Goal: Task Accomplishment & Management: Complete application form

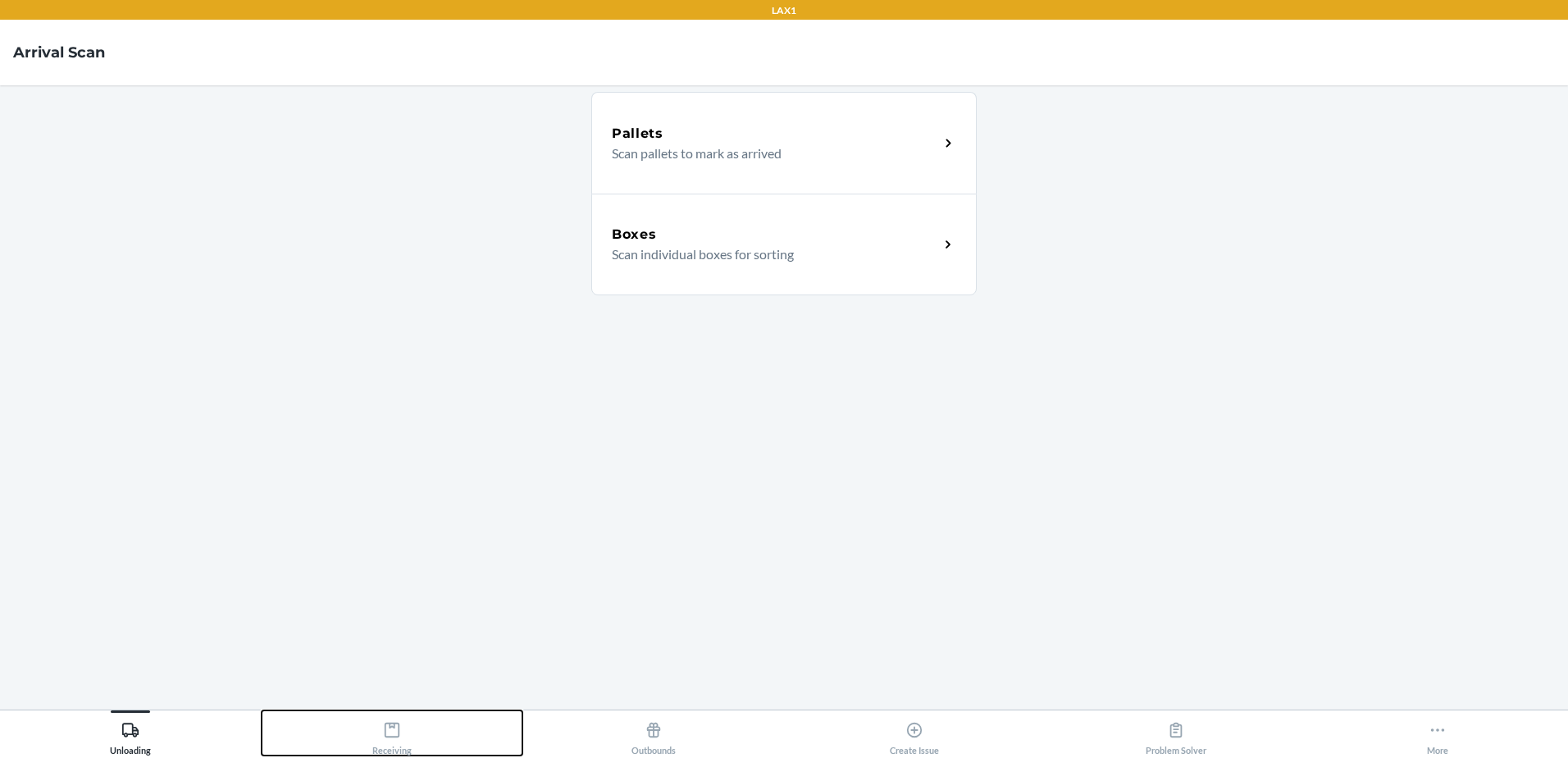
click at [376, 738] on div "Receiving" at bounding box center [392, 735] width 39 height 41
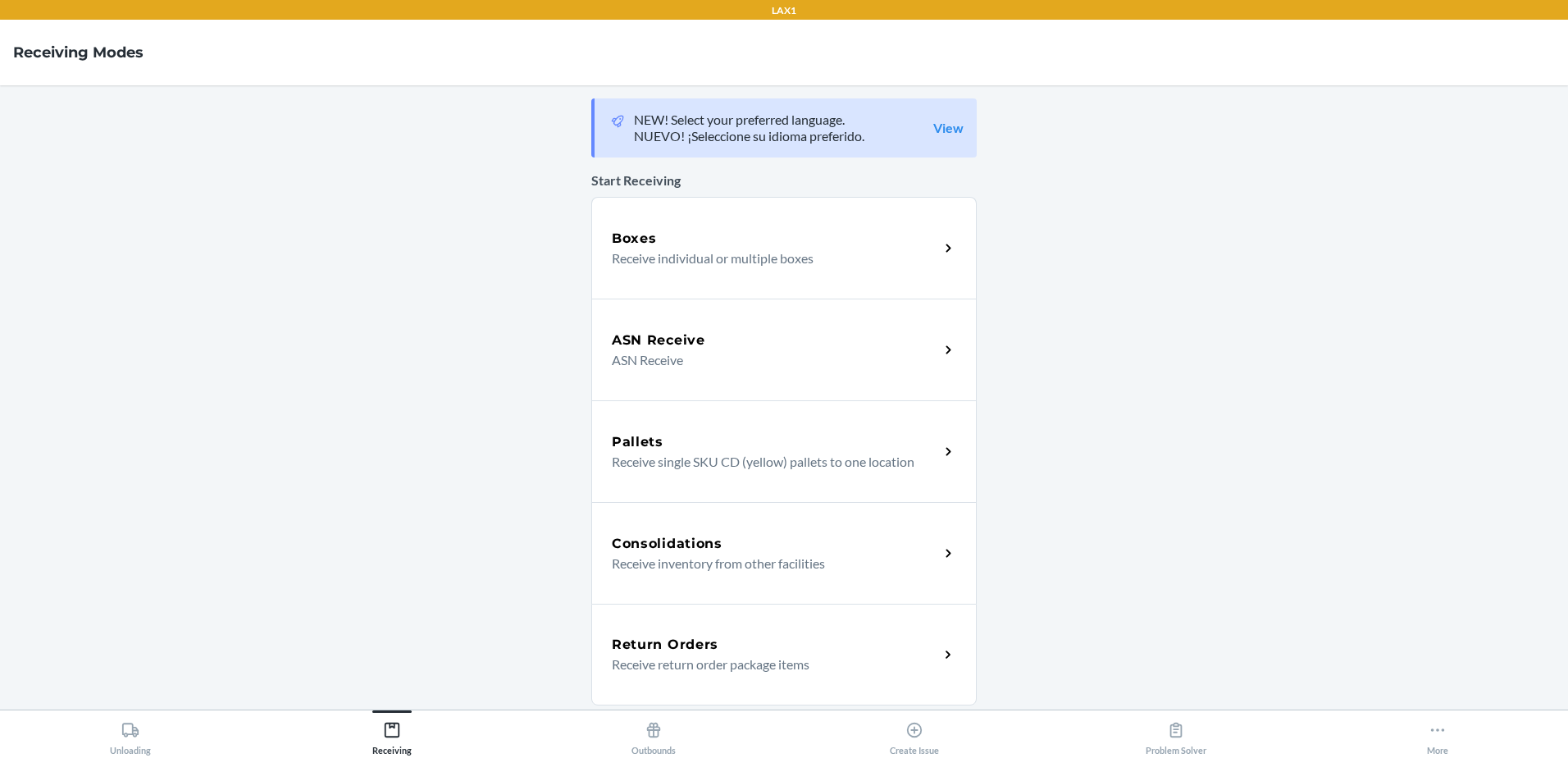
click at [694, 256] on p "Receive individual or multiple boxes" at bounding box center [769, 258] width 314 height 20
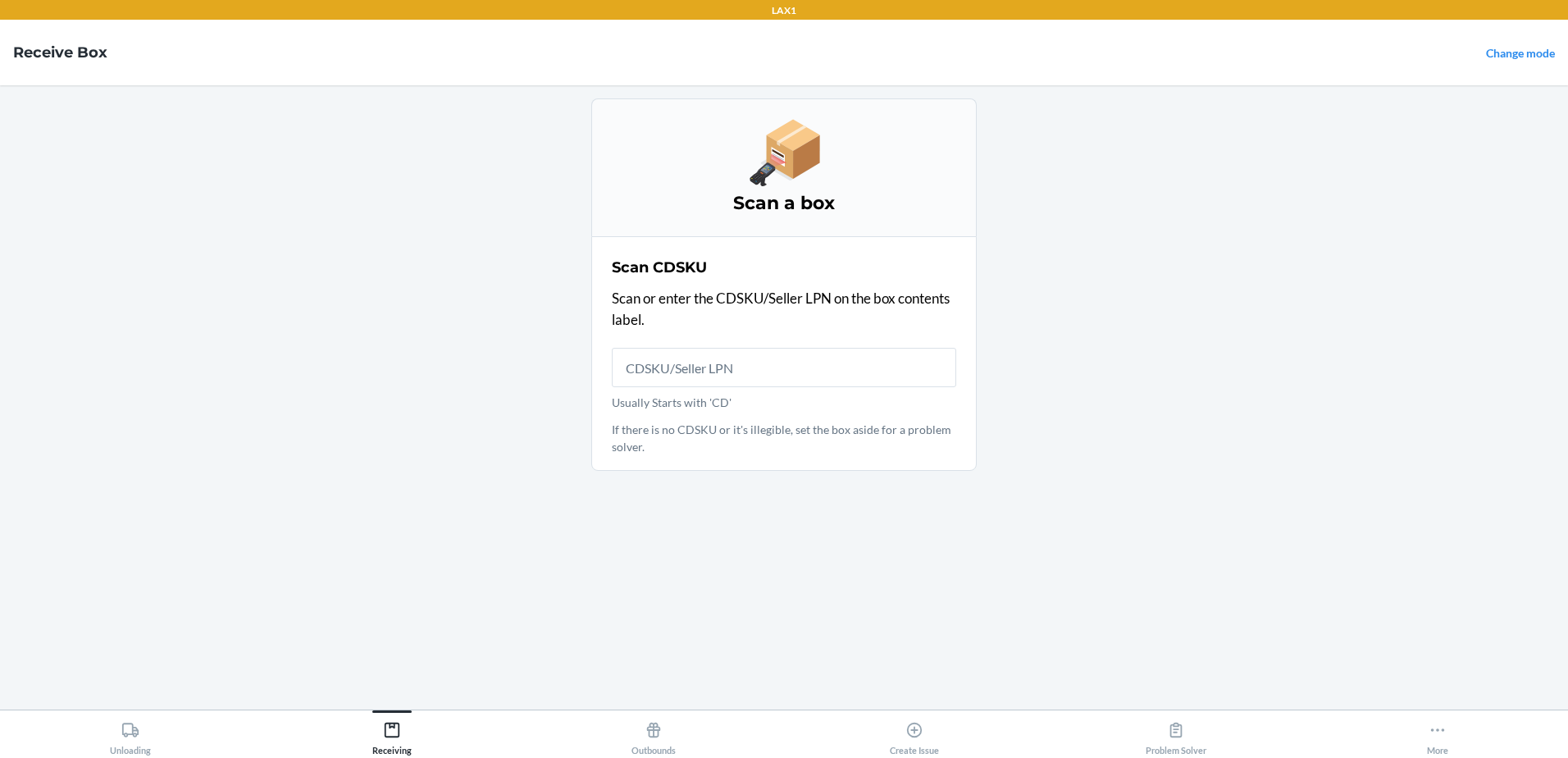
click at [426, 463] on main "Scan a box Scan CDSKU Scan or enter the CDSKU/Seller LPN on the box contents la…" at bounding box center [784, 398] width 1568 height 624
click at [441, 281] on main "Scan a box Scan CDSKU Scan or enter the CDSKU/Seller LPN on the box contents la…" at bounding box center [784, 398] width 1568 height 624
click at [368, 216] on main "Scan a box Scan CDSKU Scan or enter the CDSKU/Seller LPN on the box contents la…" at bounding box center [784, 398] width 1568 height 624
drag, startPoint x: 226, startPoint y: 277, endPoint x: 254, endPoint y: 307, distance: 41.0
click at [233, 284] on main "Scan a box Scan CDSKU Scan or enter the CDSKU/Seller LPN on the box contents la…" at bounding box center [784, 398] width 1568 height 624
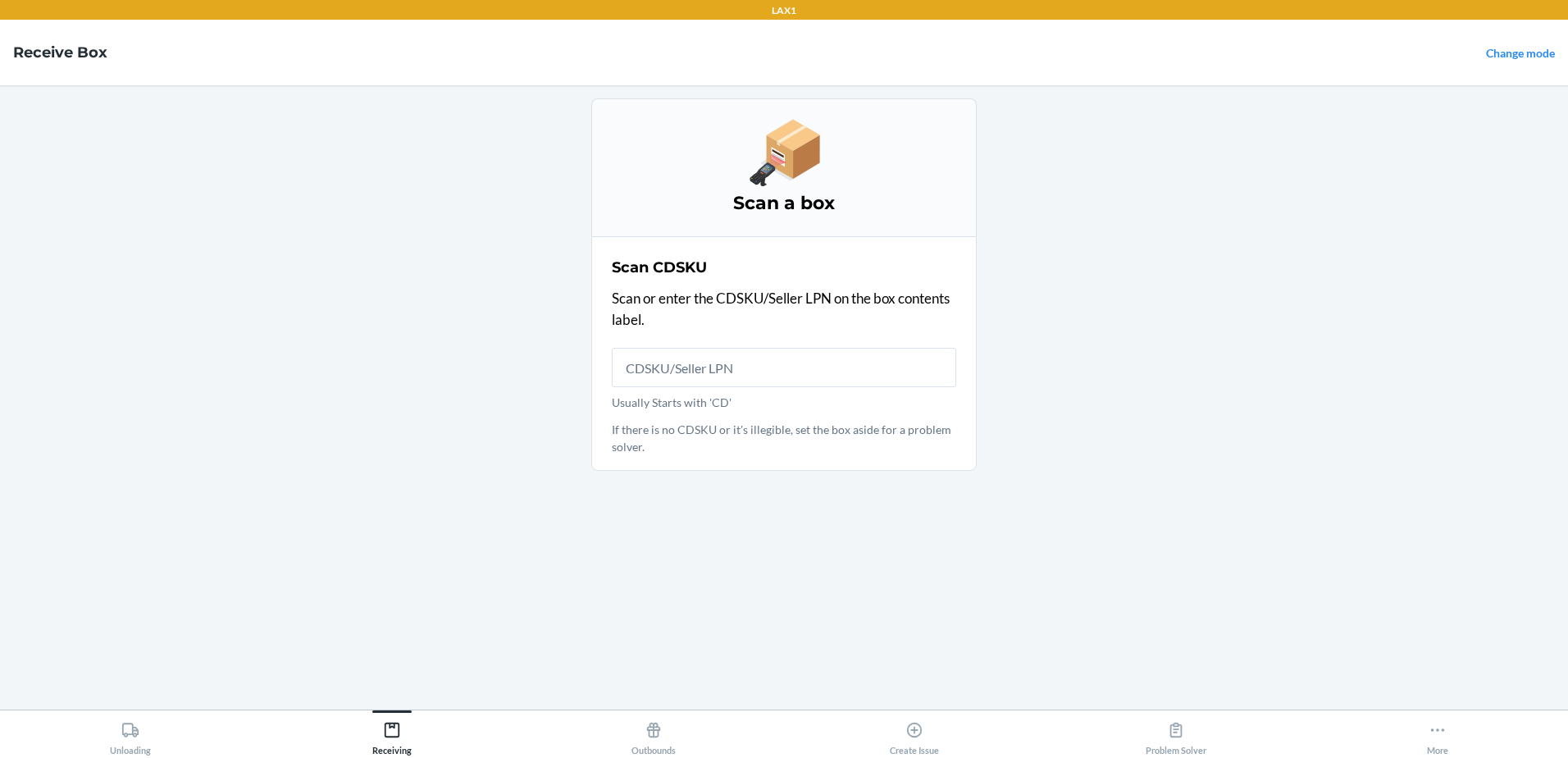
click at [550, 594] on main "Scan a box Scan CDSKU Scan or enter the CDSKU/Seller LPN on the box contents la…" at bounding box center [784, 398] width 1568 height 624
click at [384, 334] on main "Scan a box Scan CDSKU Scan or enter the CDSKU/Seller LPN on the box contents la…" at bounding box center [784, 398] width 1568 height 624
click at [257, 528] on main "Scan a box Scan CDSKU Scan or enter the CDSKU/Seller LPN on the box contents la…" at bounding box center [784, 398] width 1568 height 624
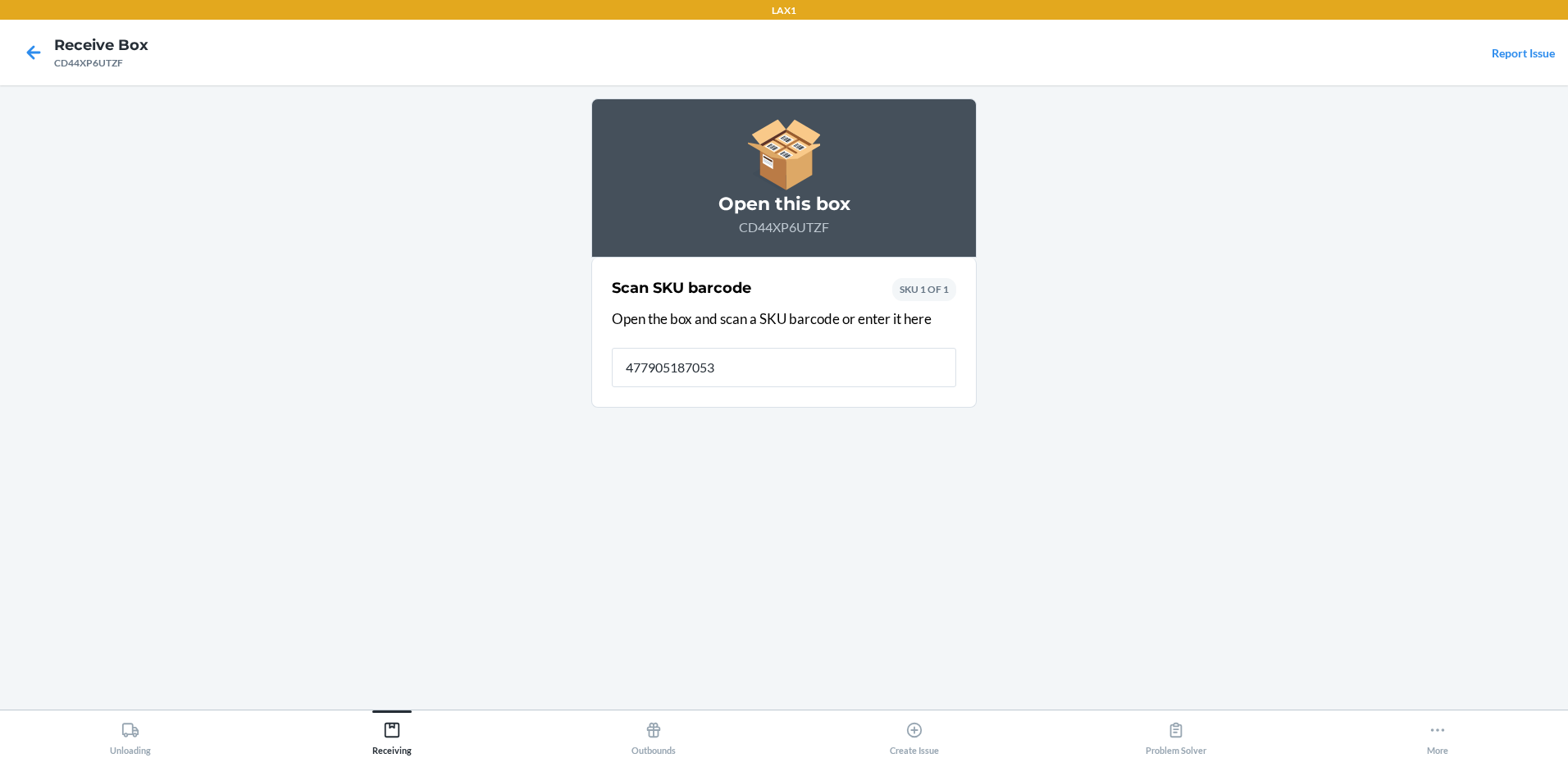
type input "4779051870530"
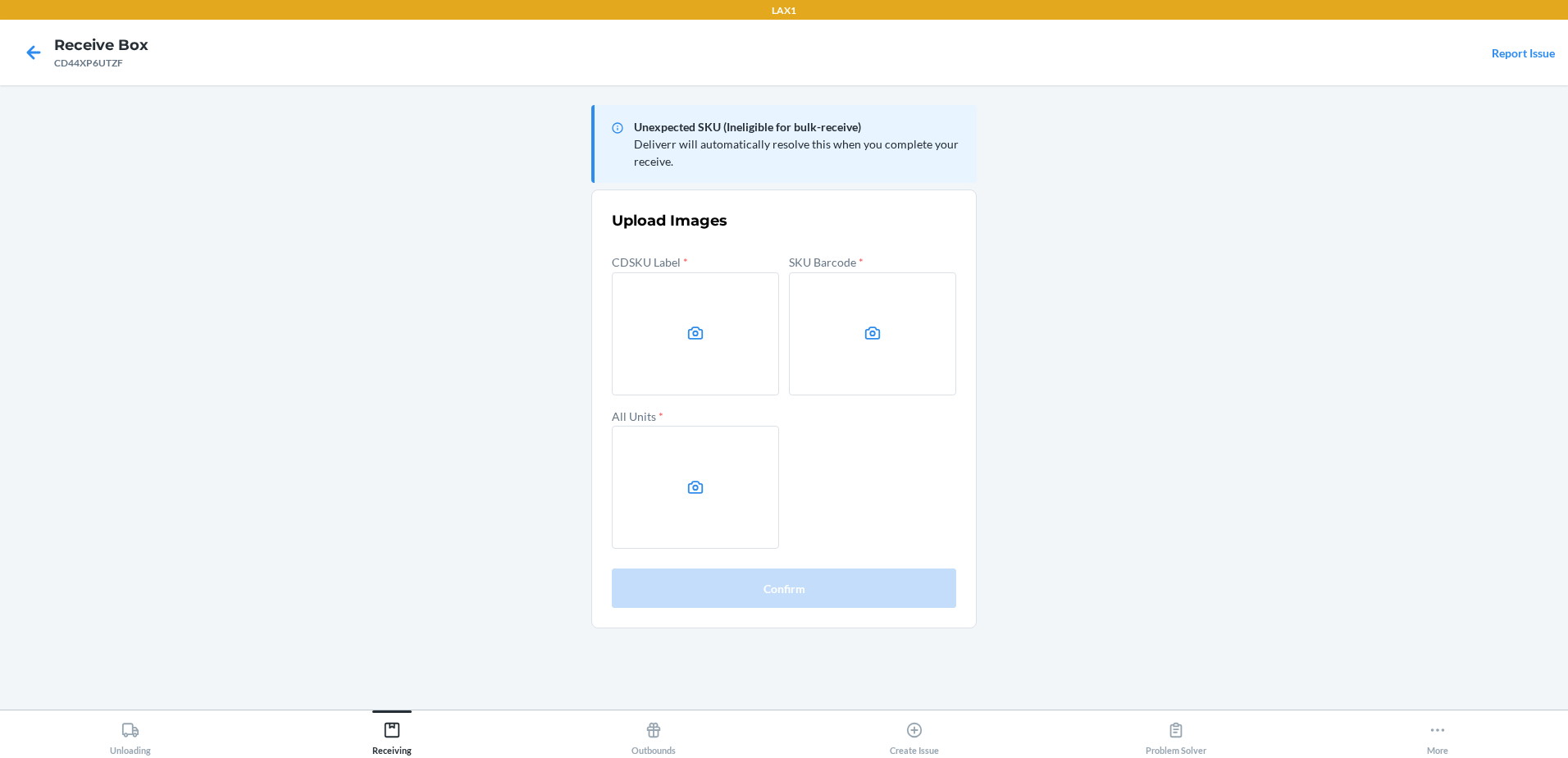
drag, startPoint x: 1416, startPoint y: 267, endPoint x: 1343, endPoint y: 261, distance: 73.2
click at [1417, 267] on main "Unexpected SKU (Ineligible for bulk-receive) Deliverr will automatically resolv…" at bounding box center [784, 398] width 1568 height 624
click at [712, 333] on label at bounding box center [695, 333] width 167 height 123
click at [0, 0] on input "file" at bounding box center [0, 0] width 0 height 0
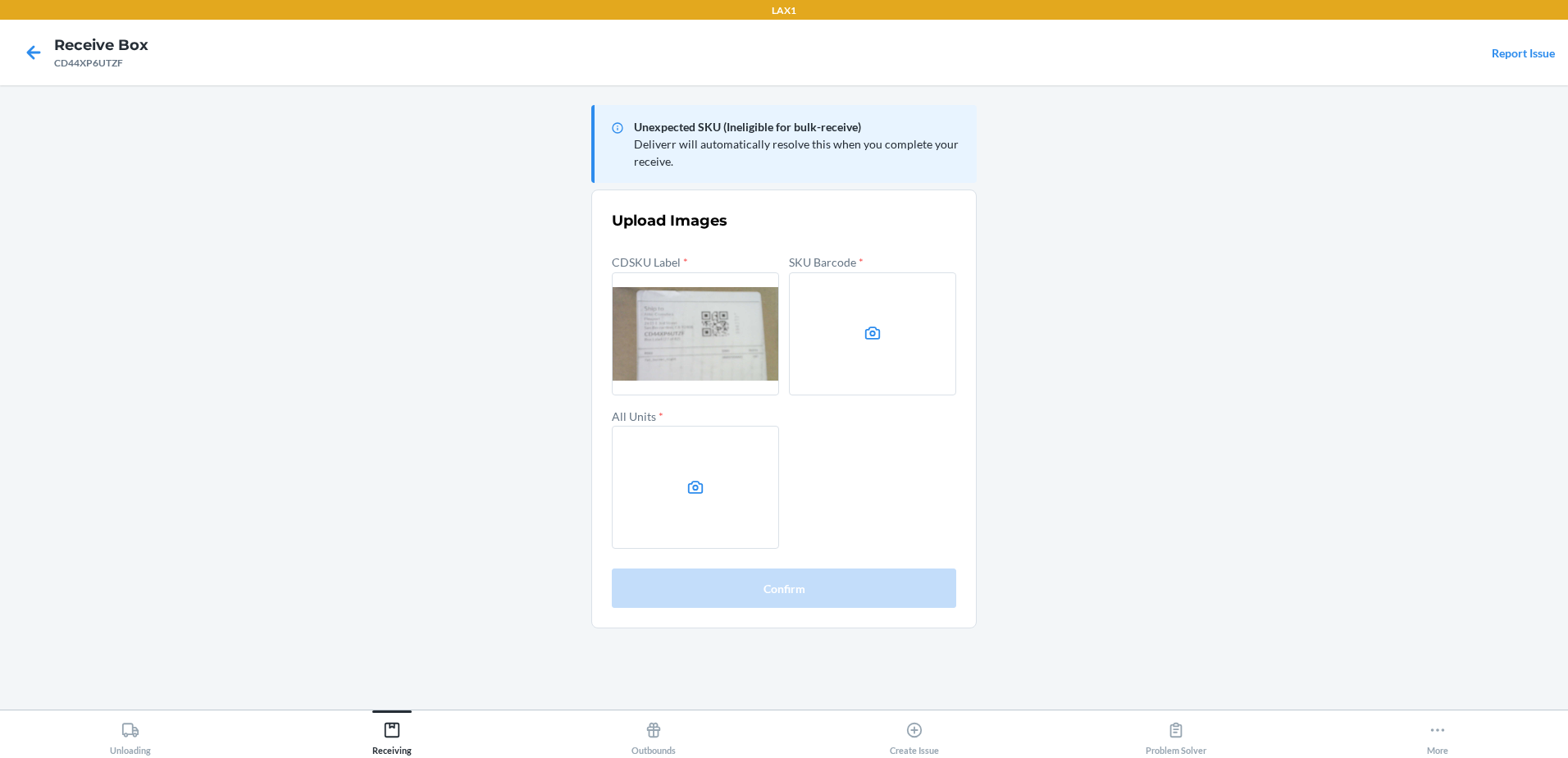
click at [893, 364] on label at bounding box center [872, 333] width 167 height 123
click at [0, 0] on input "file" at bounding box center [0, 0] width 0 height 0
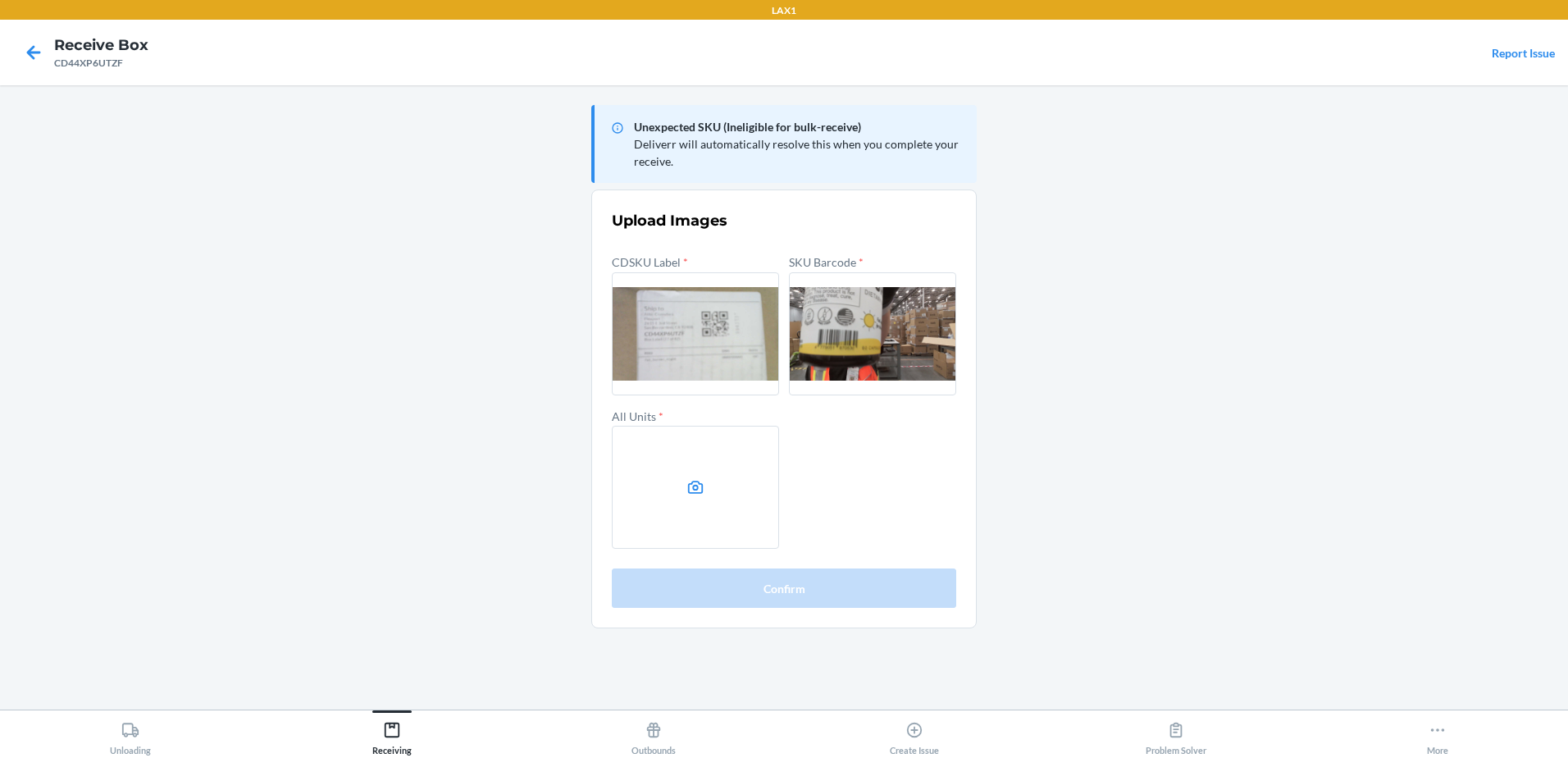
click at [758, 511] on label at bounding box center [695, 486] width 167 height 123
click at [0, 0] on input "file" at bounding box center [0, 0] width 0 height 0
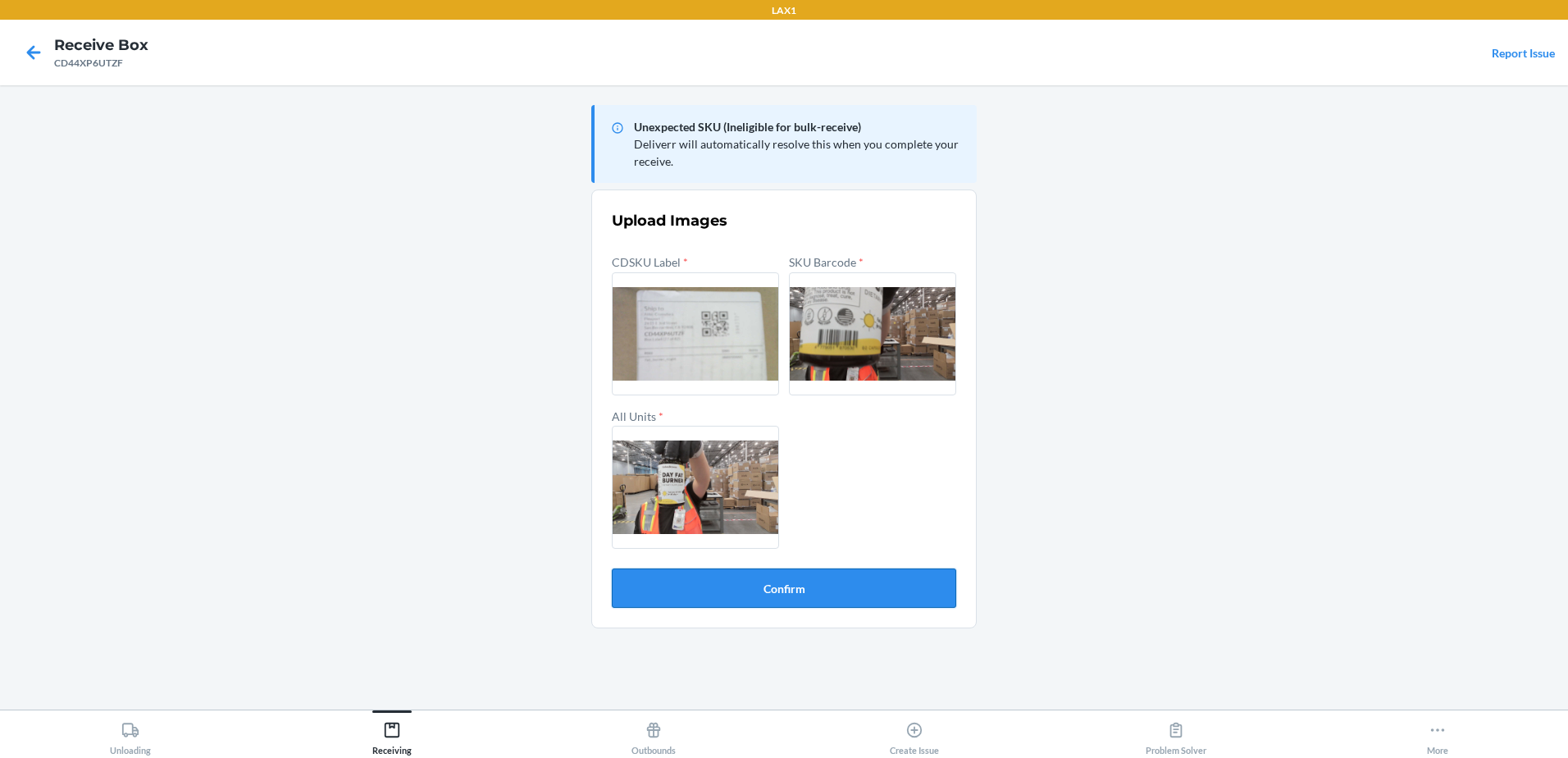
click at [821, 593] on button "Confirm" at bounding box center [784, 588] width 345 height 40
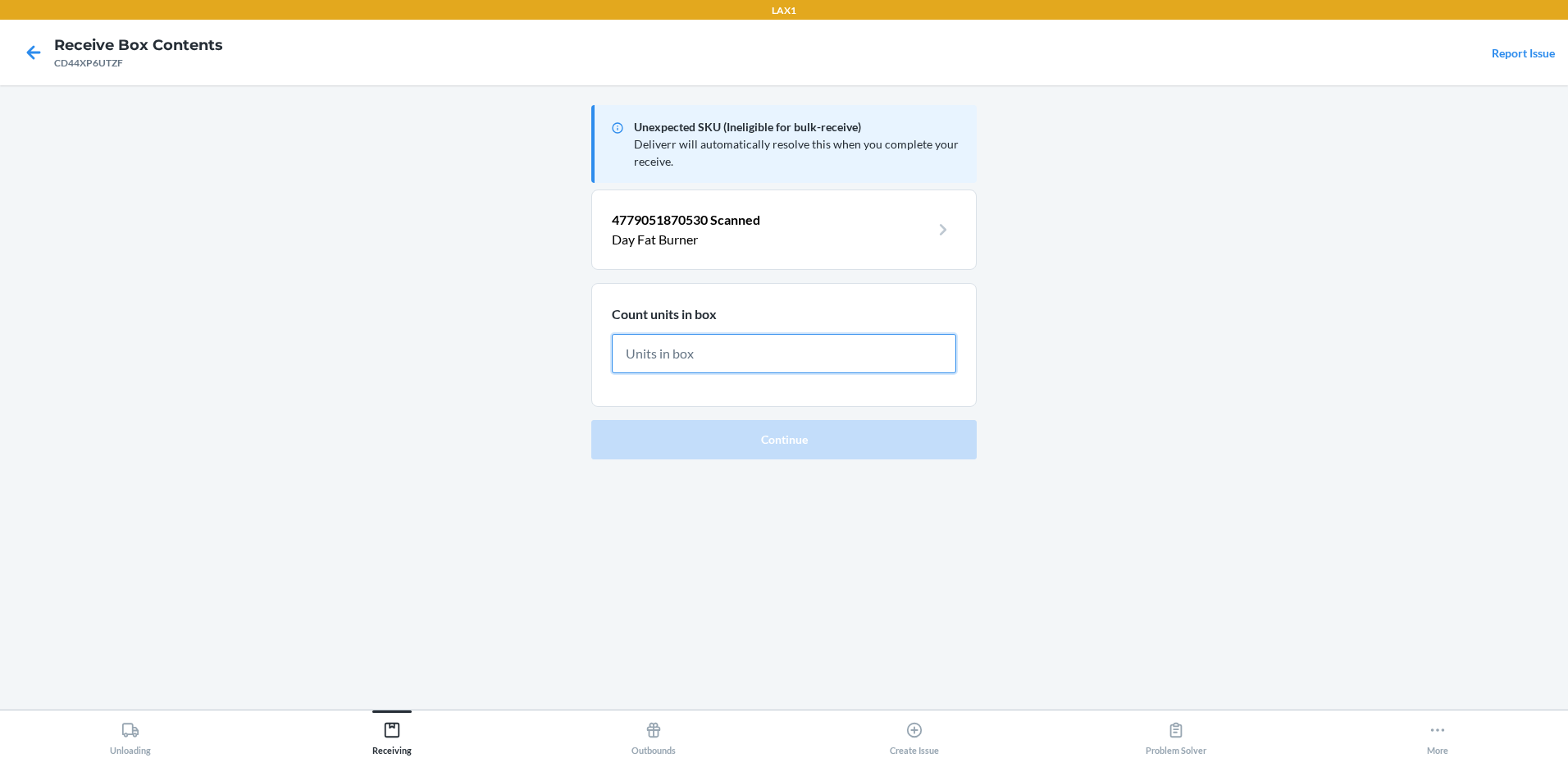
click at [740, 359] on input "text" at bounding box center [784, 354] width 345 height 40
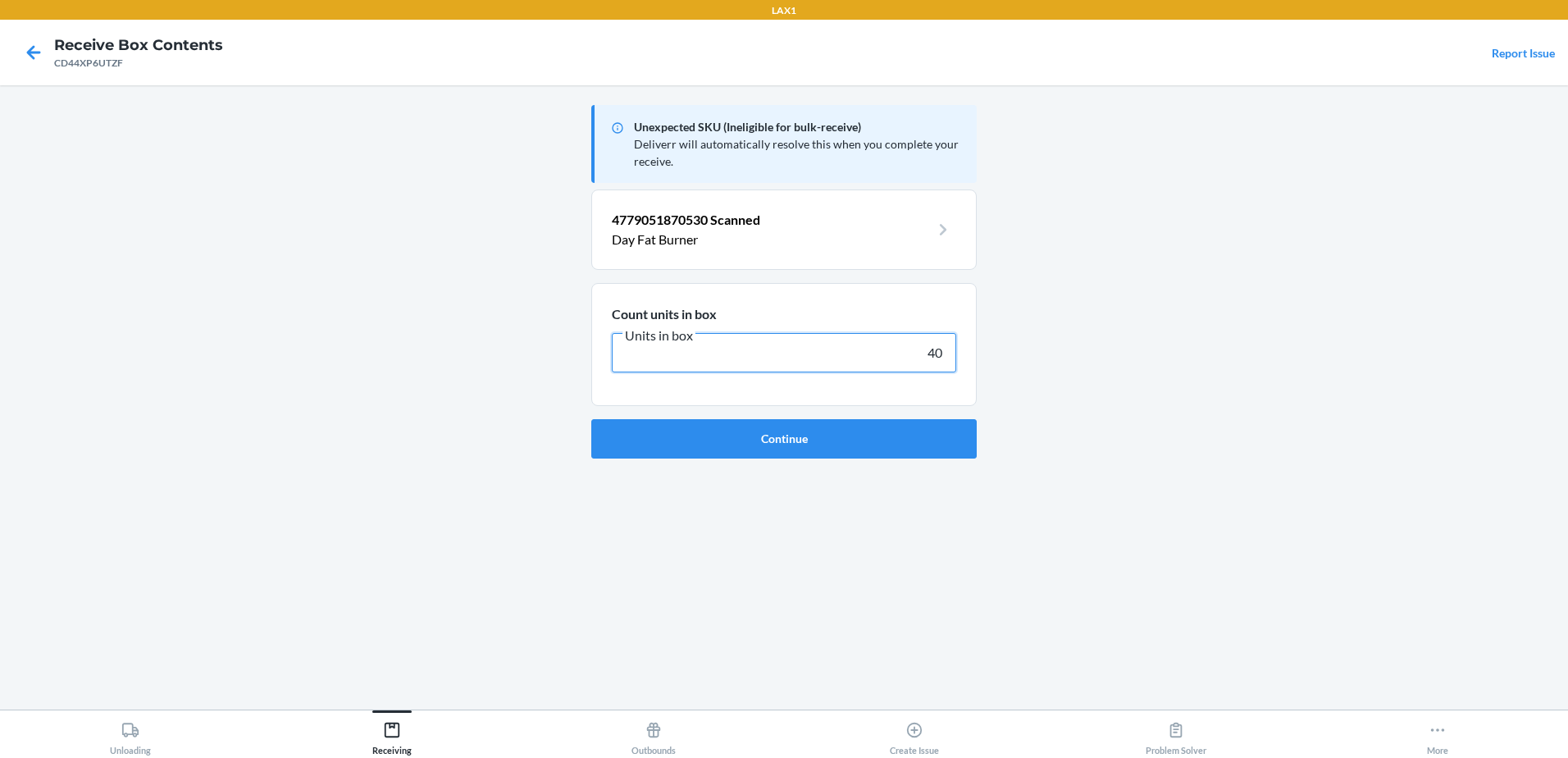
type input "4"
type input "8"
drag, startPoint x: 946, startPoint y: 351, endPoint x: 879, endPoint y: 346, distance: 67.2
click at [879, 346] on input "95" at bounding box center [784, 353] width 345 height 40
type input "147"
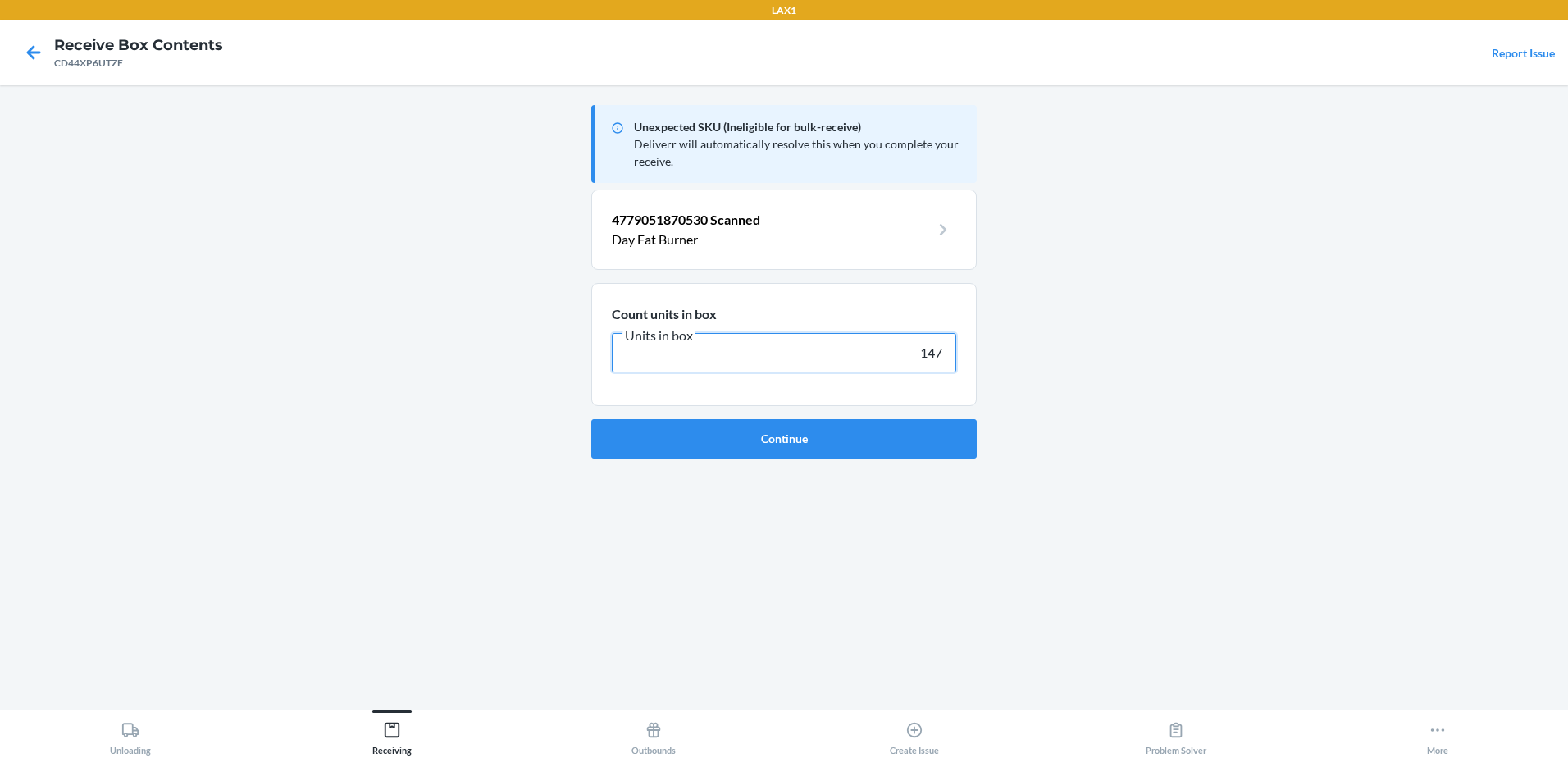
click at [591, 419] on button "Continue" at bounding box center [784, 439] width 385 height 40
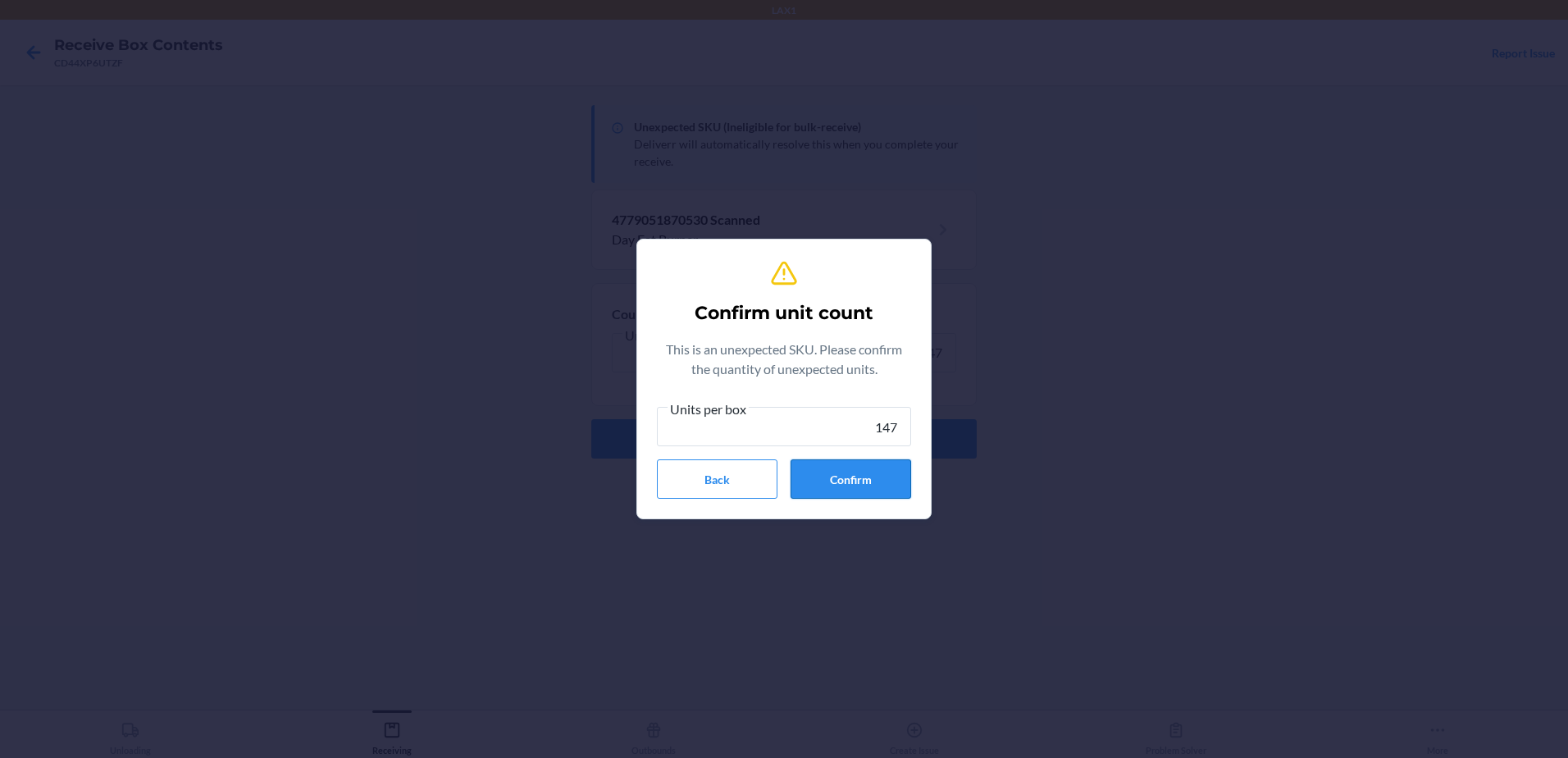
type input "147"
click at [862, 483] on button "Confirm" at bounding box center [851, 479] width 121 height 40
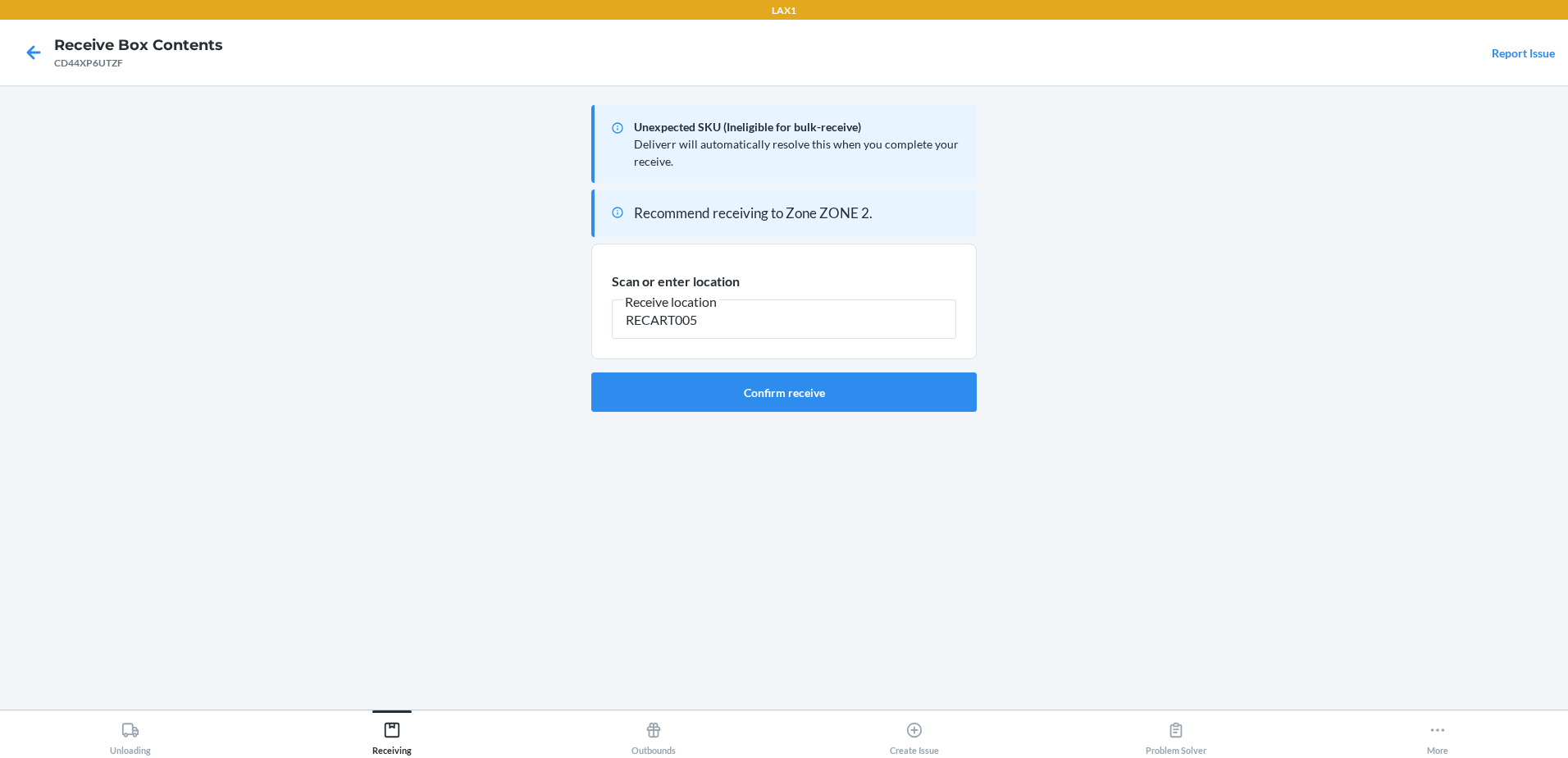
type input "RECART005"
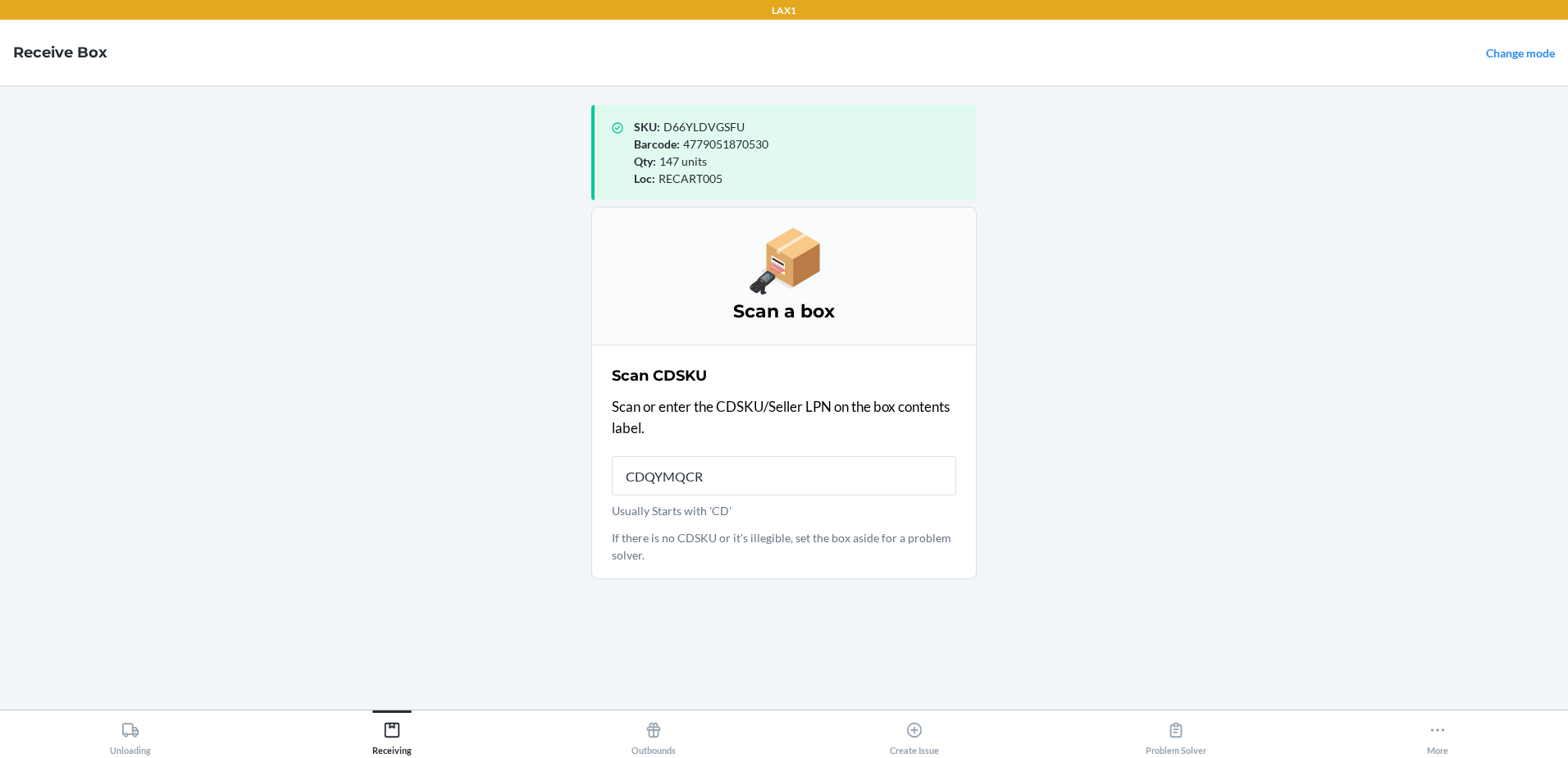
type input "CDQYMQCRH"
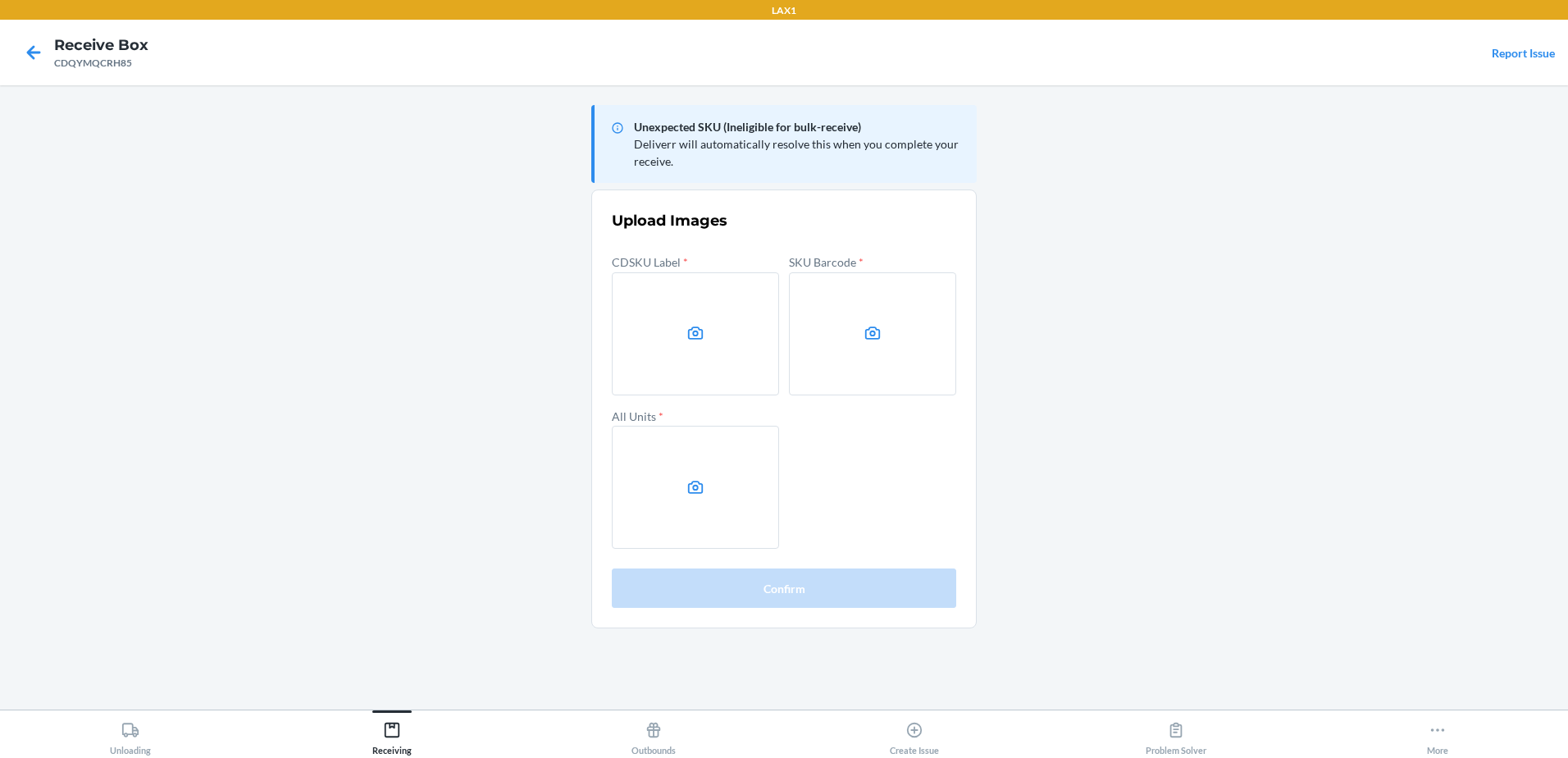
click at [1351, 212] on main "Unexpected SKU (Ineligible for bulk-receive) Deliverr will automatically resolv…" at bounding box center [784, 398] width 1568 height 624
click at [700, 337] on icon at bounding box center [695, 333] width 19 height 19
click at [0, 0] on input "file" at bounding box center [0, 0] width 0 height 0
click at [902, 357] on label at bounding box center [872, 333] width 167 height 123
click at [0, 0] on input "file" at bounding box center [0, 0] width 0 height 0
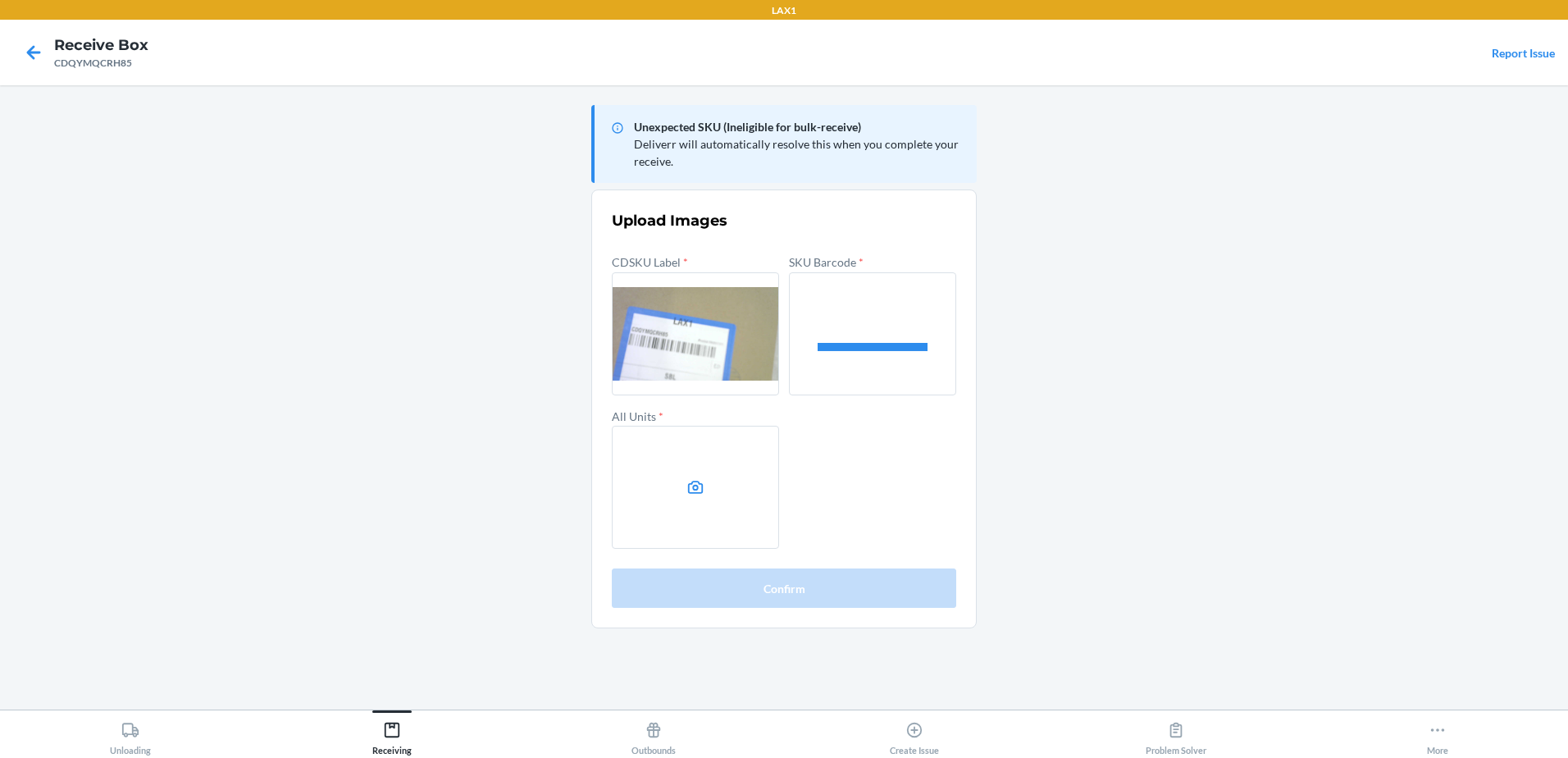
click at [673, 494] on label at bounding box center [695, 486] width 167 height 123
click at [0, 0] on input "file" at bounding box center [0, 0] width 0 height 0
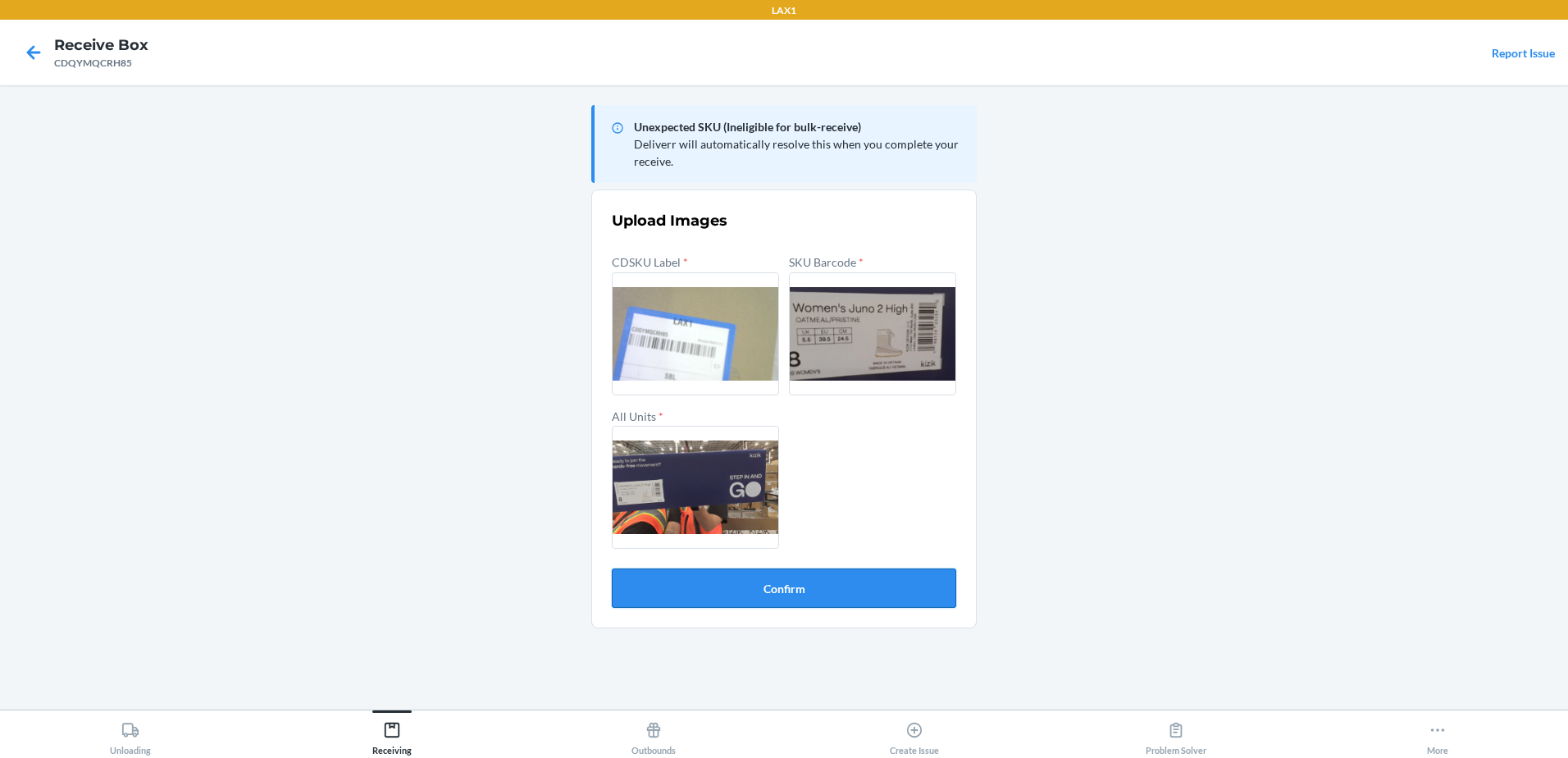
click at [812, 579] on button "Confirm" at bounding box center [784, 588] width 345 height 40
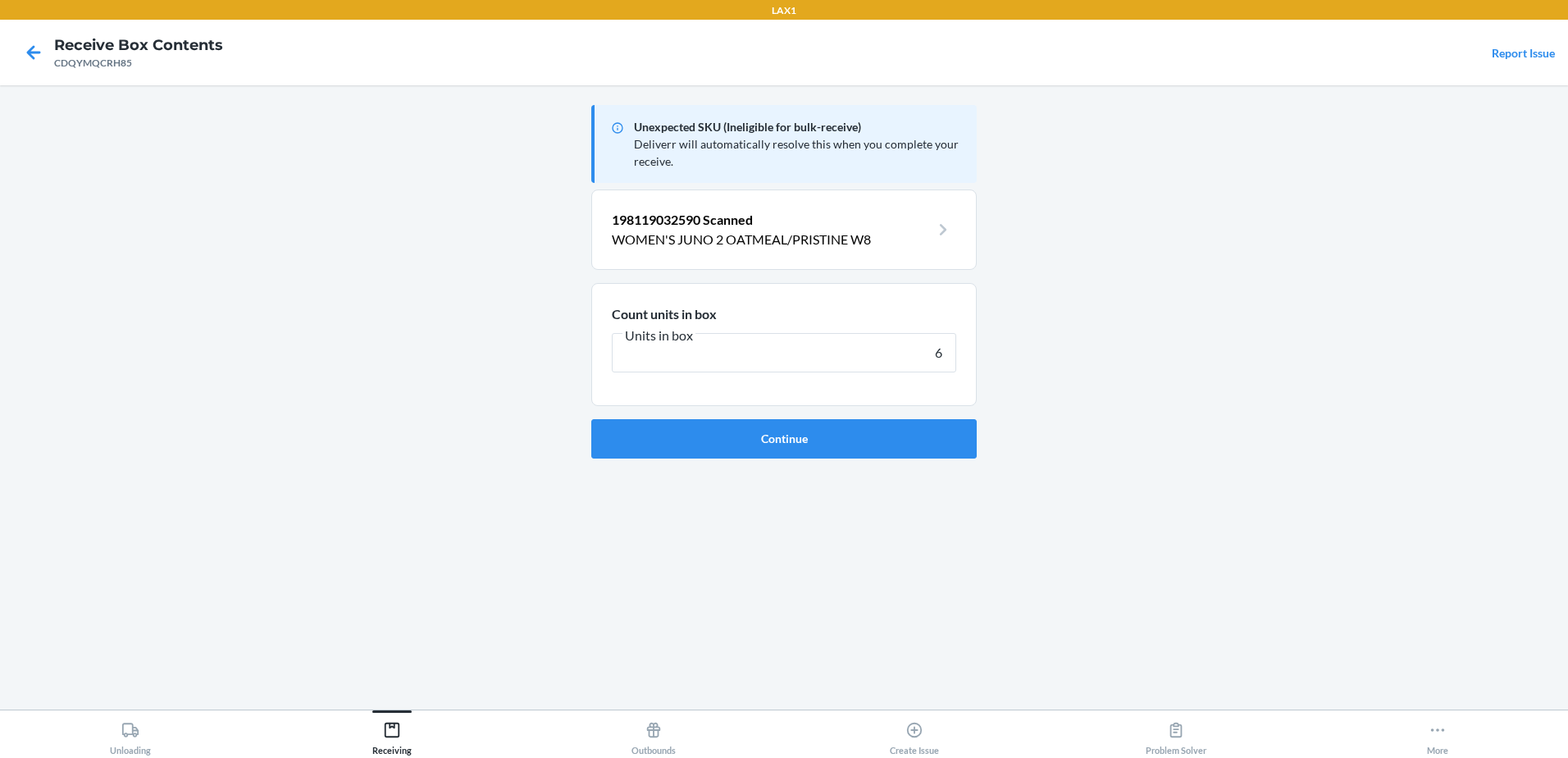
type input "6"
click at [591, 419] on button "Continue" at bounding box center [784, 439] width 385 height 40
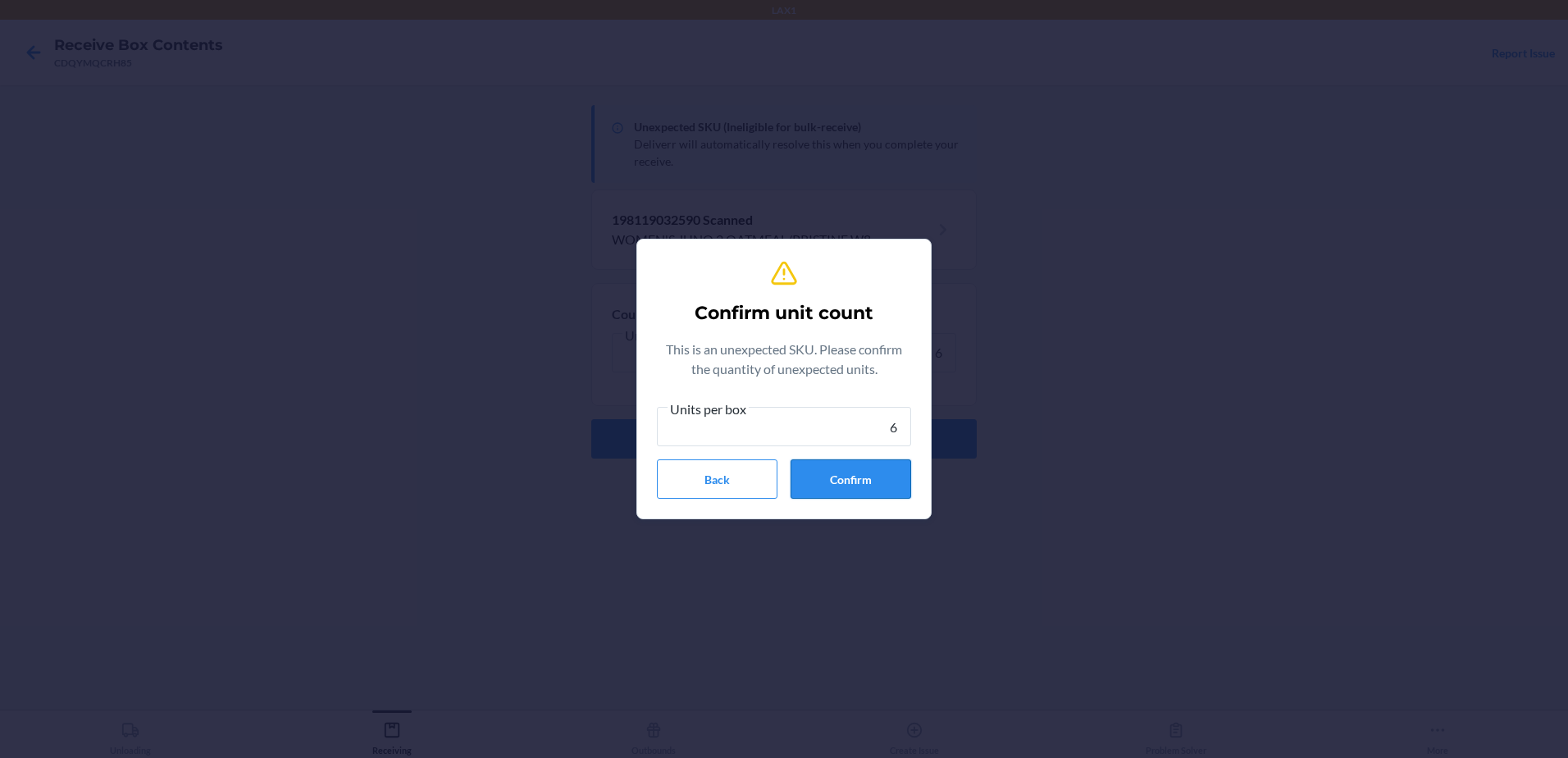
type input "6"
click at [859, 476] on button "Confirm" at bounding box center [851, 479] width 121 height 40
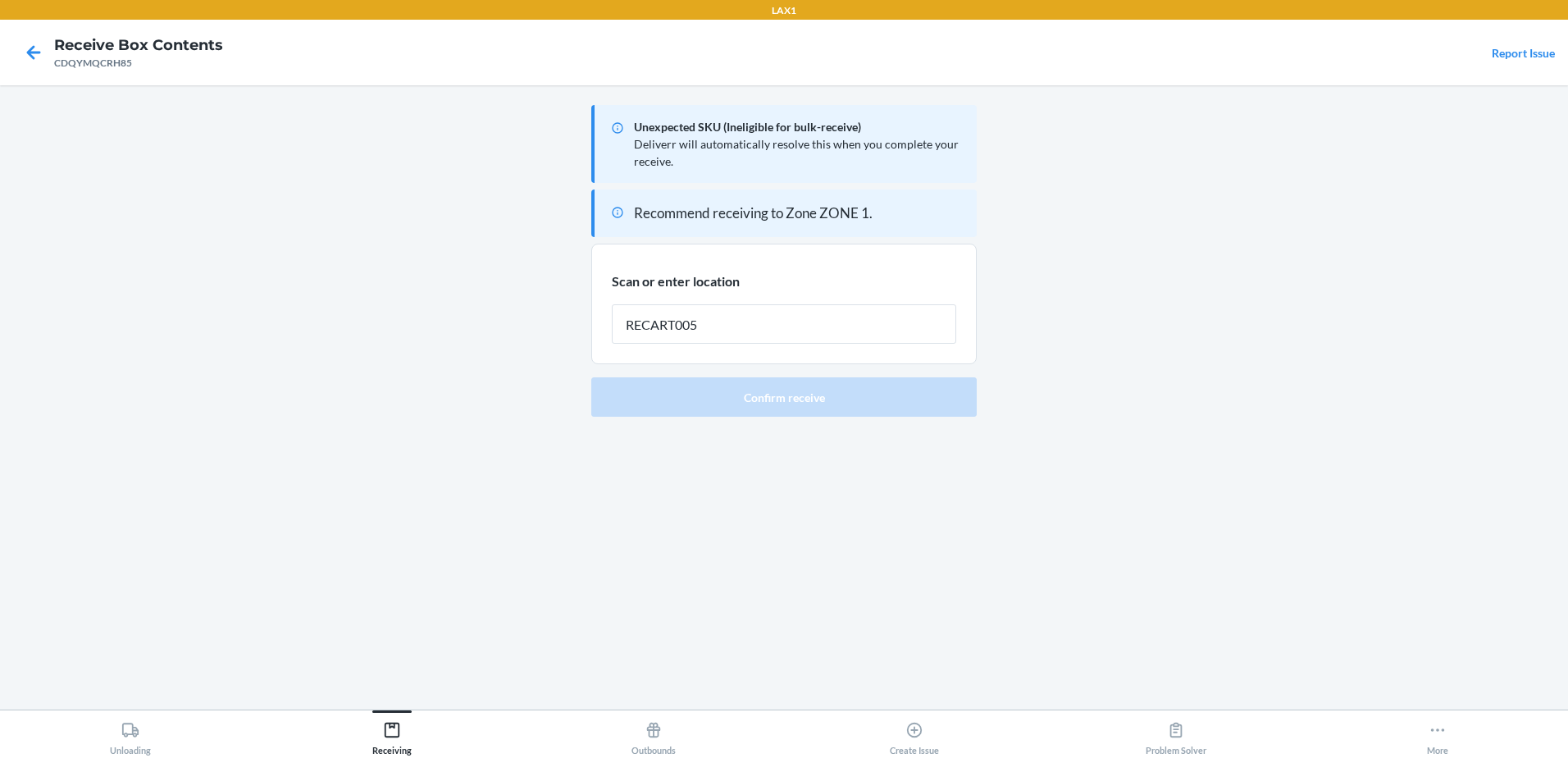
type input "RECART005"
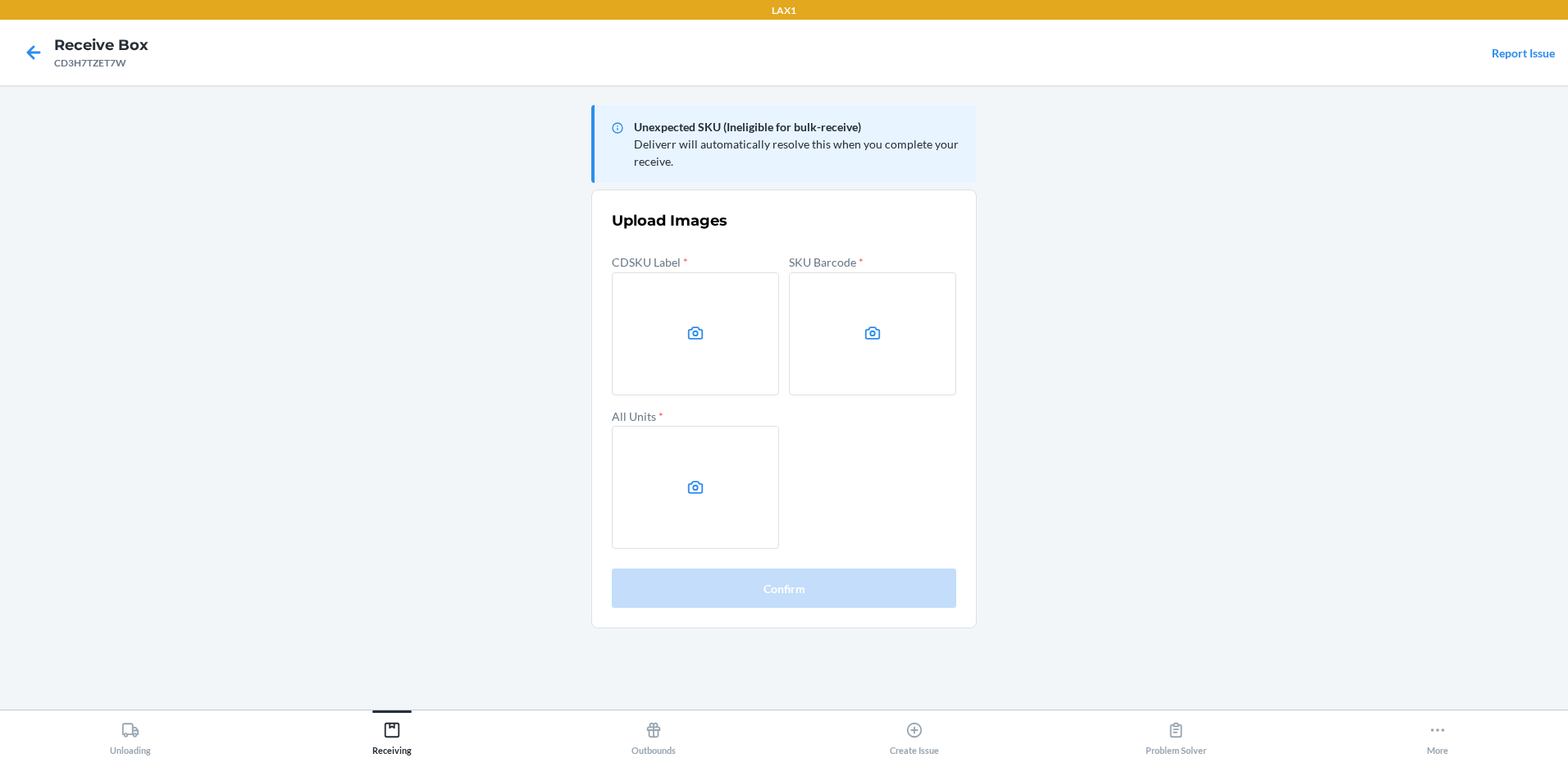
click at [1370, 235] on main "Unexpected SKU (Ineligible for bulk-receive) Deliverr will automatically resolv…" at bounding box center [784, 398] width 1568 height 624
click at [705, 318] on label at bounding box center [695, 333] width 167 height 123
click at [0, 0] on input "file" at bounding box center [0, 0] width 0 height 0
click at [862, 360] on label at bounding box center [872, 333] width 167 height 123
click at [0, 0] on input "file" at bounding box center [0, 0] width 0 height 0
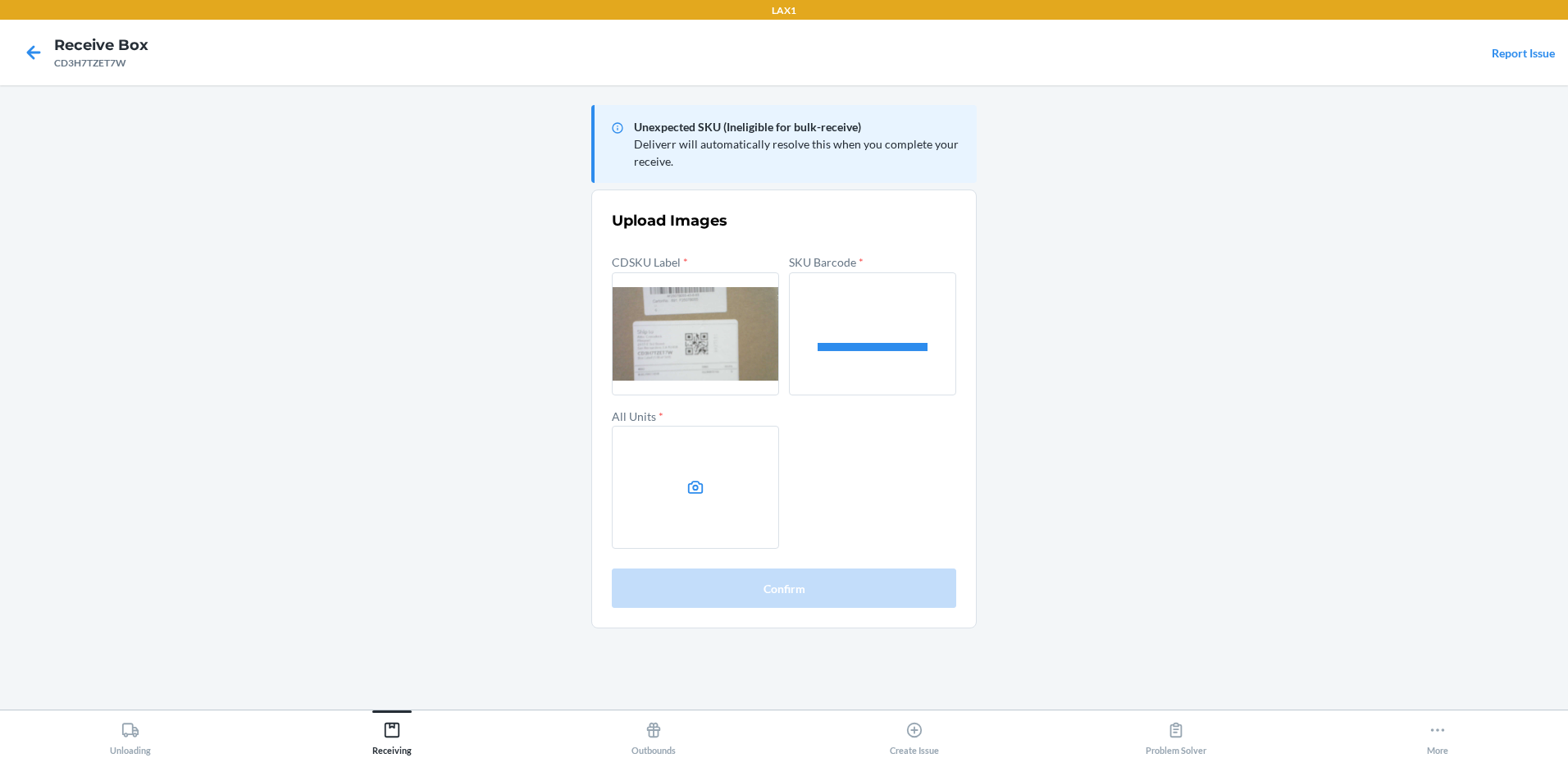
click at [679, 481] on label at bounding box center [695, 486] width 167 height 123
click at [0, 0] on input "file" at bounding box center [0, 0] width 0 height 0
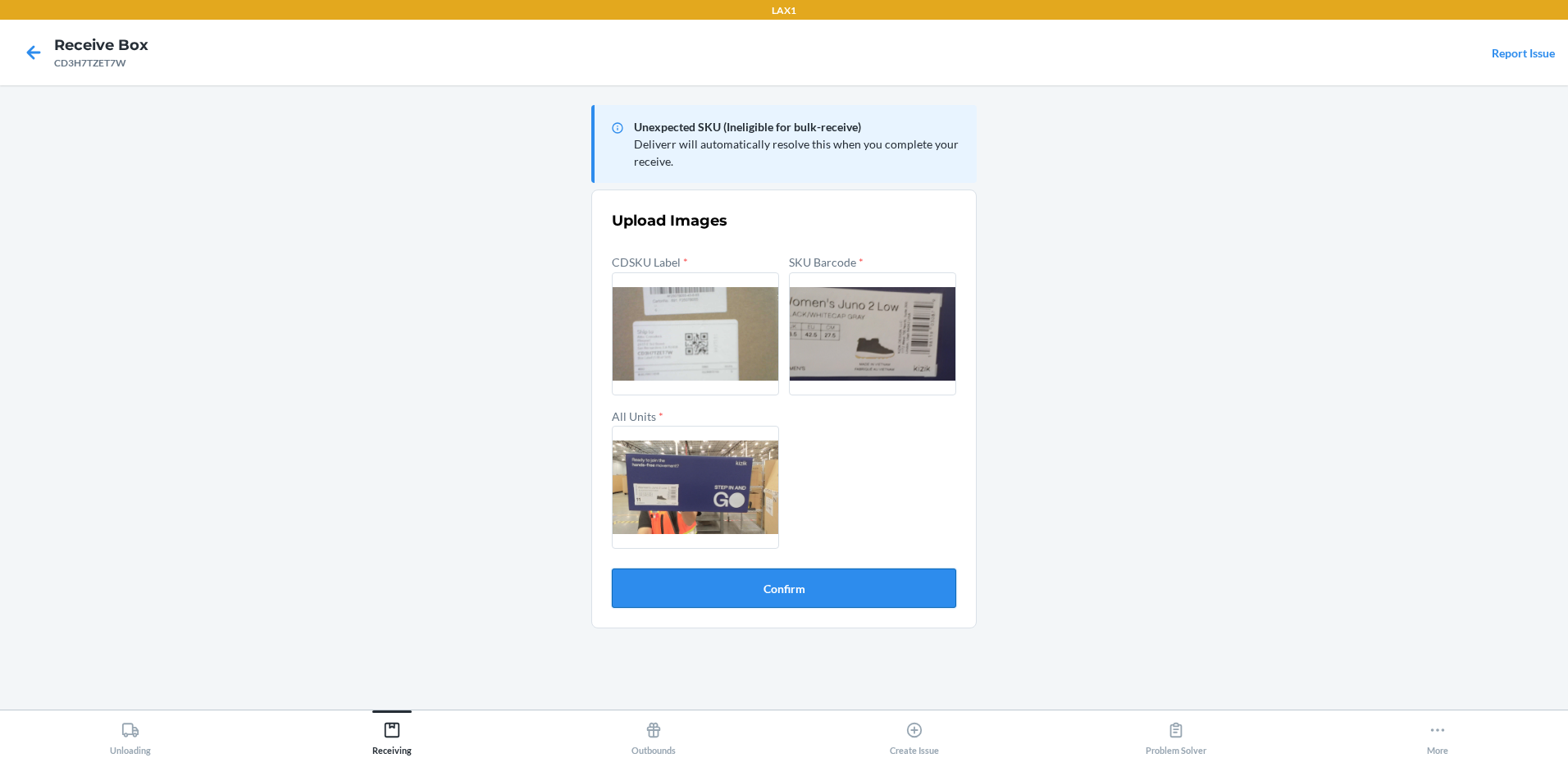
click at [872, 588] on button "Confirm" at bounding box center [784, 588] width 345 height 40
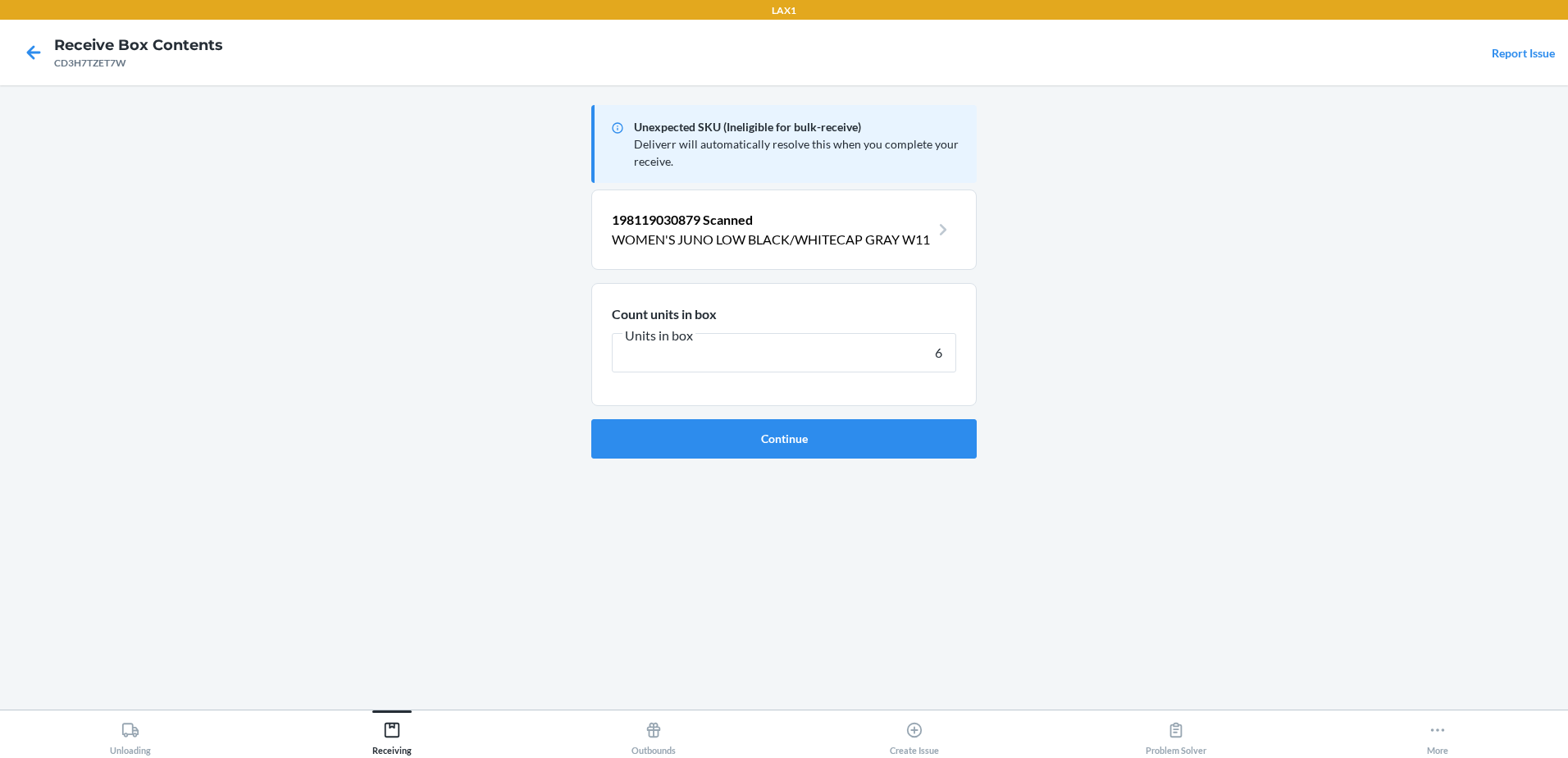
type input "6"
click at [591, 419] on button "Continue" at bounding box center [784, 439] width 385 height 40
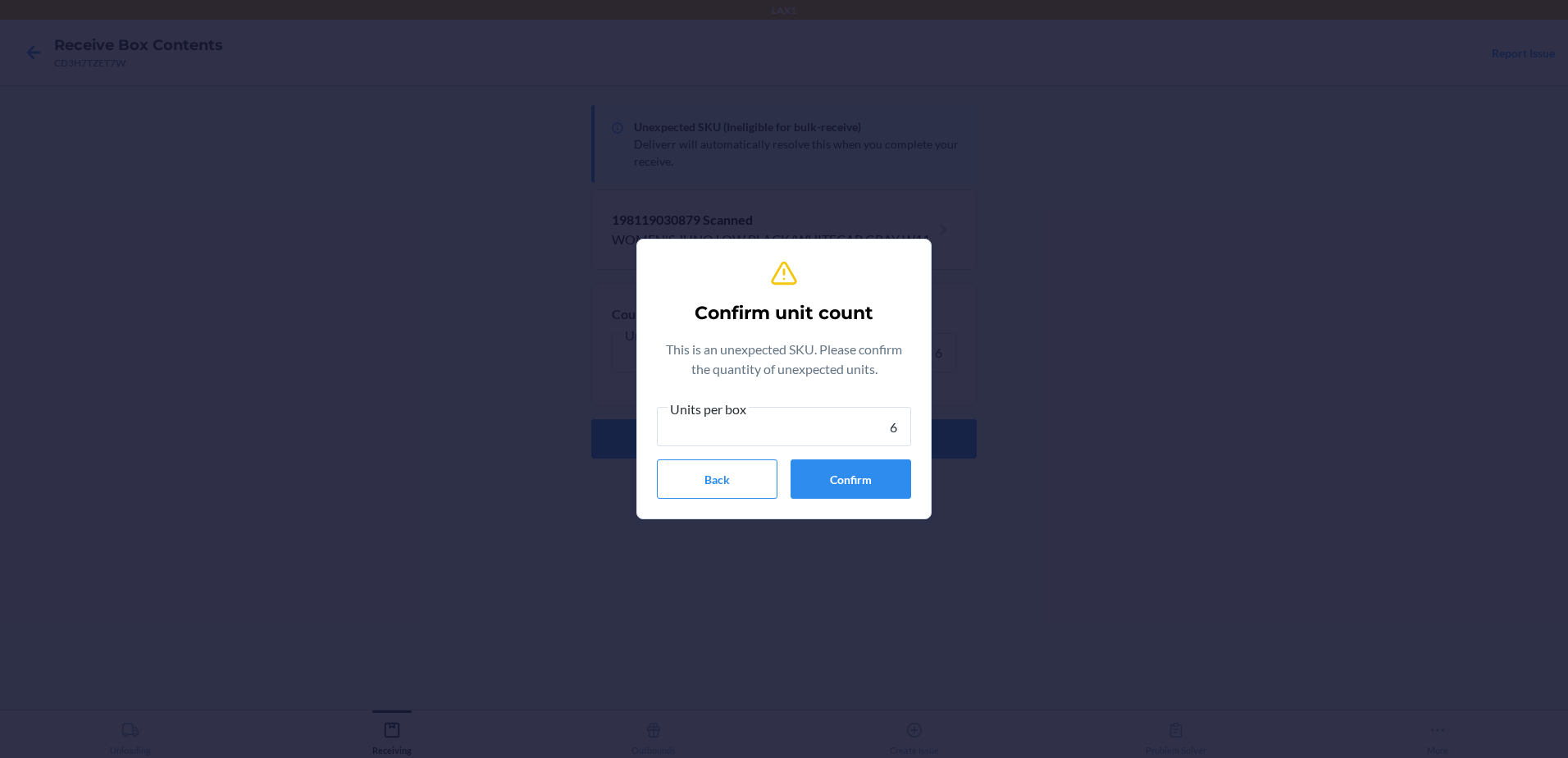
type input "6"
click at [884, 491] on button "Confirm" at bounding box center [851, 479] width 121 height 40
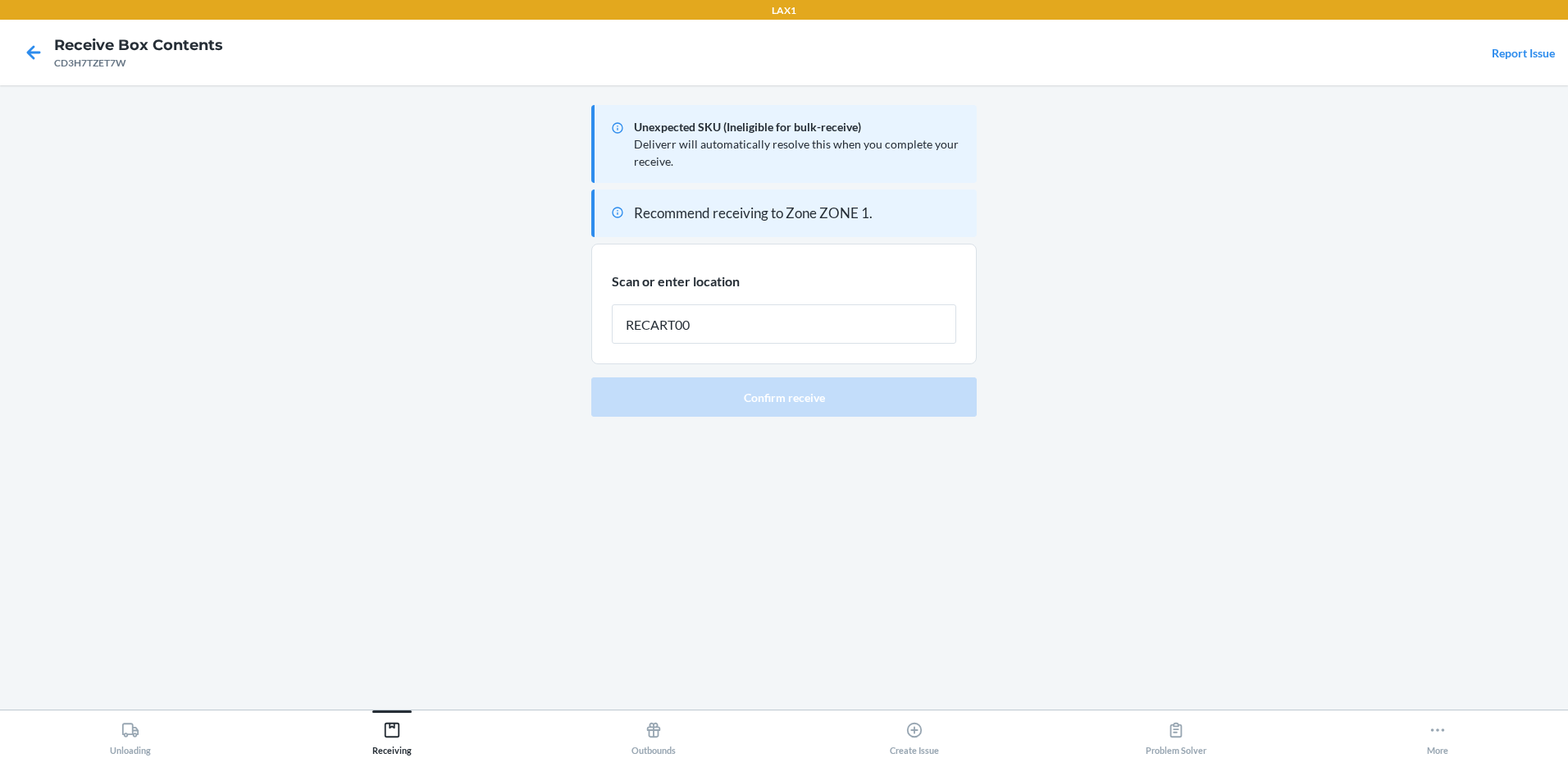
type input "RECART005"
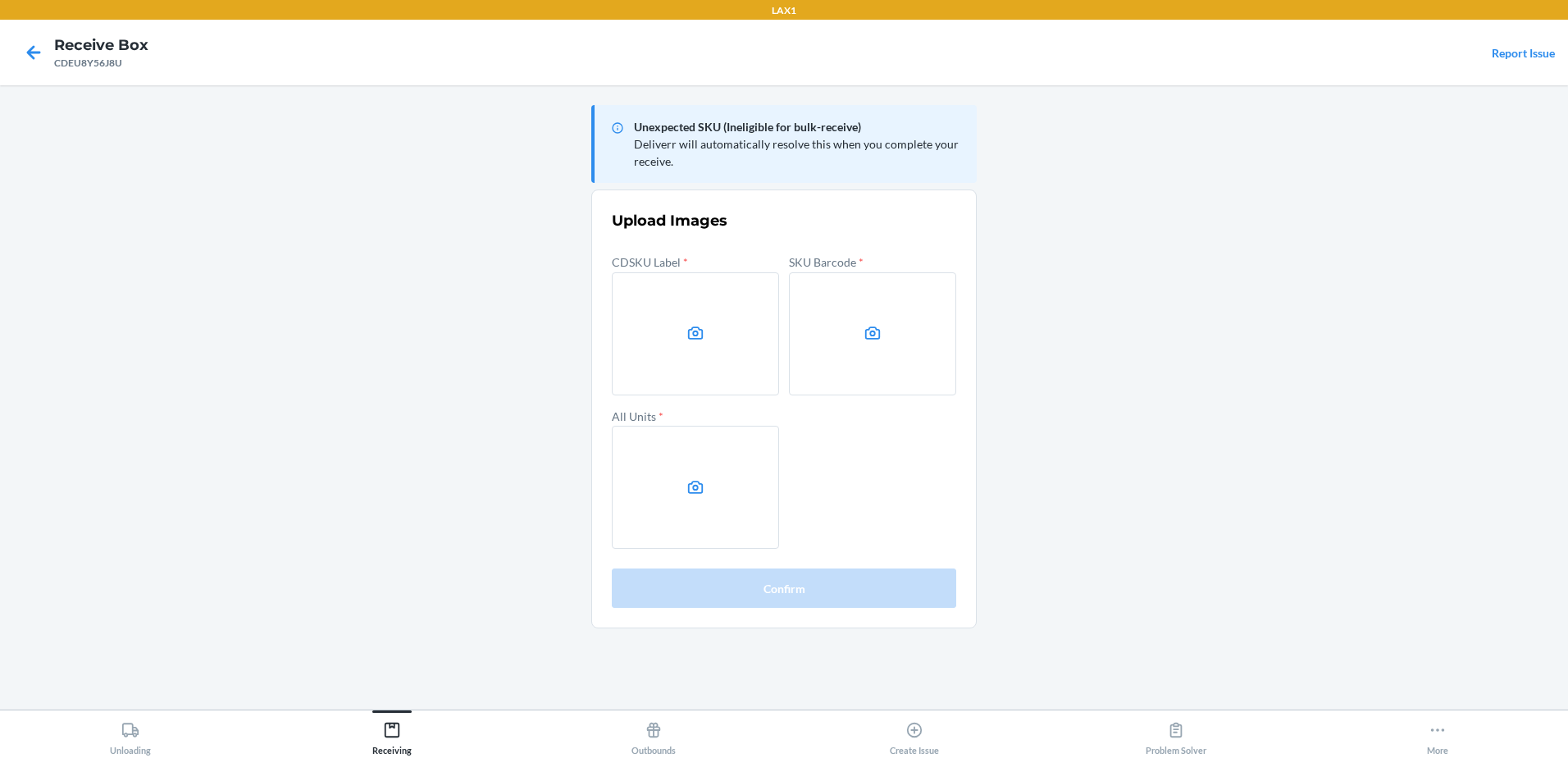
click at [1437, 179] on main "Unexpected SKU (Ineligible for bulk-receive) Deliverr will automatically resolv…" at bounding box center [784, 398] width 1568 height 624
click at [692, 320] on label at bounding box center [695, 333] width 167 height 123
click at [0, 0] on input "file" at bounding box center [0, 0] width 0 height 0
click at [905, 351] on label at bounding box center [872, 333] width 167 height 123
click at [0, 0] on input "file" at bounding box center [0, 0] width 0 height 0
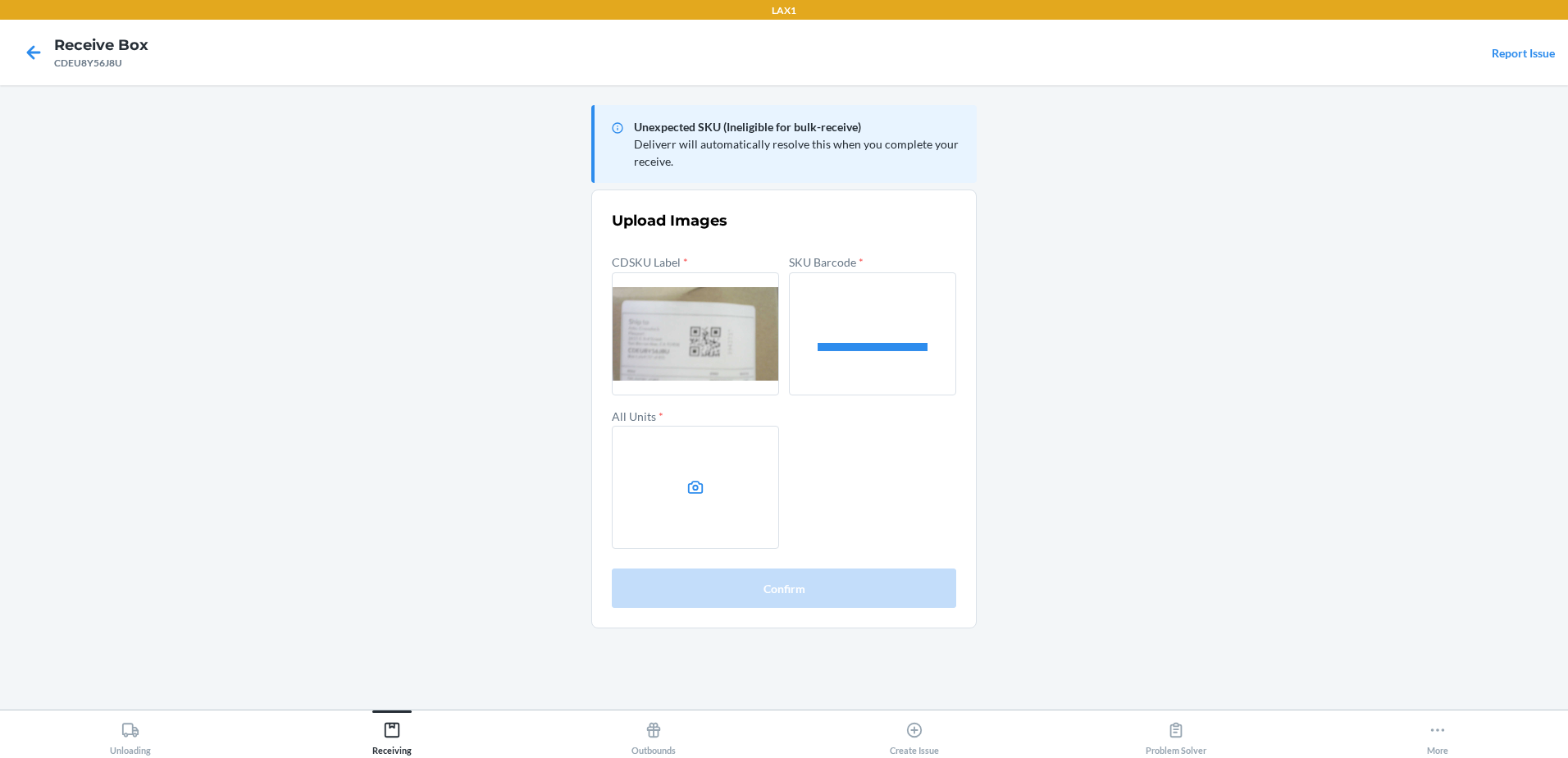
click at [697, 501] on label at bounding box center [695, 486] width 167 height 123
click at [0, 0] on input "file" at bounding box center [0, 0] width 0 height 0
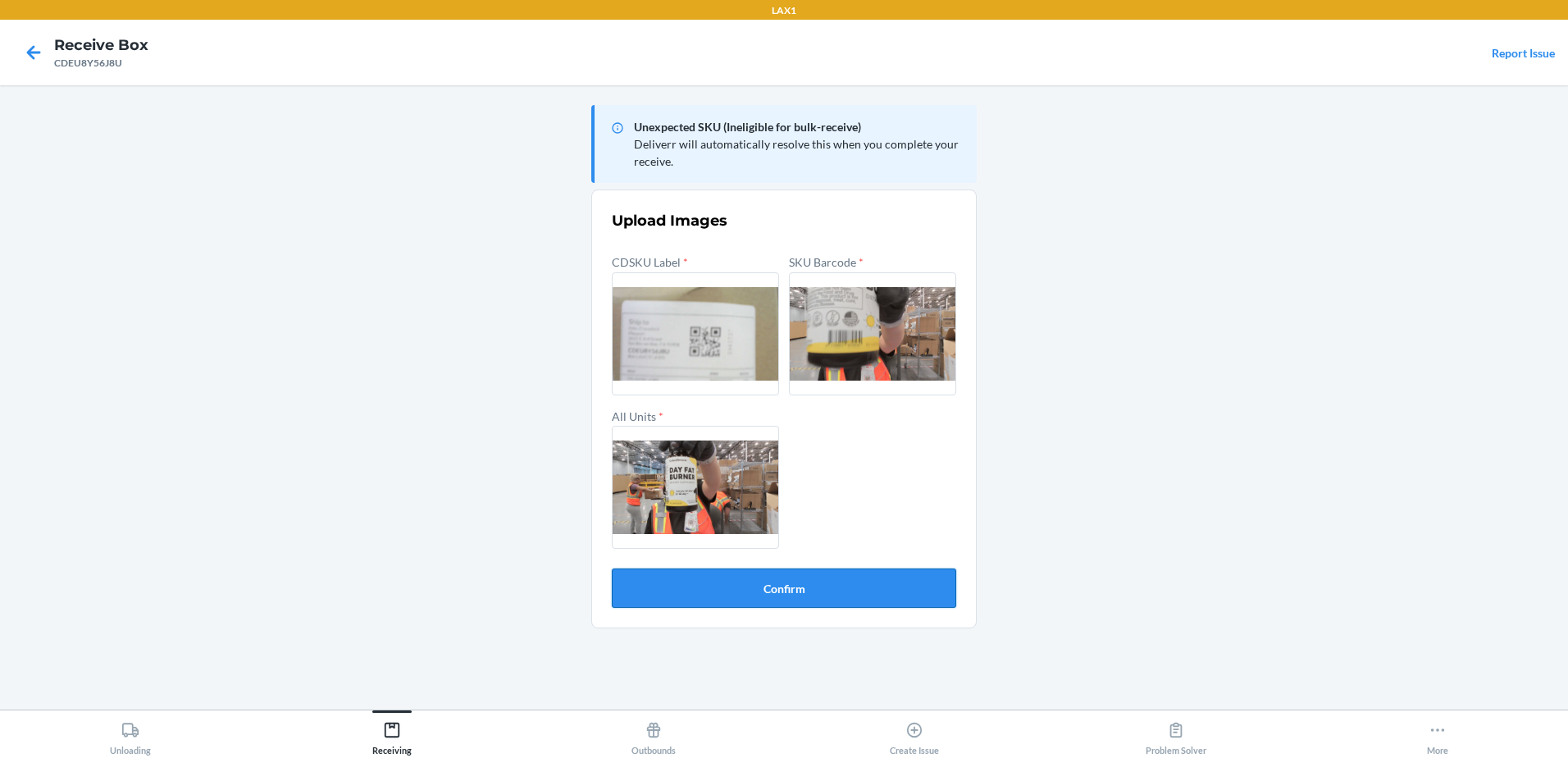
click at [820, 589] on button "Confirm" at bounding box center [784, 588] width 345 height 40
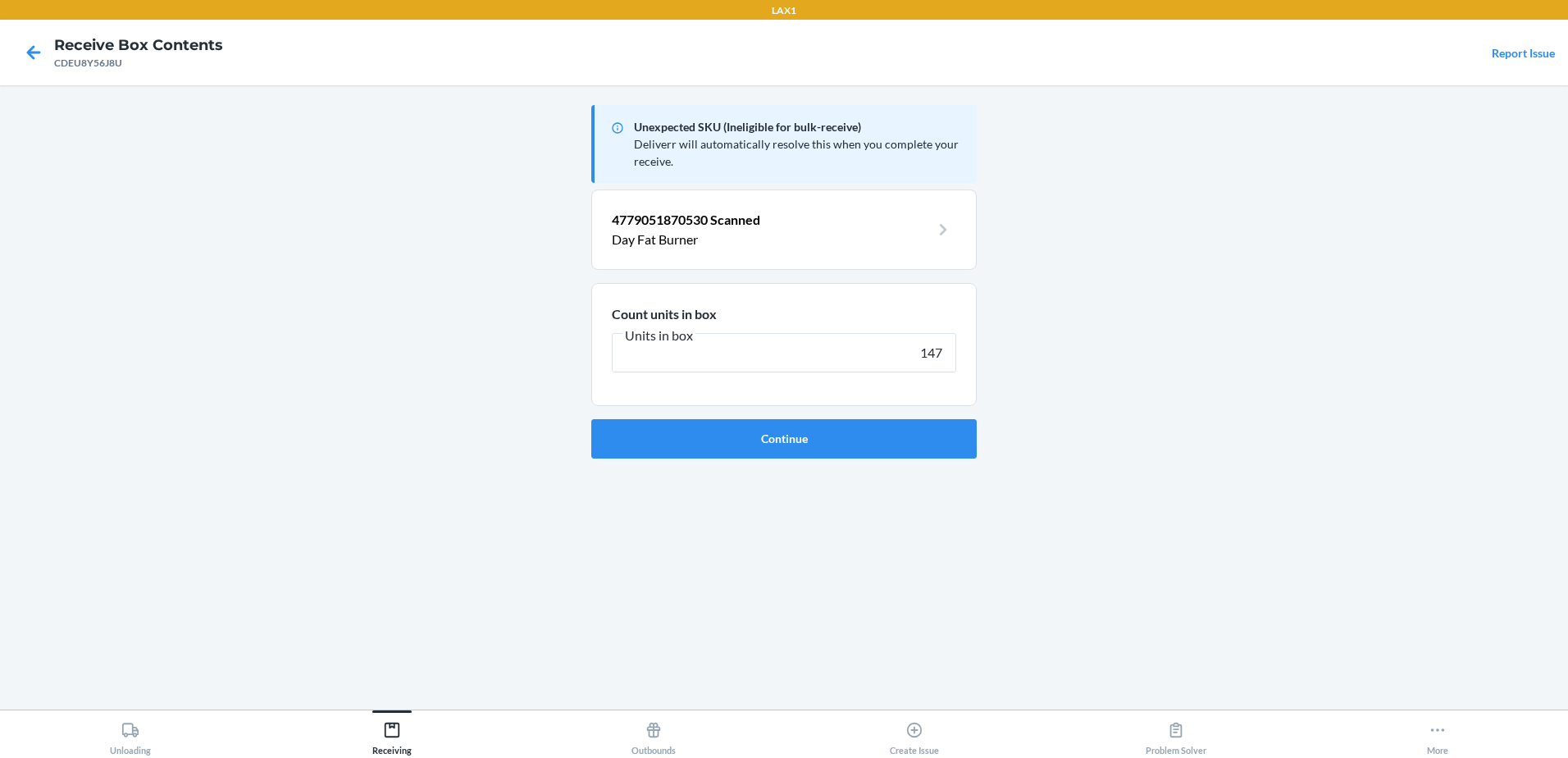
type input "147"
click at [591, 419] on button "Continue" at bounding box center [784, 439] width 385 height 40
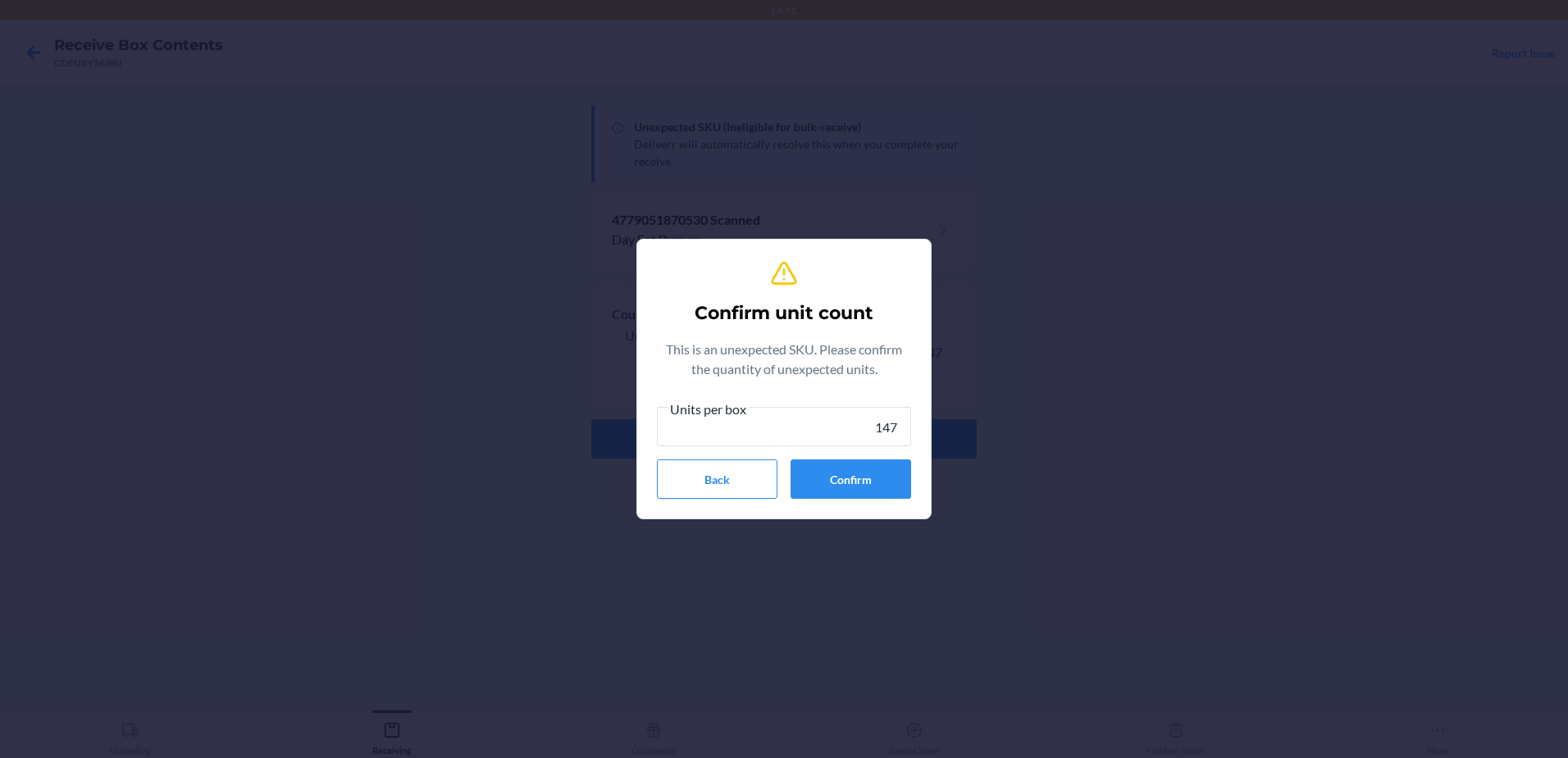
type input "147"
click at [840, 478] on button "Confirm" at bounding box center [851, 479] width 121 height 40
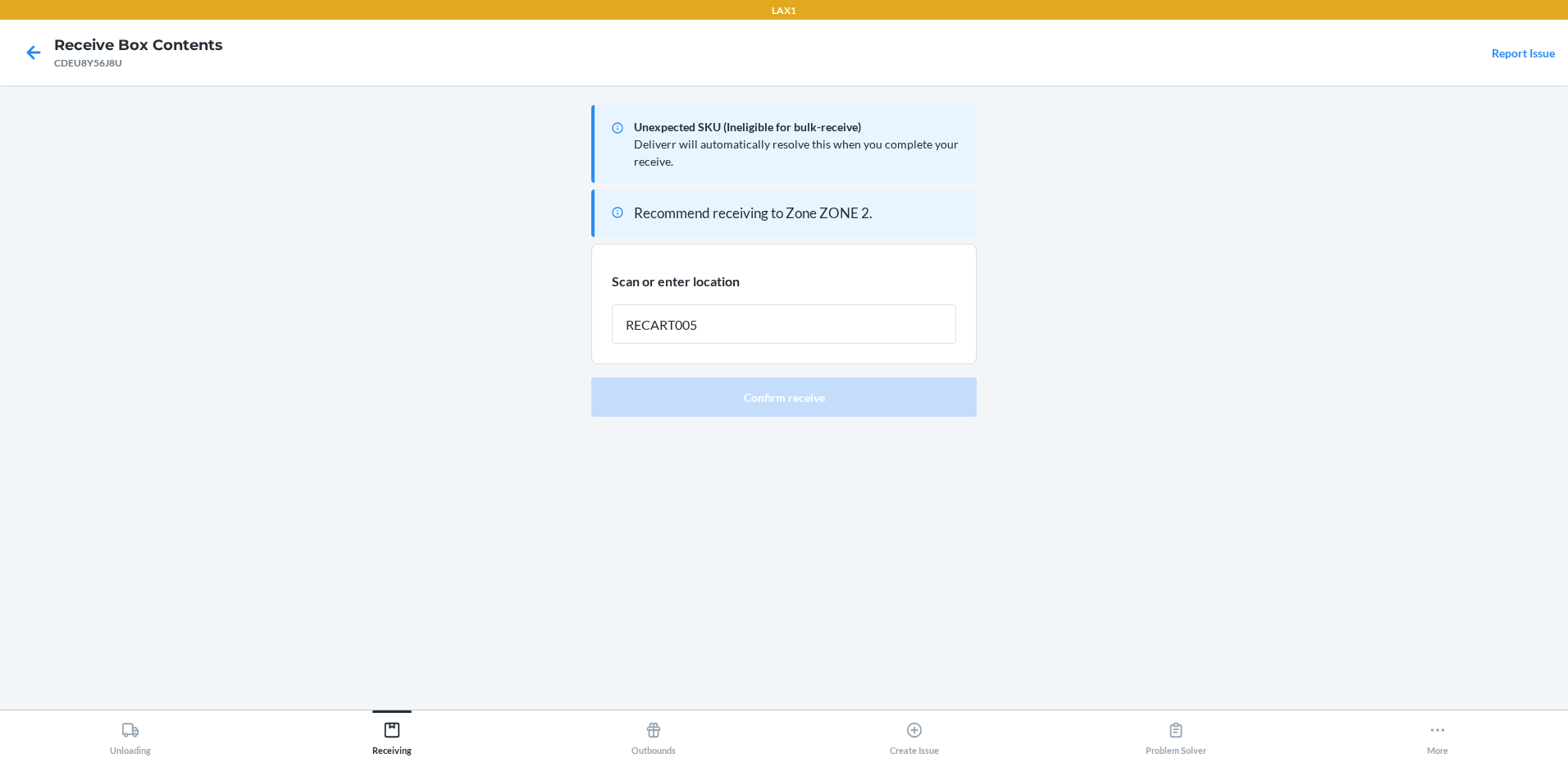
type input "RECART005"
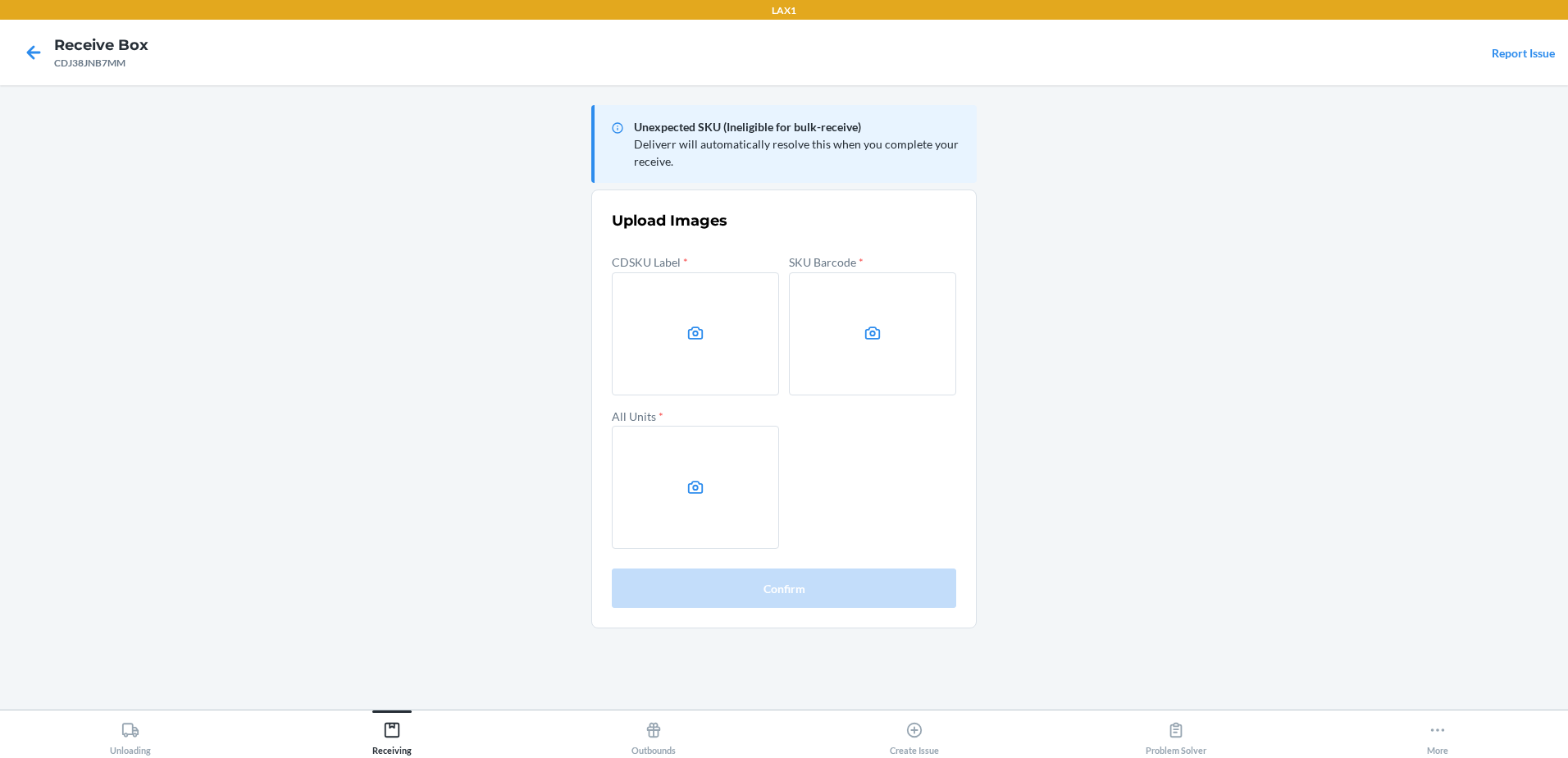
drag, startPoint x: 1413, startPoint y: 384, endPoint x: 1400, endPoint y: 384, distance: 13.0
click at [1413, 384] on main "Unexpected SKU (Ineligible for bulk-receive) Deliverr will automatically resolv…" at bounding box center [784, 398] width 1568 height 624
click at [682, 363] on label at bounding box center [695, 333] width 167 height 123
click at [0, 0] on input "file" at bounding box center [0, 0] width 0 height 0
click at [927, 365] on label at bounding box center [872, 333] width 167 height 123
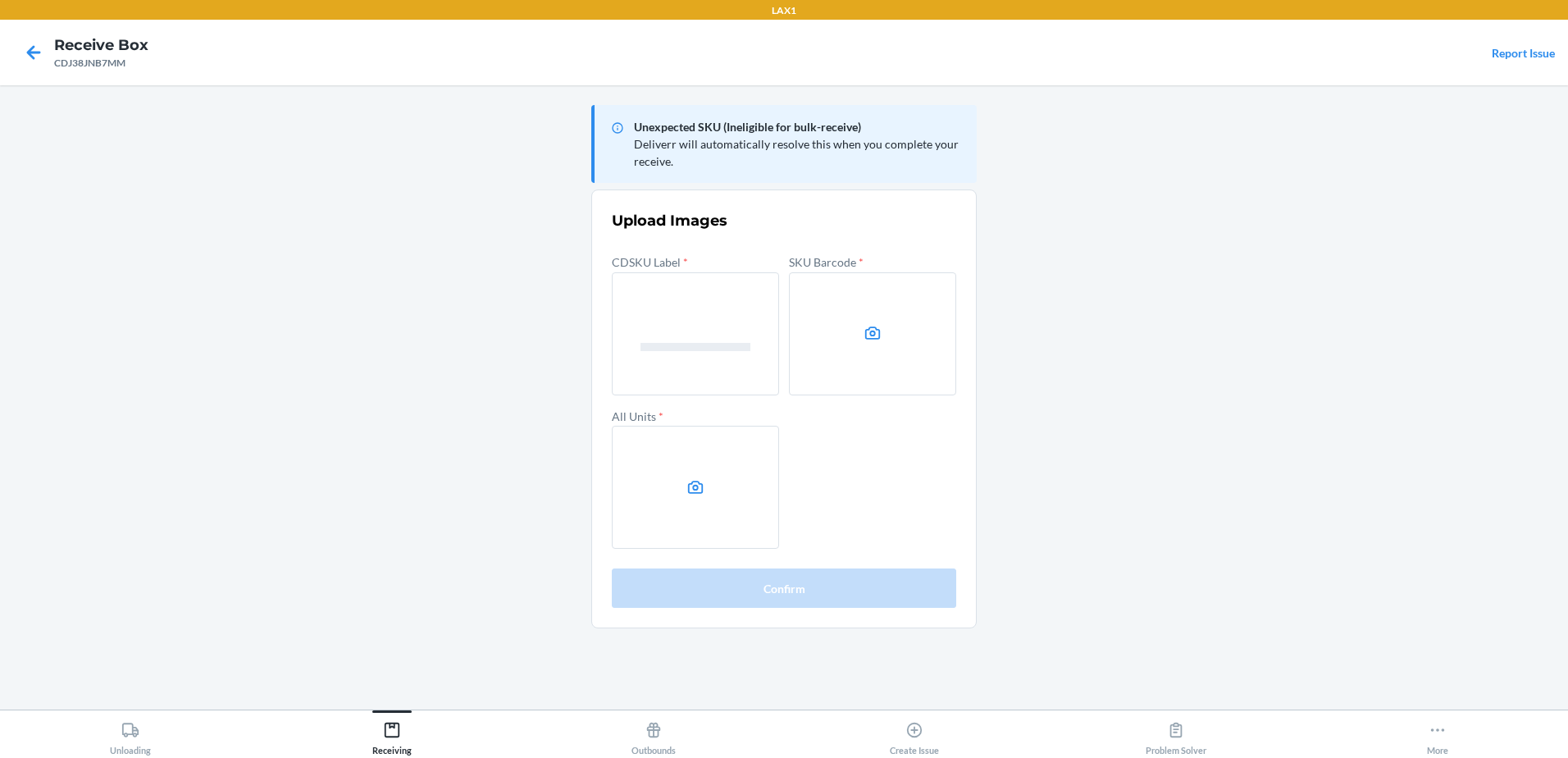
click at [0, 0] on input "file" at bounding box center [0, 0] width 0 height 0
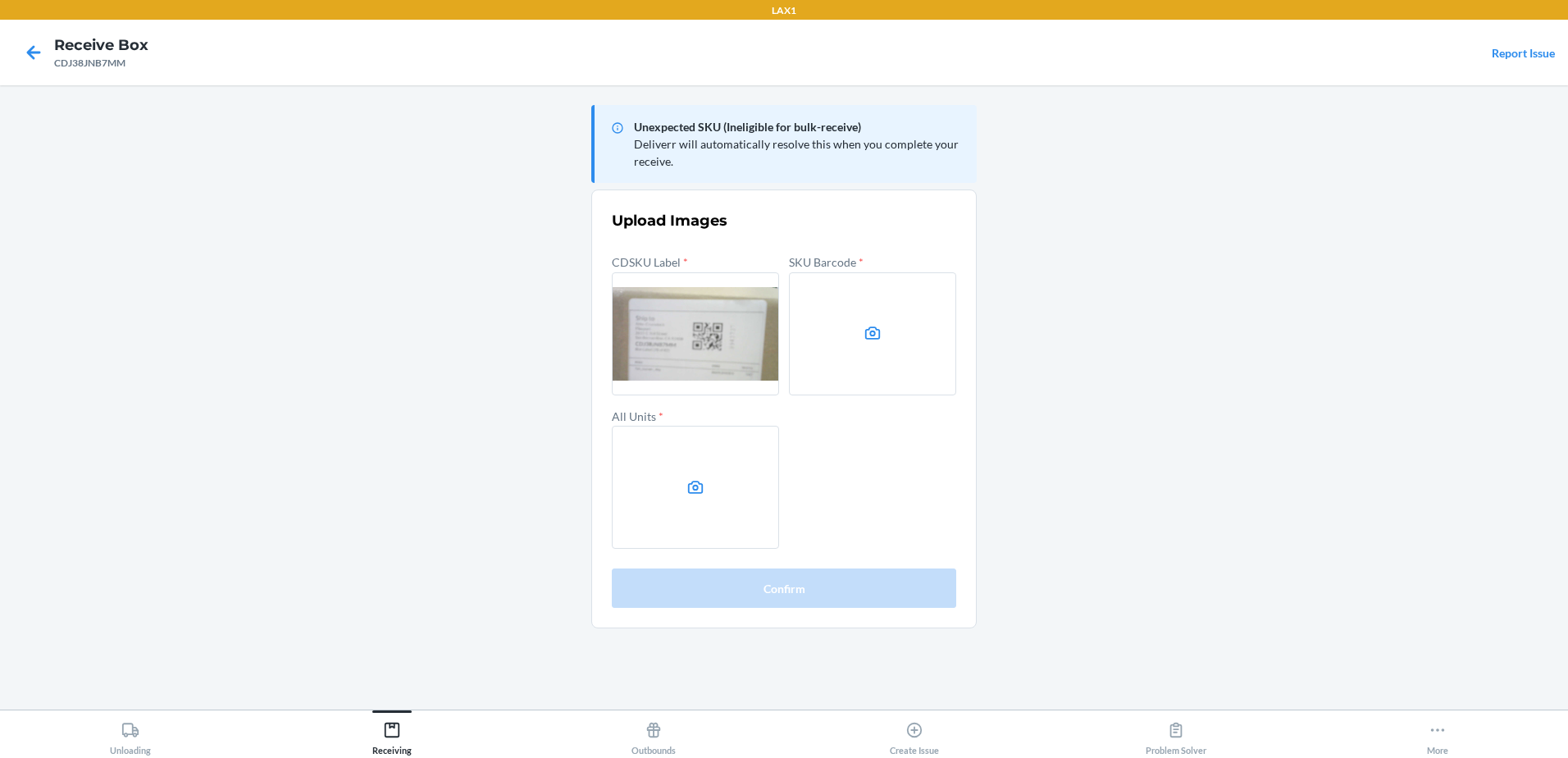
click at [672, 489] on label at bounding box center [695, 486] width 167 height 123
click at [0, 0] on input "file" at bounding box center [0, 0] width 0 height 0
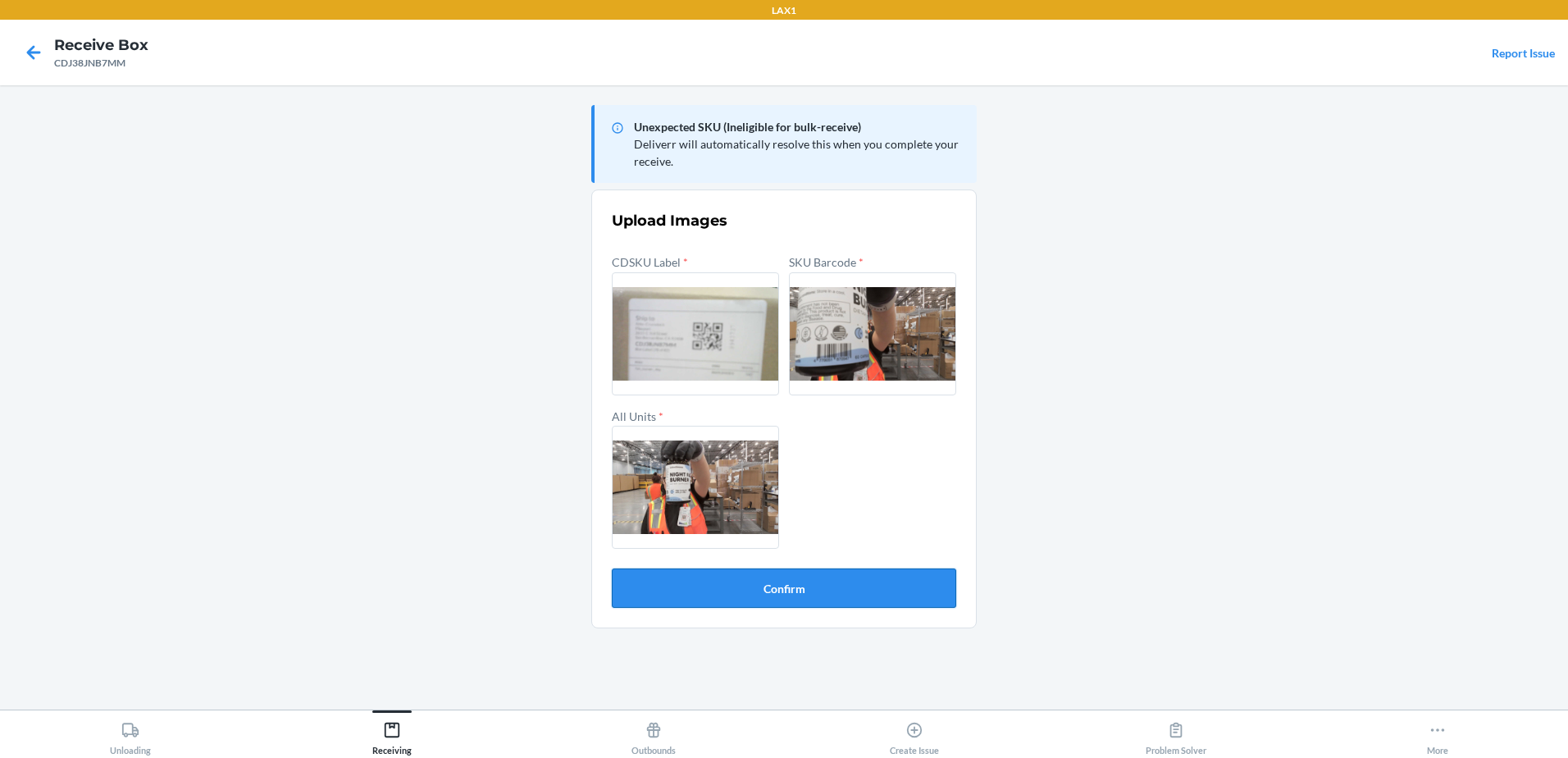
click at [782, 598] on button "Confirm" at bounding box center [784, 588] width 345 height 40
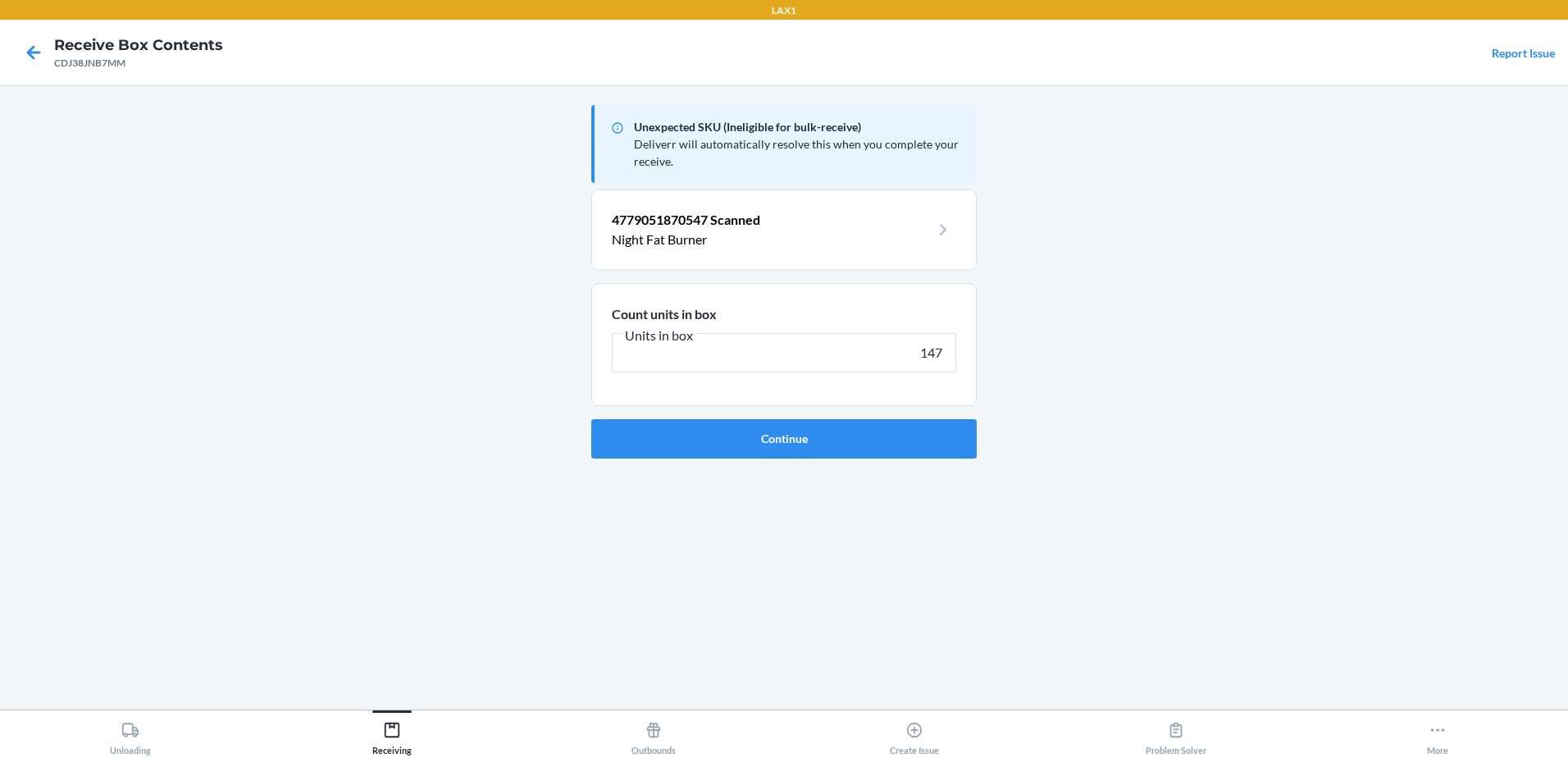
type input "147"
click at [591, 419] on button "Continue" at bounding box center [784, 439] width 385 height 40
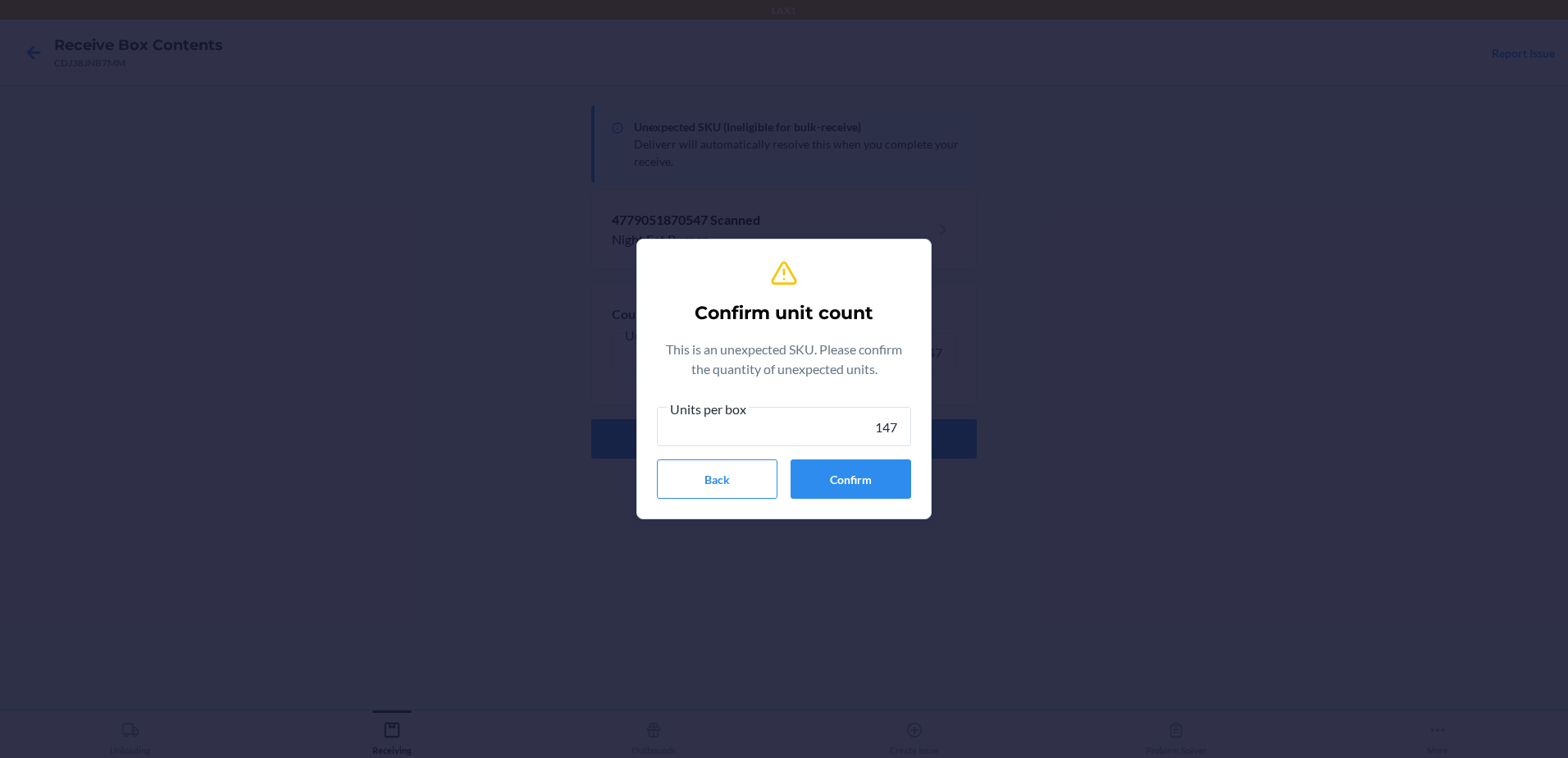
type input "147"
click at [884, 481] on button "Confirm" at bounding box center [851, 479] width 121 height 40
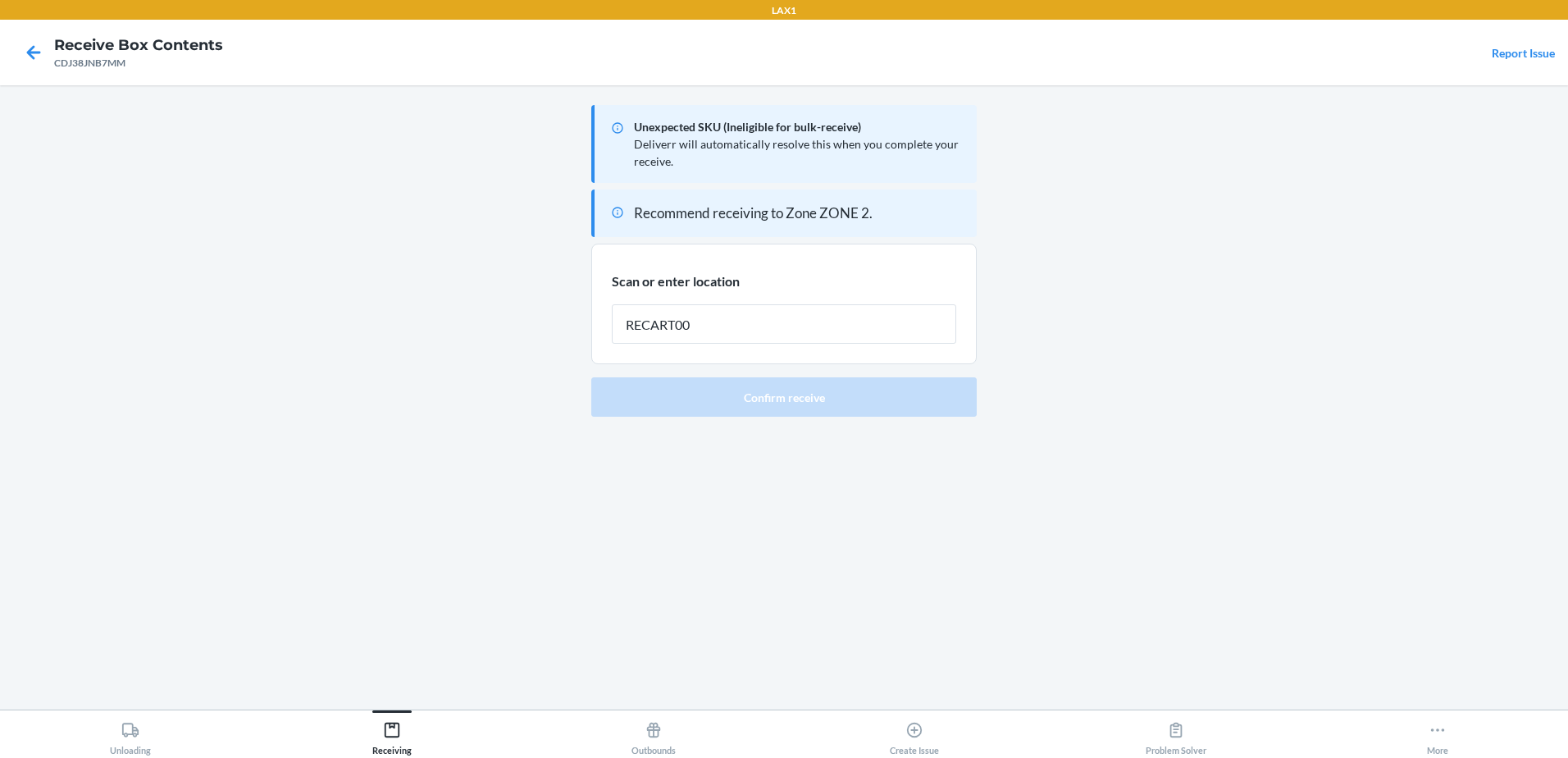
type input "RECART005"
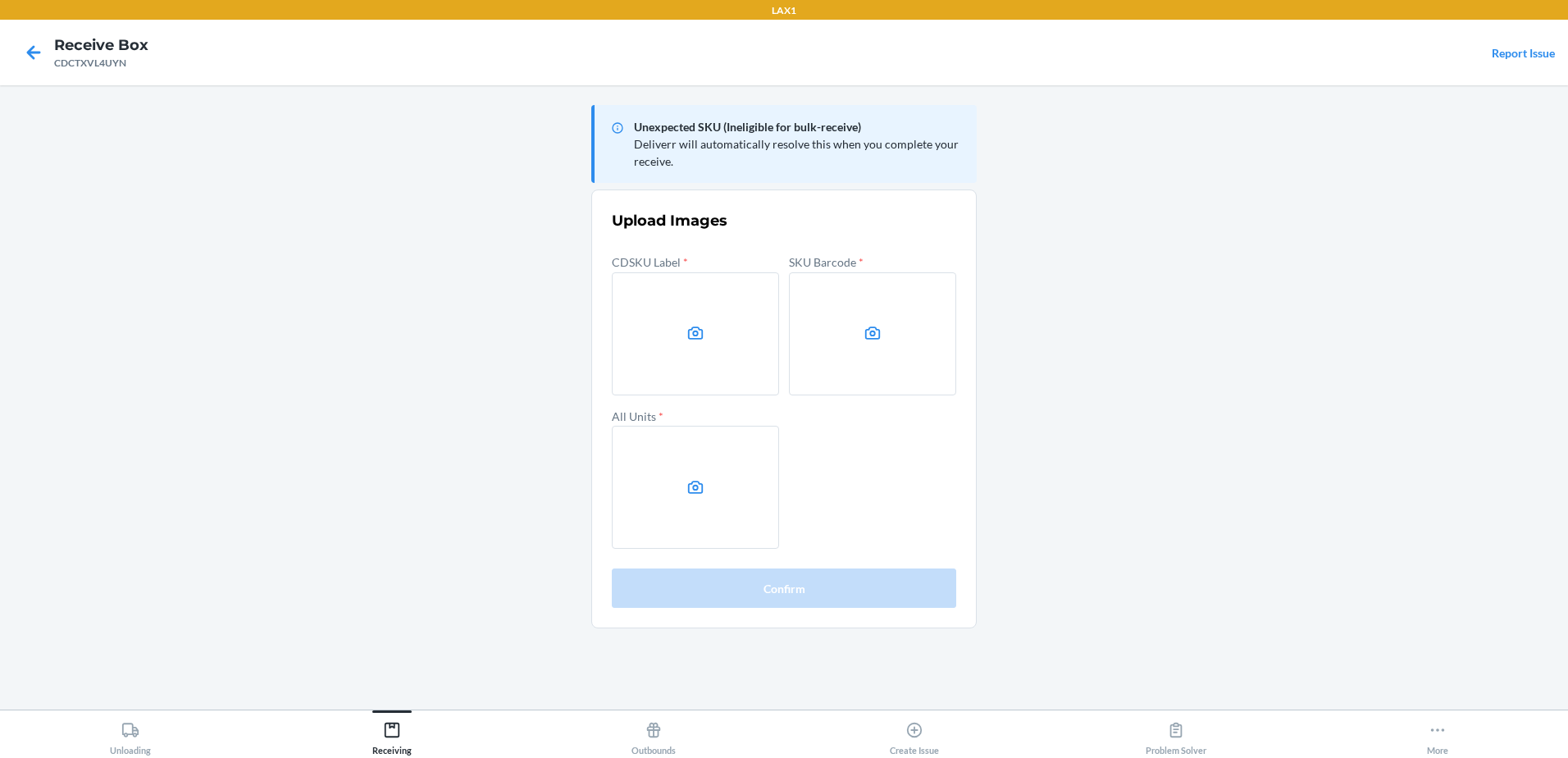
click at [1411, 203] on main "Unexpected SKU (Ineligible for bulk-receive) Deliverr will automatically resolv…" at bounding box center [784, 398] width 1568 height 624
click at [694, 348] on label at bounding box center [695, 333] width 167 height 123
click at [0, 0] on input "file" at bounding box center [0, 0] width 0 height 0
click at [883, 319] on label at bounding box center [872, 333] width 167 height 123
click at [0, 0] on input "file" at bounding box center [0, 0] width 0 height 0
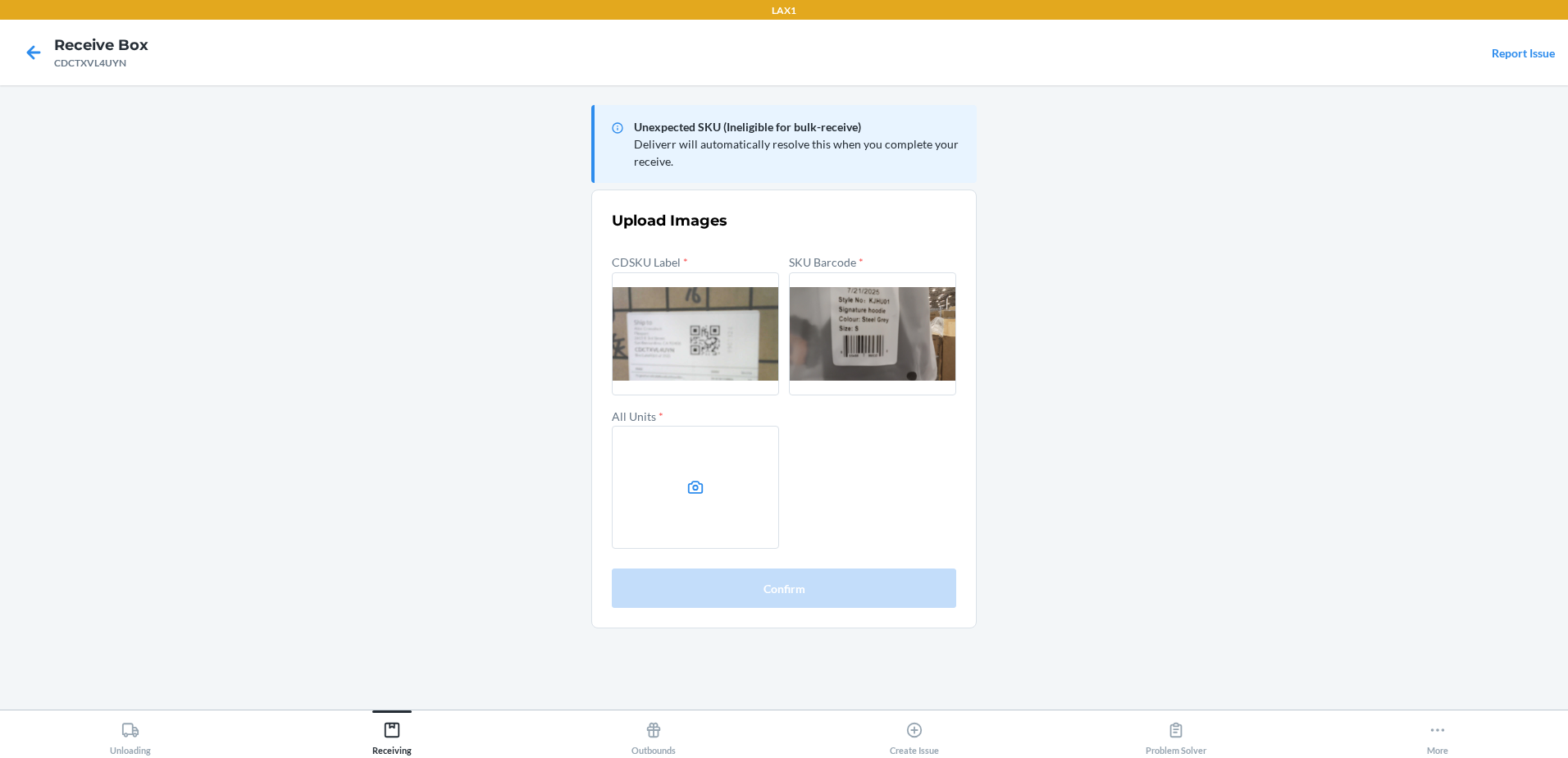
click at [717, 491] on label at bounding box center [695, 486] width 167 height 123
click at [0, 0] on input "file" at bounding box center [0, 0] width 0 height 0
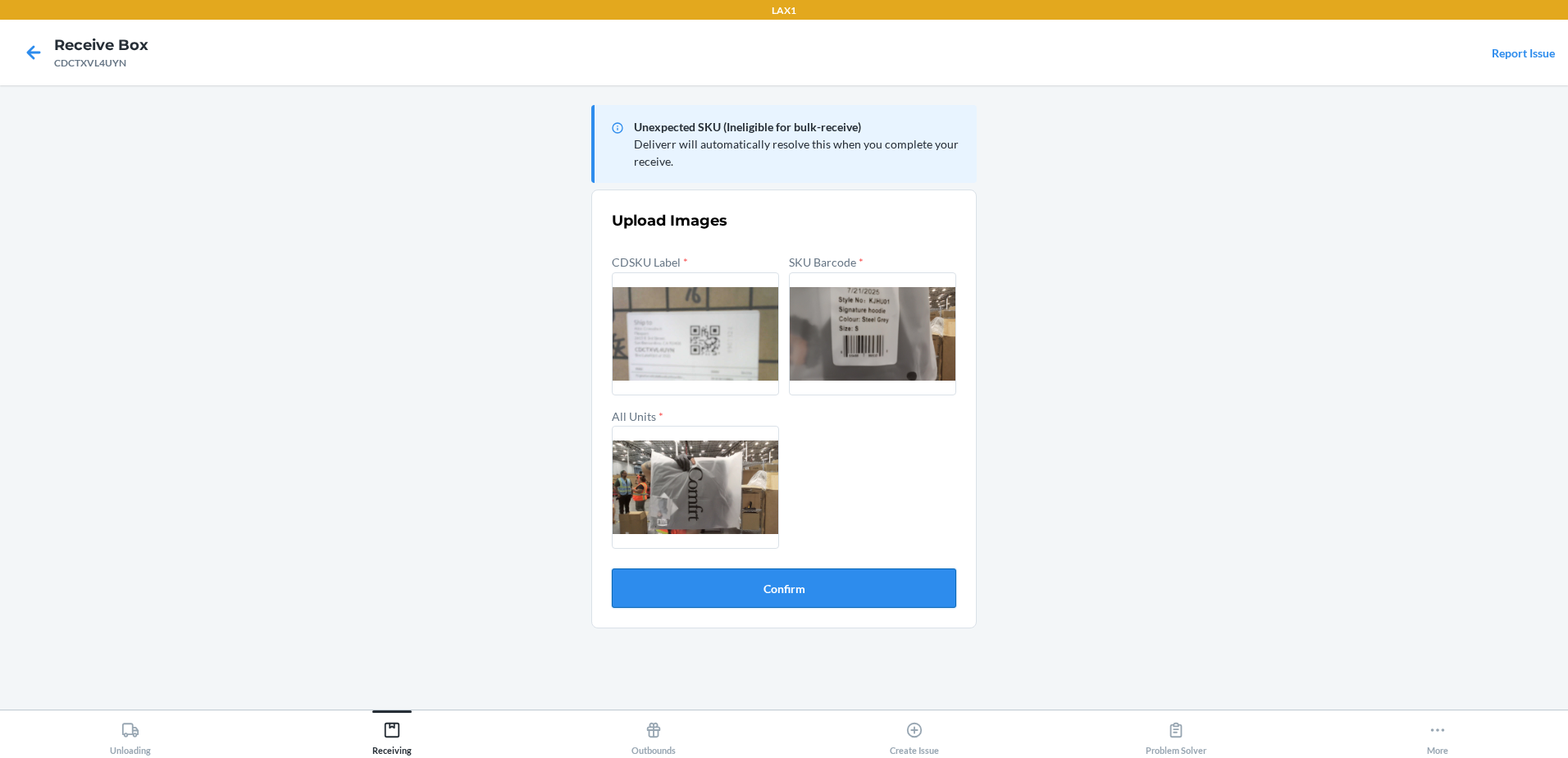
click at [828, 595] on button "Confirm" at bounding box center [784, 588] width 345 height 40
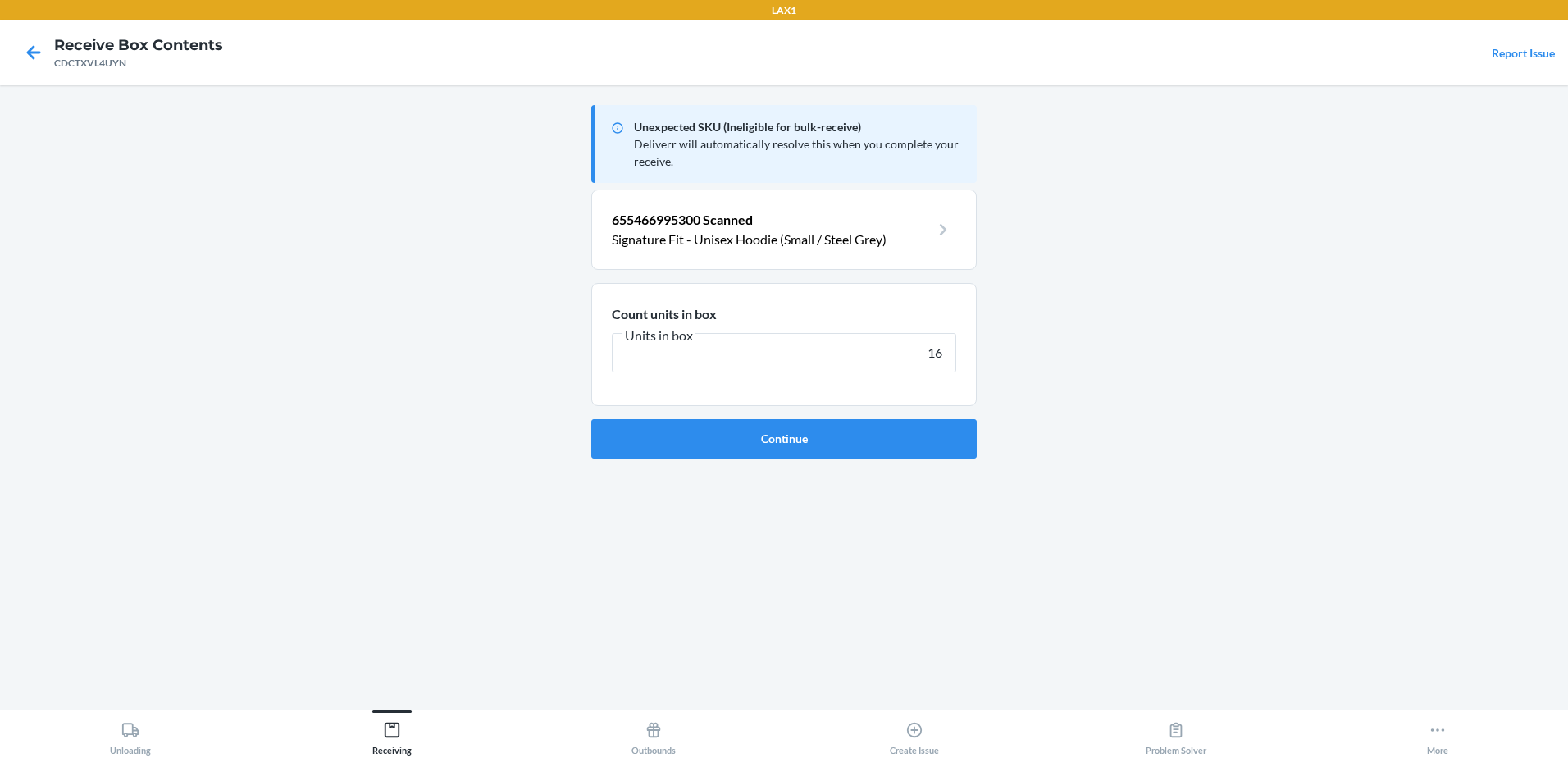
type input "16"
click at [591, 419] on button "Continue" at bounding box center [784, 439] width 385 height 40
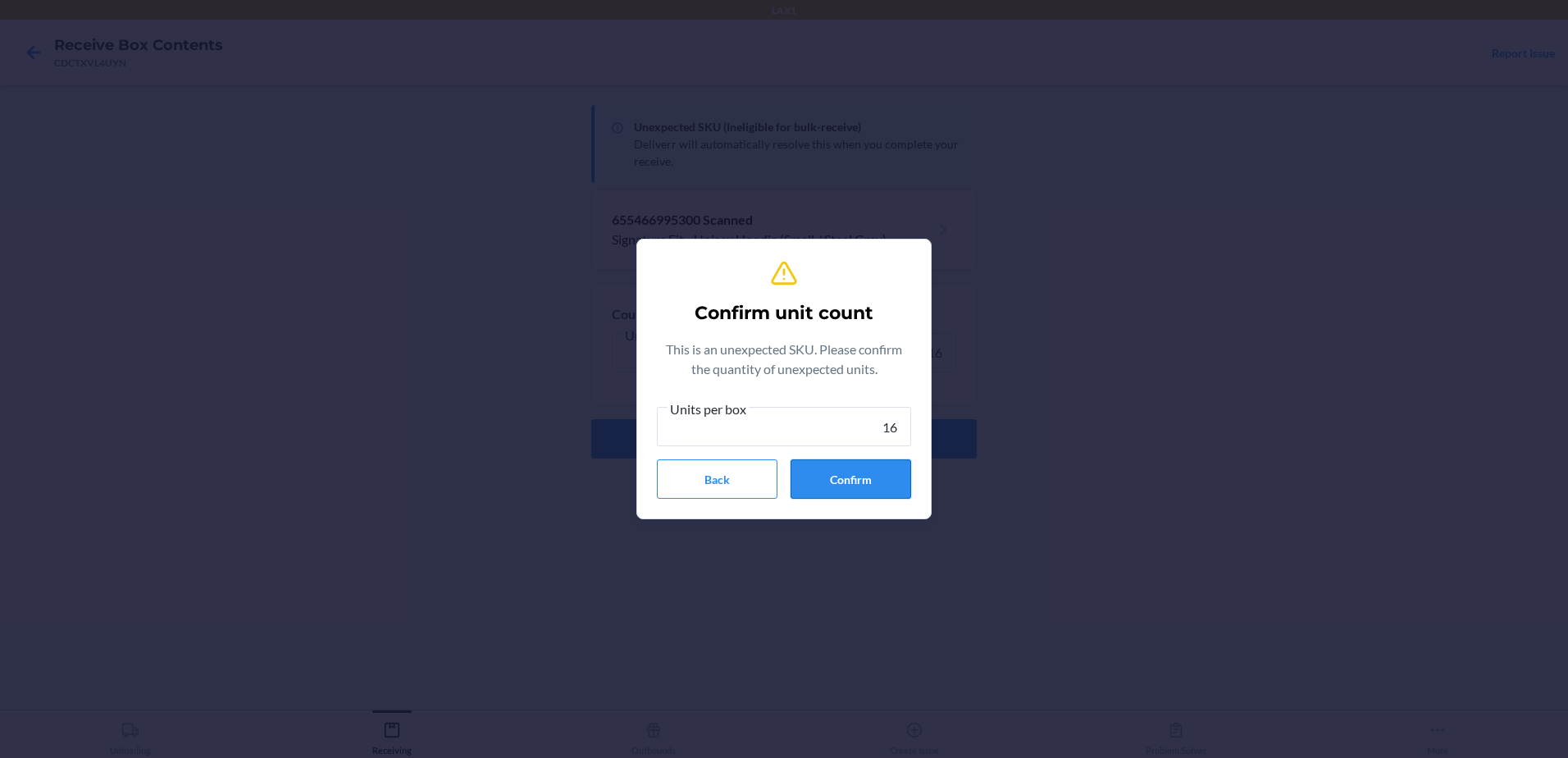
type input "16"
click at [882, 467] on button "Confirm" at bounding box center [851, 479] width 121 height 40
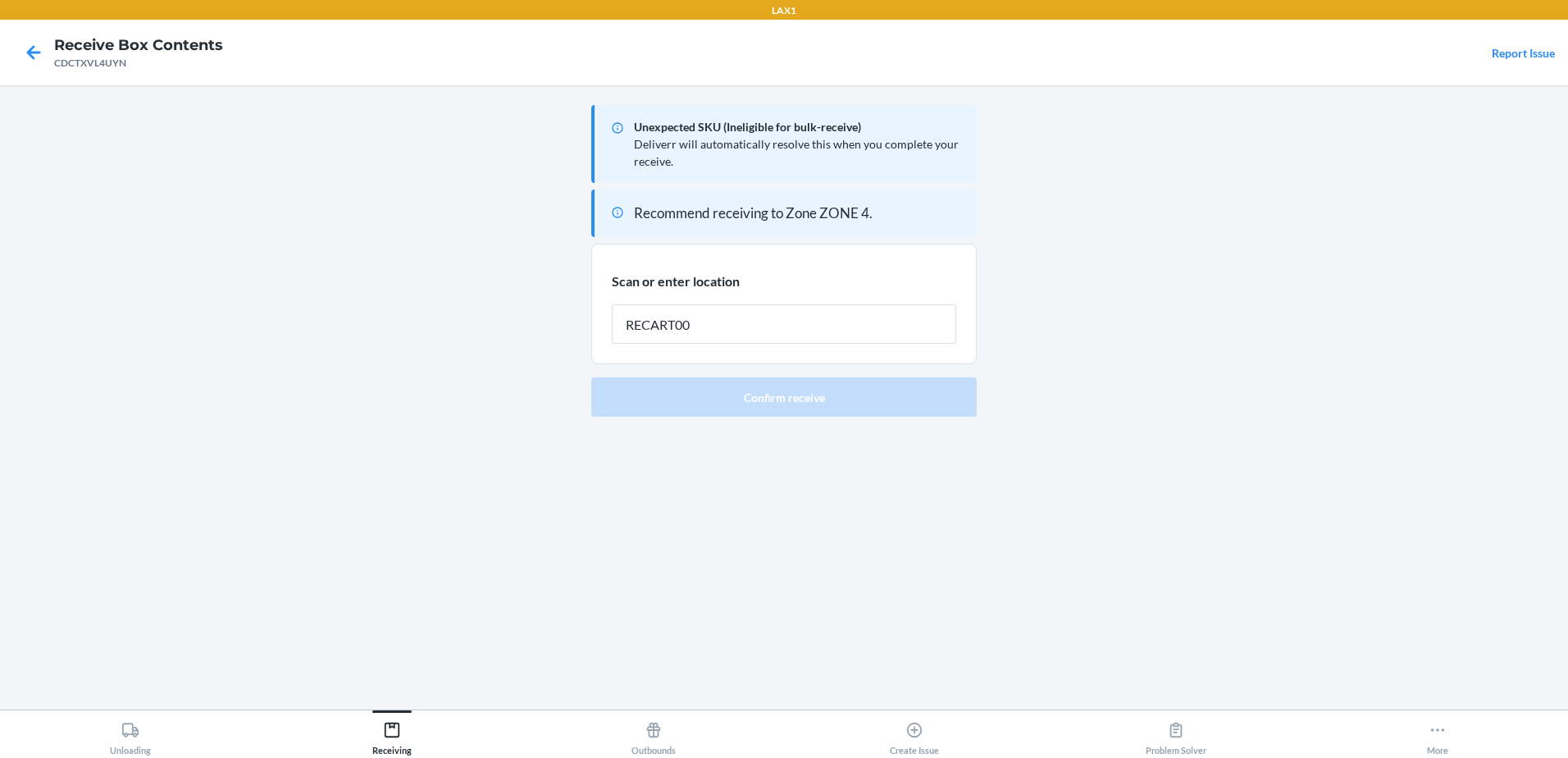
type input "RECART005"
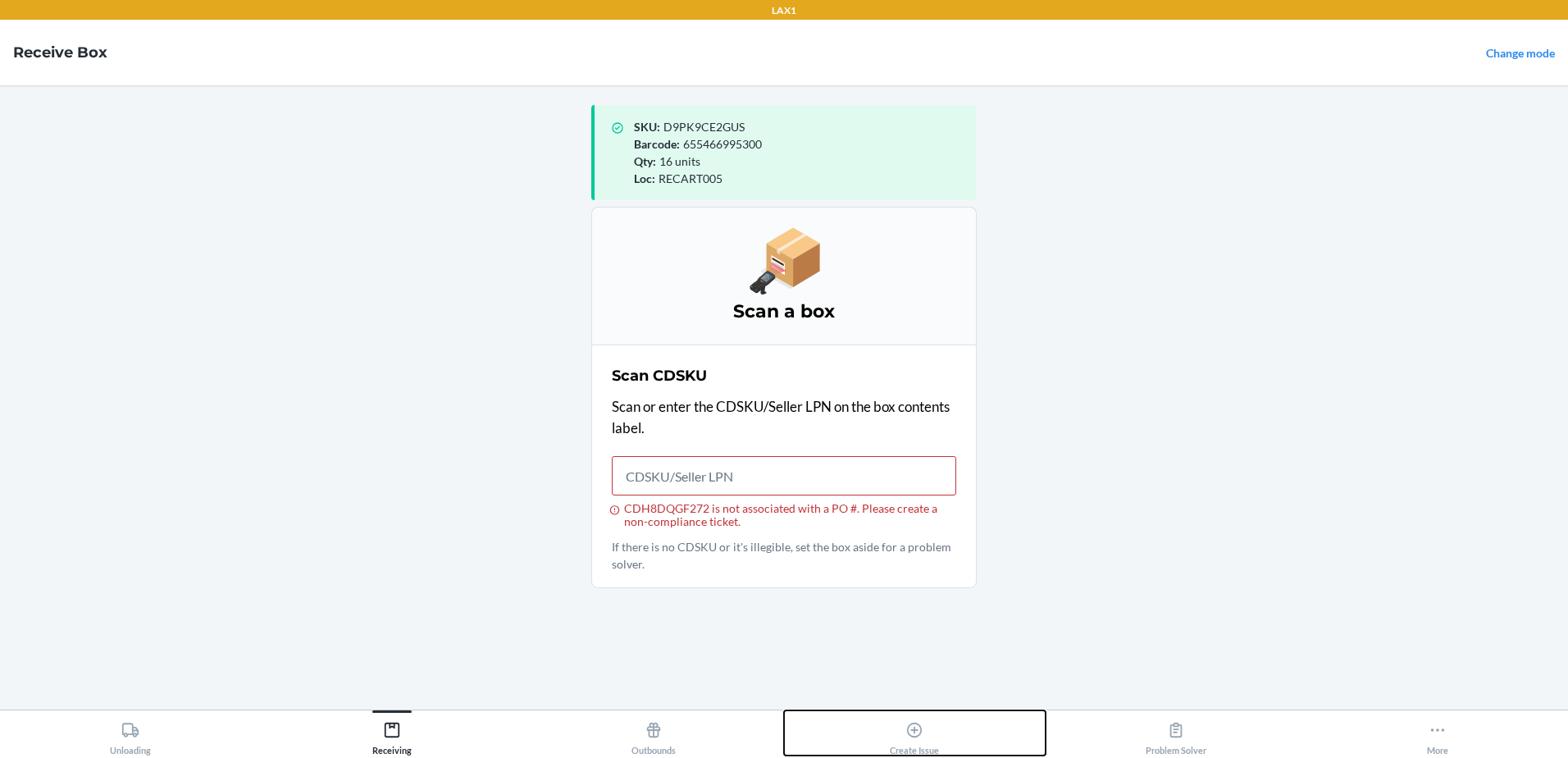
click at [928, 746] on div "Create Issue" at bounding box center [914, 735] width 49 height 41
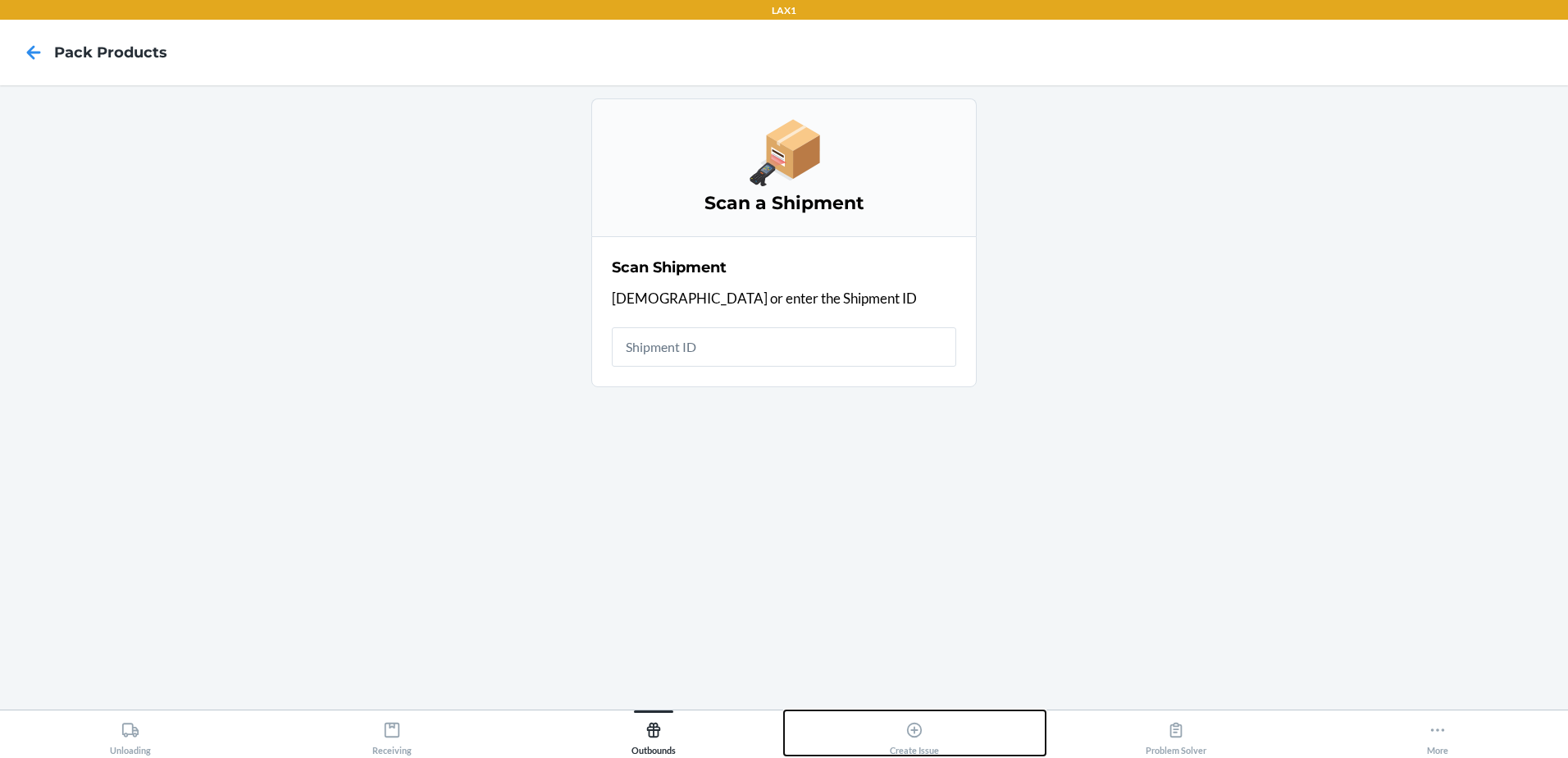
click at [936, 742] on div "Create Issue" at bounding box center [914, 735] width 49 height 41
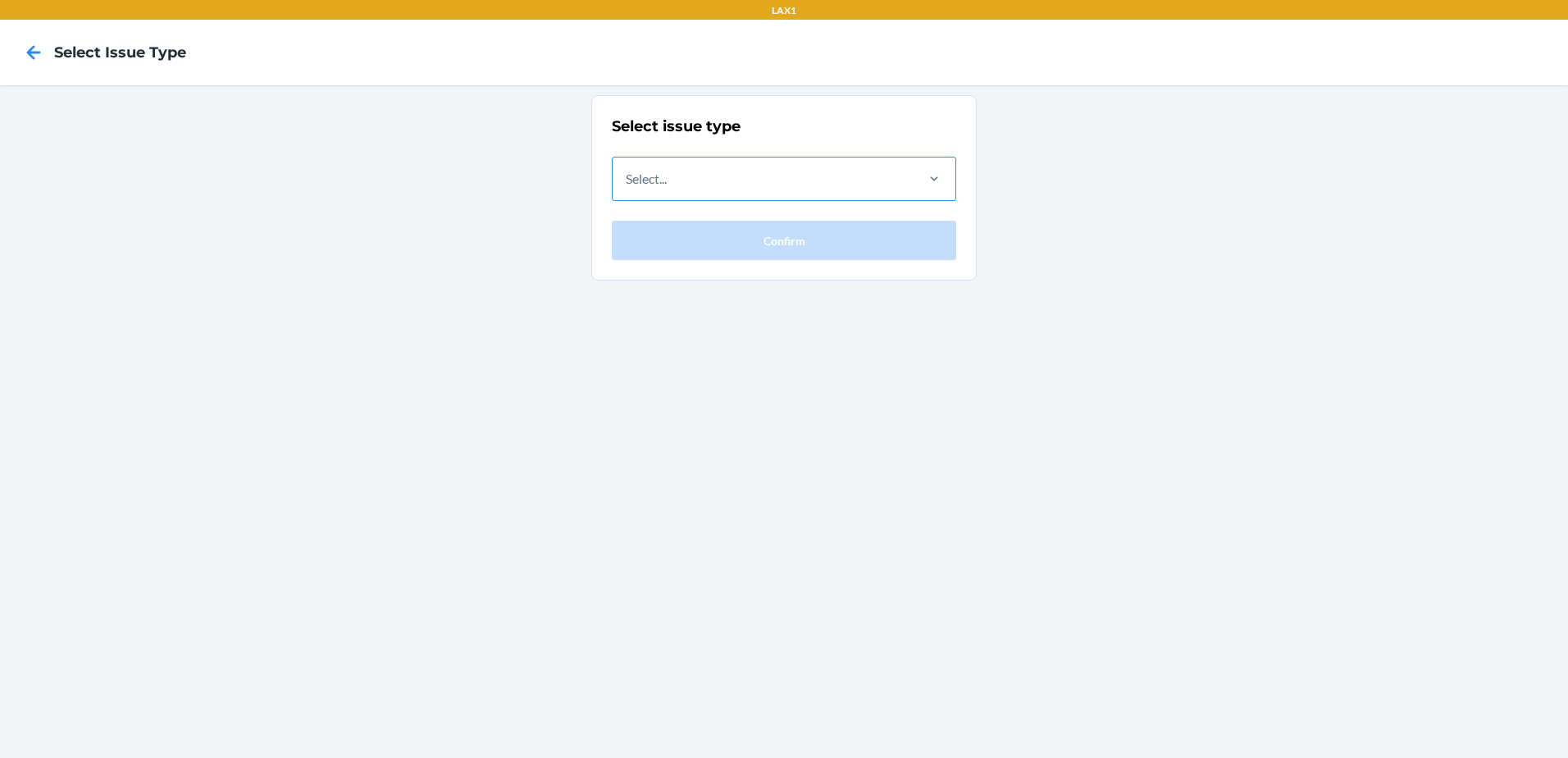
click at [715, 160] on div "Select..." at bounding box center [763, 179] width 300 height 43
click at [627, 169] on input "Select..." at bounding box center [626, 179] width 2 height 20
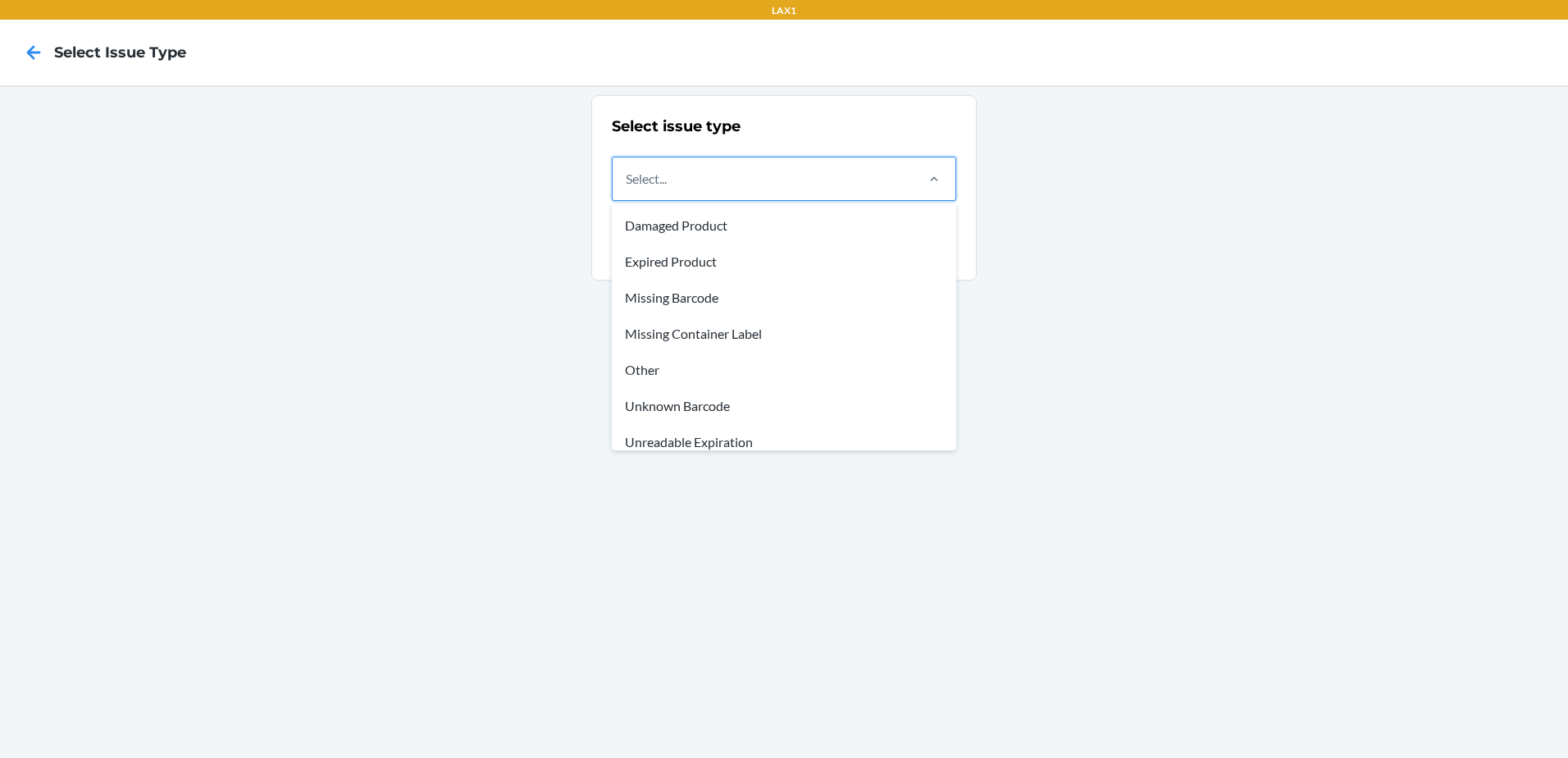
click at [697, 328] on div "Missing Container Label" at bounding box center [783, 334] width 338 height 36
click at [627, 188] on input "option Missing Container Label focused, 4 of 8. 8 results available. Use Up and…" at bounding box center [626, 179] width 2 height 20
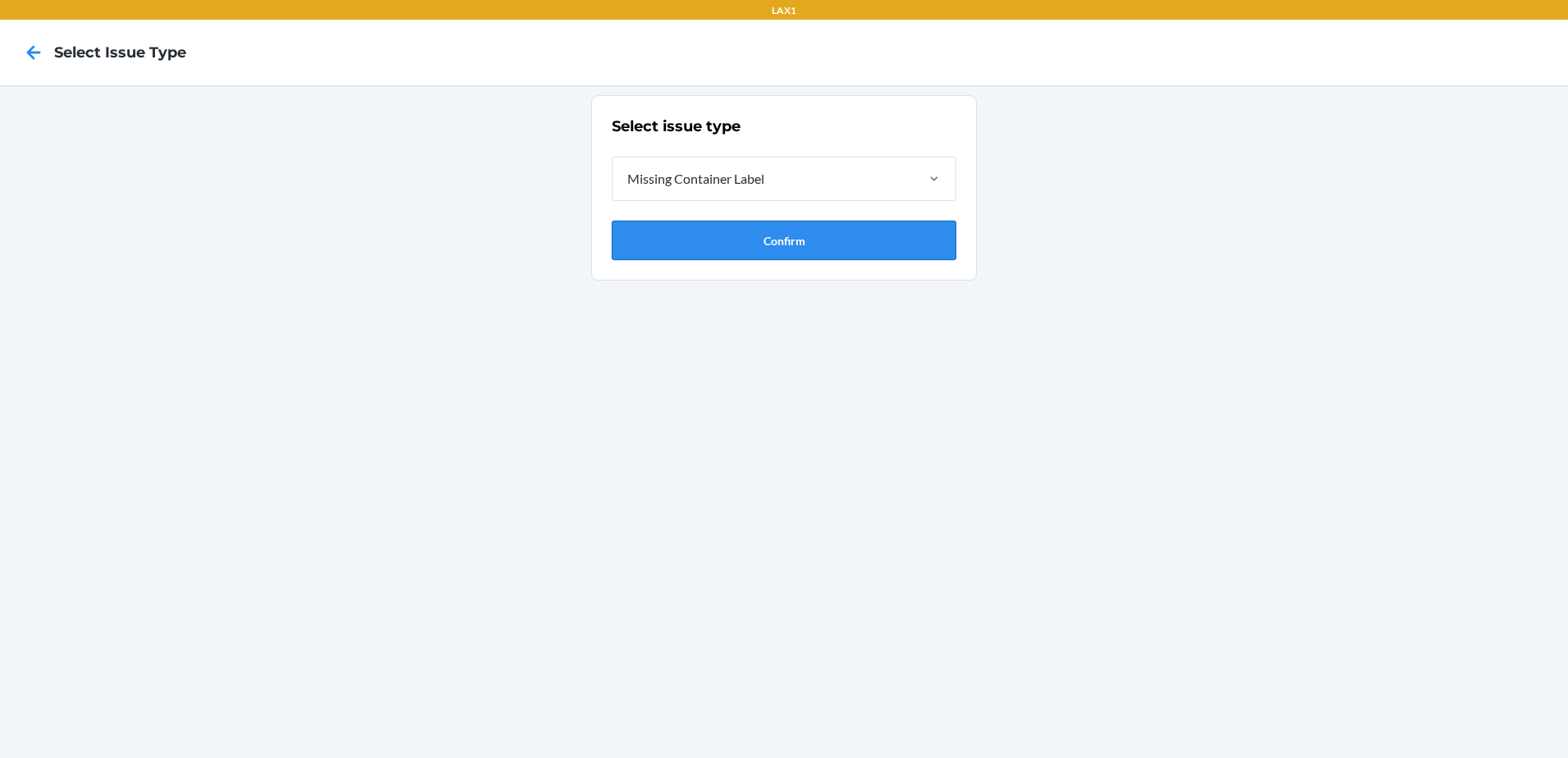
click at [624, 229] on button "Confirm" at bounding box center [784, 240] width 345 height 40
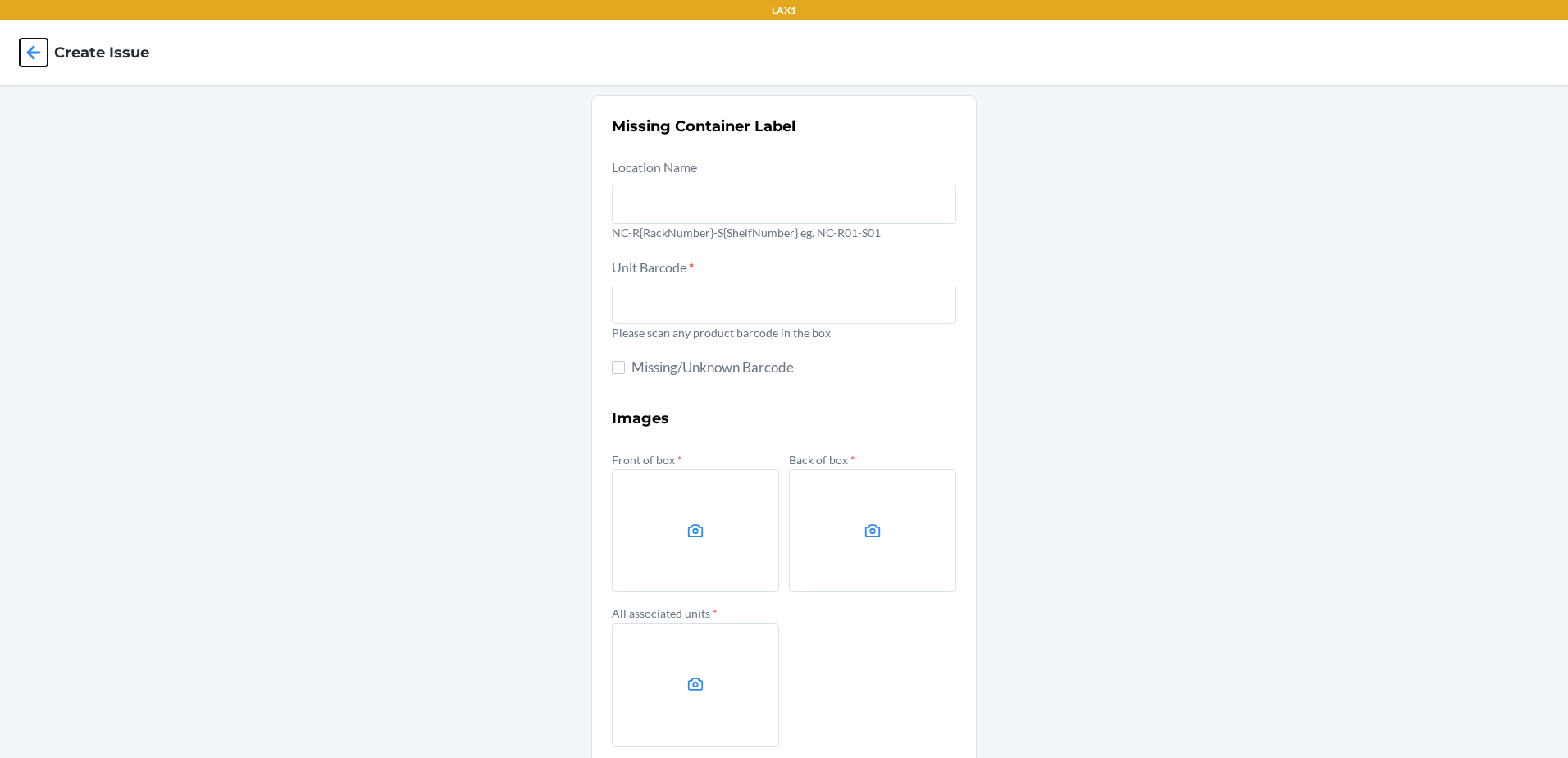
click at [41, 58] on icon at bounding box center [34, 53] width 28 height 28
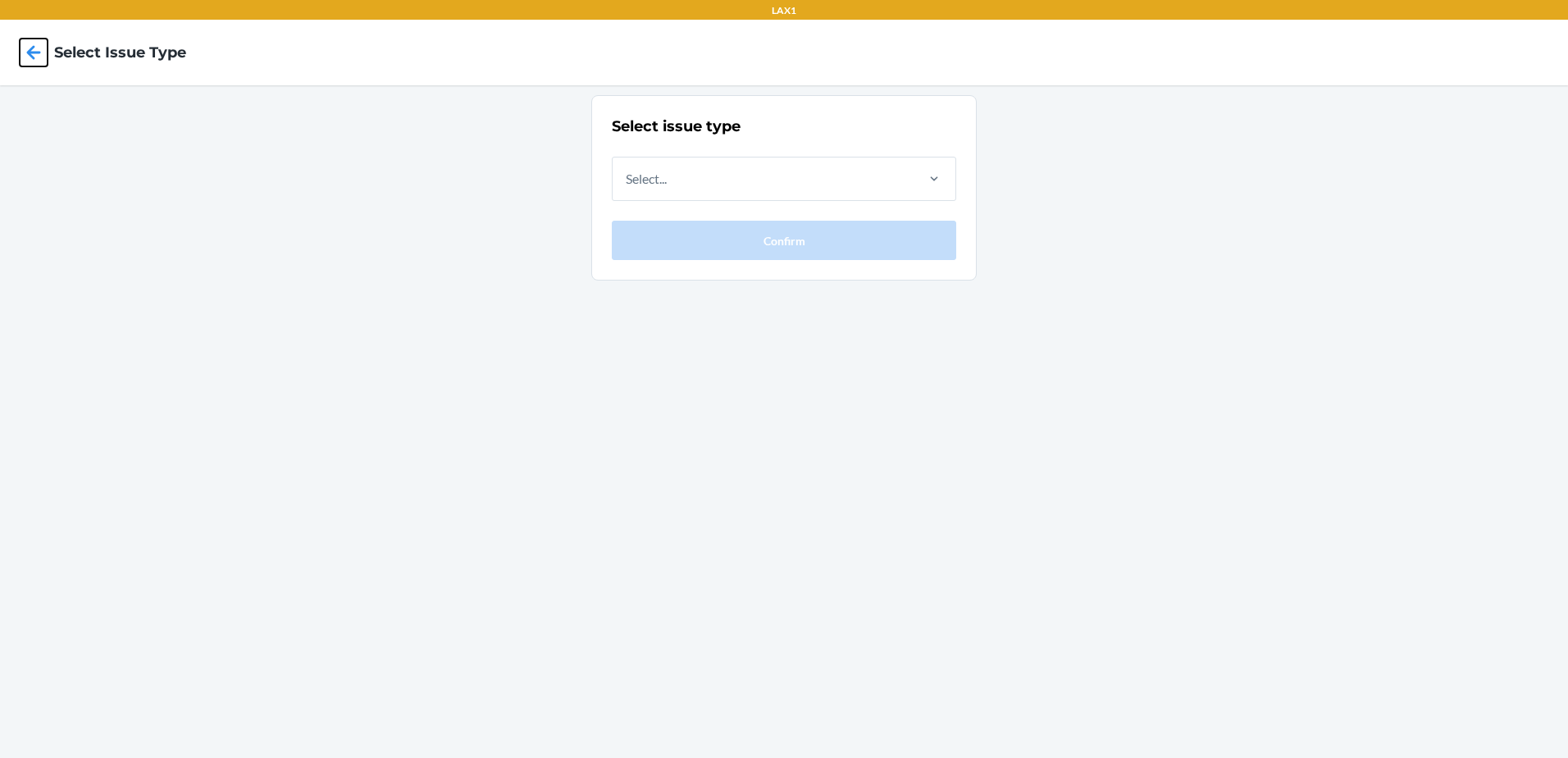
click at [40, 58] on icon at bounding box center [34, 53] width 28 height 28
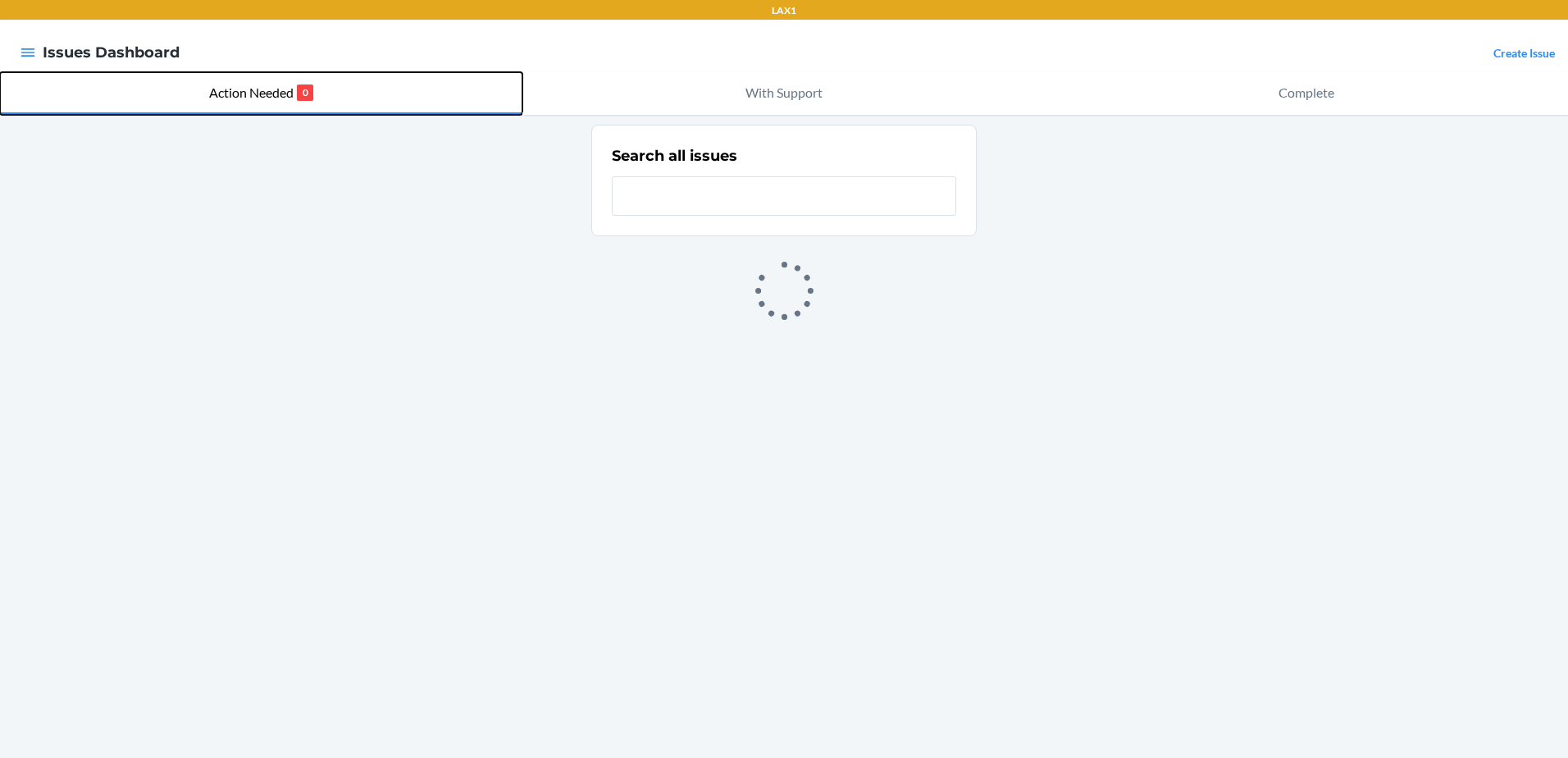
click at [274, 90] on p "Action Needed" at bounding box center [251, 93] width 85 height 20
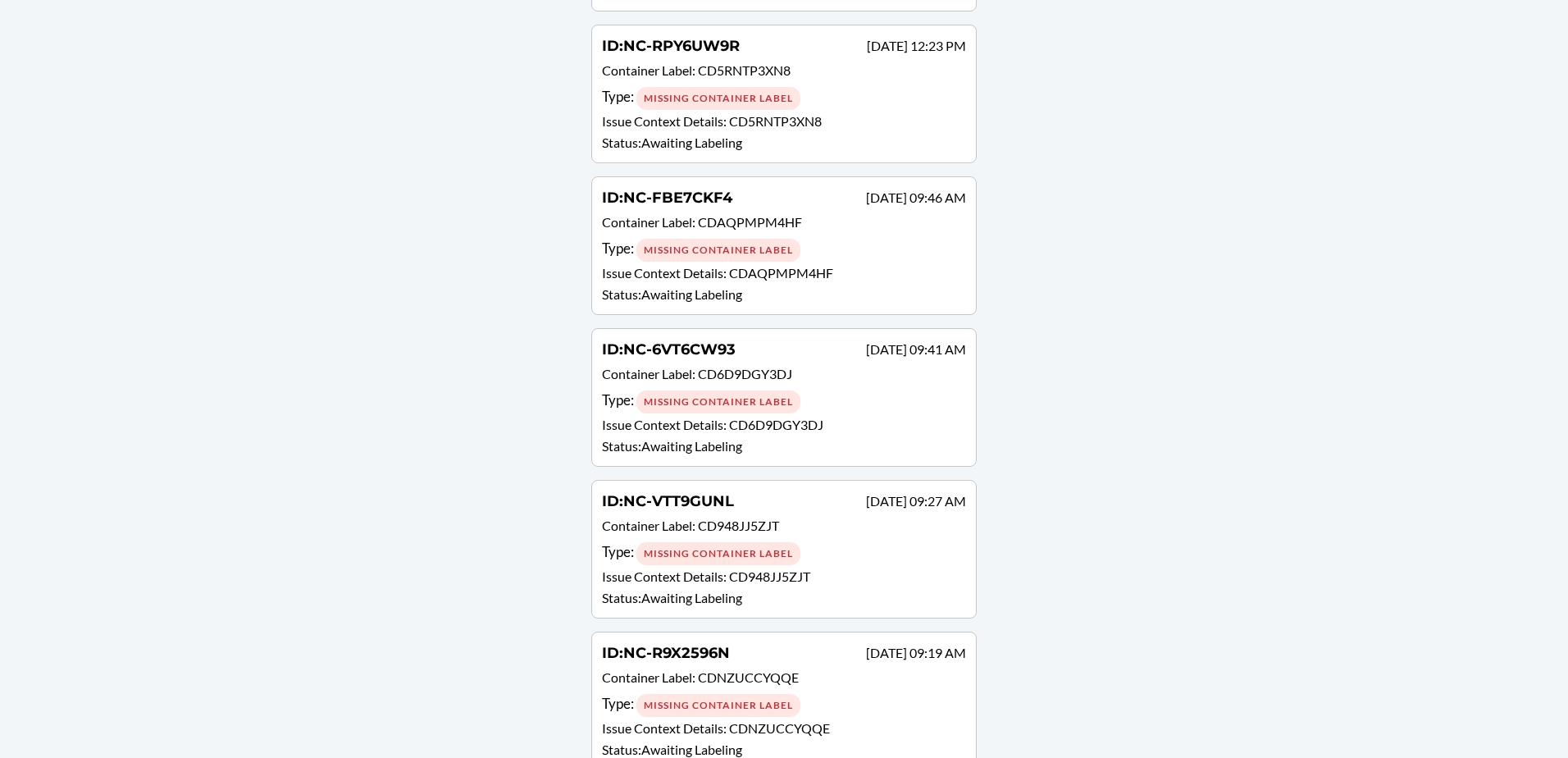
scroll to position [860, 0]
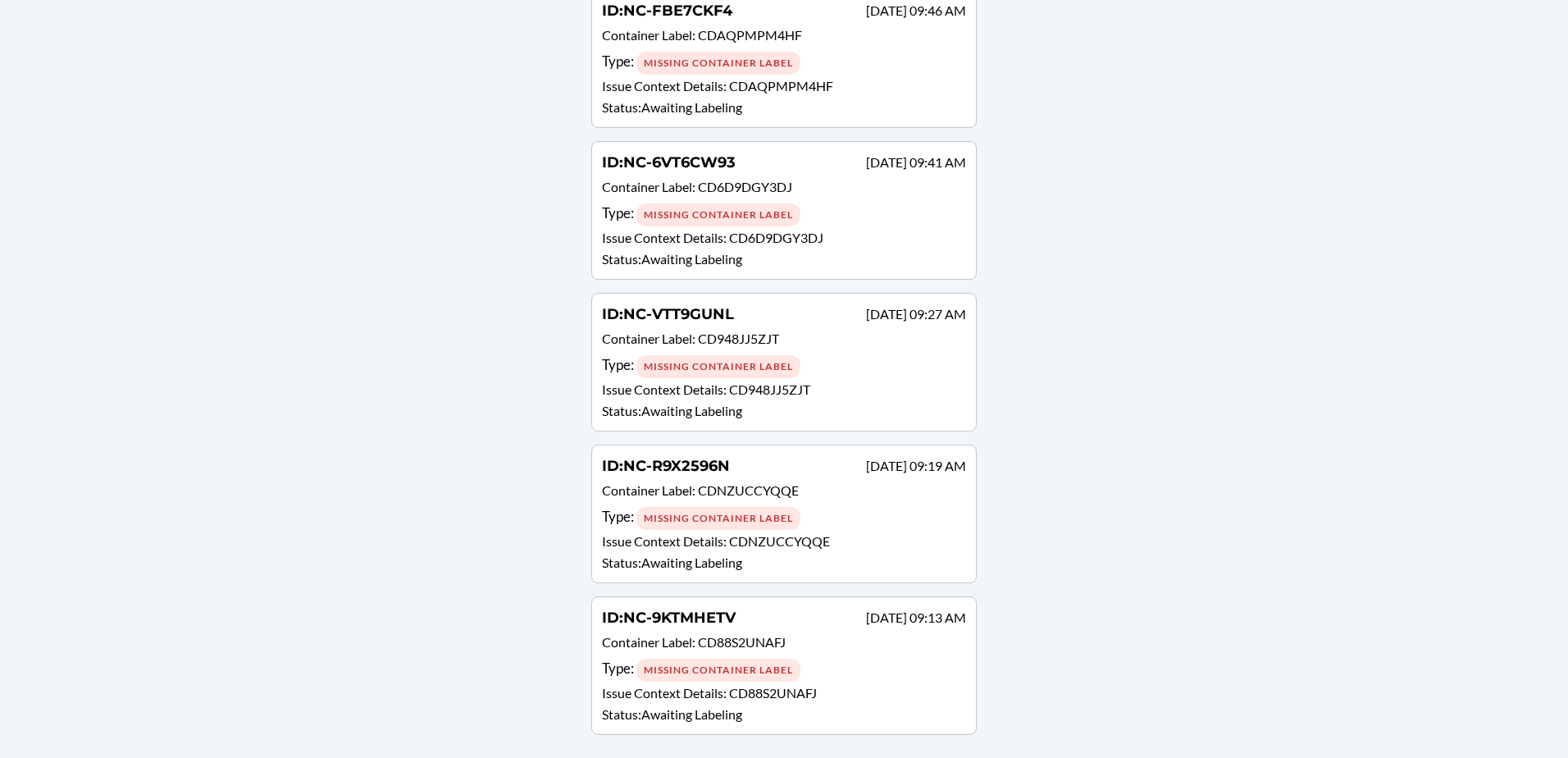
click at [791, 647] on p "Container Label : CD88S2UNAFJ" at bounding box center [784, 644] width 364 height 24
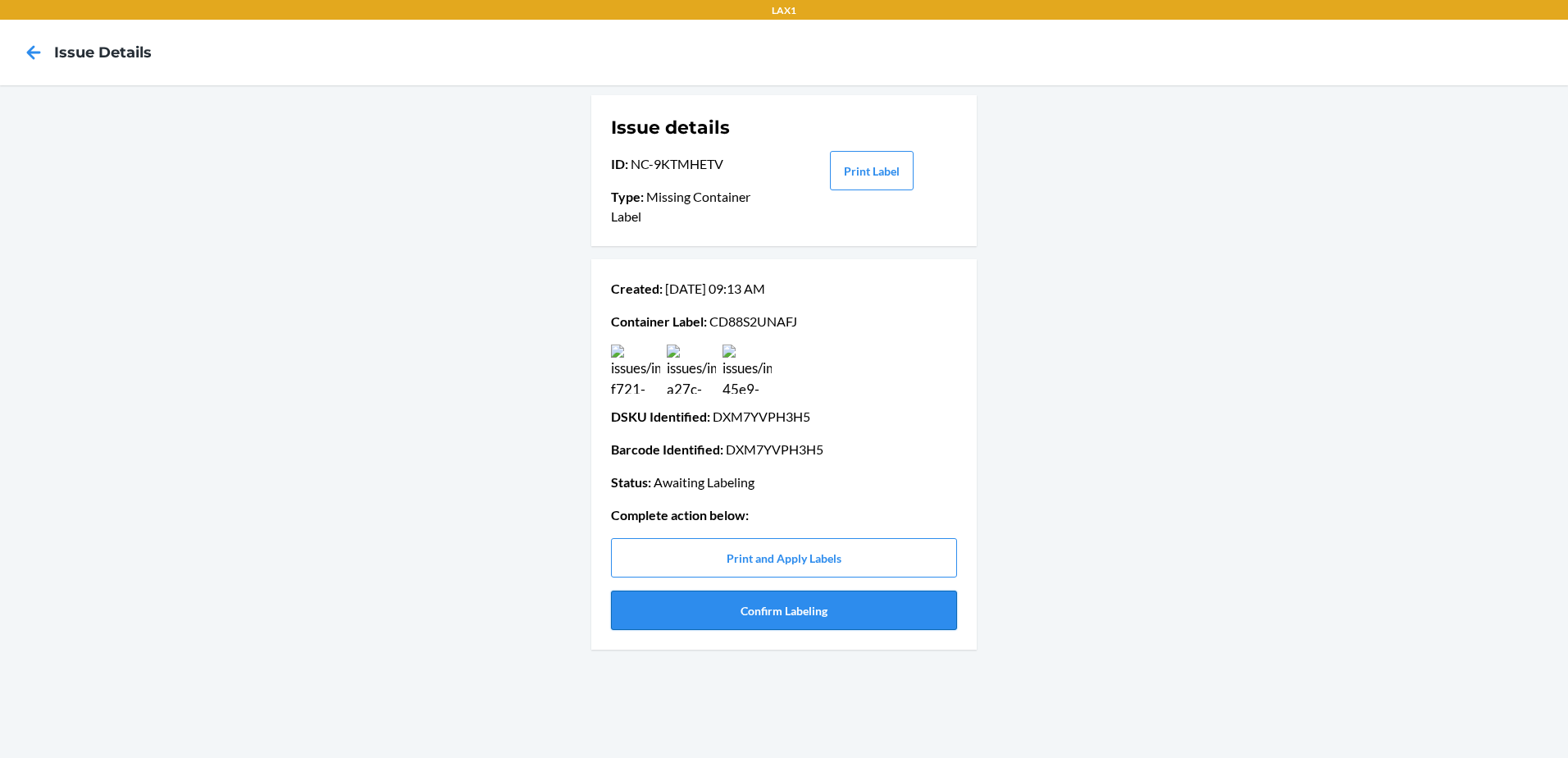
click at [870, 603] on button "Confirm Labeling" at bounding box center [784, 611] width 346 height 40
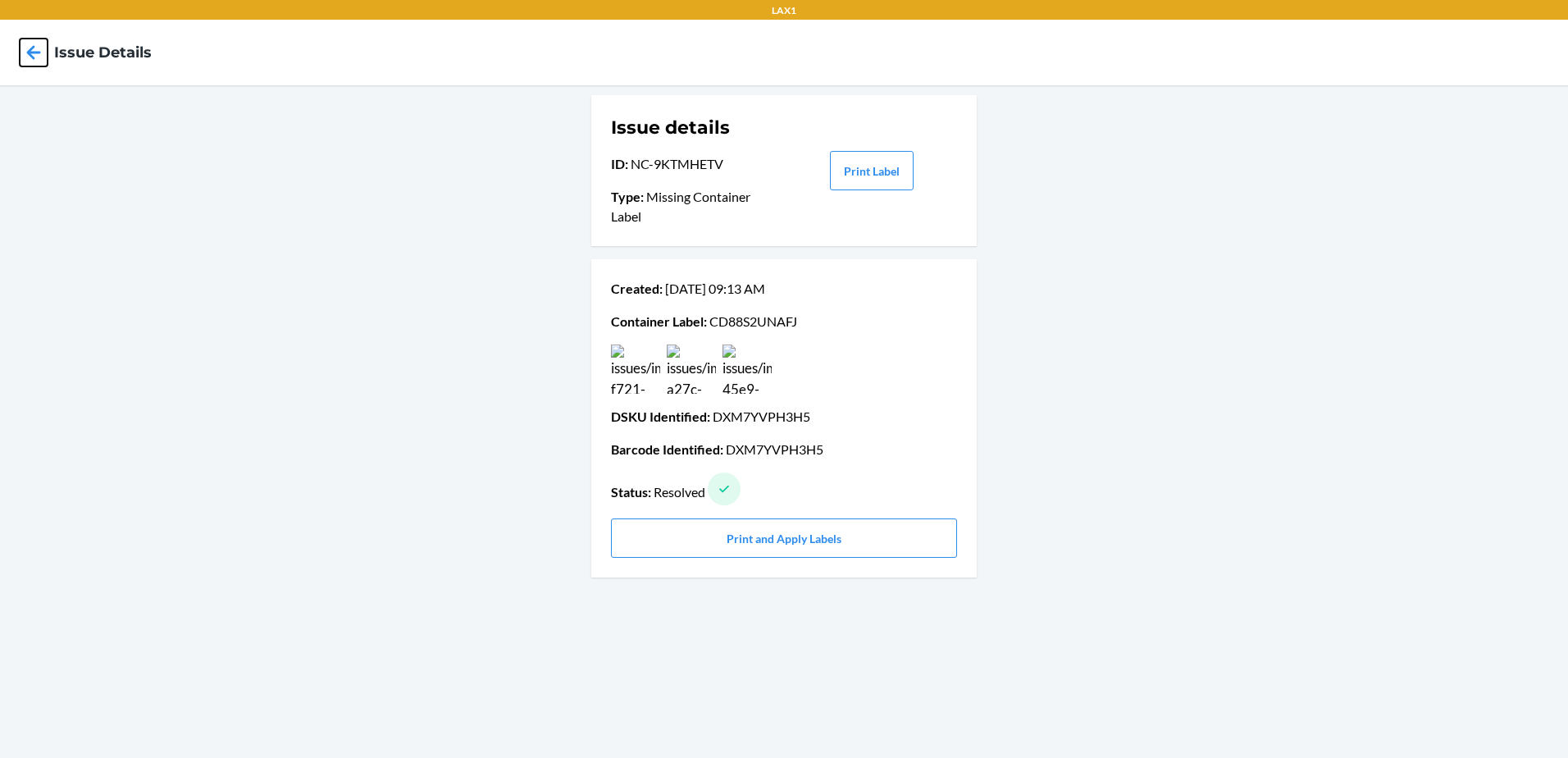
click at [26, 59] on icon at bounding box center [34, 53] width 28 height 28
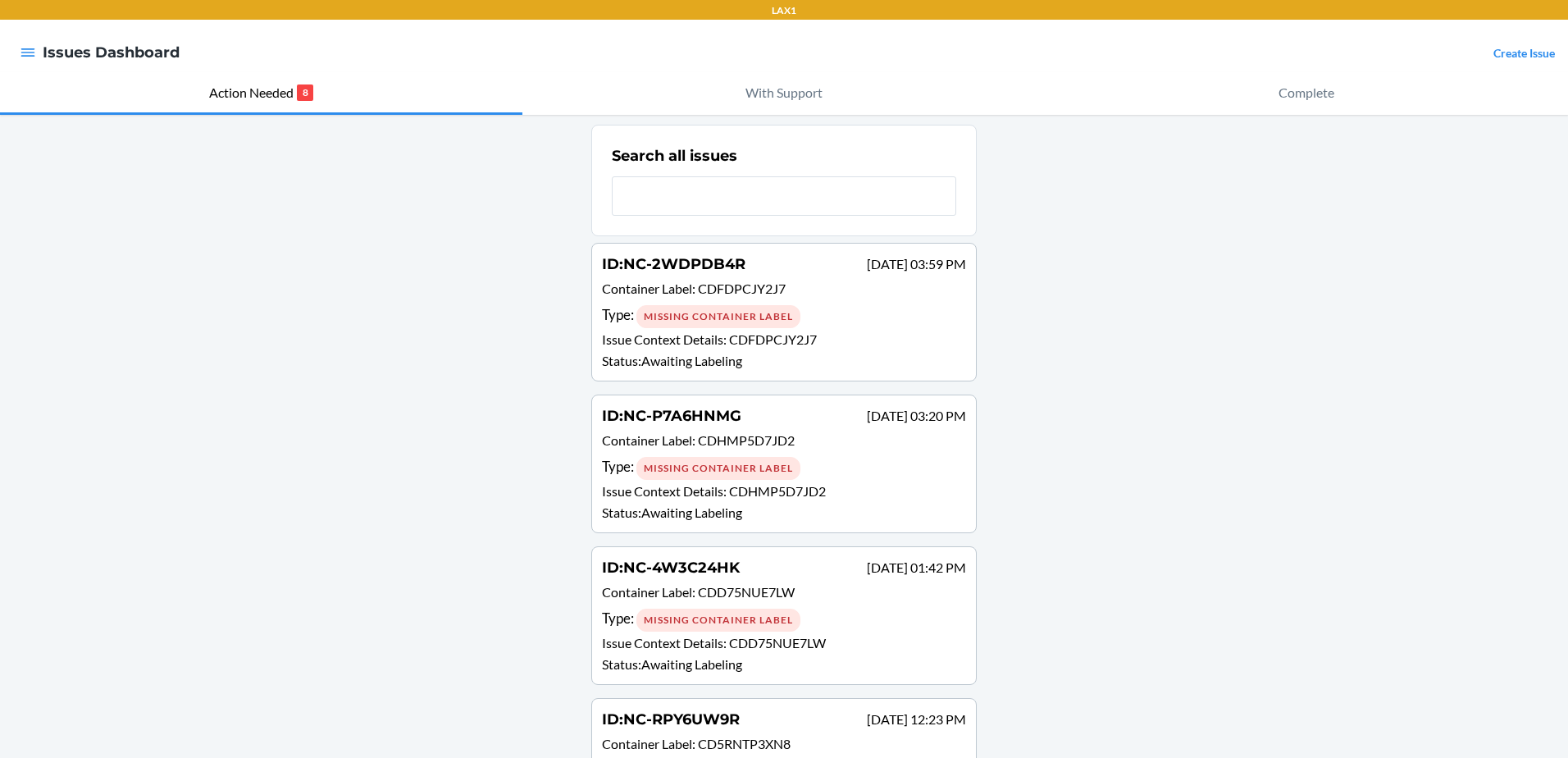
click at [870, 337] on p "Issue Context Details : CDFDPCJY2J7" at bounding box center [784, 340] width 364 height 20
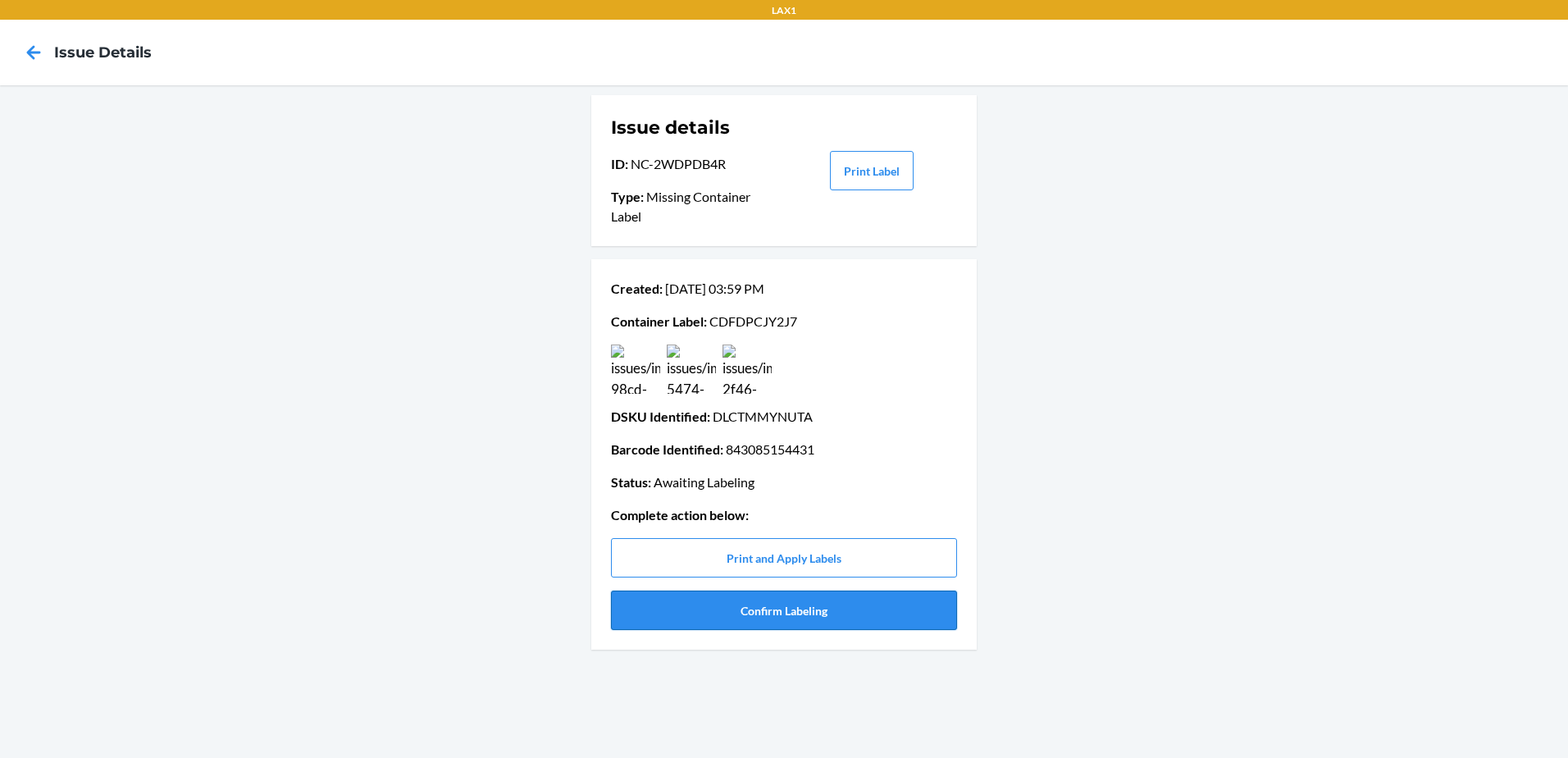
click at [804, 608] on button "Confirm Labeling" at bounding box center [784, 611] width 346 height 40
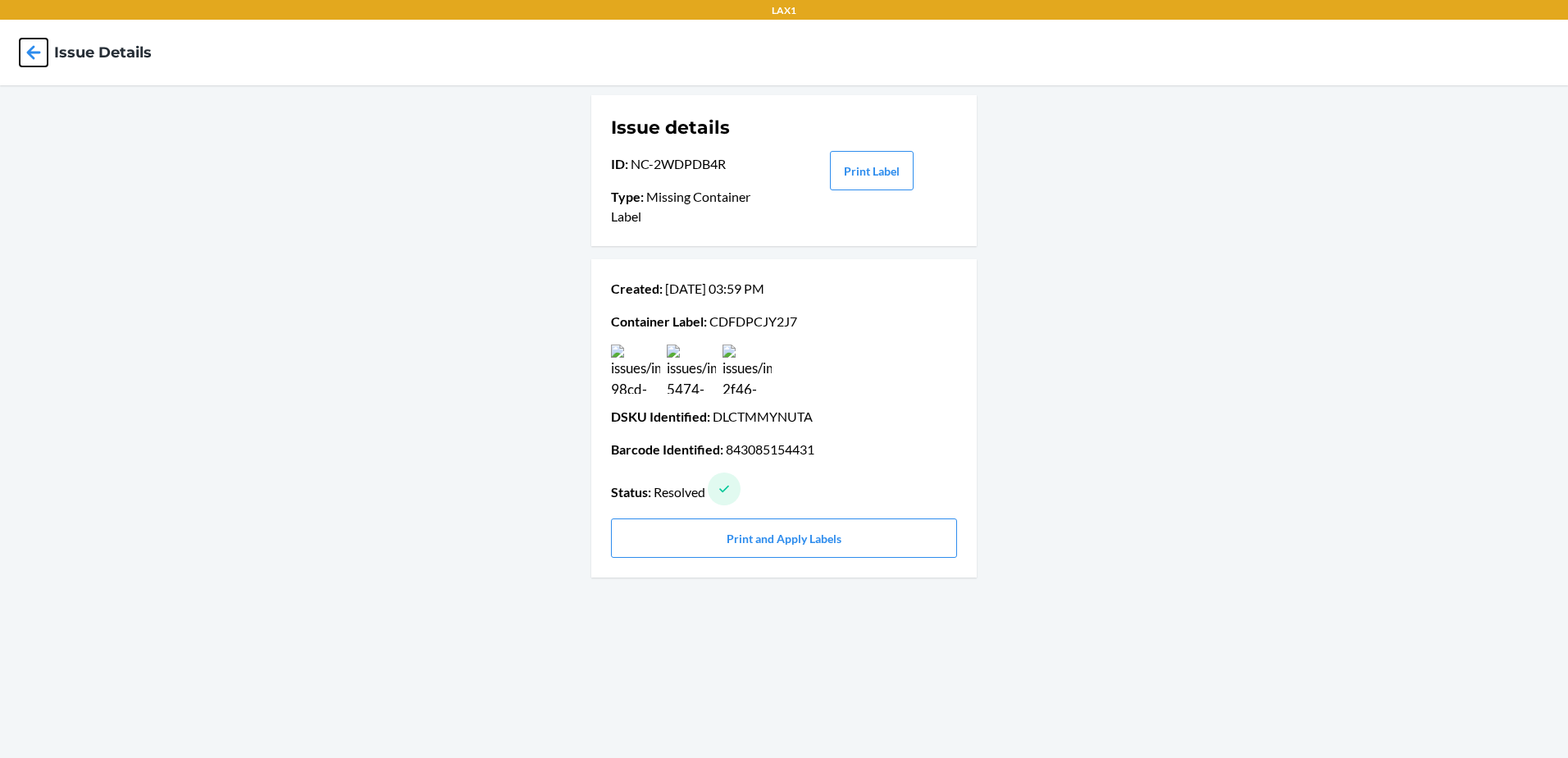
click at [30, 50] on icon at bounding box center [34, 52] width 14 height 14
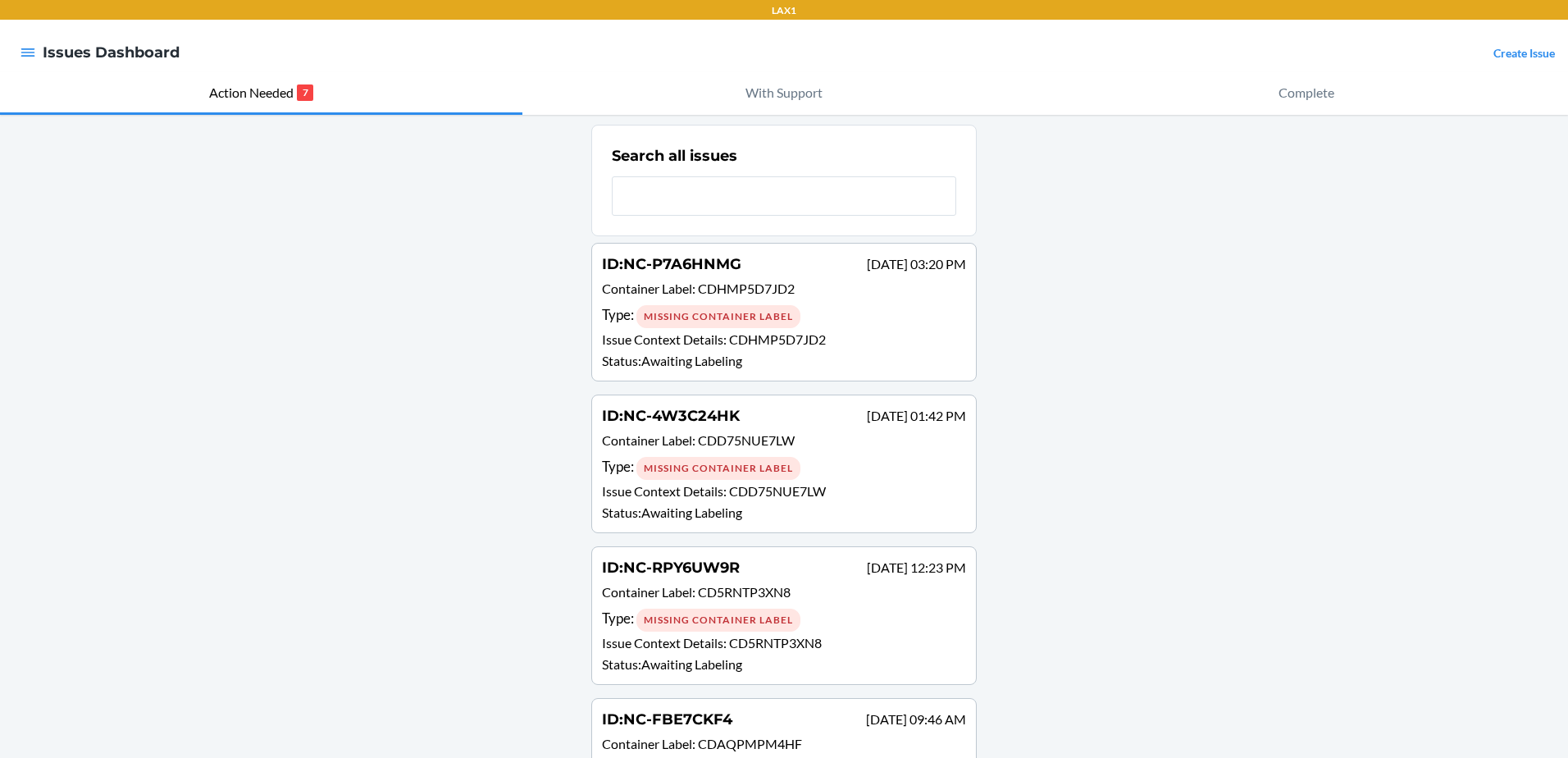
click at [673, 353] on p "Status : Awaiting Labeling" at bounding box center [784, 361] width 364 height 20
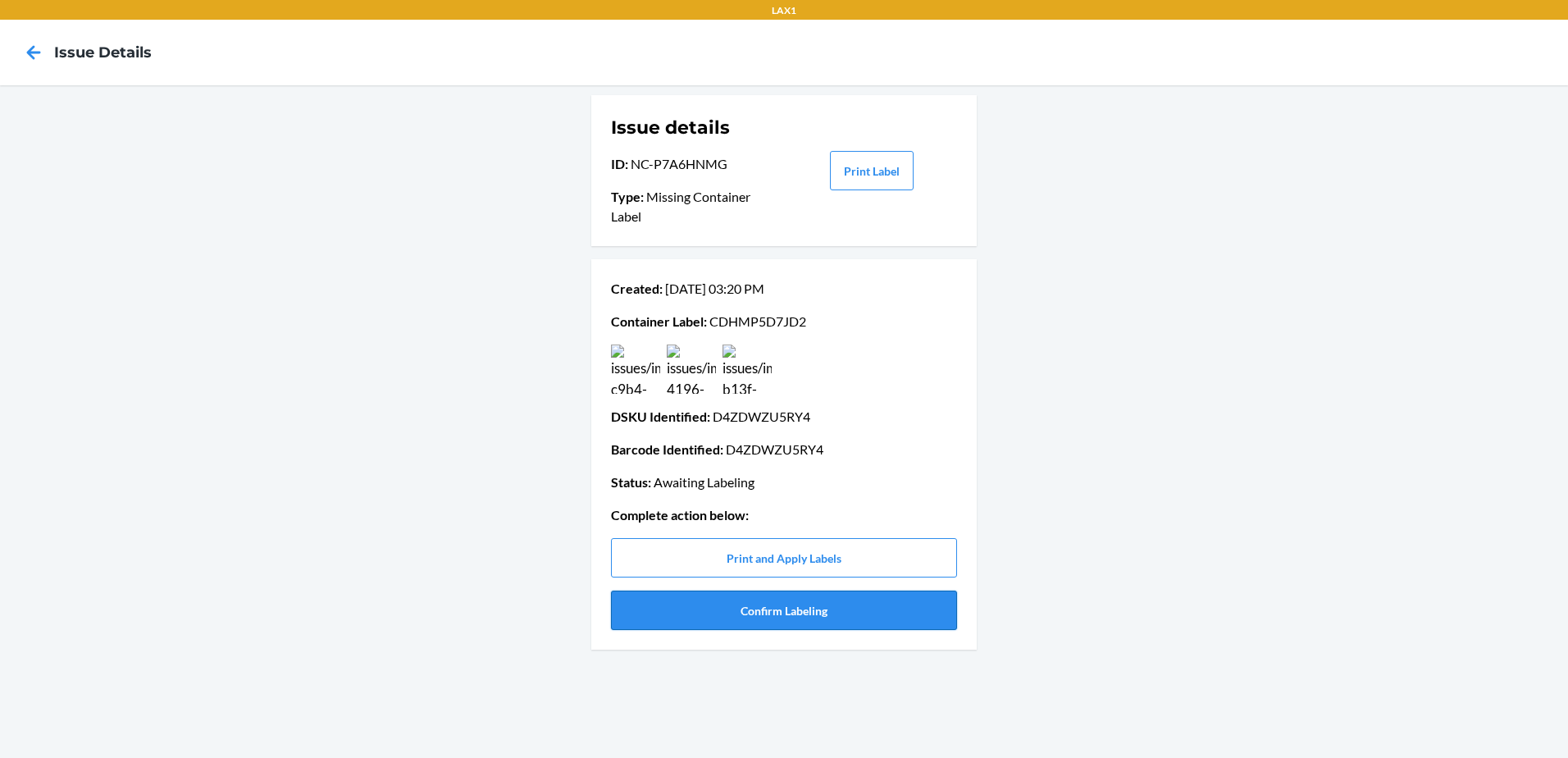
click at [803, 609] on button "Confirm Labeling" at bounding box center [784, 611] width 346 height 40
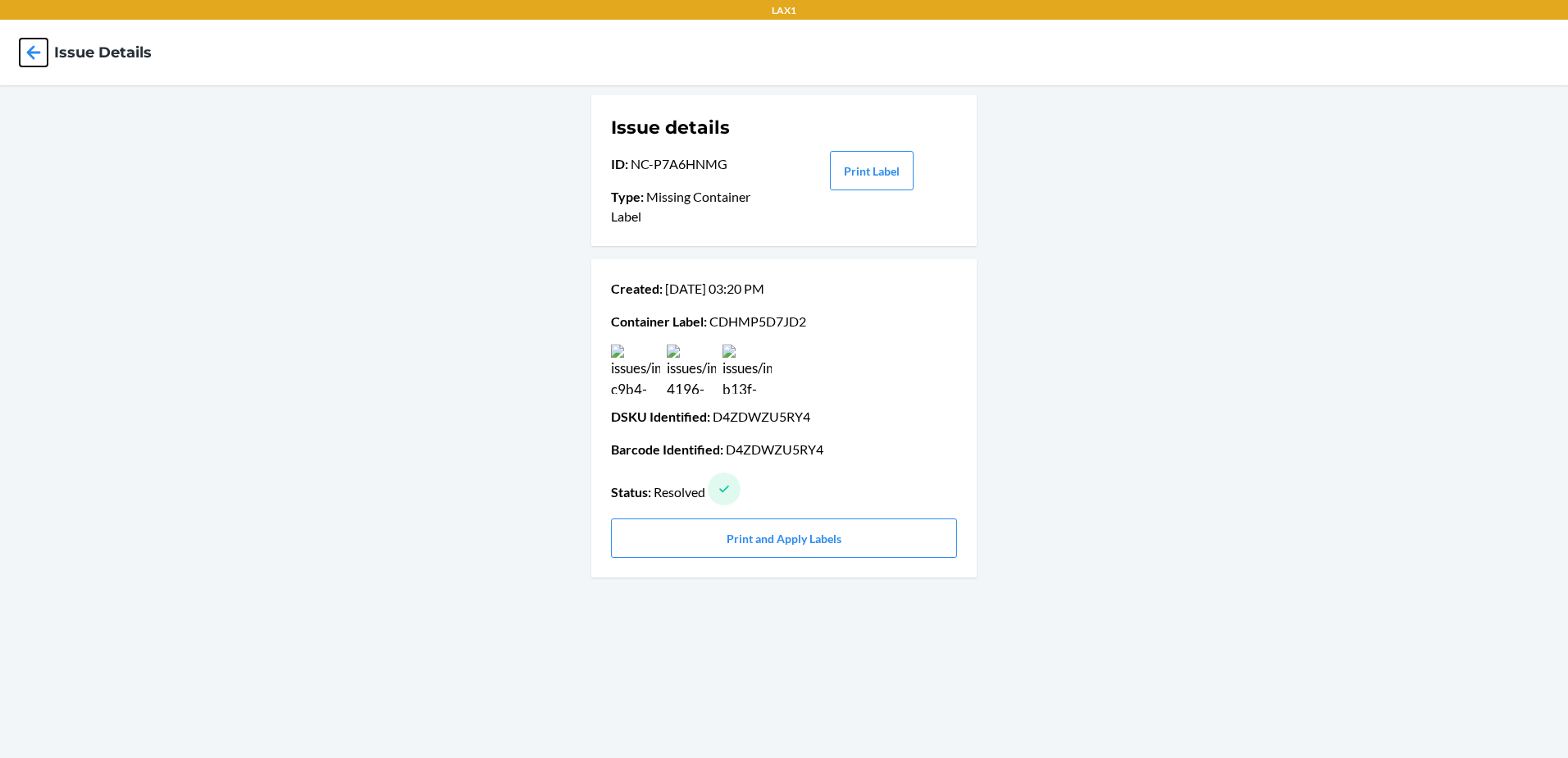
click at [35, 60] on icon at bounding box center [34, 53] width 28 height 28
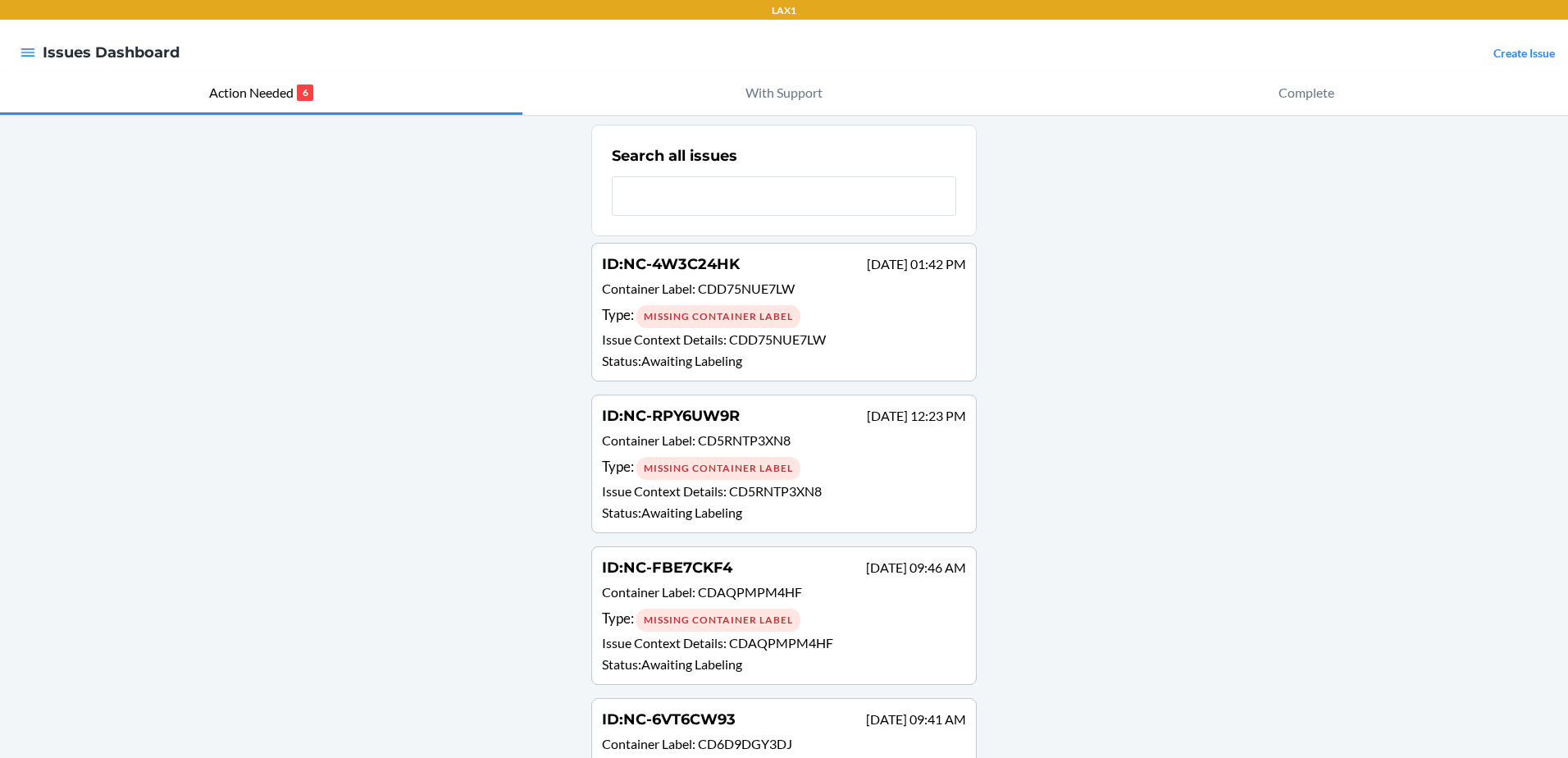
click at [801, 314] on div "Type : Missing Container Label" at bounding box center [784, 316] width 364 height 24
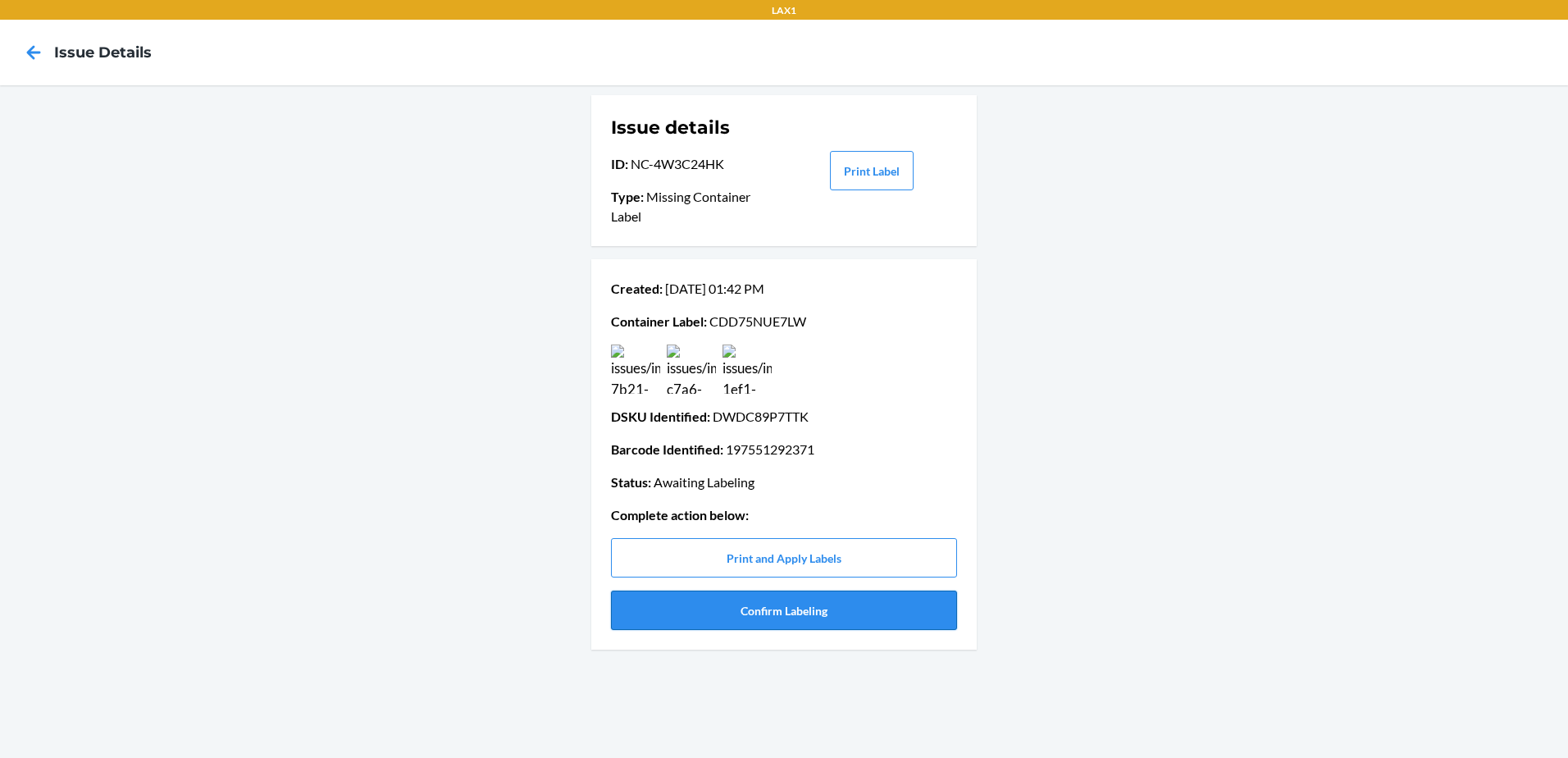
click at [819, 601] on button "Confirm Labeling" at bounding box center [784, 611] width 346 height 40
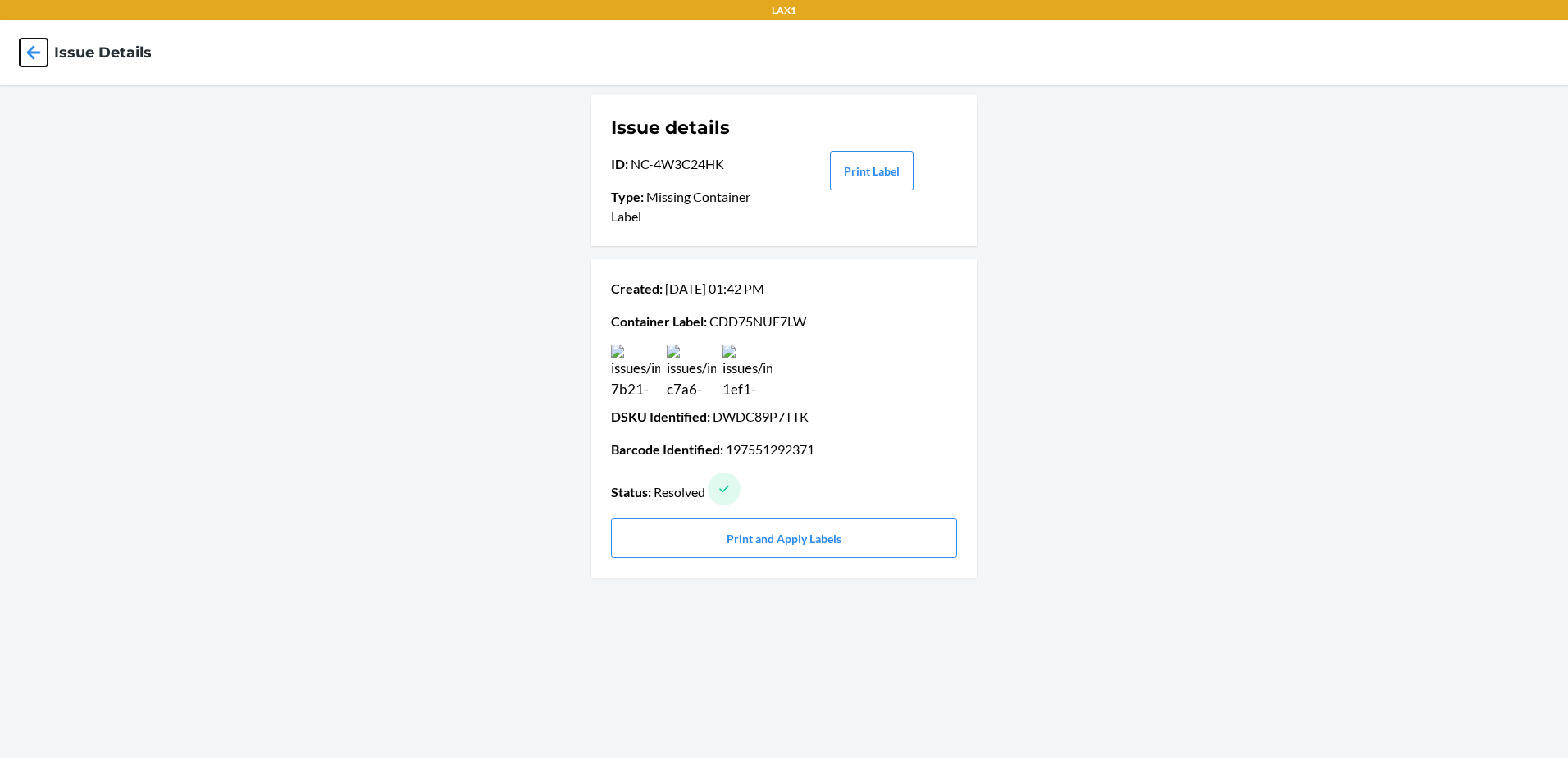
click at [35, 56] on icon at bounding box center [34, 53] width 28 height 28
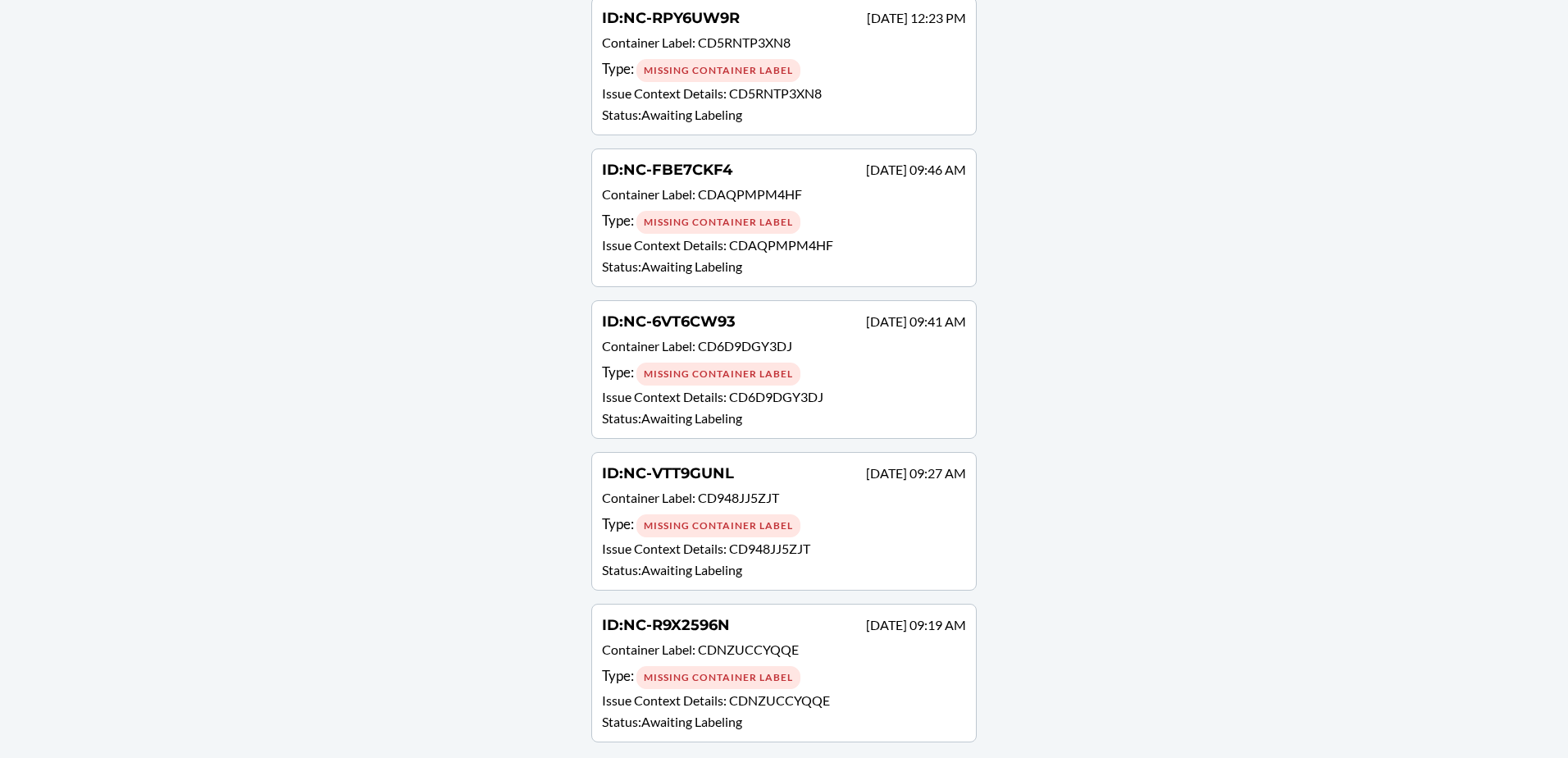
scroll to position [253, 0]
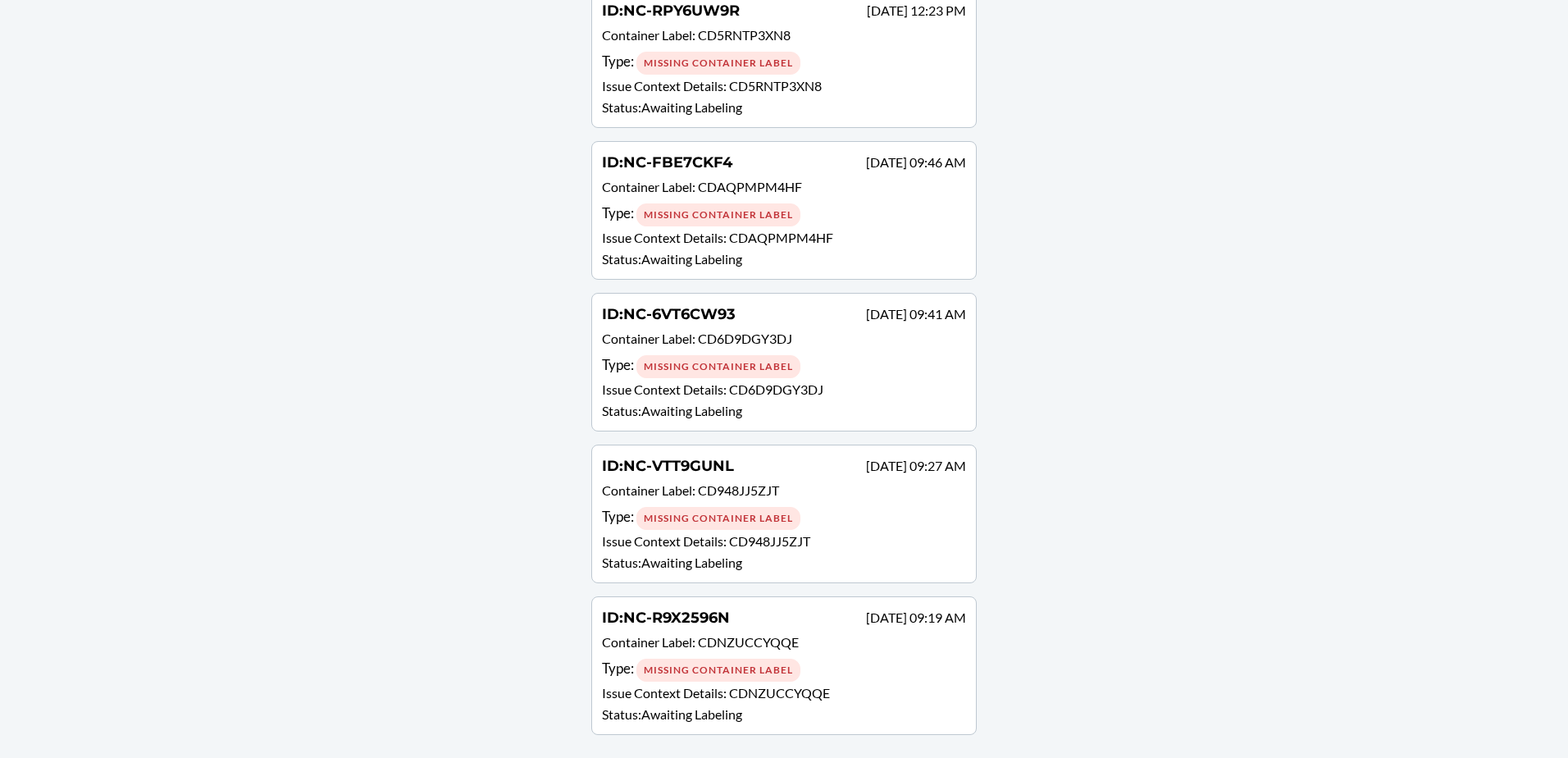
click at [844, 629] on div "ID : NC-R9X2596N Sep 23 09:19 AM" at bounding box center [784, 619] width 364 height 24
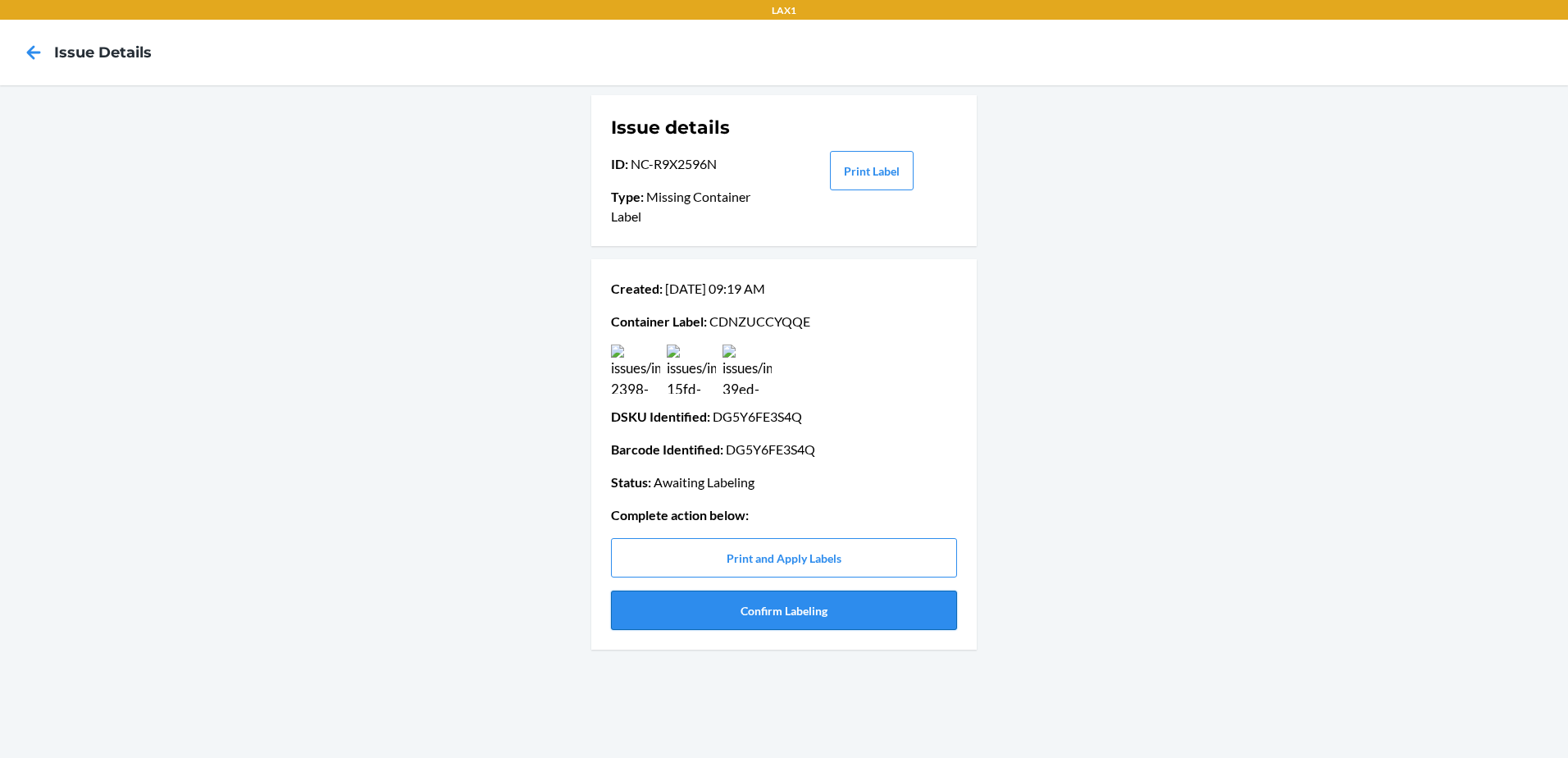
click at [821, 621] on button "Confirm Labeling" at bounding box center [784, 611] width 346 height 40
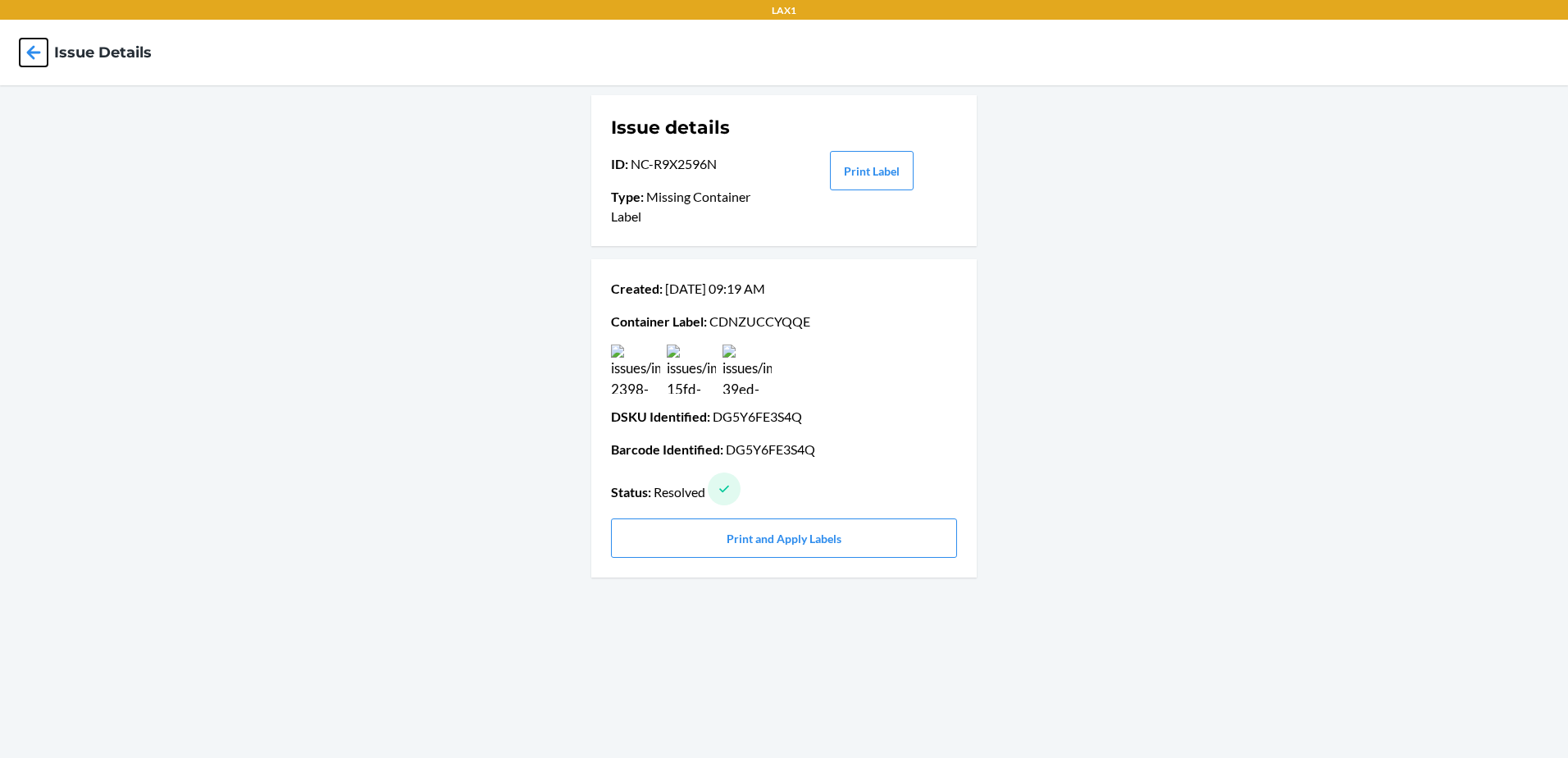
click at [27, 58] on icon at bounding box center [34, 53] width 28 height 28
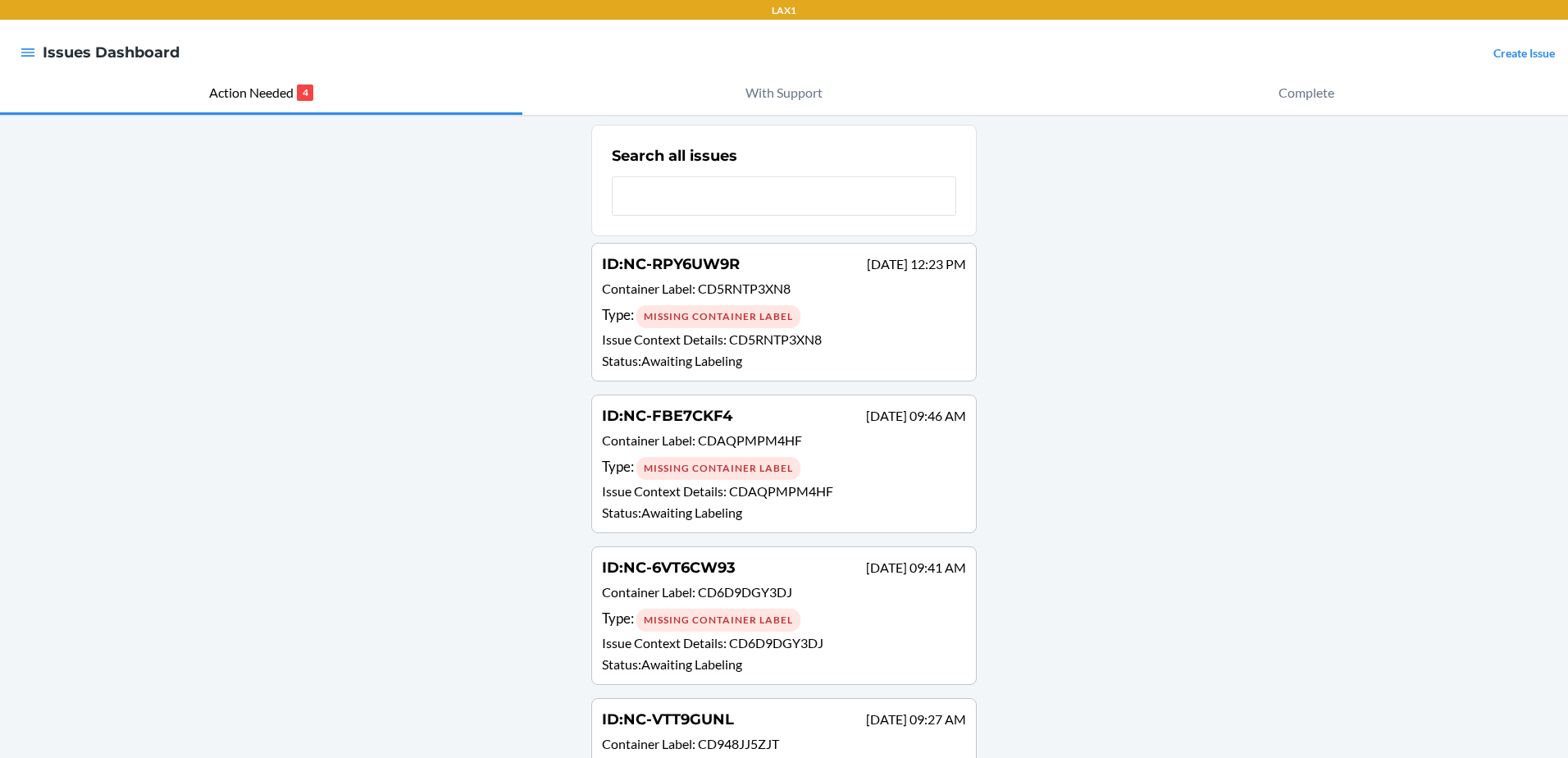
scroll to position [102, 0]
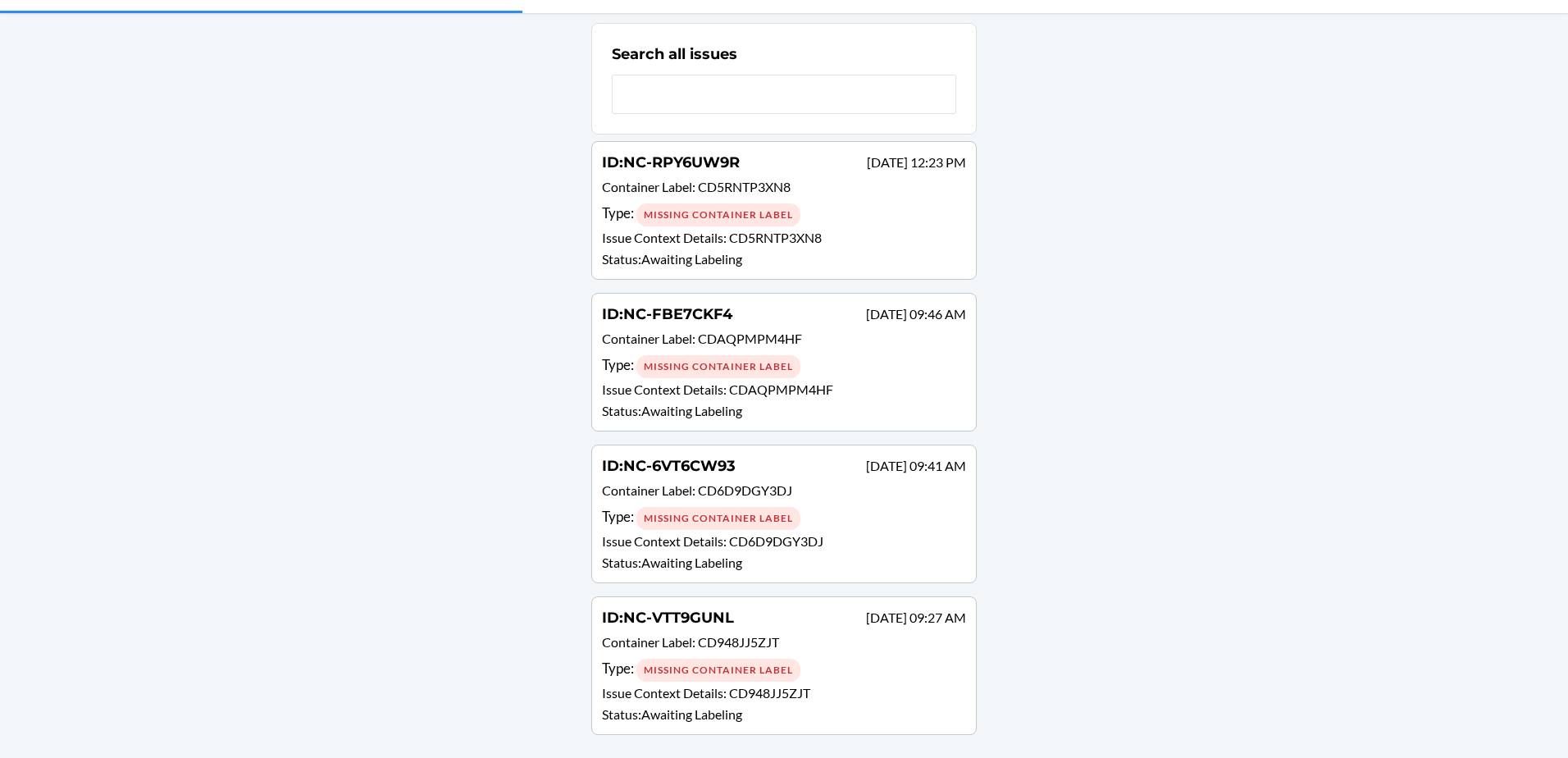
click at [795, 678] on div "Type : Missing Container Label" at bounding box center [784, 669] width 364 height 24
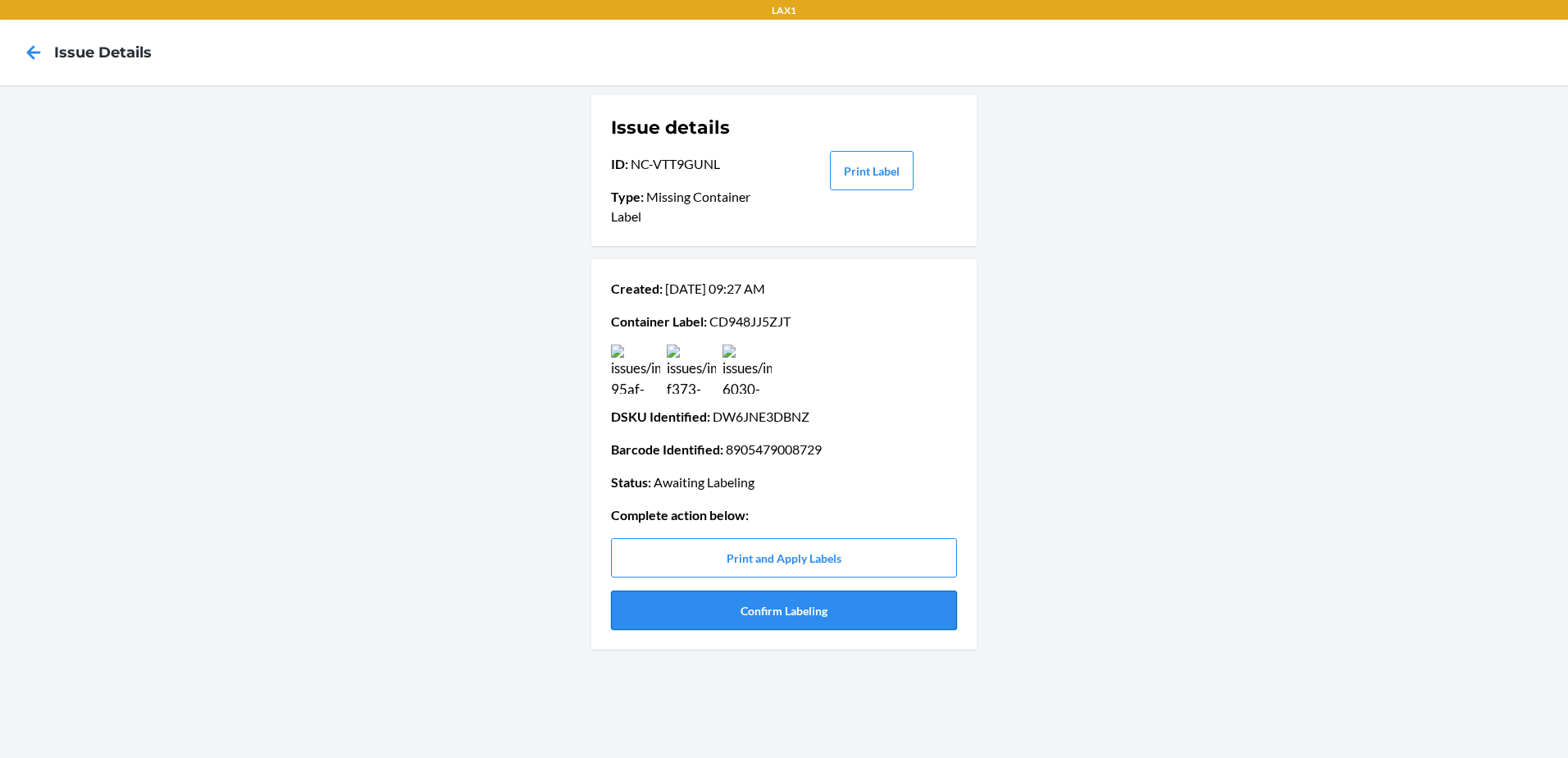
click at [821, 612] on button "Confirm Labeling" at bounding box center [784, 611] width 346 height 40
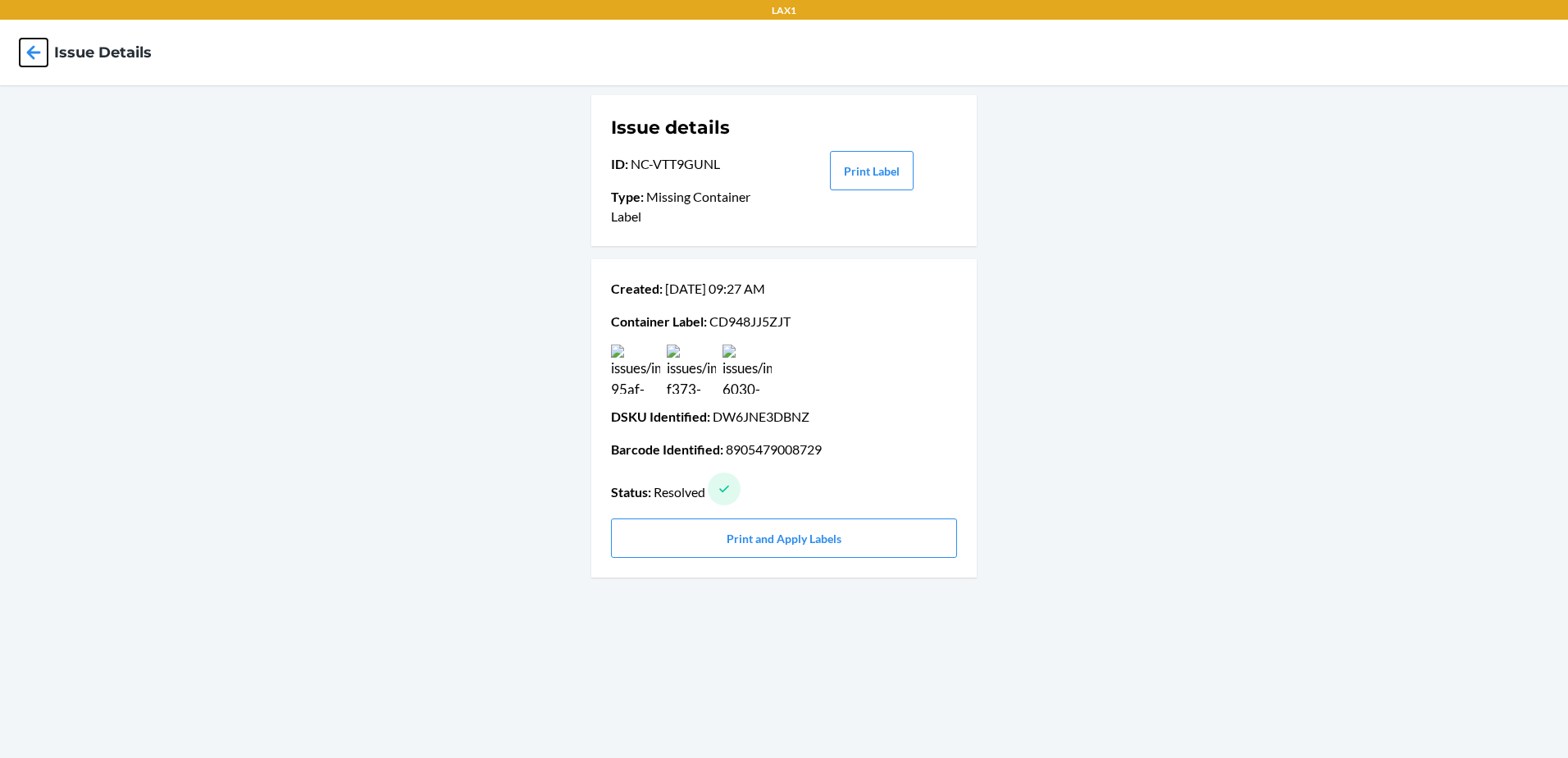
click at [21, 54] on icon at bounding box center [34, 53] width 28 height 28
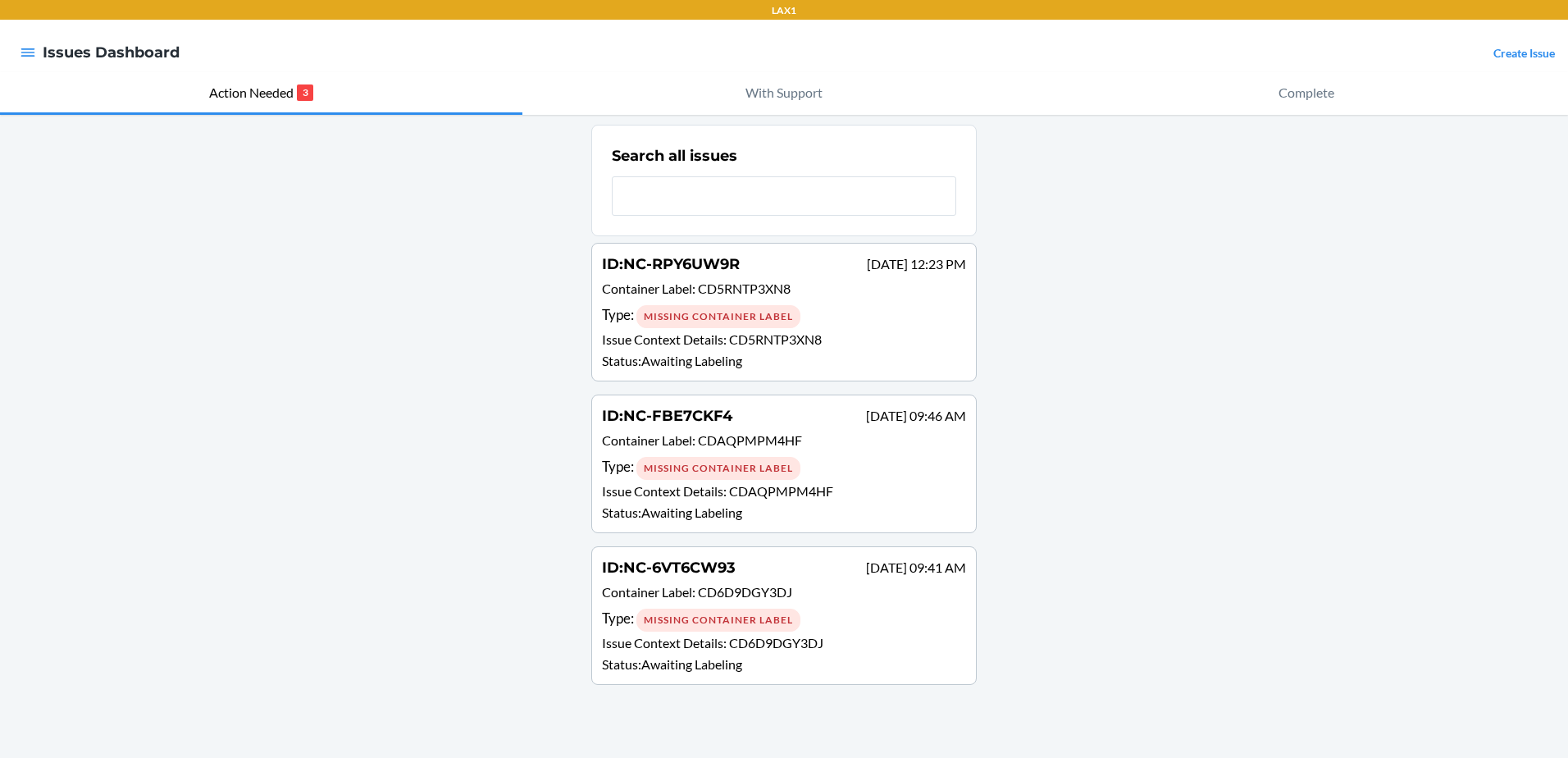
click at [743, 585] on span "CD6D9DGY3DJ" at bounding box center [745, 592] width 95 height 16
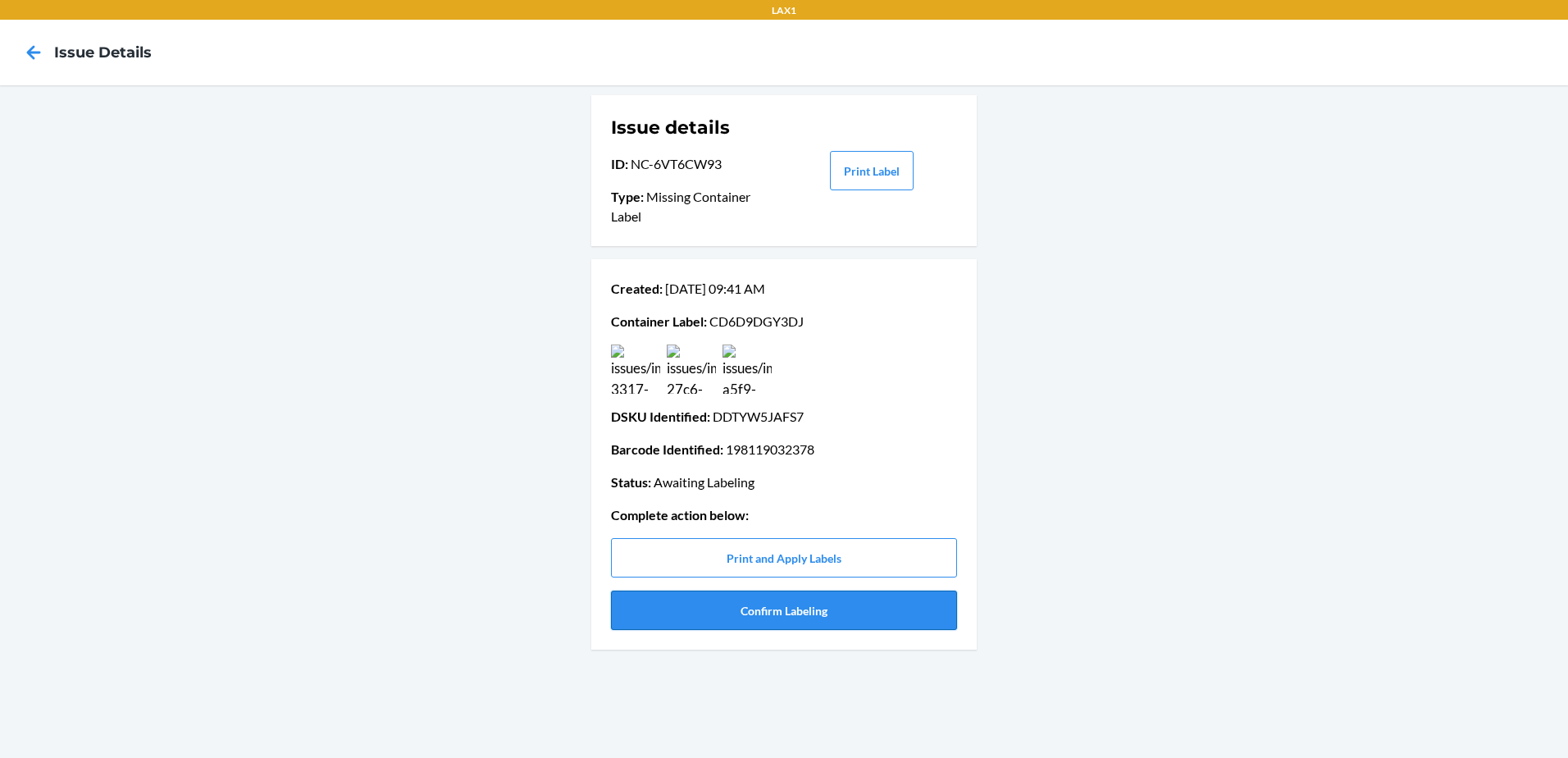
click at [827, 614] on button "Confirm Labeling" at bounding box center [784, 611] width 346 height 40
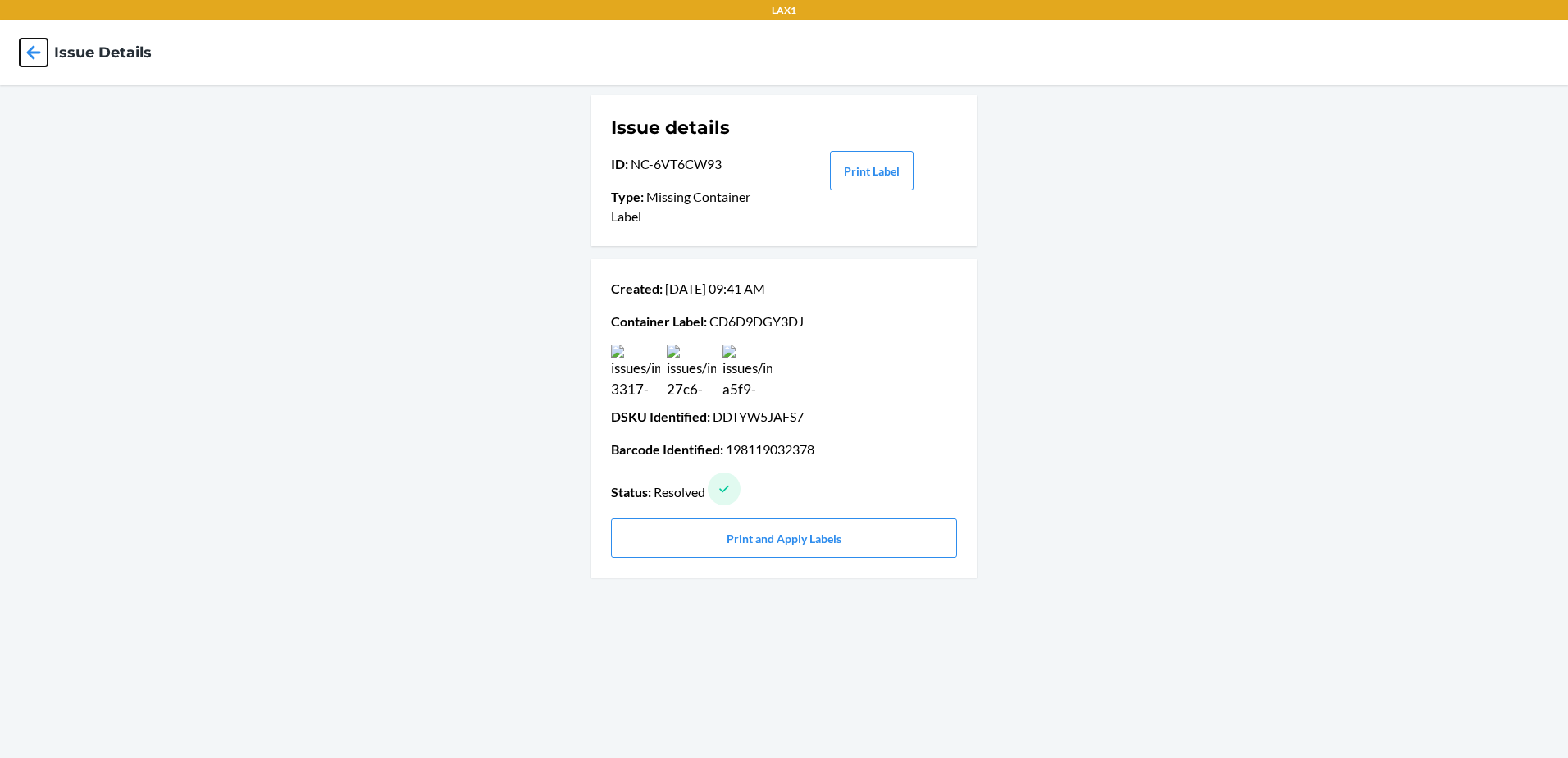
click at [30, 57] on icon at bounding box center [34, 52] width 14 height 14
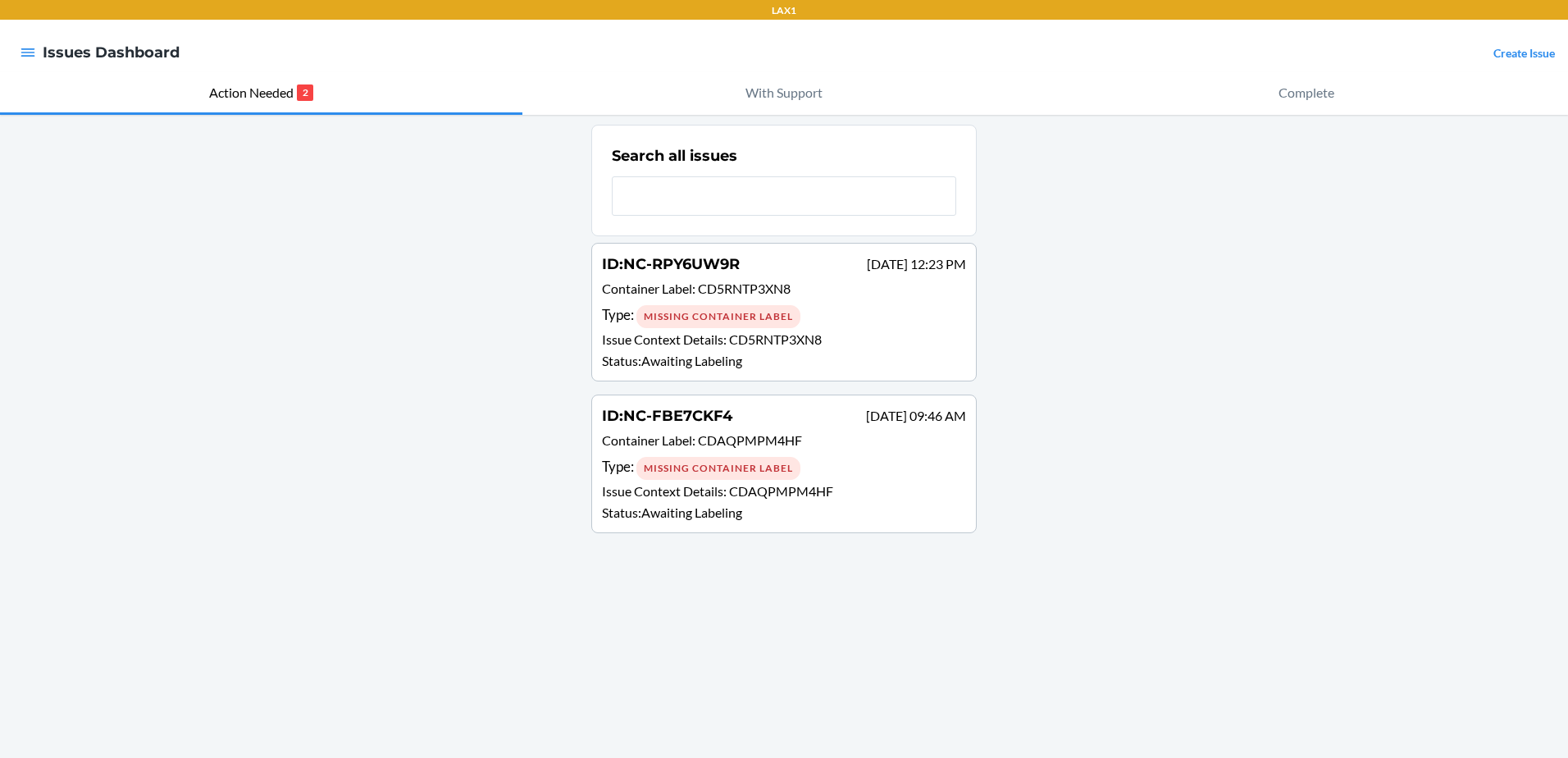
click at [851, 449] on p "Container Label : CDAQPMPM4HF" at bounding box center [784, 442] width 364 height 24
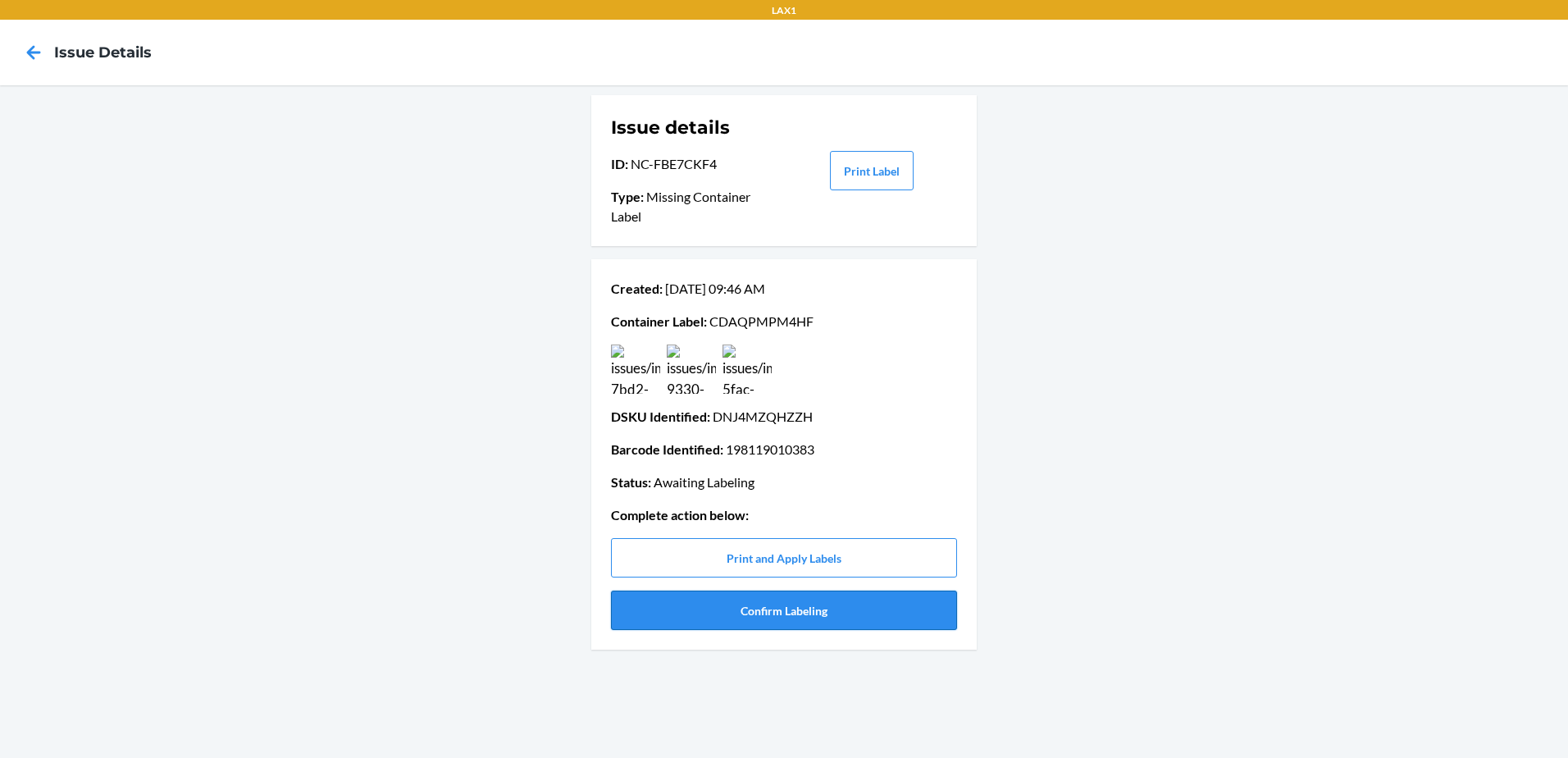
click at [858, 617] on button "Confirm Labeling" at bounding box center [784, 611] width 346 height 40
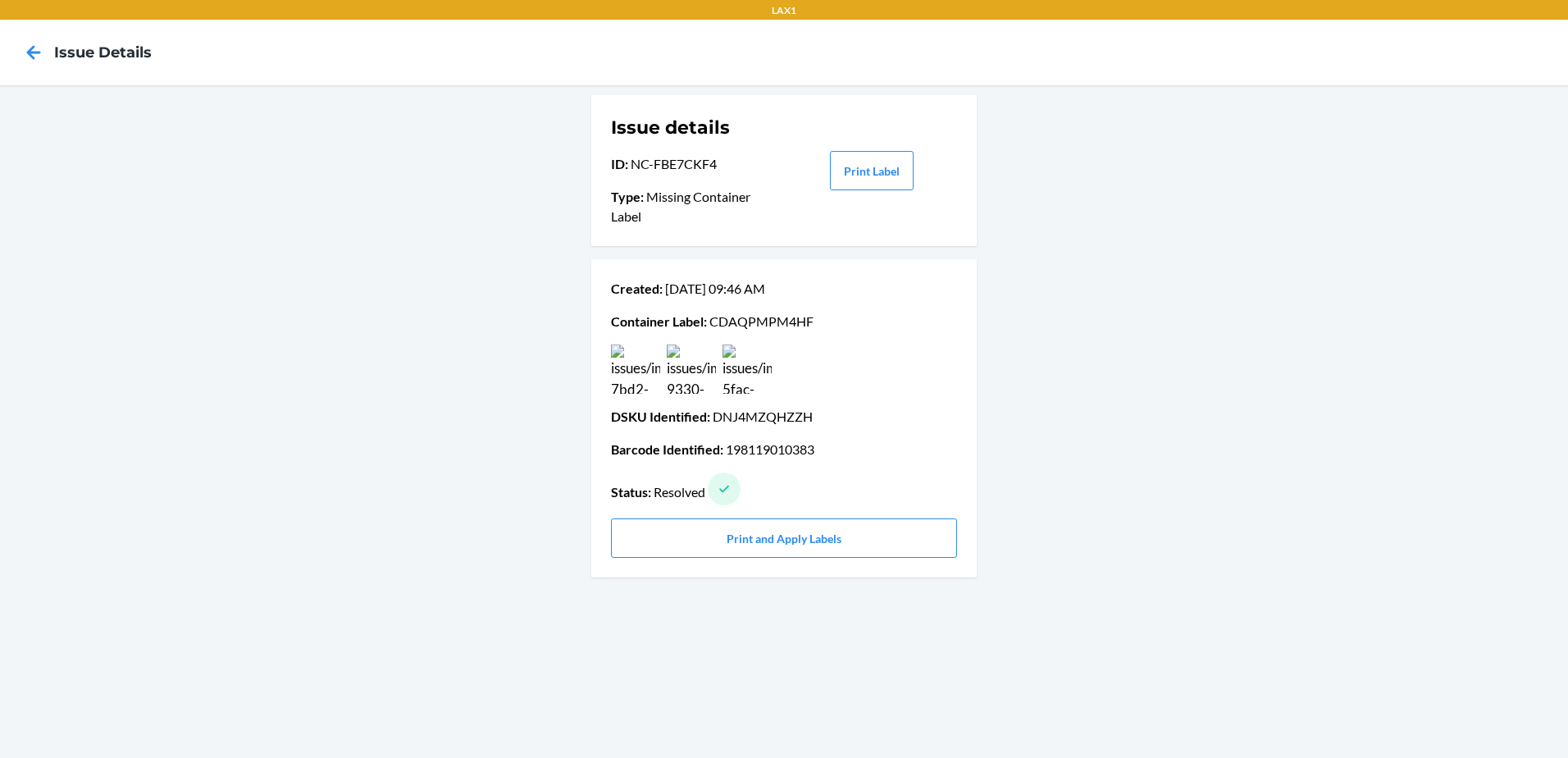
click at [47, 59] on div at bounding box center [34, 53] width 41 height 41
click at [49, 41] on div at bounding box center [34, 53] width 41 height 41
click at [28, 48] on icon at bounding box center [34, 53] width 28 height 28
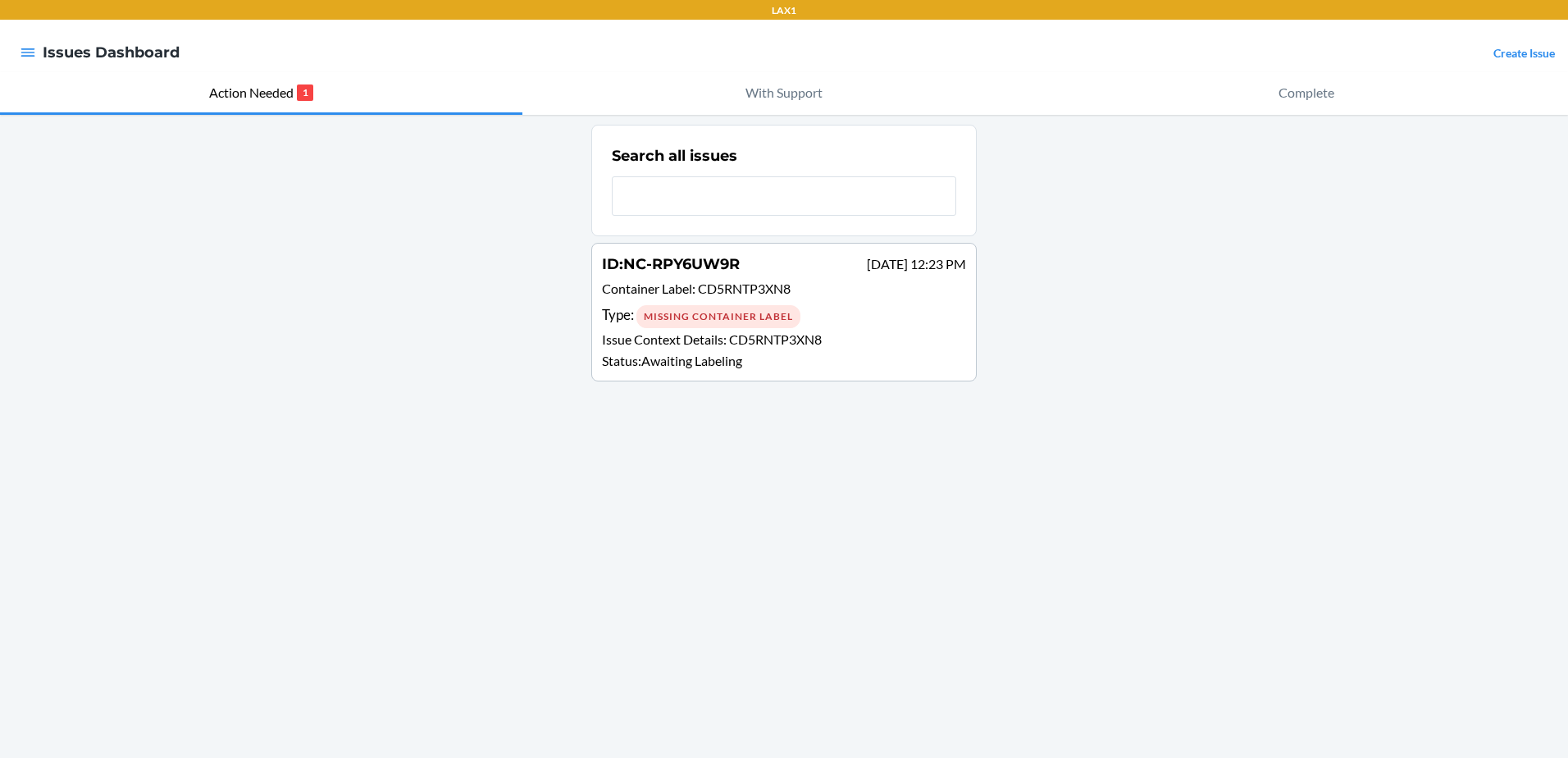
click at [870, 341] on p "Issue Context Details : CD5RNTP3XN8" at bounding box center [784, 340] width 364 height 20
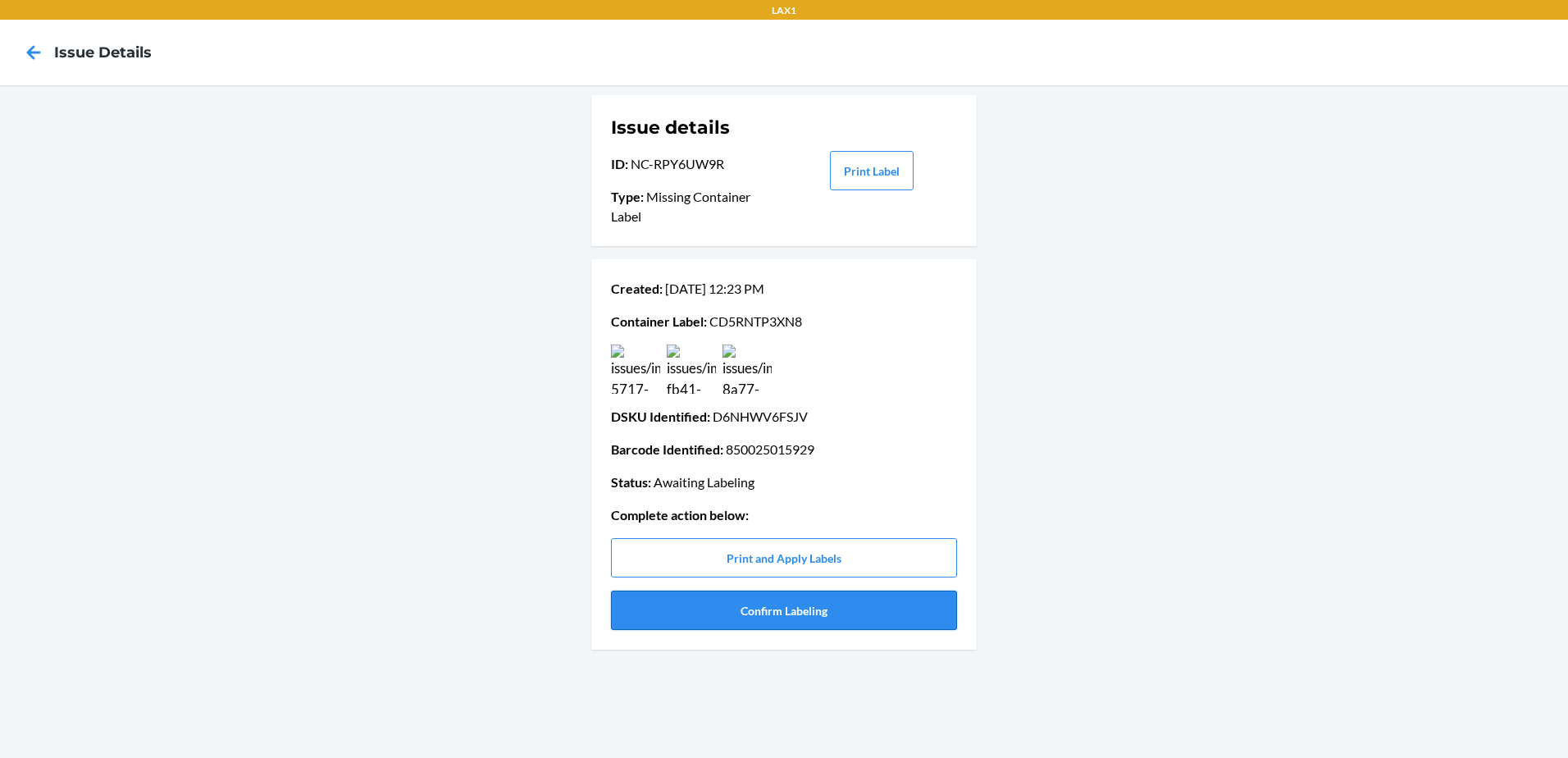
click at [744, 616] on button "Confirm Labeling" at bounding box center [784, 611] width 346 height 40
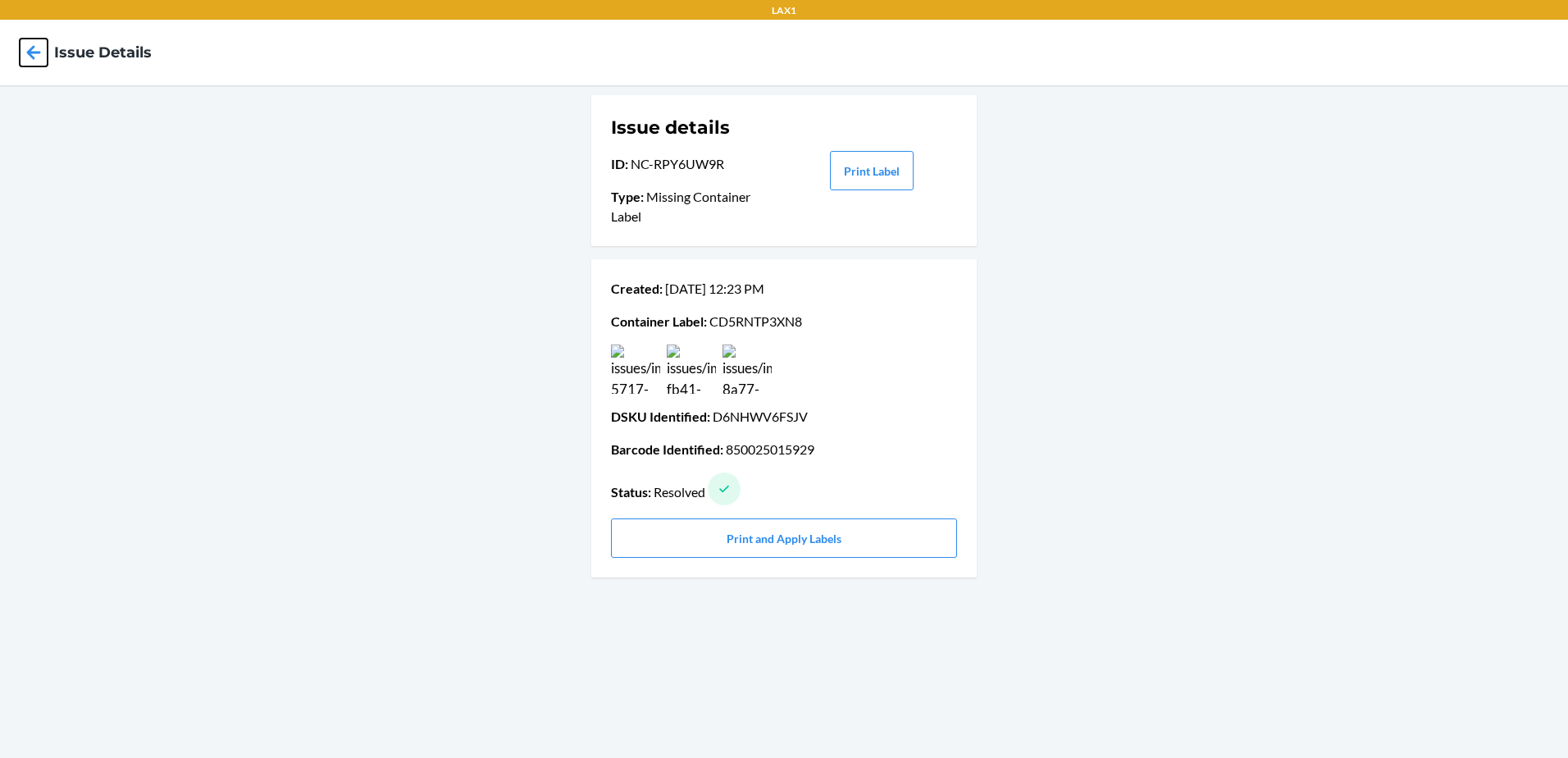
click at [30, 59] on icon at bounding box center [34, 53] width 28 height 28
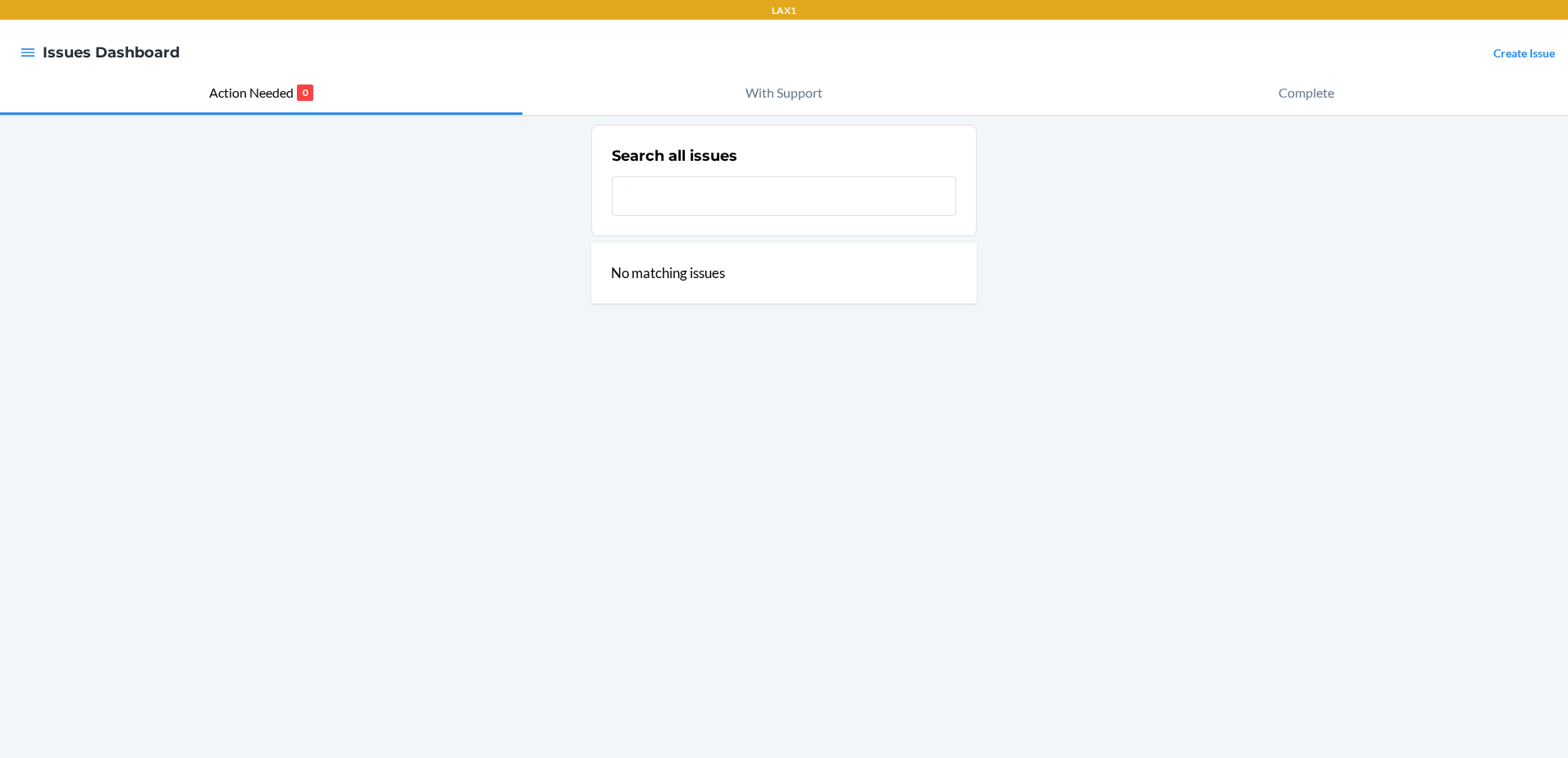
click at [42, 55] on div at bounding box center [28, 53] width 30 height 35
click at [0, 48] on html "LAX1 Issues Dashboard Create Issue Action Needed 0 With Support Complete Search…" at bounding box center [784, 379] width 1568 height 758
click at [36, 49] on div at bounding box center [28, 53] width 30 height 35
click at [30, 50] on icon "button" at bounding box center [28, 53] width 16 height 16
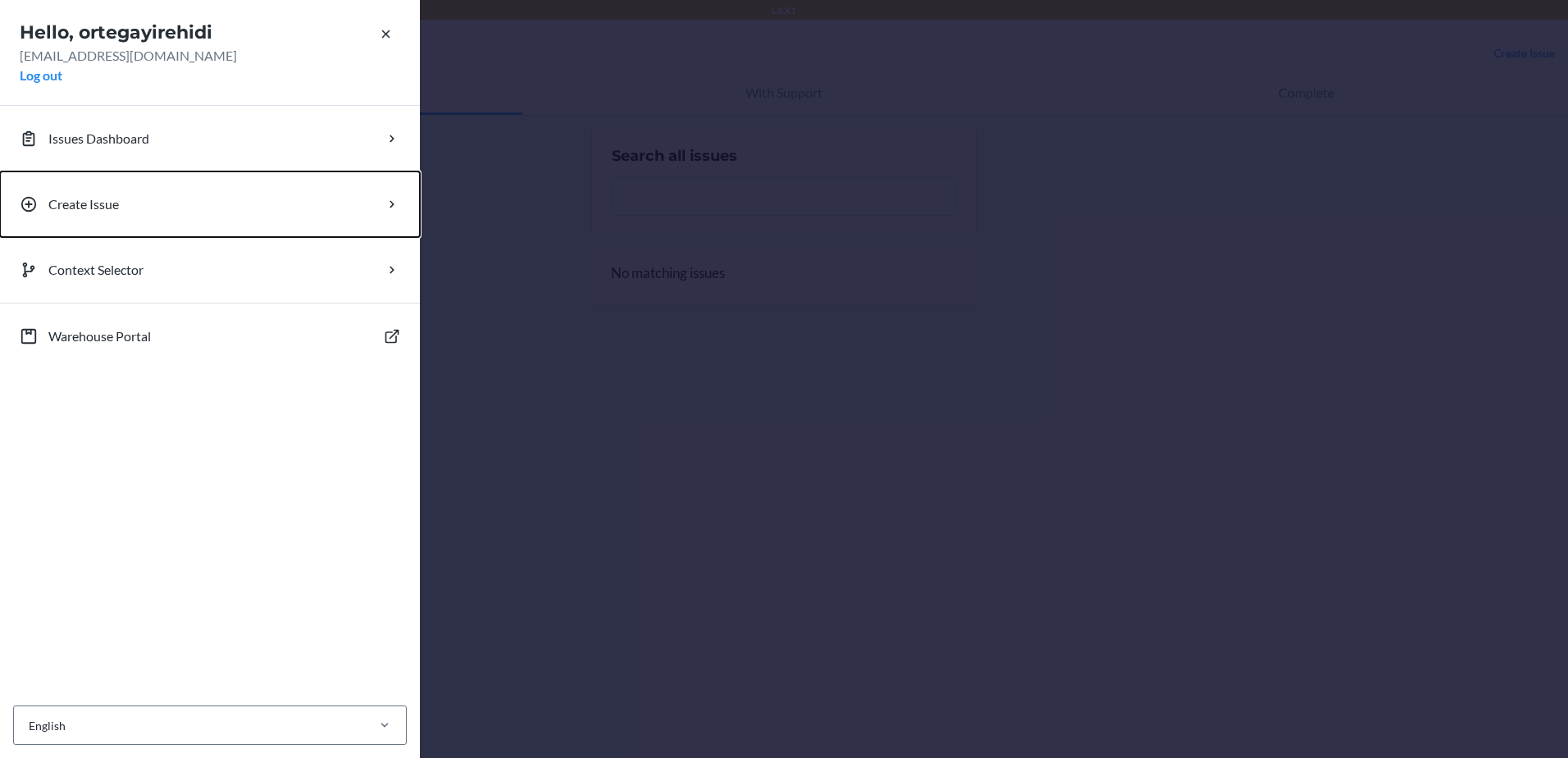
click at [127, 204] on button "Create Issue" at bounding box center [210, 204] width 420 height 66
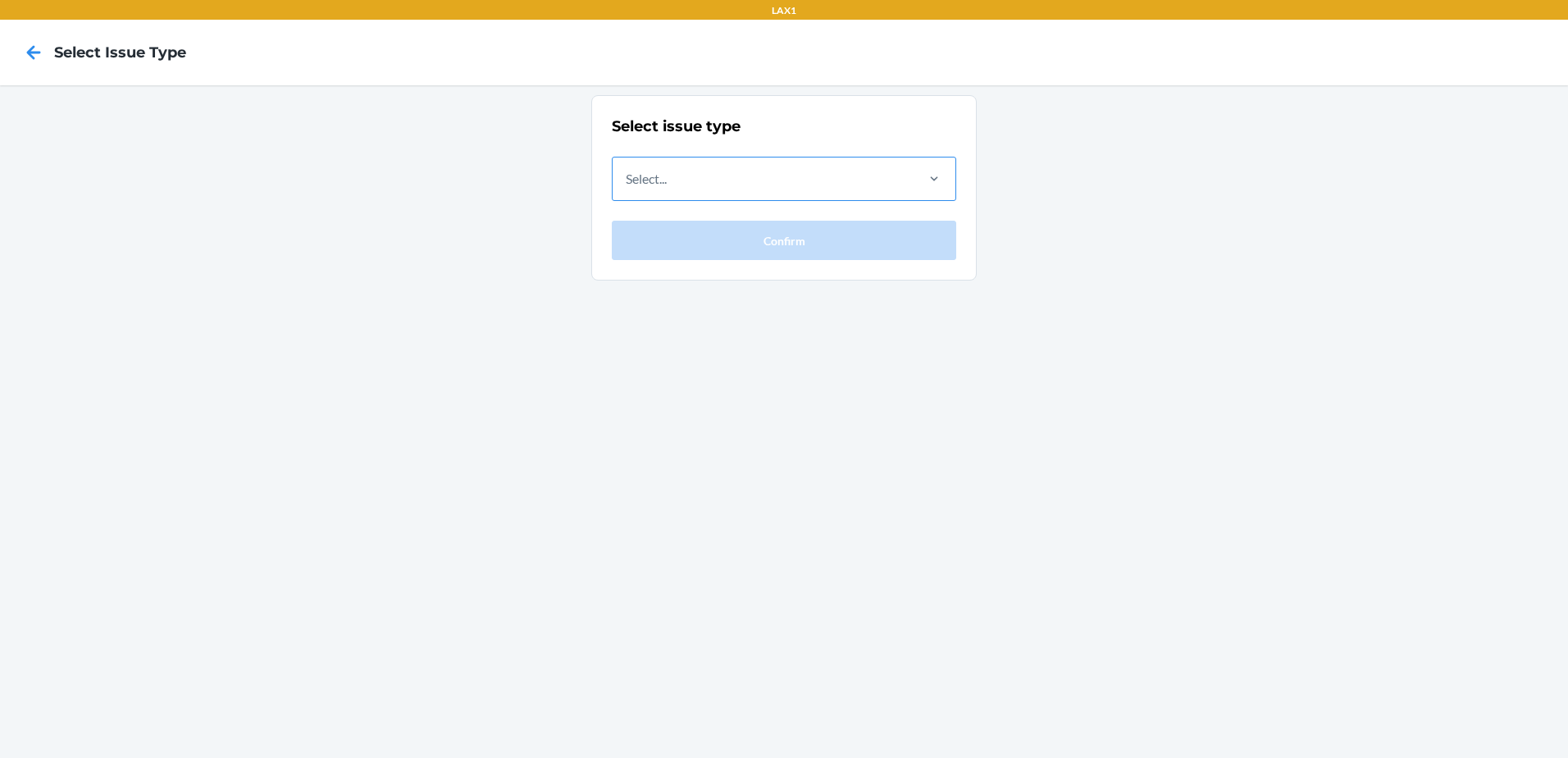
click at [658, 194] on div "Select..." at bounding box center [763, 179] width 300 height 43
click at [627, 188] on input "Select..." at bounding box center [626, 179] width 2 height 20
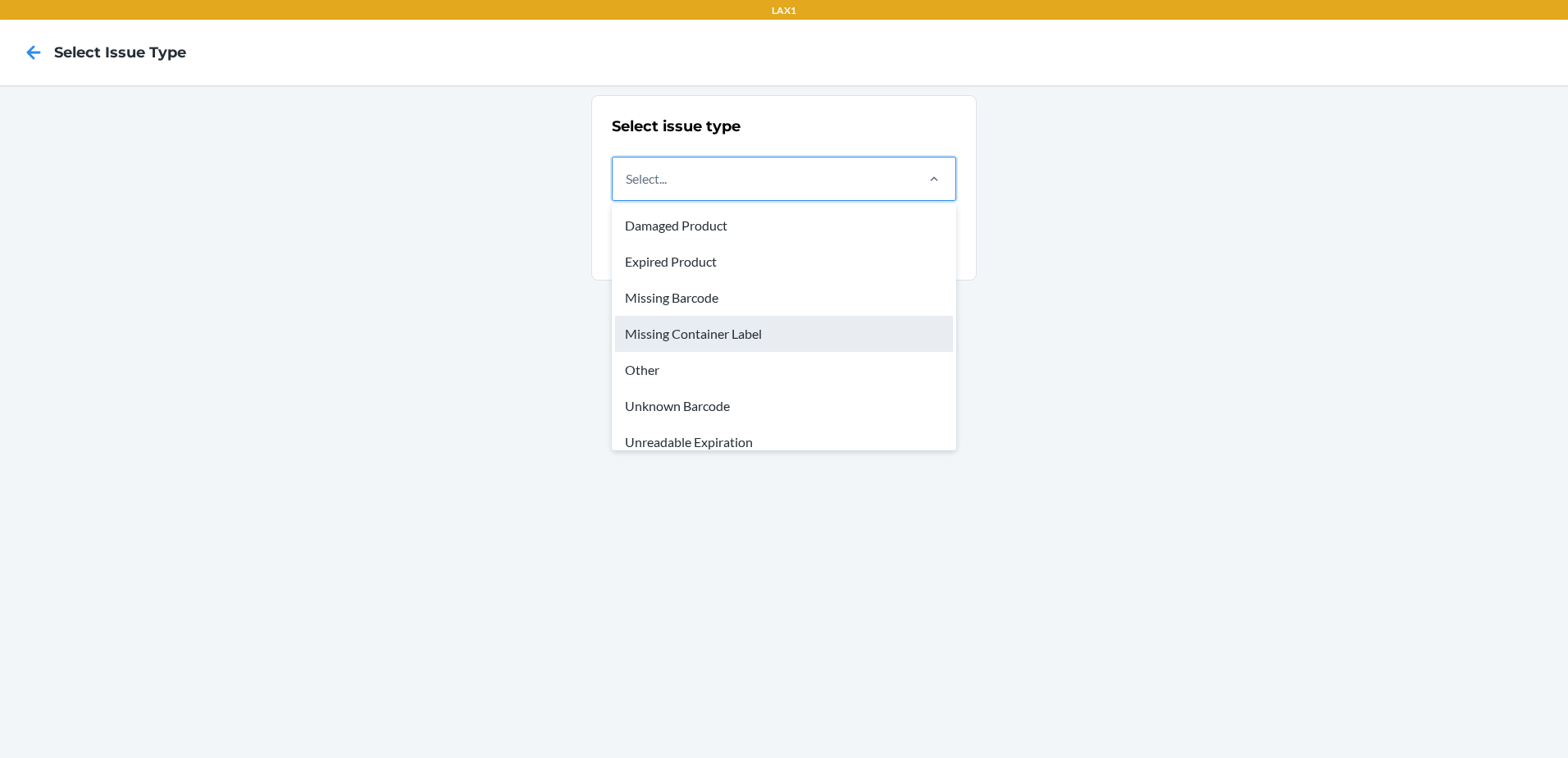
click at [720, 335] on div "Missing Container Label" at bounding box center [783, 334] width 338 height 36
click at [627, 188] on input "option Missing Container Label focused, 4 of 8. 8 results available. Use Up and…" at bounding box center [626, 179] width 2 height 20
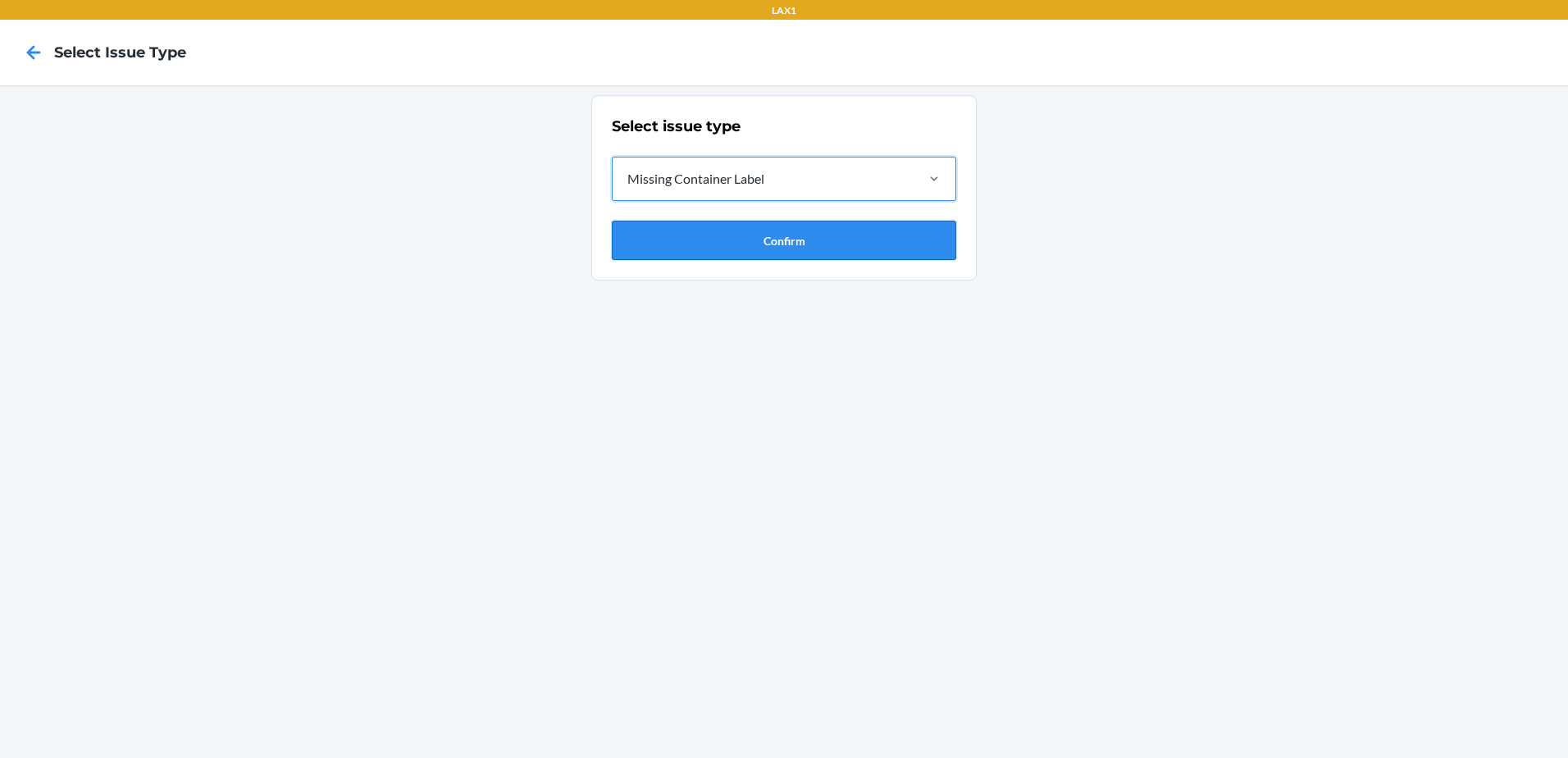
click at [817, 234] on button "Confirm" at bounding box center [784, 240] width 345 height 40
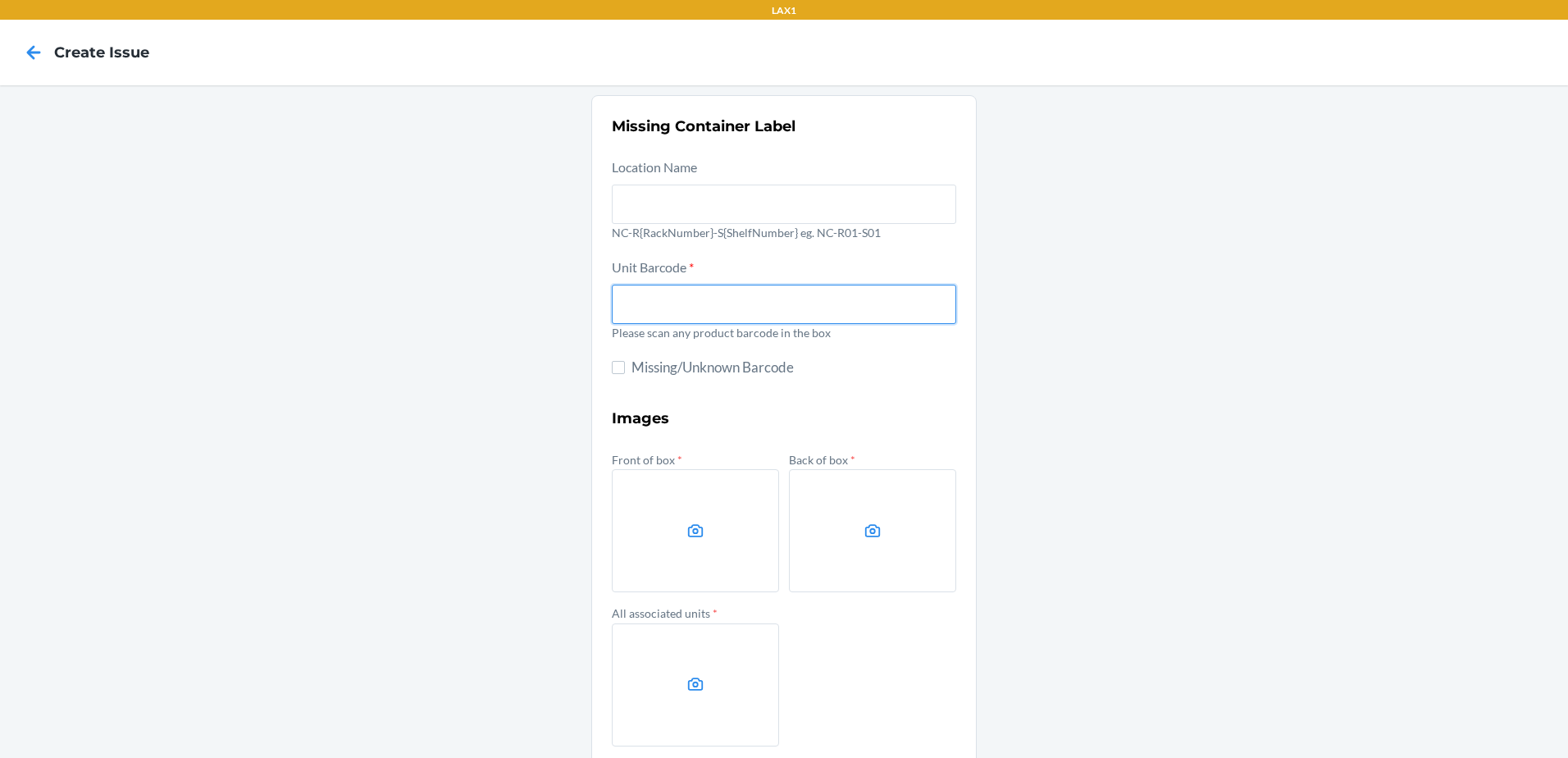
click at [868, 322] on input "text" at bounding box center [784, 305] width 345 height 40
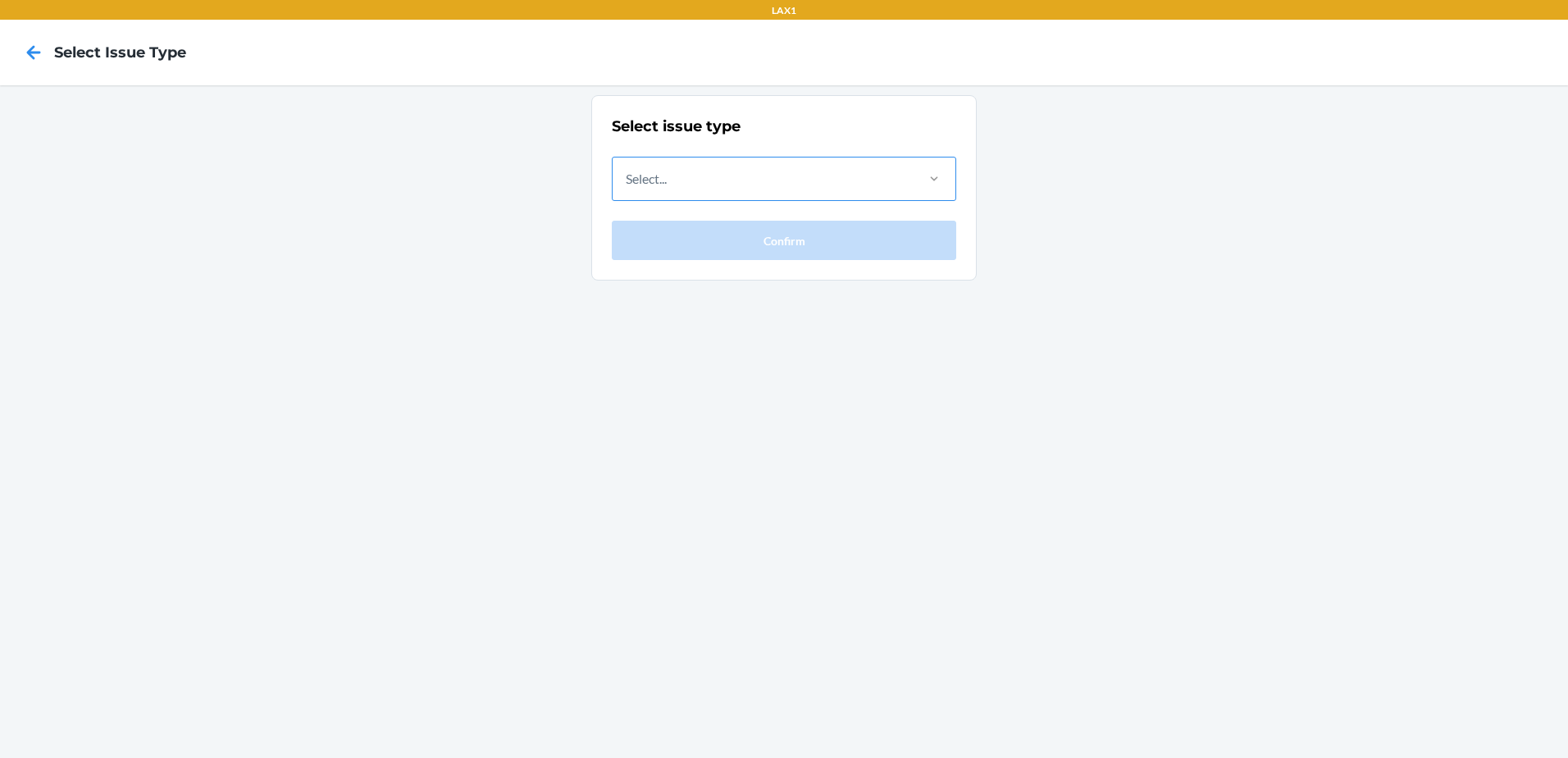
click at [950, 186] on div at bounding box center [934, 179] width 43 height 16
click at [627, 186] on input "Select..." at bounding box center [626, 179] width 2 height 20
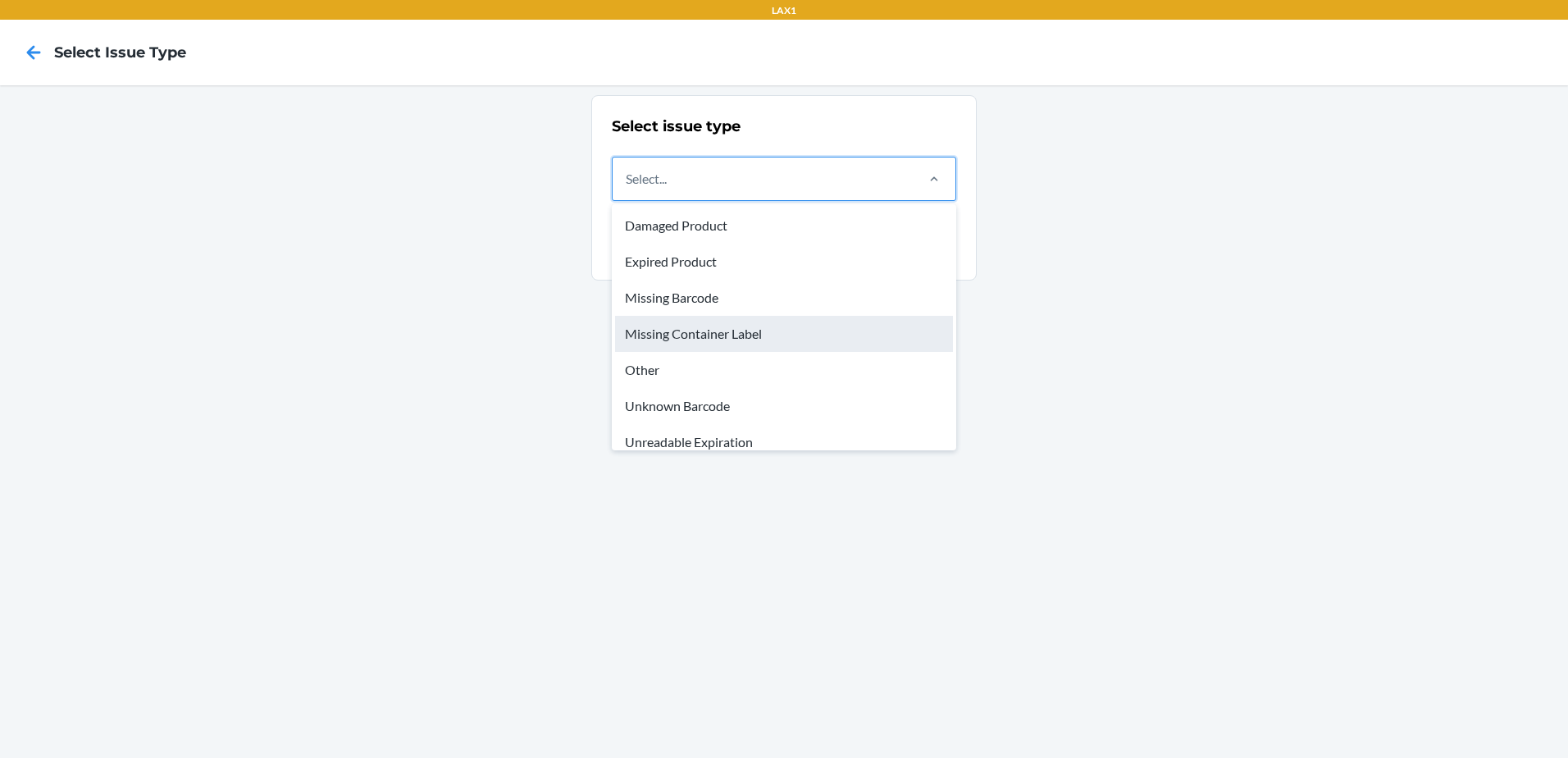
click at [759, 336] on div "Missing Container Label" at bounding box center [783, 334] width 338 height 36
click at [627, 188] on input "option Missing Container Label focused, 4 of 8. 8 results available. Use Up and…" at bounding box center [626, 179] width 2 height 20
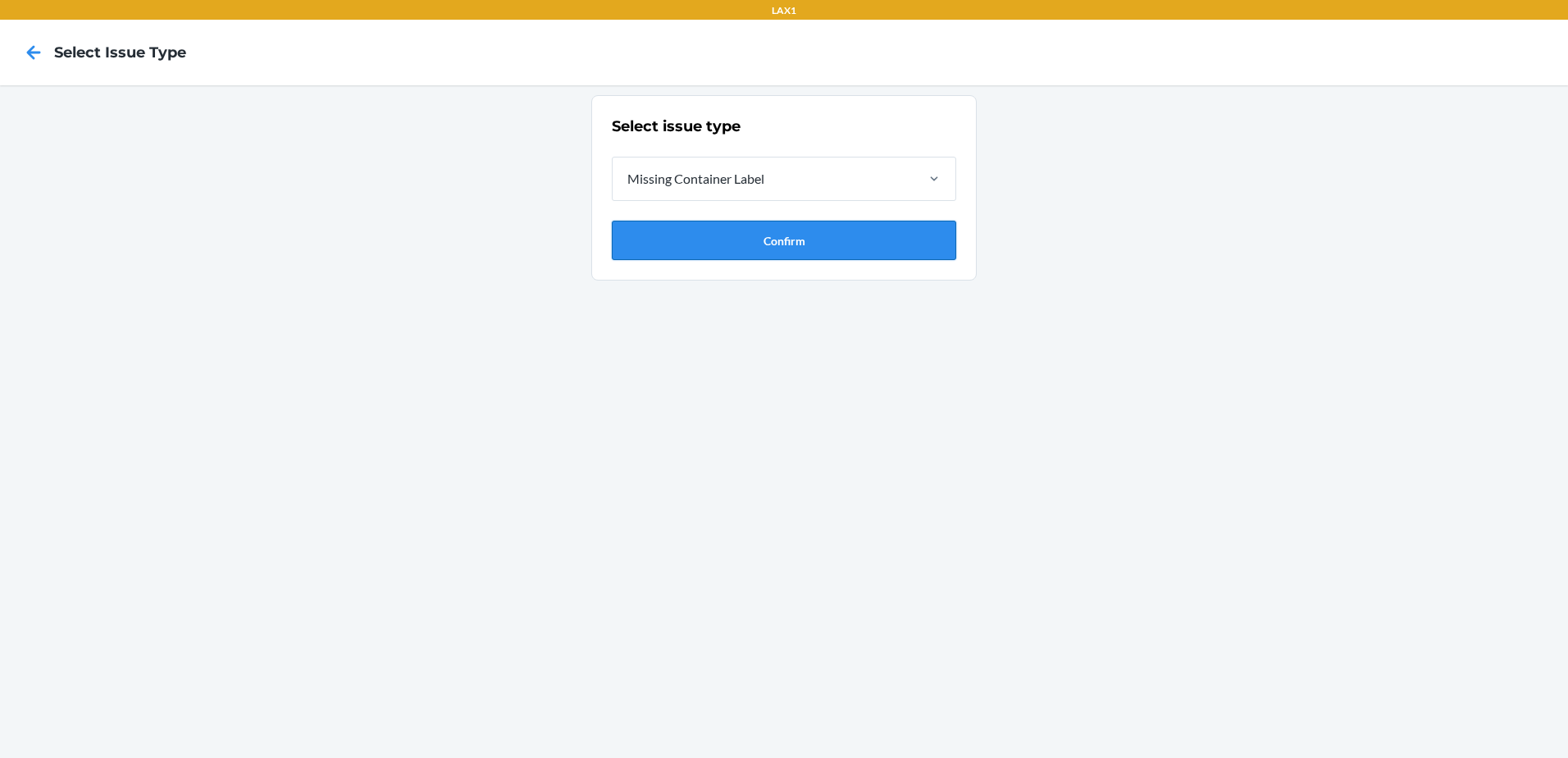
click at [729, 257] on button "Confirm" at bounding box center [784, 240] width 345 height 40
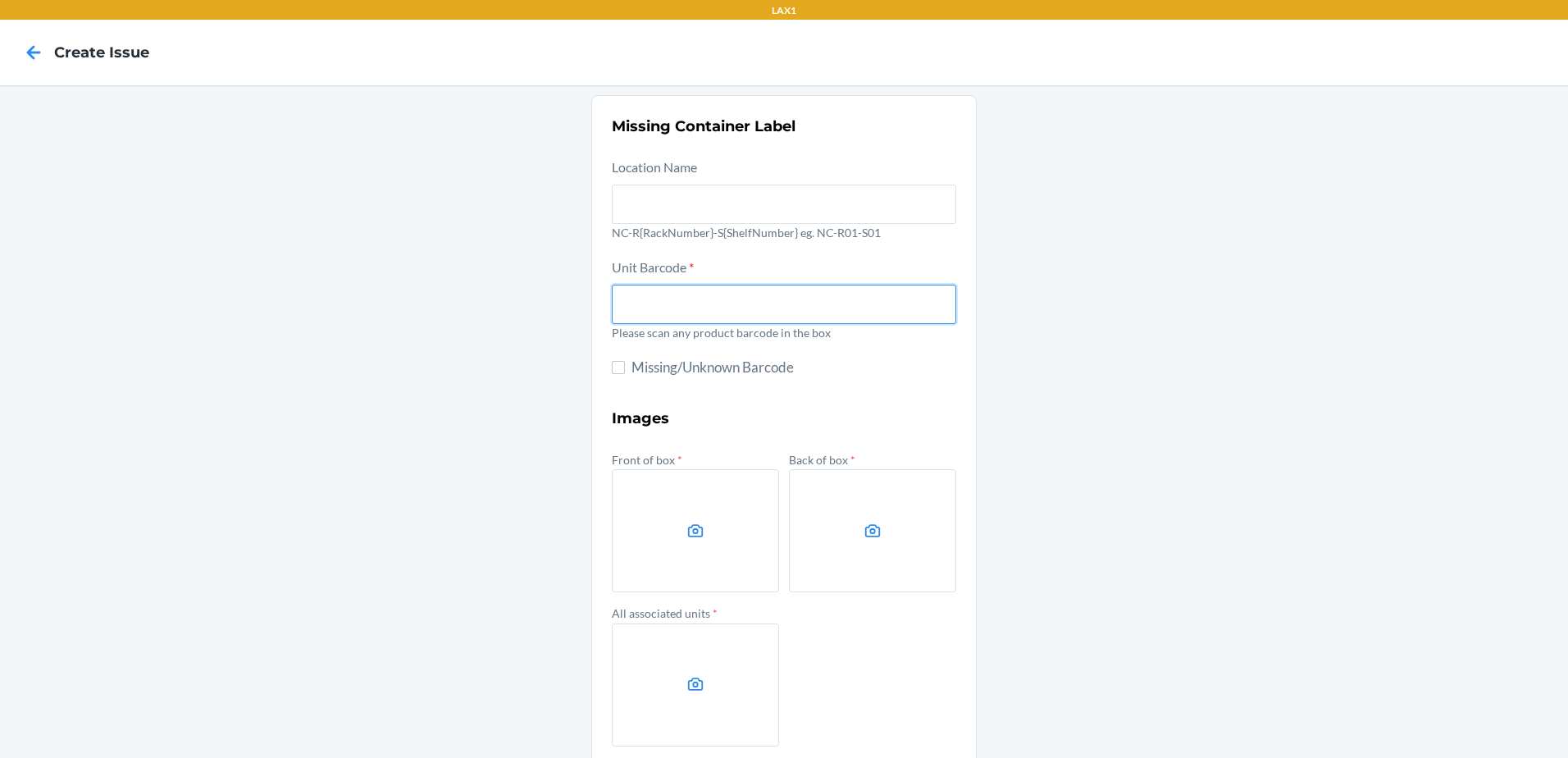
click at [670, 297] on input "text" at bounding box center [784, 305] width 345 height 40
type input "198119030589"
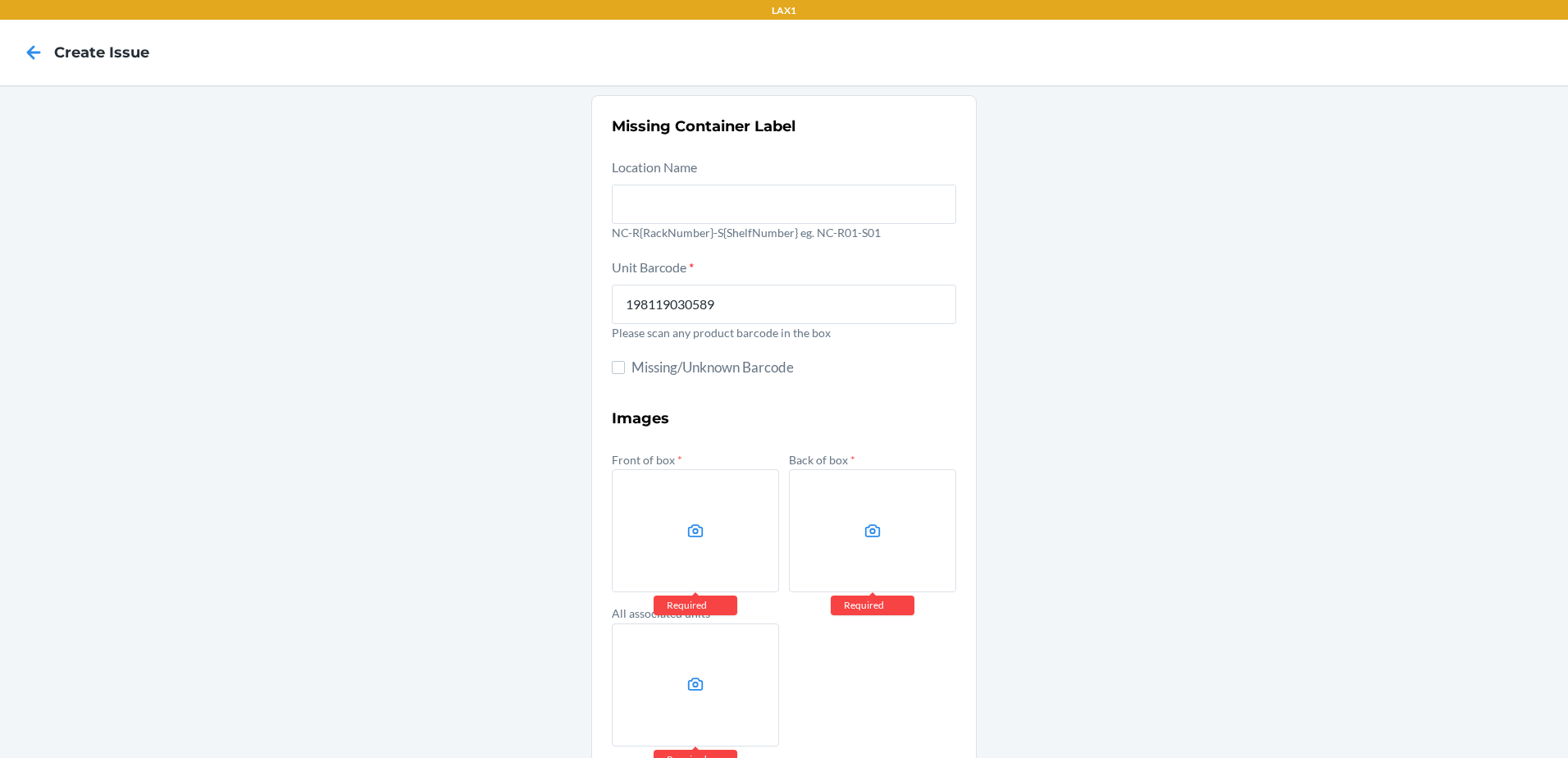
click at [1118, 461] on div "Missing Container Label Location Name NC-R{RackNumber}-S{ShelfNumber} eg. NC-R0…" at bounding box center [784, 461] width 1568 height 751
click at [1450, 284] on div "Missing Container Label Location Name NC-R{RackNumber}-S{ShelfNumber} eg. NC-R0…" at bounding box center [784, 461] width 1568 height 751
click at [1203, 319] on div "Missing Container Label Location Name NC-R{RackNumber}-S{ShelfNumber} eg. NC-R0…" at bounding box center [784, 461] width 1568 height 751
click at [1256, 179] on div "Missing Container Label Location Name NC-R{RackNumber}-S{ShelfNumber} eg. NC-R0…" at bounding box center [784, 461] width 1568 height 751
click at [724, 504] on label at bounding box center [695, 530] width 167 height 123
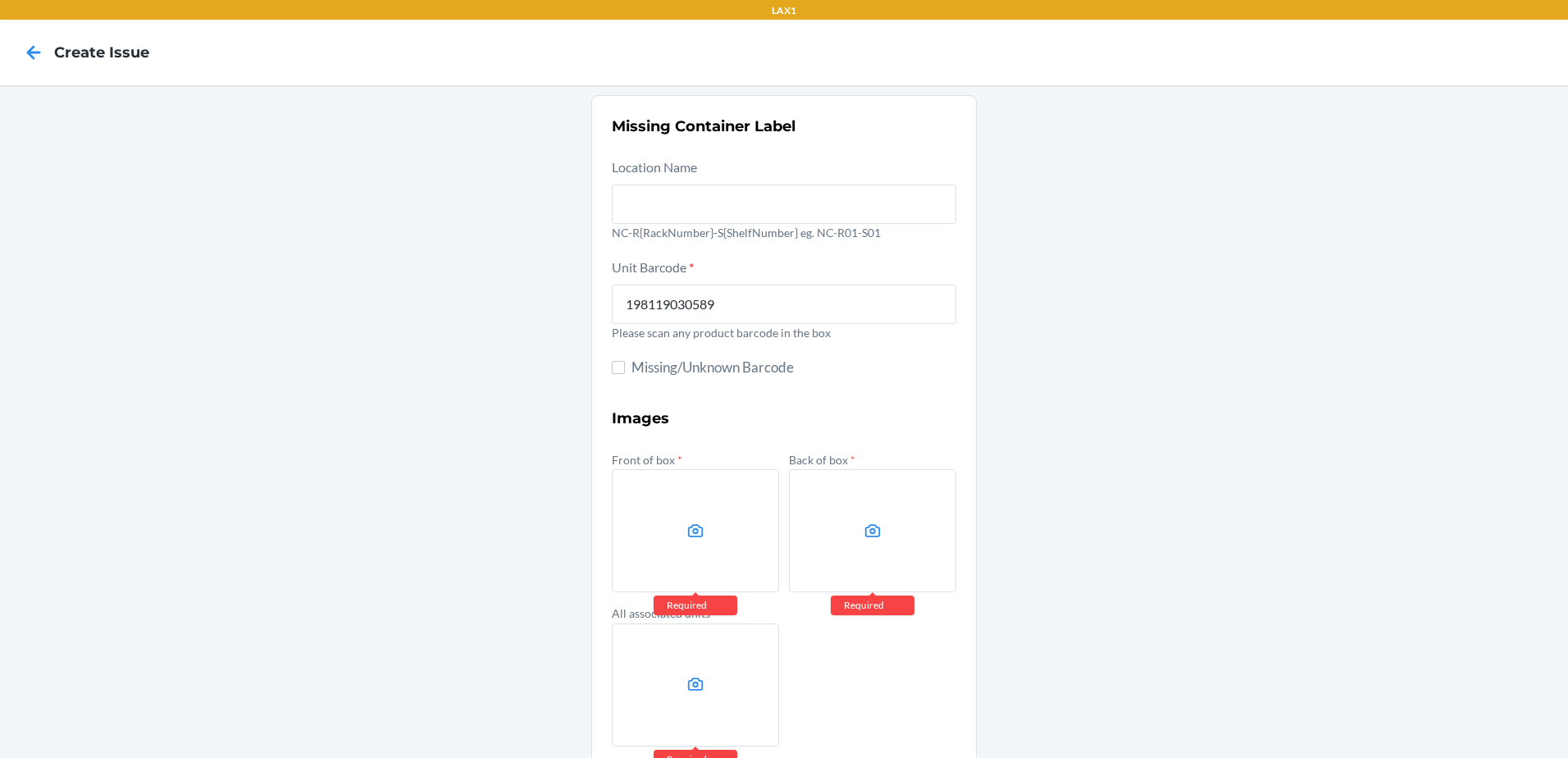
click at [0, 0] on input "file" at bounding box center [0, 0] width 0 height 0
click at [870, 500] on label at bounding box center [872, 530] width 167 height 123
click at [0, 0] on input "file" at bounding box center [0, 0] width 0 height 0
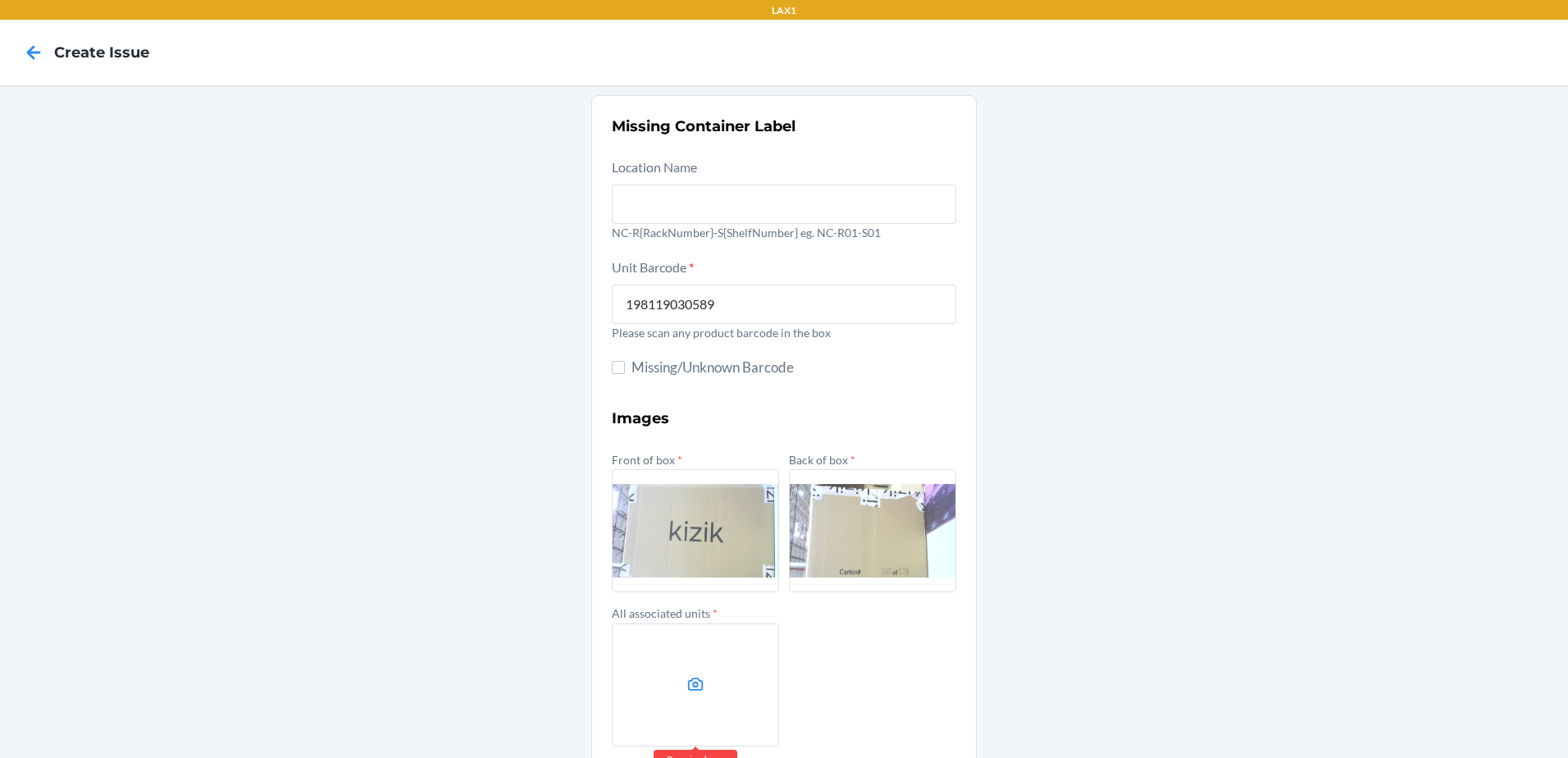
click at [676, 654] on label at bounding box center [695, 684] width 167 height 123
click at [0, 0] on input "file" at bounding box center [0, 0] width 0 height 0
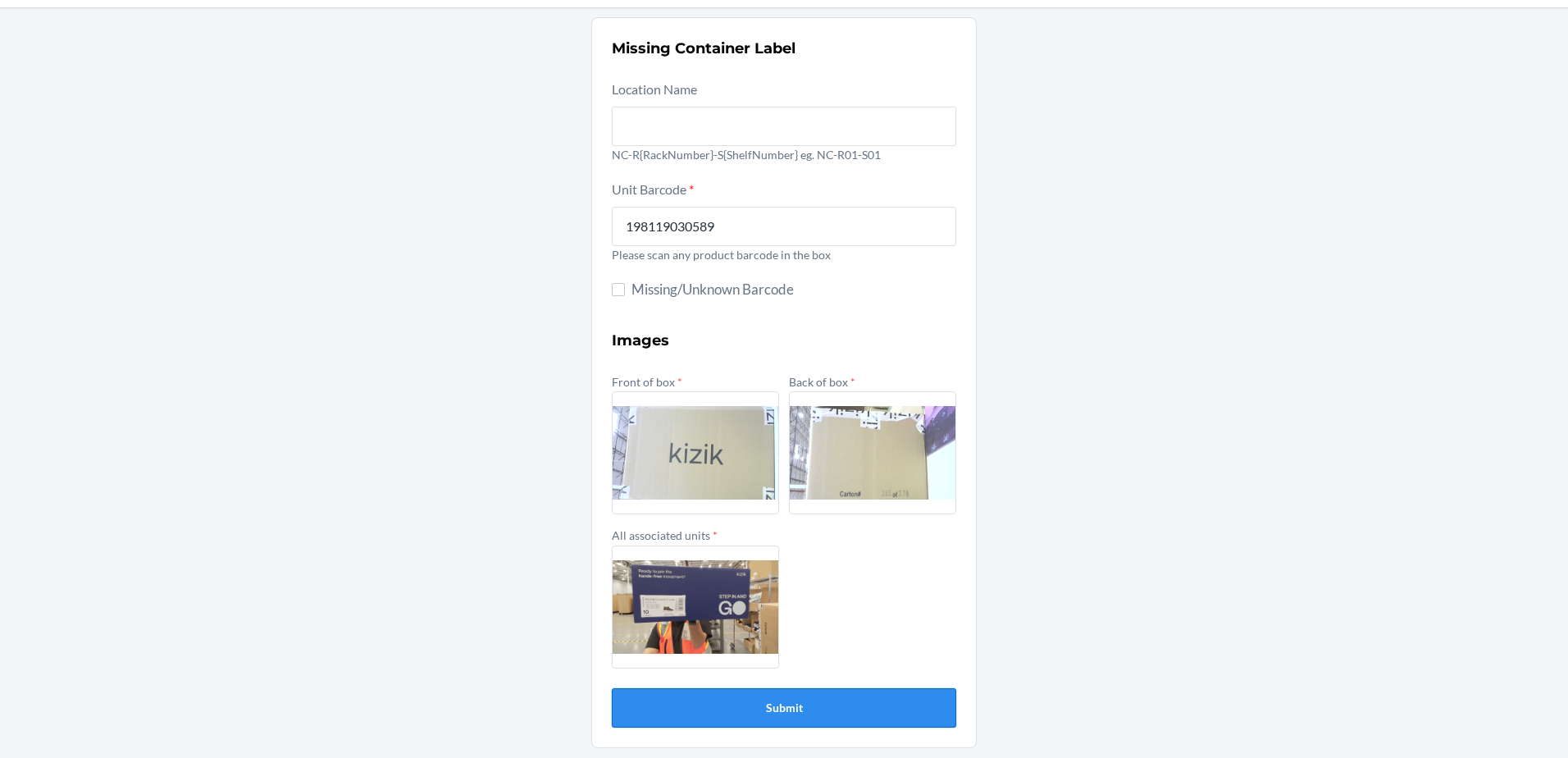
click at [875, 710] on button "Submit" at bounding box center [784, 708] width 345 height 40
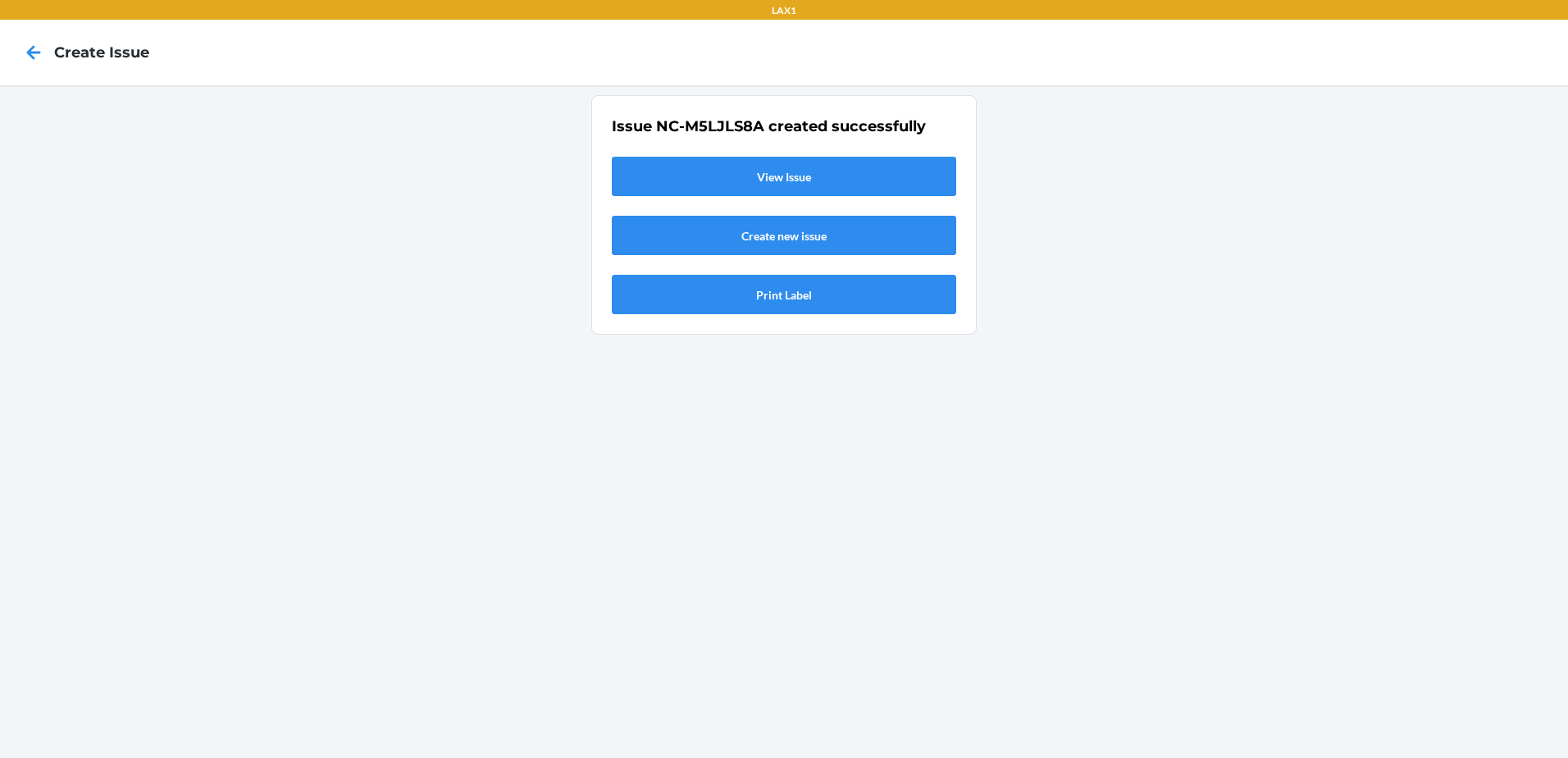
scroll to position [0, 0]
click at [814, 177] on link "View Issue" at bounding box center [784, 176] width 345 height 40
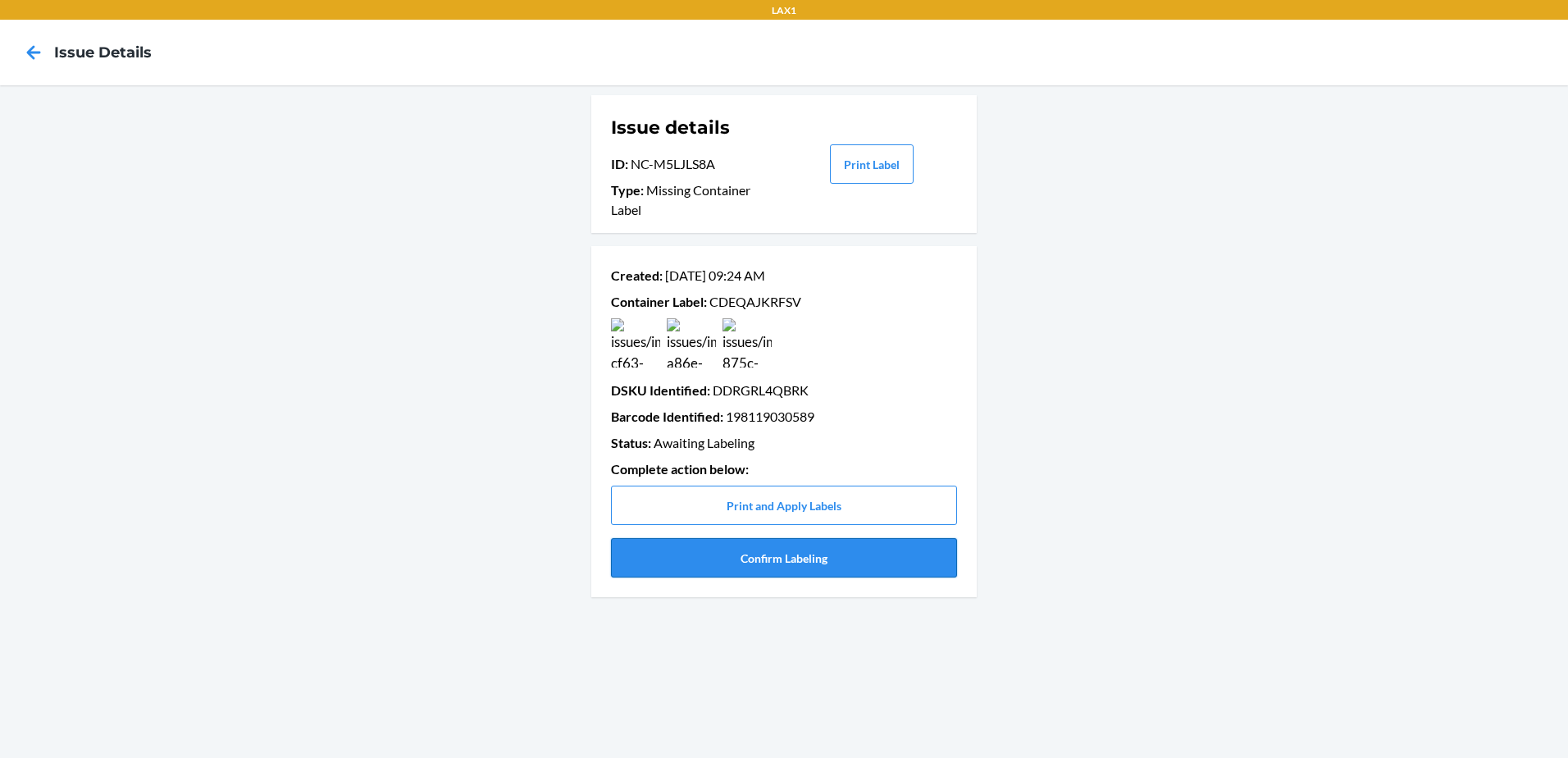
click at [830, 564] on button "Confirm Labeling" at bounding box center [784, 558] width 346 height 40
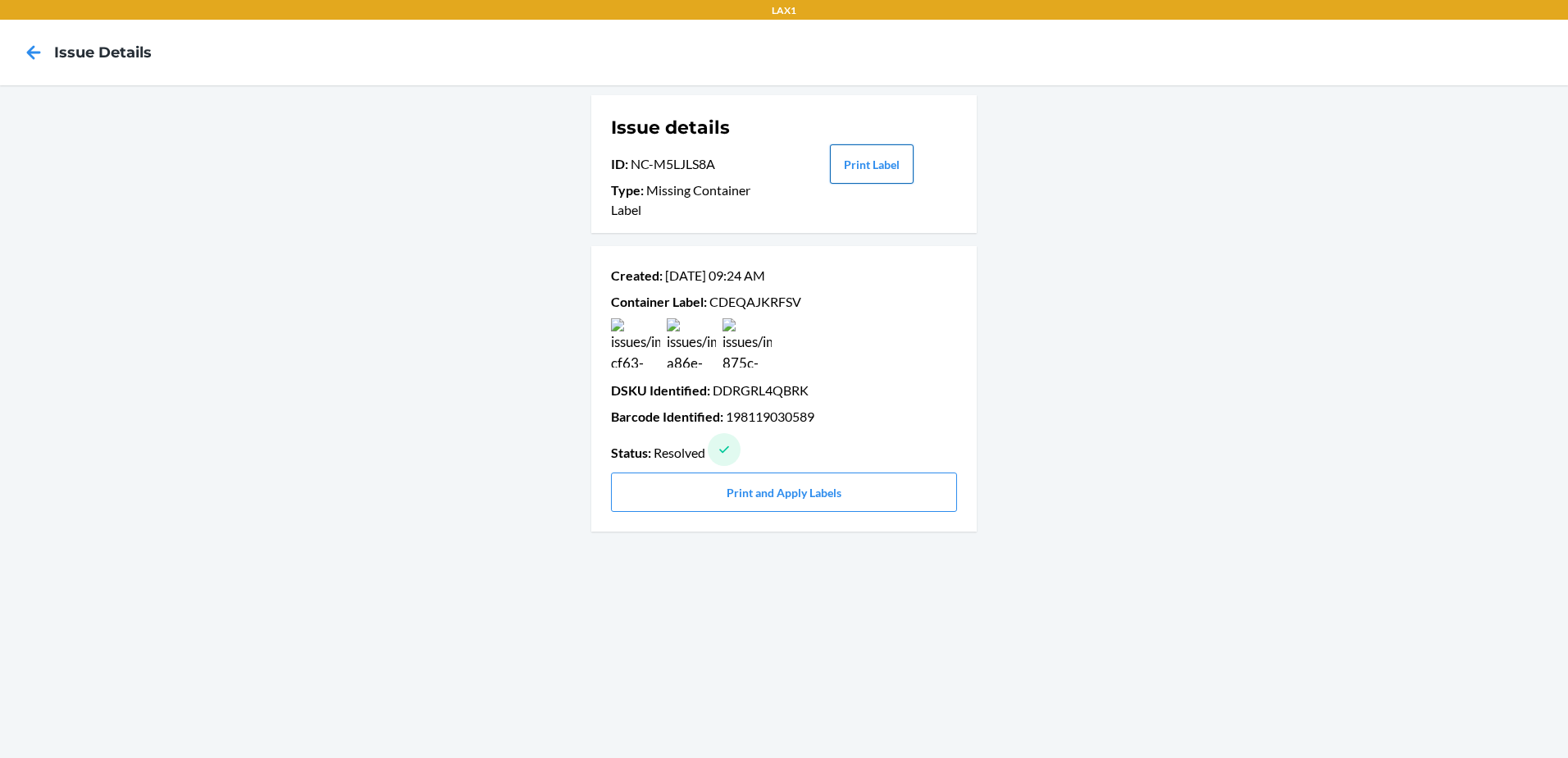
drag, startPoint x: 882, startPoint y: 161, endPoint x: 876, endPoint y: 154, distance: 9.2
click at [882, 156] on button "Print Label" at bounding box center [872, 164] width 84 height 40
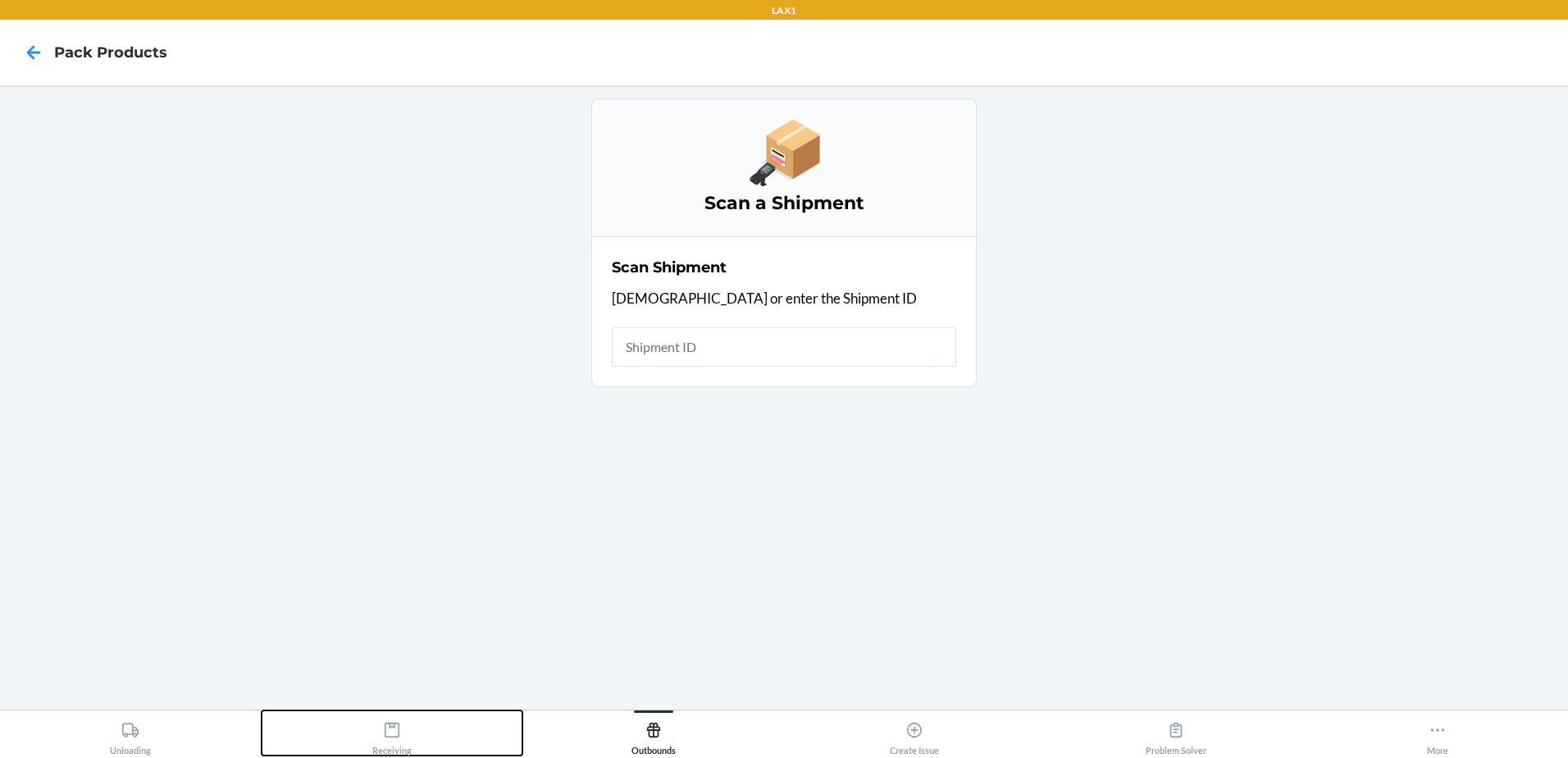
drag, startPoint x: 388, startPoint y: 749, endPoint x: 437, endPoint y: 712, distance: 61.4
click at [388, 748] on div "Receiving" at bounding box center [392, 735] width 39 height 41
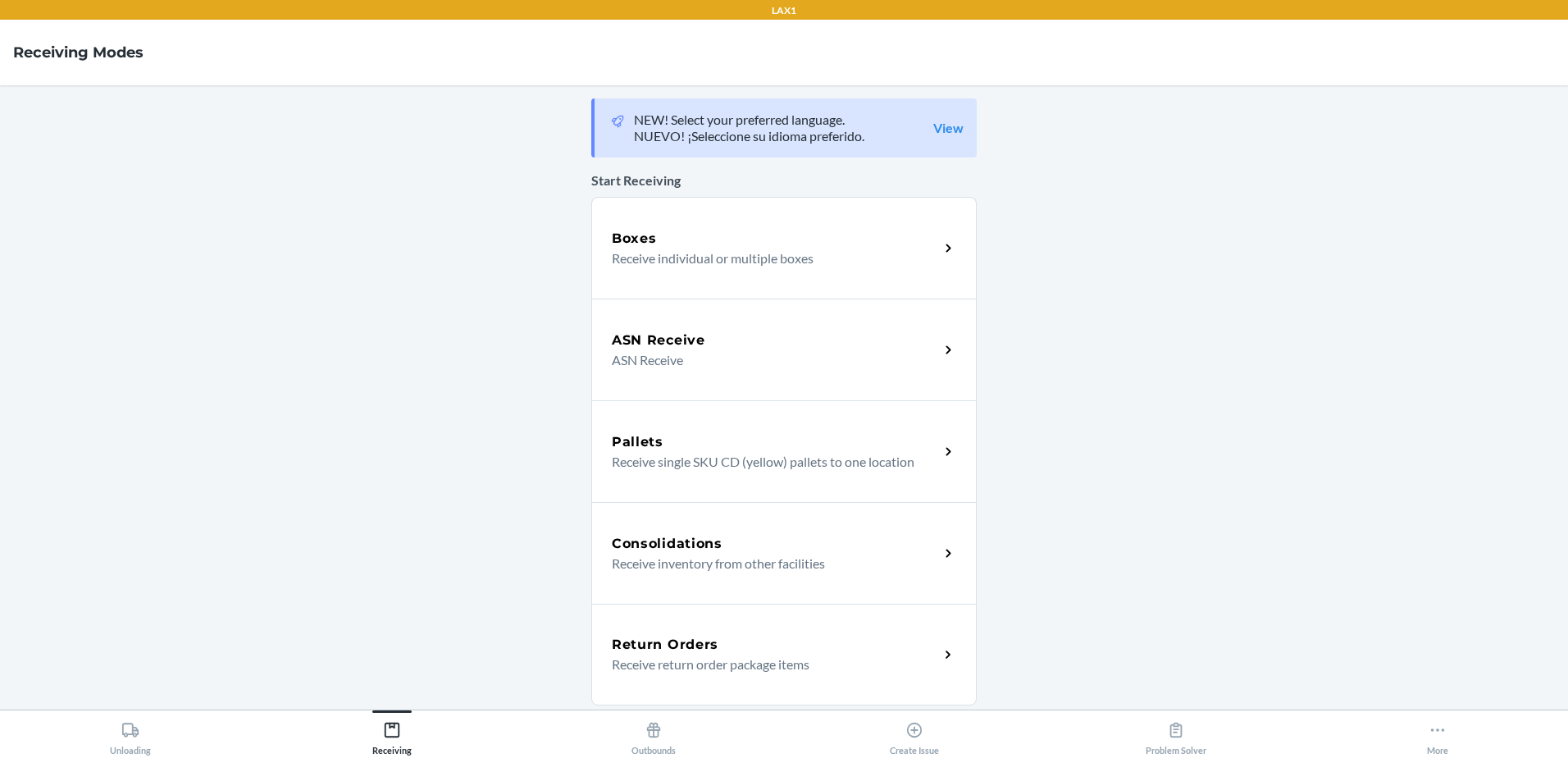
click at [677, 239] on div "Boxes" at bounding box center [776, 239] width 327 height 20
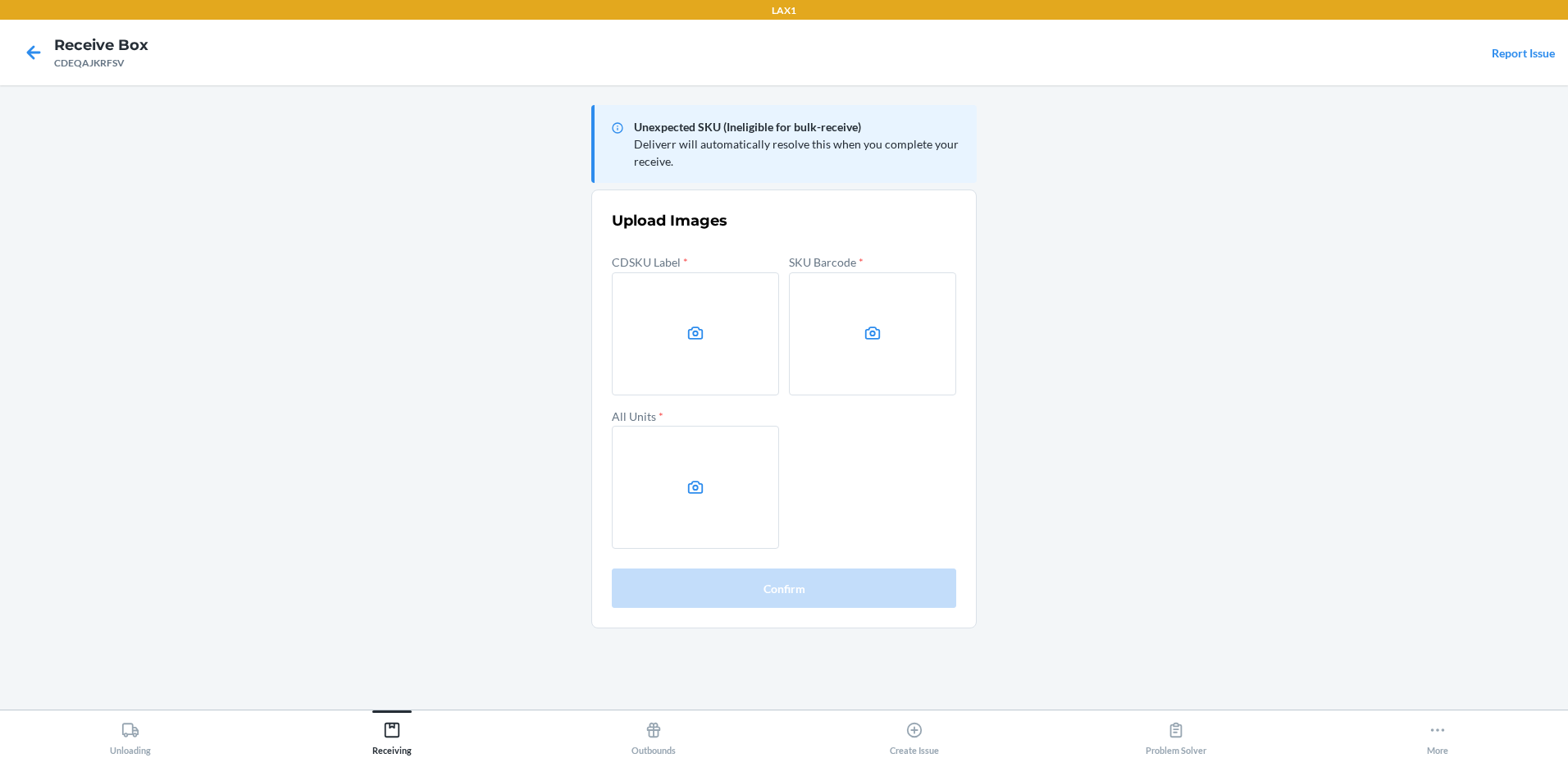
click at [660, 331] on label at bounding box center [695, 333] width 167 height 123
click at [0, 0] on input "file" at bounding box center [0, 0] width 0 height 0
click at [921, 318] on label at bounding box center [872, 333] width 167 height 123
click at [0, 0] on input "file" at bounding box center [0, 0] width 0 height 0
click at [660, 428] on label at bounding box center [695, 486] width 167 height 123
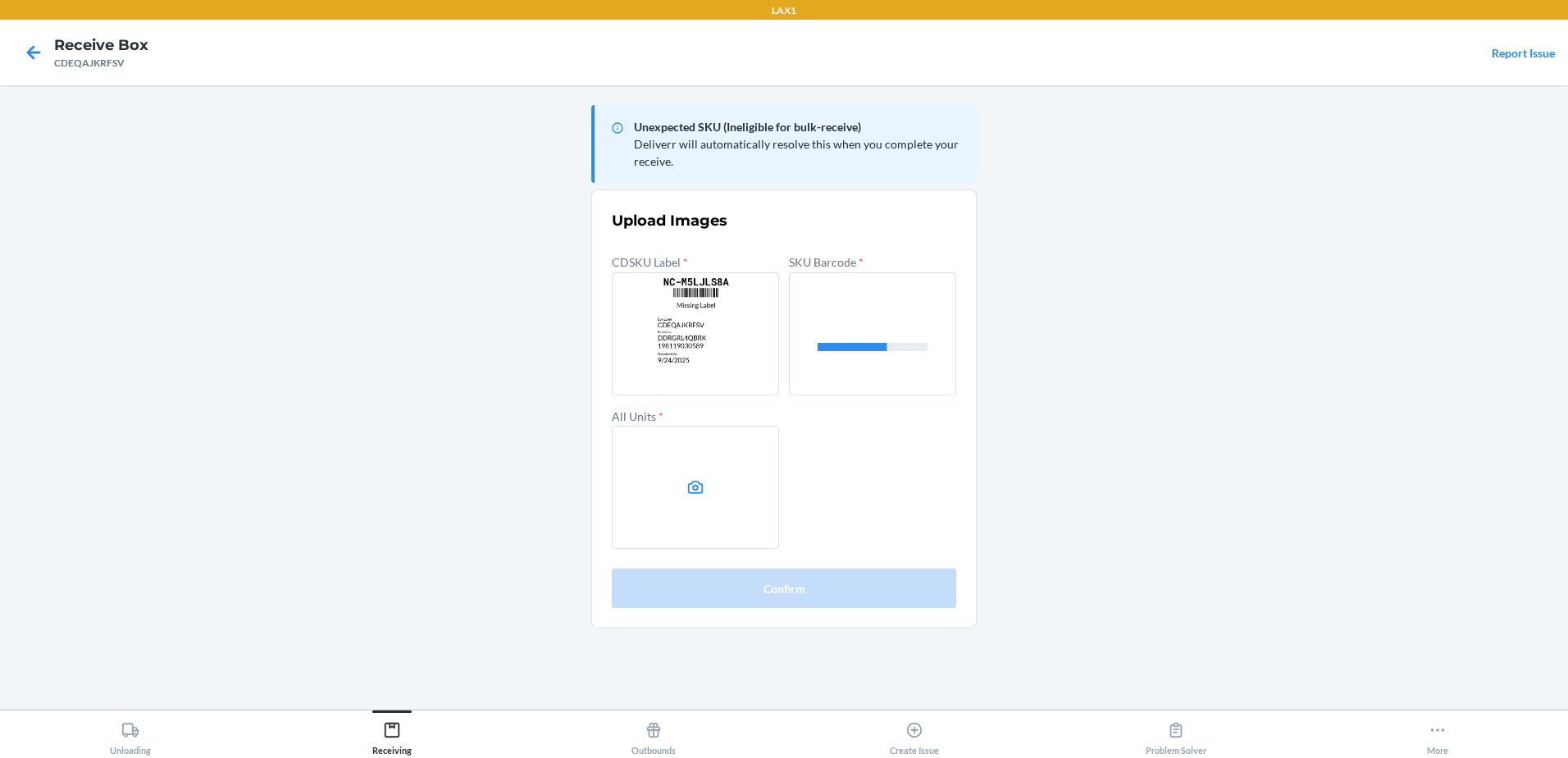
click at [0, 0] on input "file" at bounding box center [0, 0] width 0 height 0
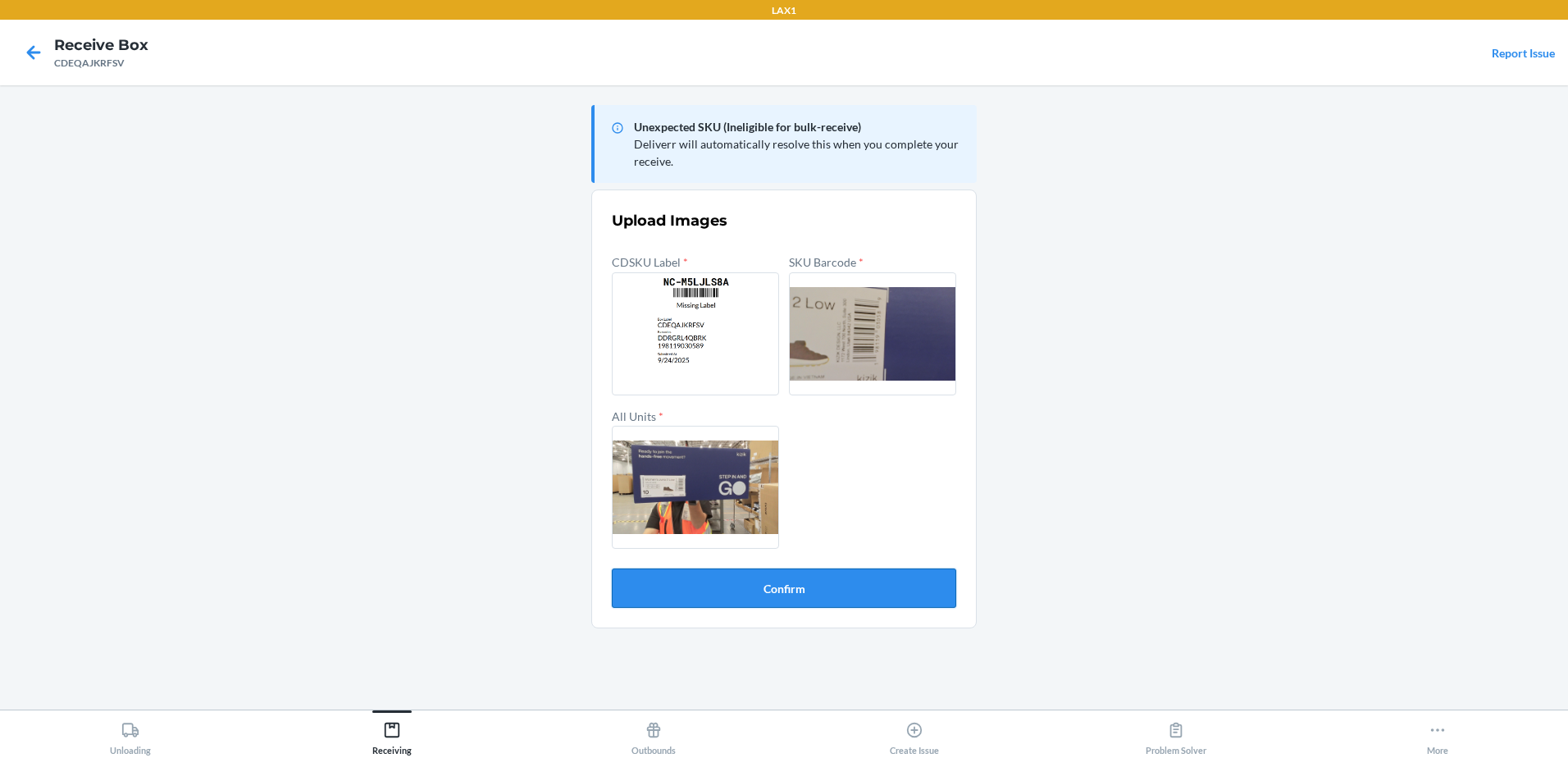
click at [831, 588] on button "Confirm" at bounding box center [784, 588] width 345 height 40
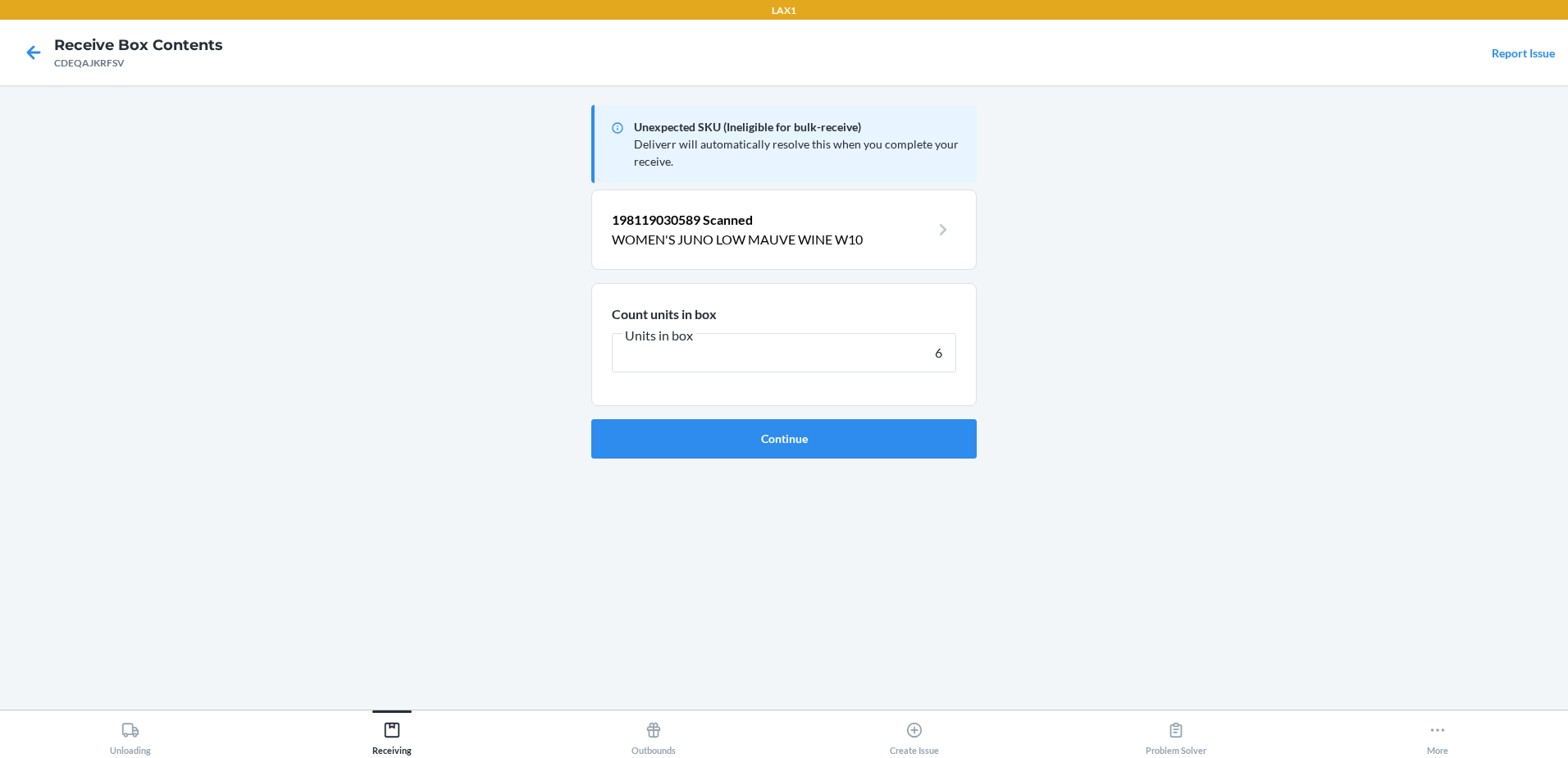
type input "6"
click at [591, 419] on button "Continue" at bounding box center [784, 439] width 385 height 40
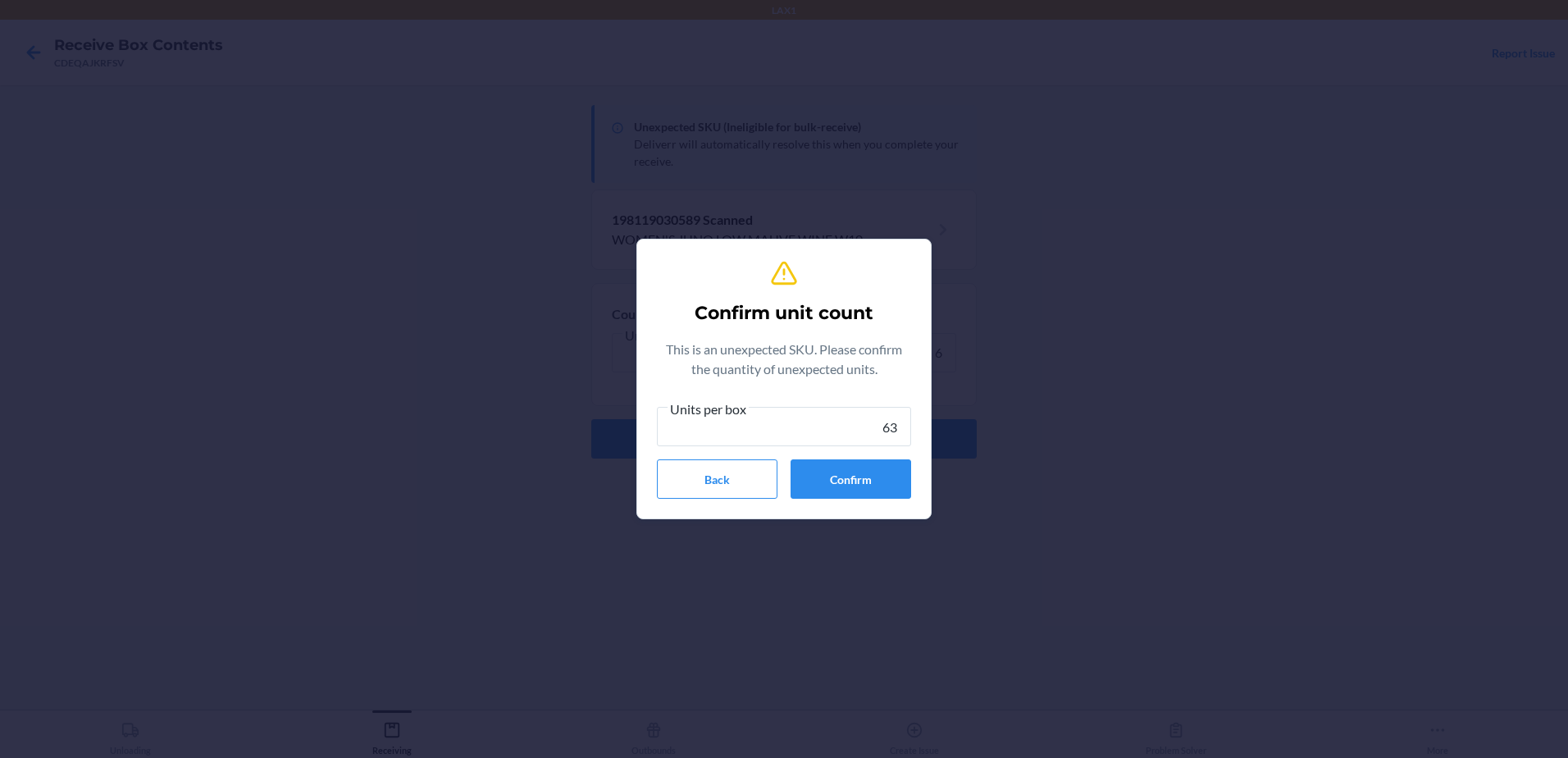
type input "6"
click at [896, 491] on button "Confirm" at bounding box center [851, 479] width 121 height 40
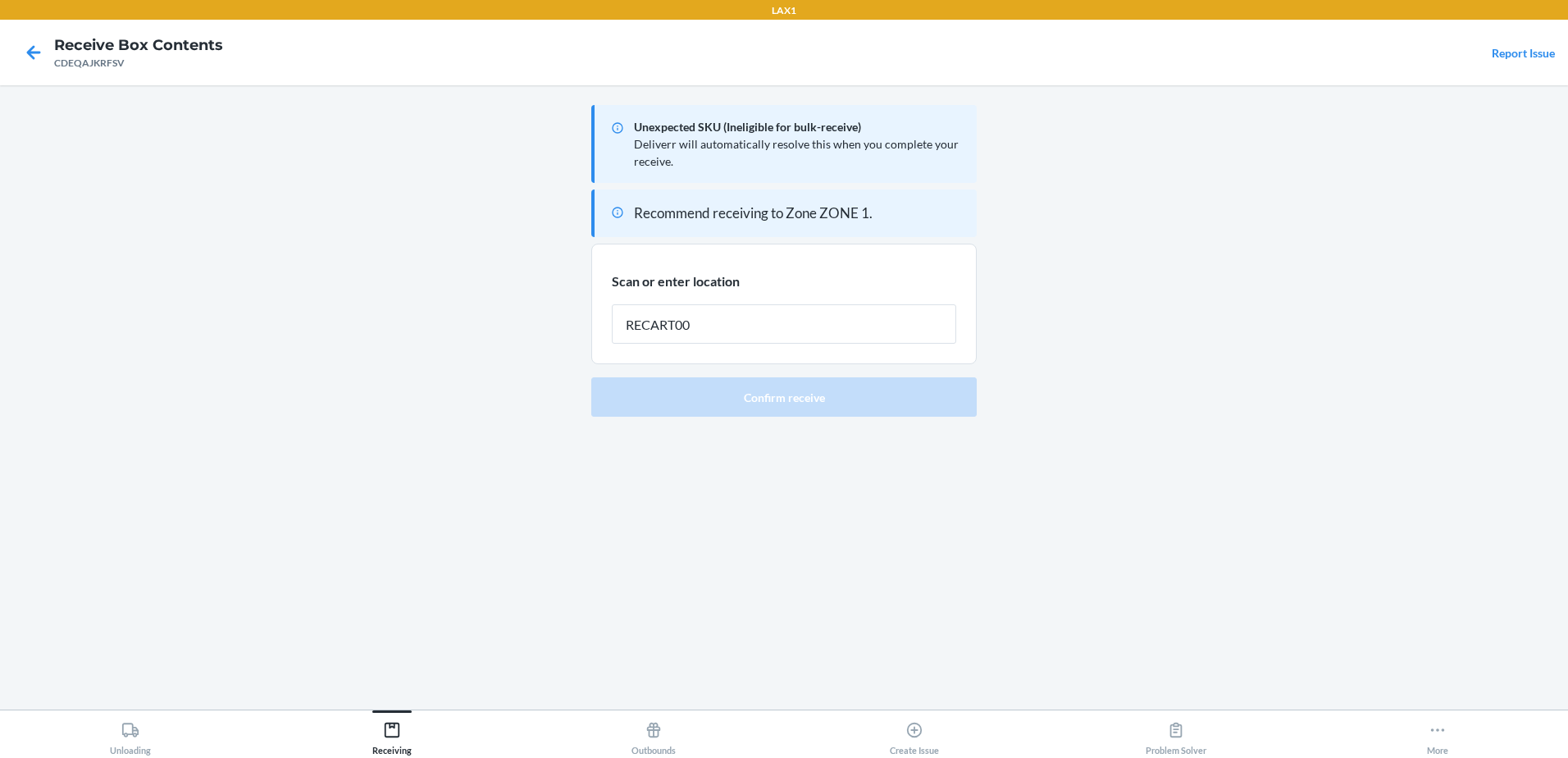
type input "RECART005"
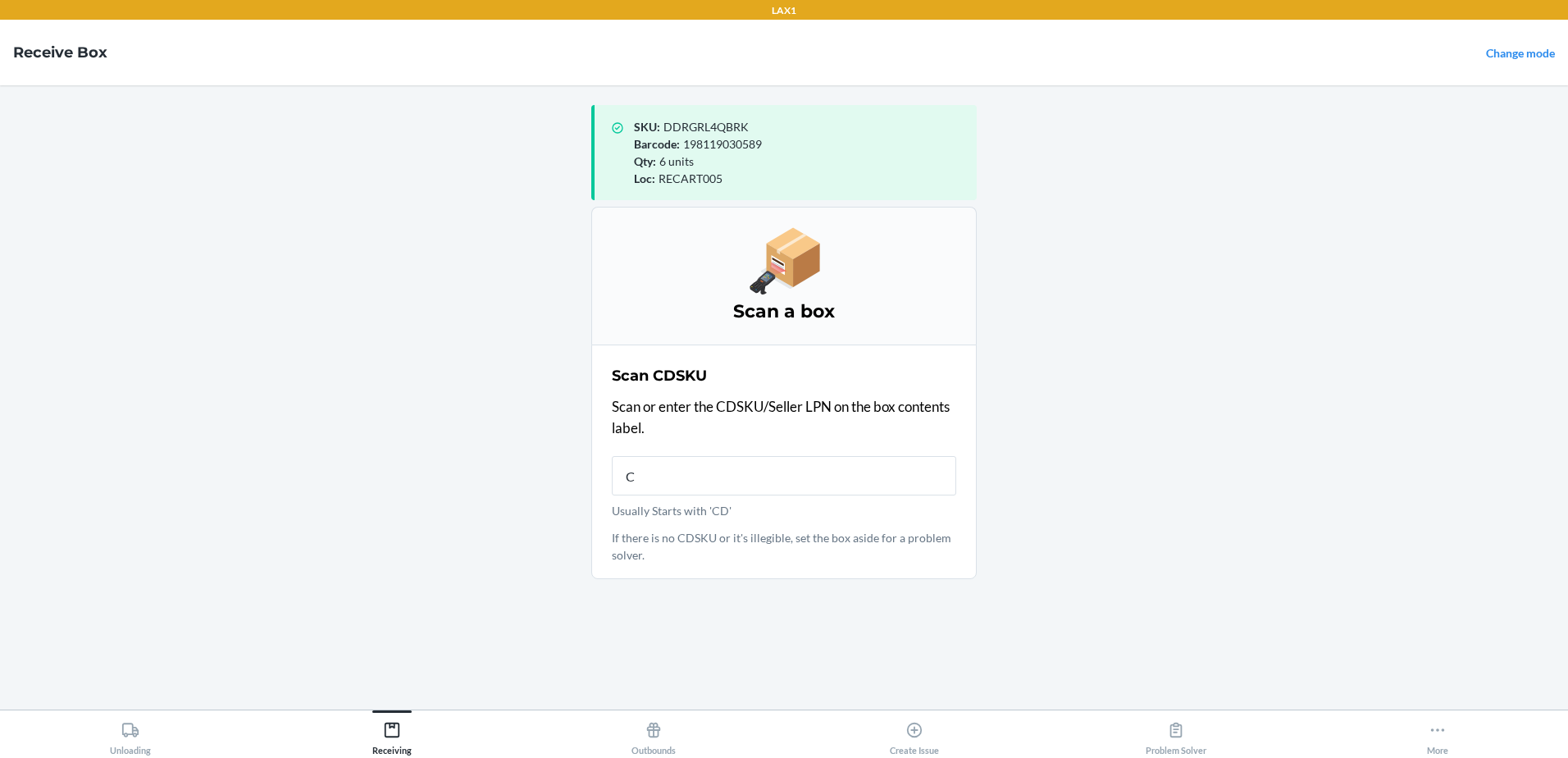
type input "CD"
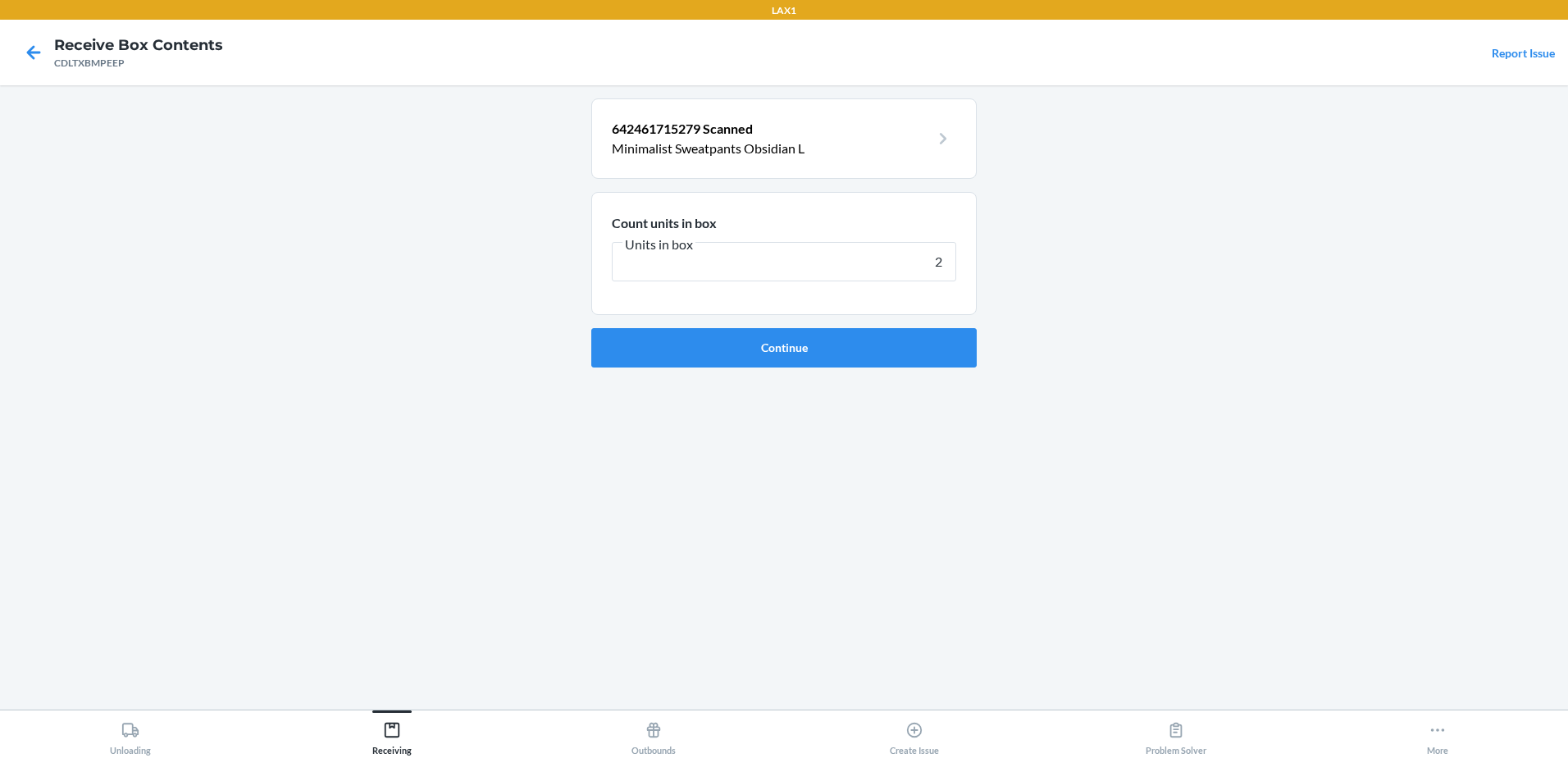
type input "20"
click button "Continue" at bounding box center [784, 348] width 385 height 40
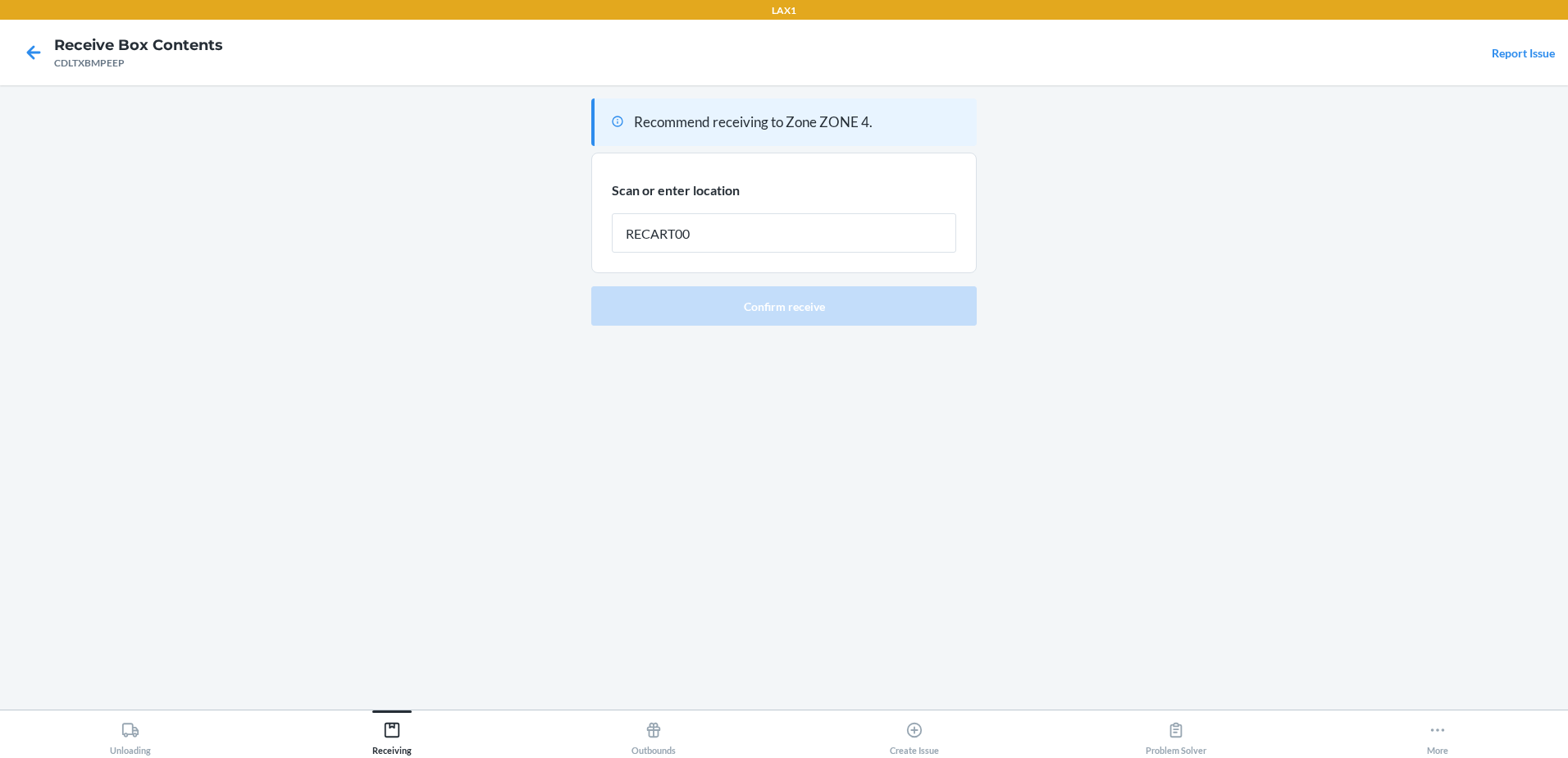
type input "RECART005"
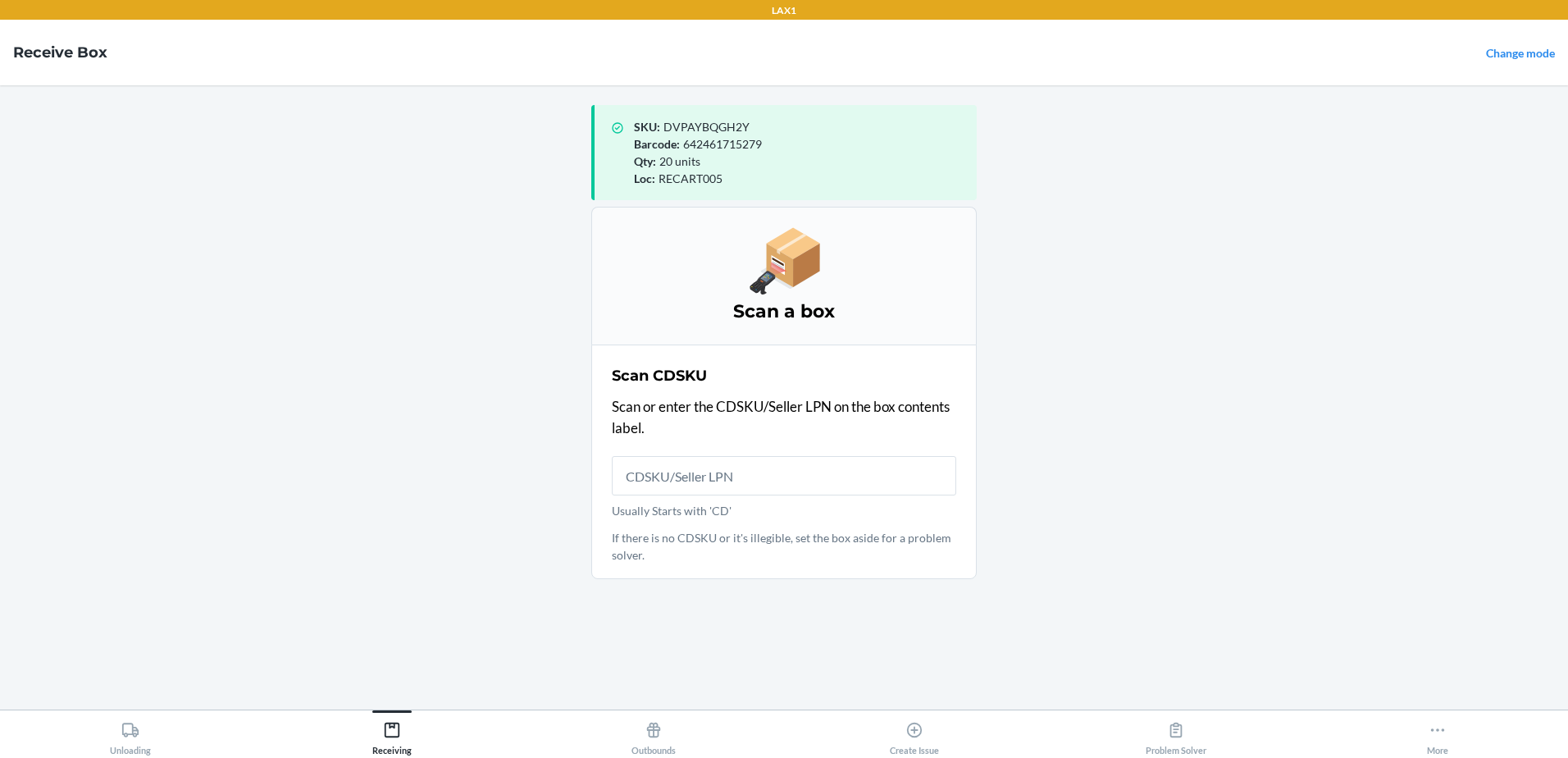
drag, startPoint x: 508, startPoint y: 143, endPoint x: 479, endPoint y: 151, distance: 30.1
click at [495, 143] on main "SKU : DVPAYBQGH2Y Barcode : 642461715279 Qty : 20 units Loc : RECART005 Scan a …" at bounding box center [784, 398] width 1568 height 624
drag, startPoint x: 429, startPoint y: 174, endPoint x: 420, endPoint y: 183, distance: 12.7
click at [429, 174] on main "SKU : DVPAYBQGH2Y Barcode : 642461715279 Qty : 20 units Loc : RECART005 Scan a …" at bounding box center [784, 398] width 1568 height 624
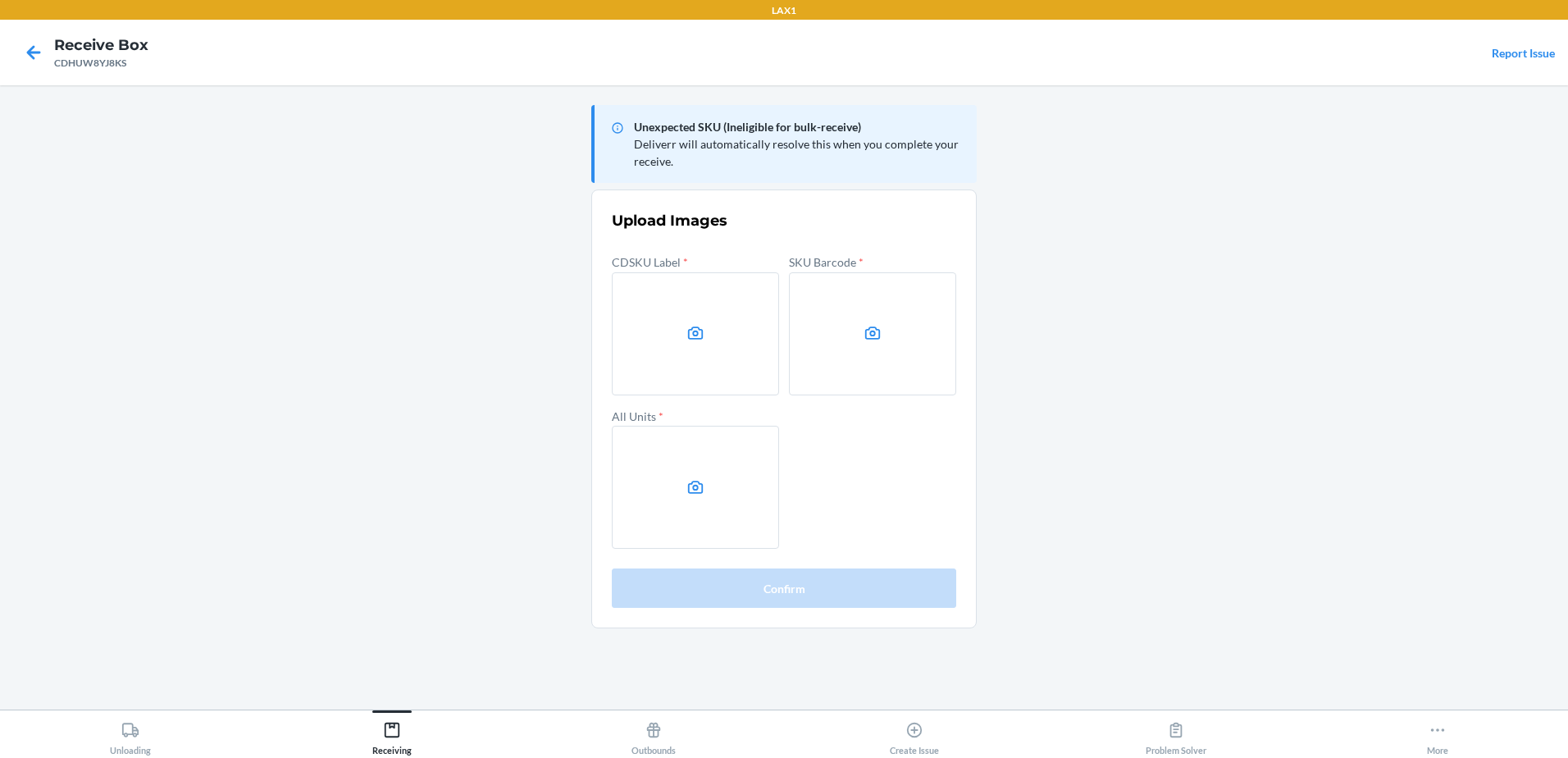
drag, startPoint x: 1447, startPoint y: 282, endPoint x: 1169, endPoint y: 287, distance: 278.0
click at [1440, 282] on main "Unexpected SKU (Ineligible for bulk-receive) Deliverr will automatically resolv…" at bounding box center [784, 398] width 1568 height 624
click at [633, 322] on label at bounding box center [695, 333] width 167 height 123
click at [0, 0] on input "file" at bounding box center [0, 0] width 0 height 0
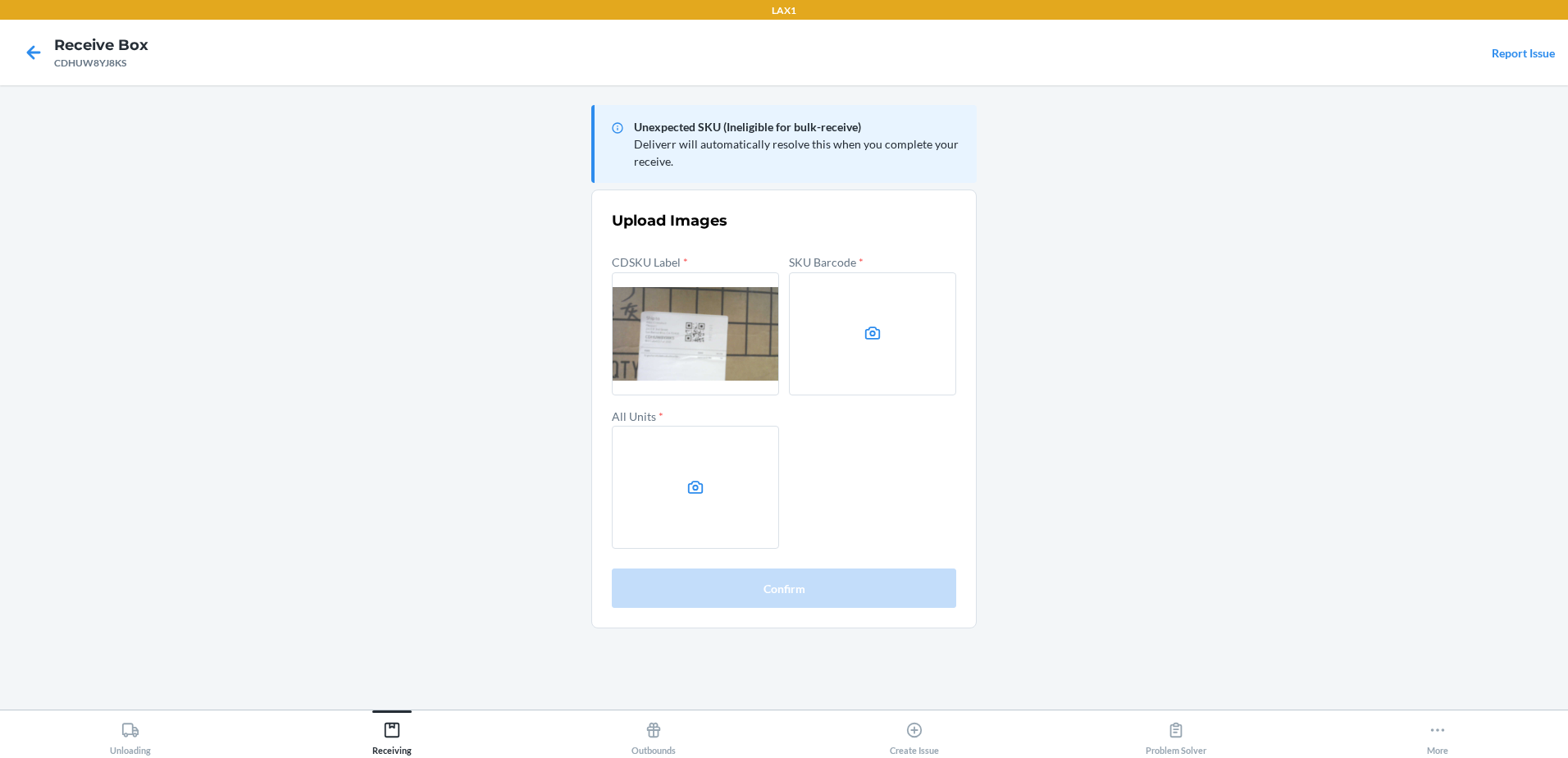
click at [842, 303] on label at bounding box center [872, 333] width 167 height 123
click at [0, 0] on input "file" at bounding box center [0, 0] width 0 height 0
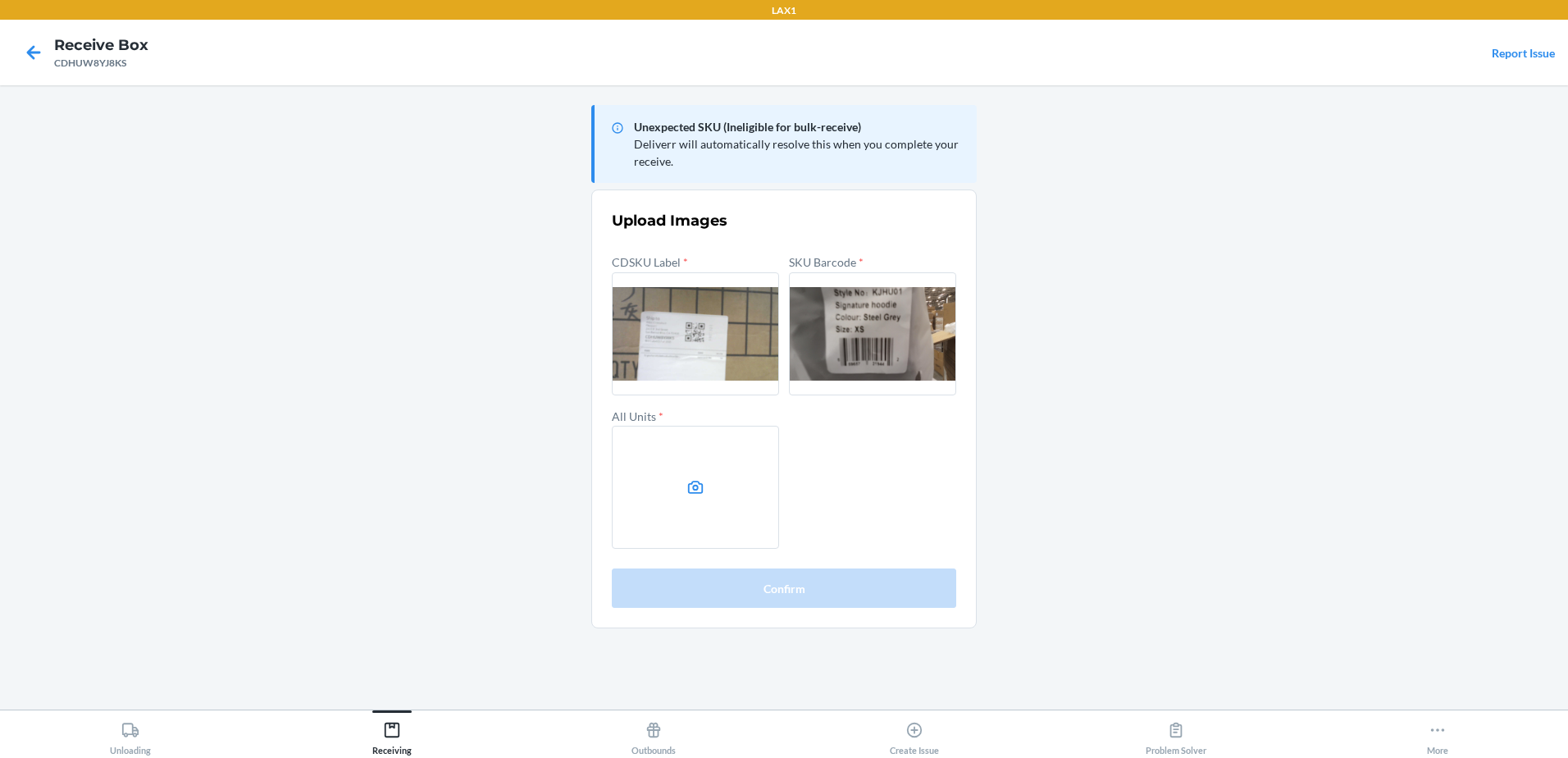
click at [709, 476] on label at bounding box center [695, 486] width 167 height 123
click at [0, 0] on input "file" at bounding box center [0, 0] width 0 height 0
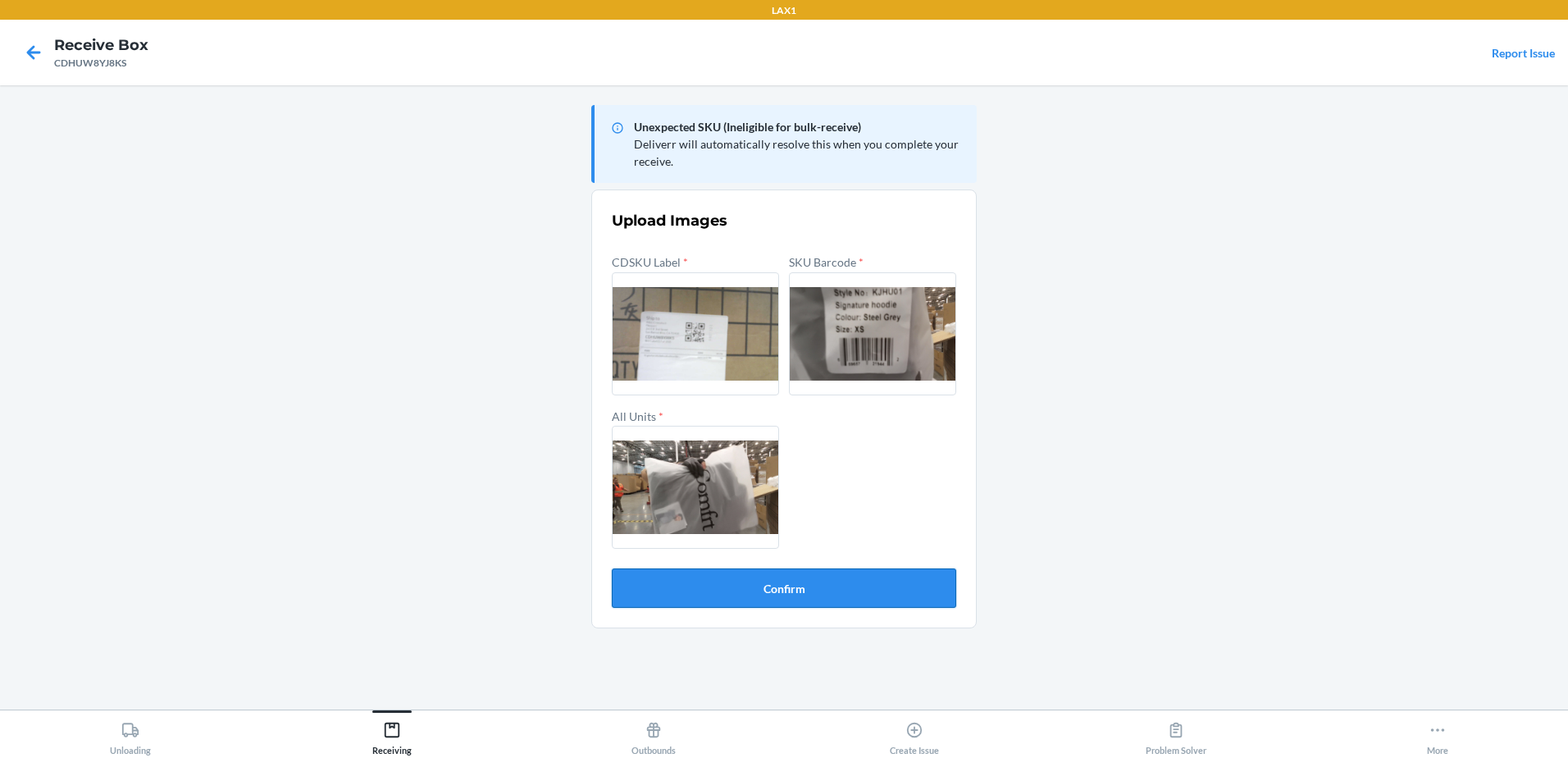
click at [824, 596] on button "Confirm" at bounding box center [784, 588] width 345 height 40
